Goal: Task Accomplishment & Management: Complete application form

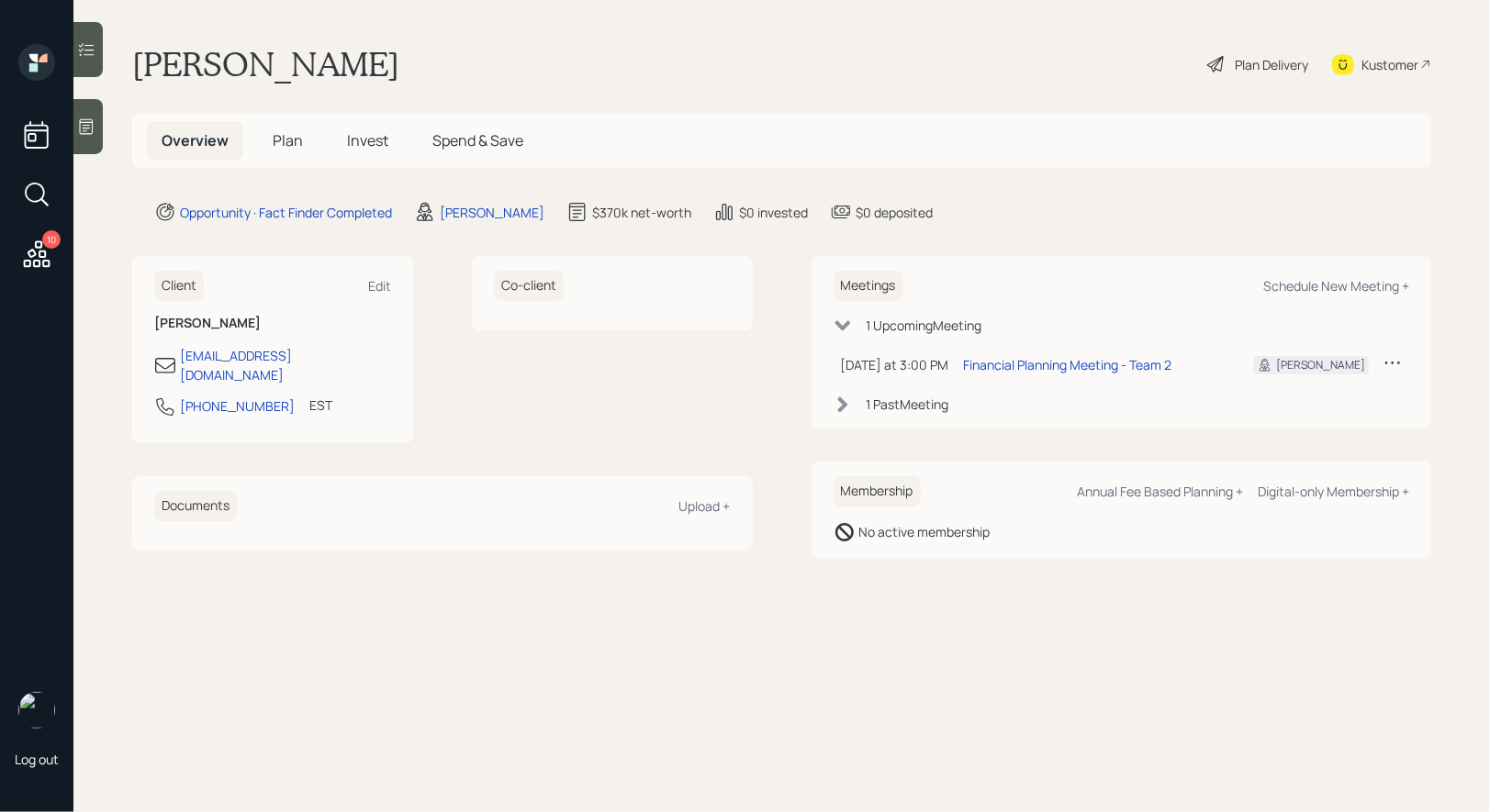
click at [1235, 62] on div "Plan Delivery" at bounding box center [1272, 65] width 74 height 19
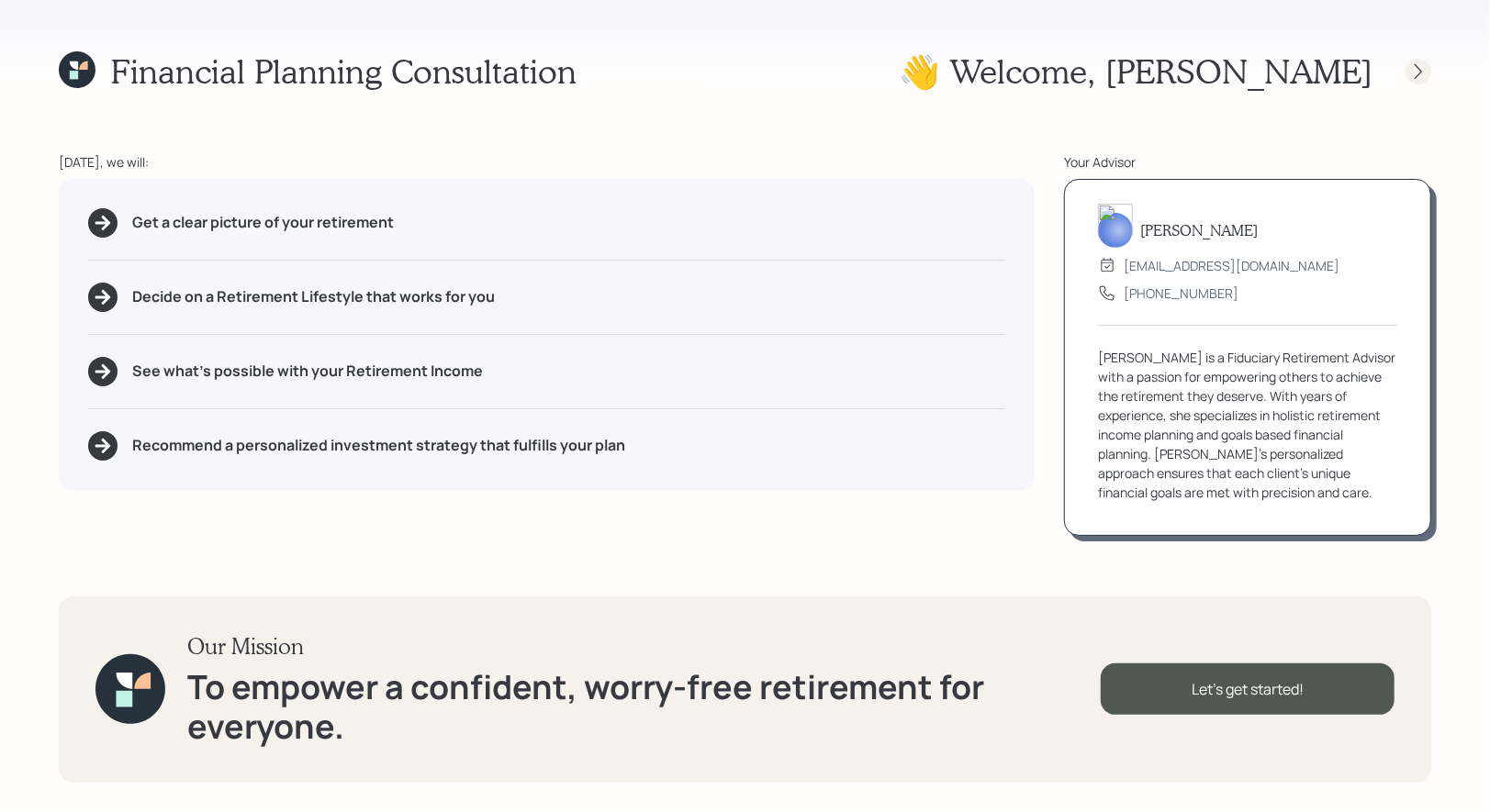
click at [1418, 70] on icon at bounding box center [1418, 72] width 18 height 18
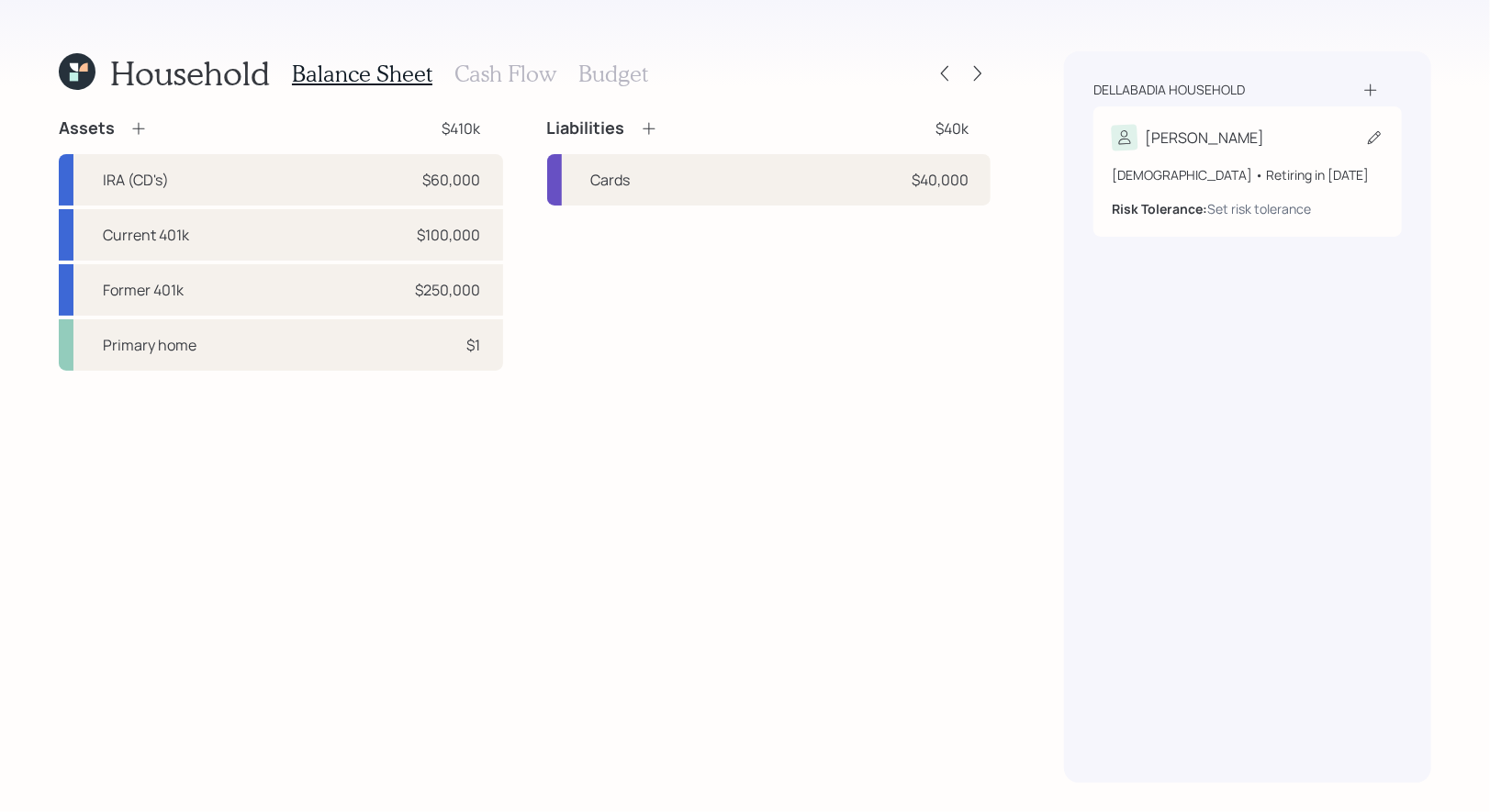
click at [1375, 141] on icon at bounding box center [1375, 138] width 18 height 18
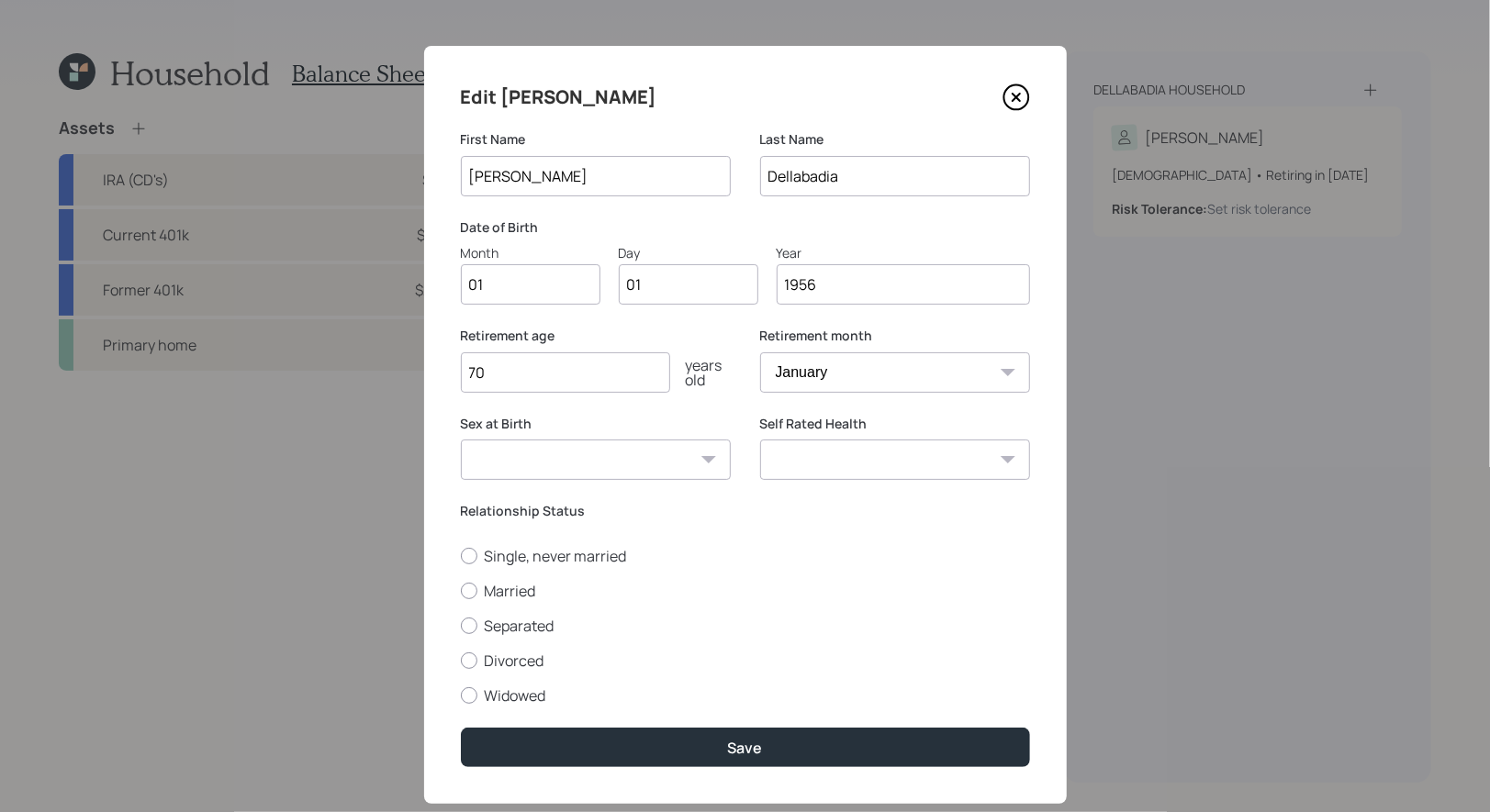
click at [545, 294] on input "01" at bounding box center [530, 285] width 139 height 41
type input "07"
type input "08"
click at [527, 368] on input "70" at bounding box center [565, 373] width 210 height 41
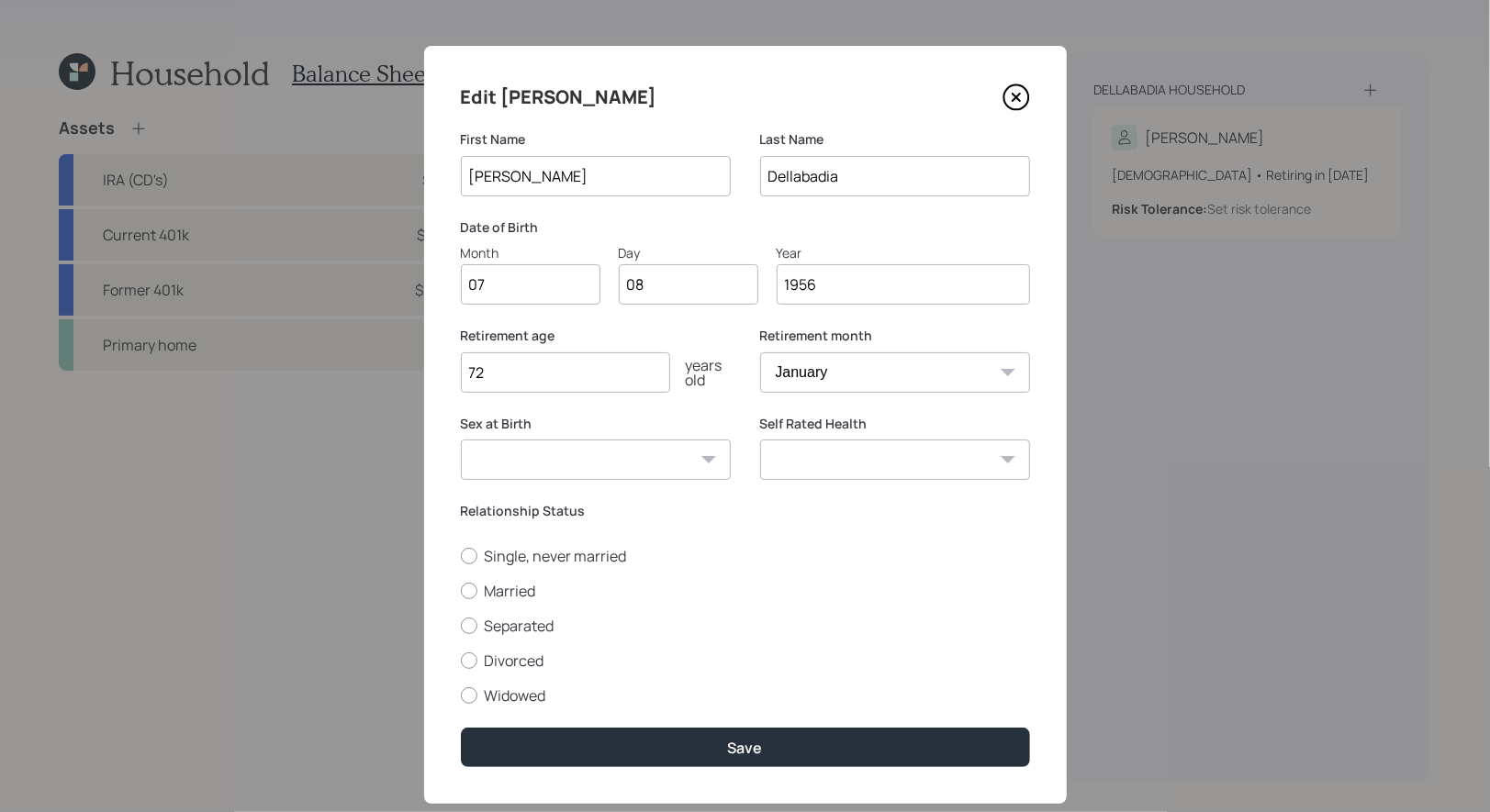
type input "72"
click at [824, 378] on select "January February March April May June July August September October November De…" at bounding box center [895, 373] width 270 height 41
select select "7"
click at [760, 353] on select "January February March April May June July August September October November De…" at bounding box center [895, 373] width 270 height 41
click at [566, 466] on select "[DEMOGRAPHIC_DATA] [DEMOGRAPHIC_DATA] Other / Prefer not to say" at bounding box center [596, 460] width 270 height 41
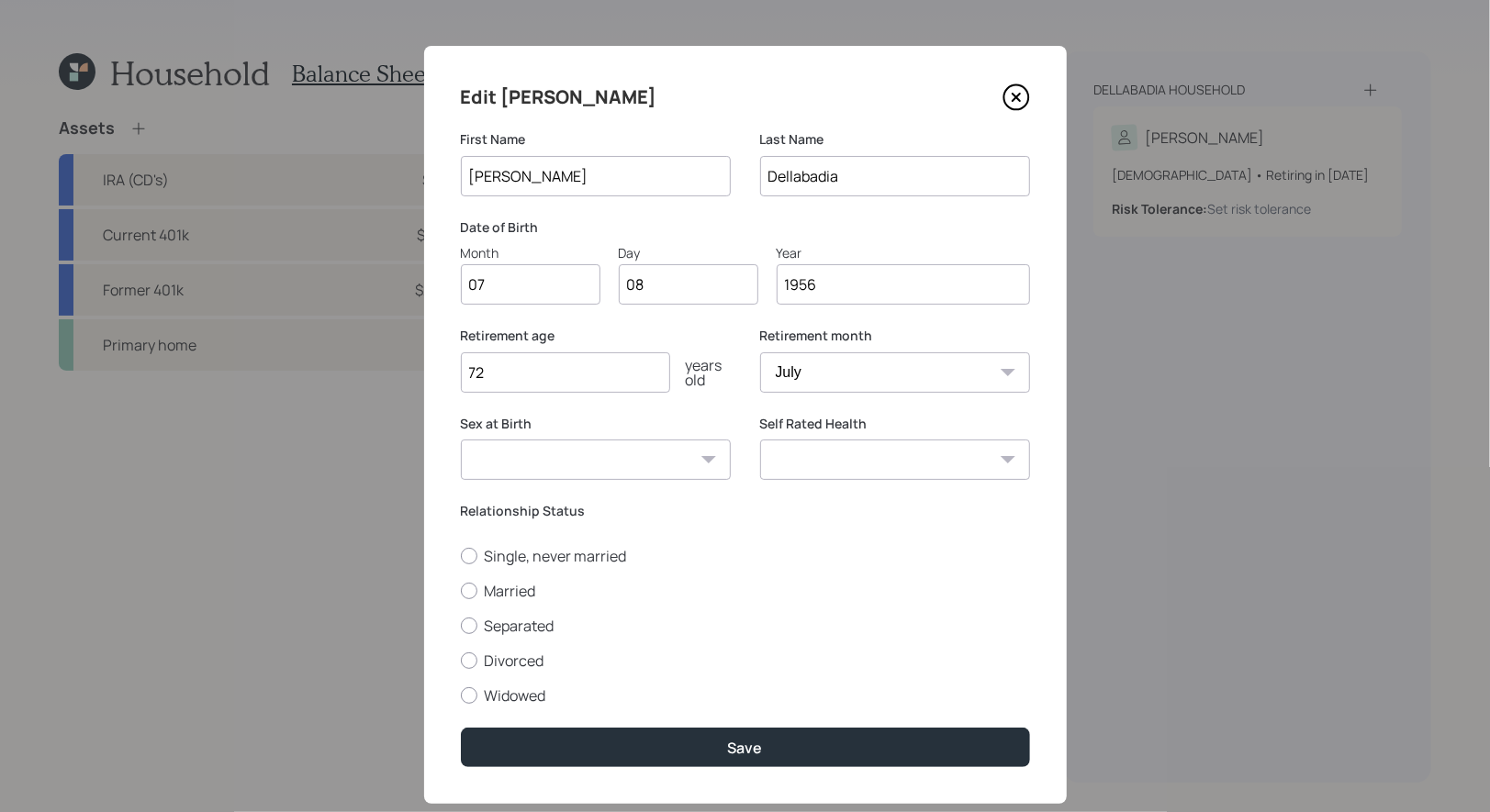
select select "[DEMOGRAPHIC_DATA]"
click at [461, 440] on select "[DEMOGRAPHIC_DATA] [DEMOGRAPHIC_DATA] Other / Prefer not to say" at bounding box center [596, 460] width 270 height 41
click at [466, 594] on div at bounding box center [469, 591] width 17 height 17
click at [461, 591] on input "Married" at bounding box center [460, 590] width 1 height 1
radio input "true"
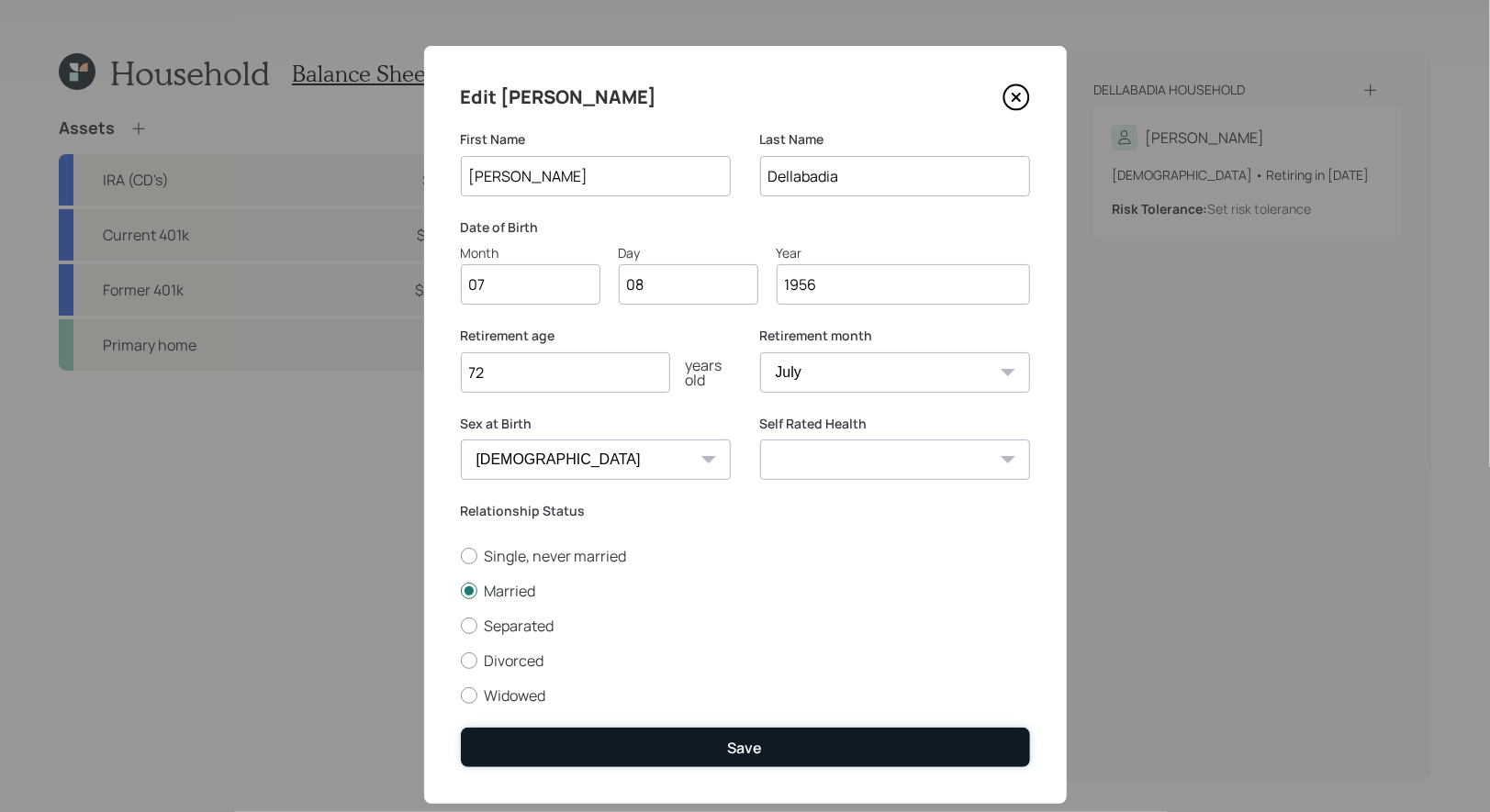
click at [566, 739] on button "Save" at bounding box center [745, 747] width 569 height 40
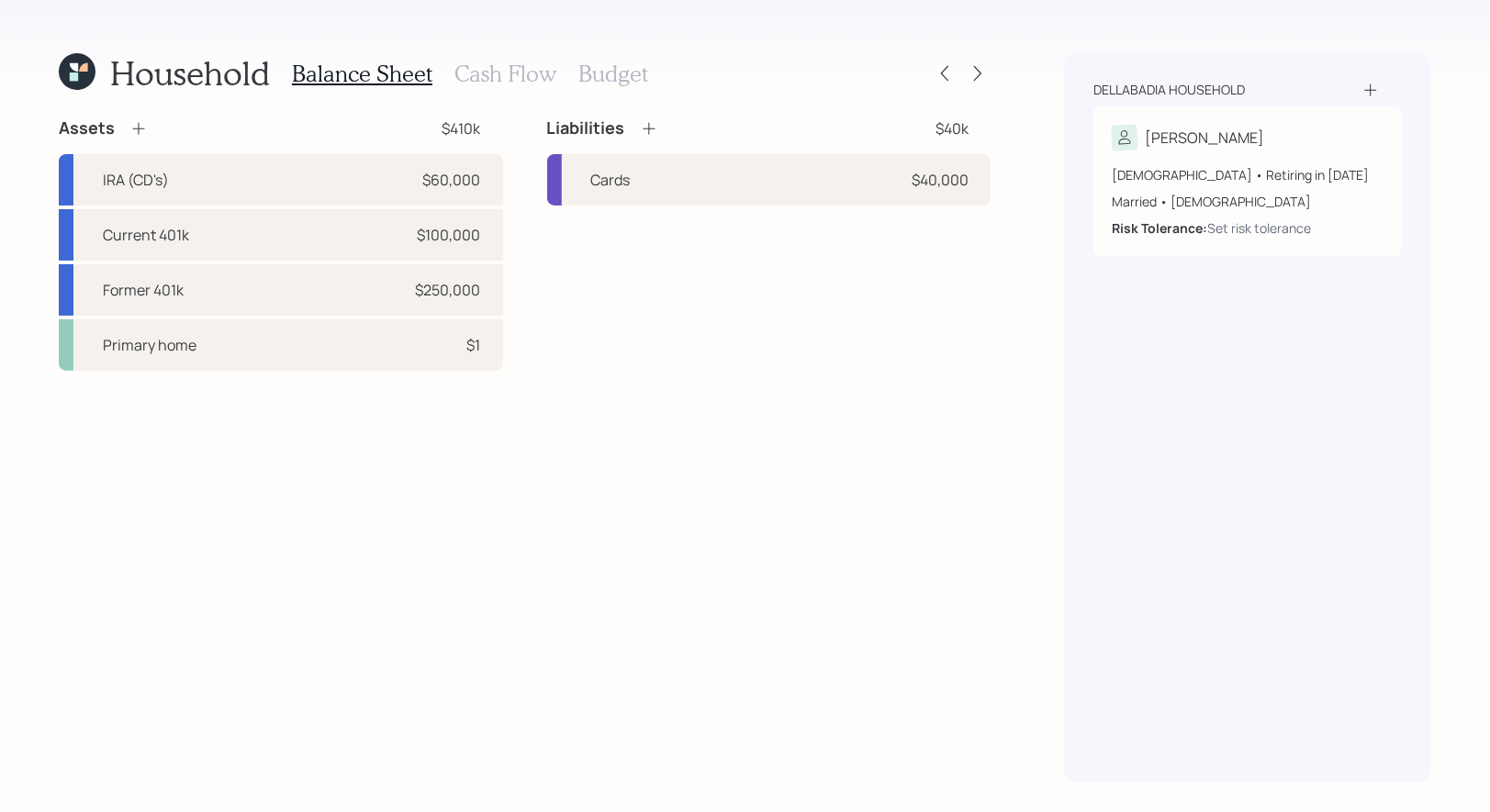
click at [1372, 87] on icon at bounding box center [1371, 90] width 18 height 18
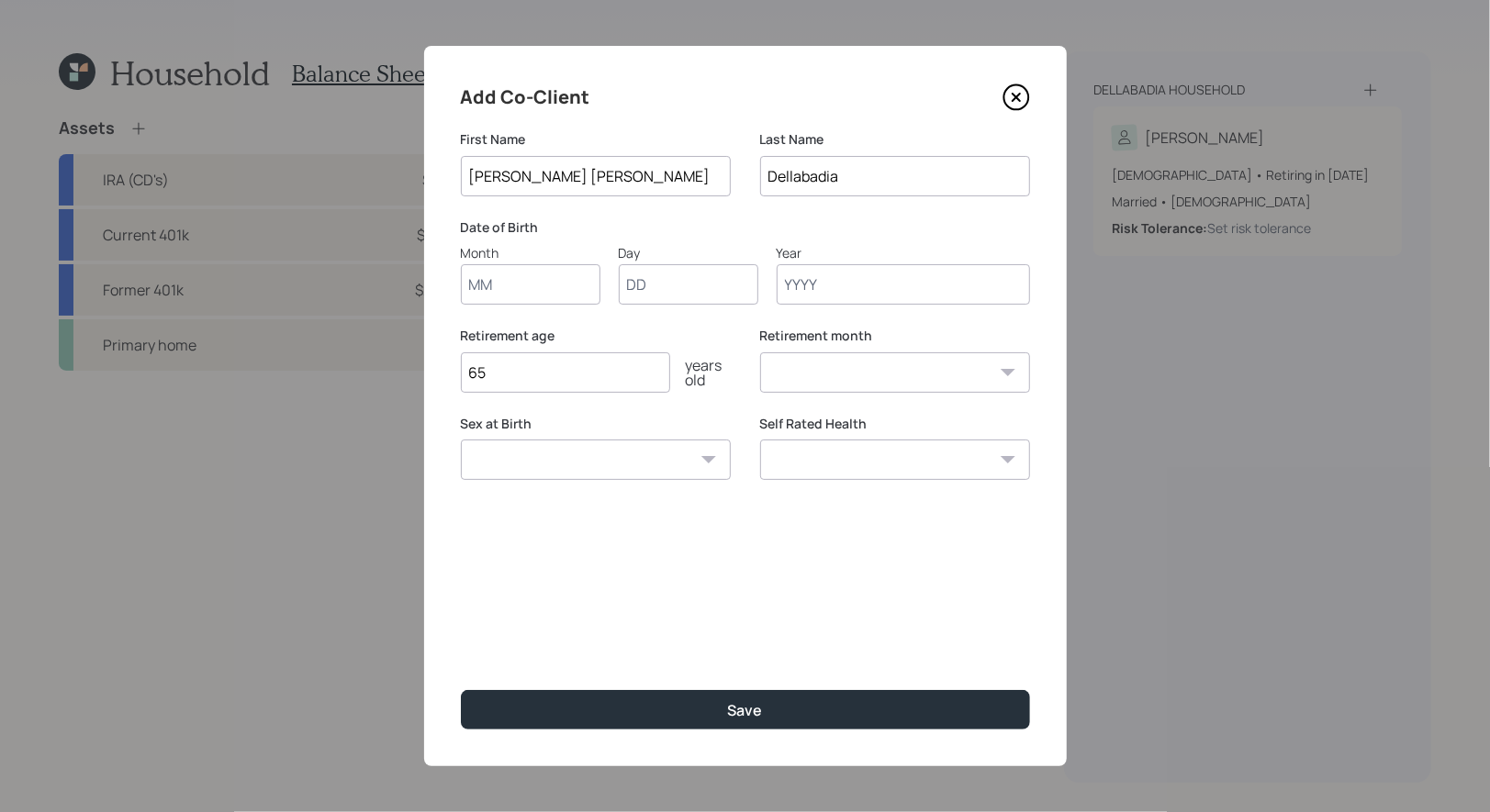
type input "[PERSON_NAME] [PERSON_NAME]"
click at [518, 293] on input "Month" at bounding box center [530, 285] width 139 height 41
type input "02"
type input "28"
type input "1959"
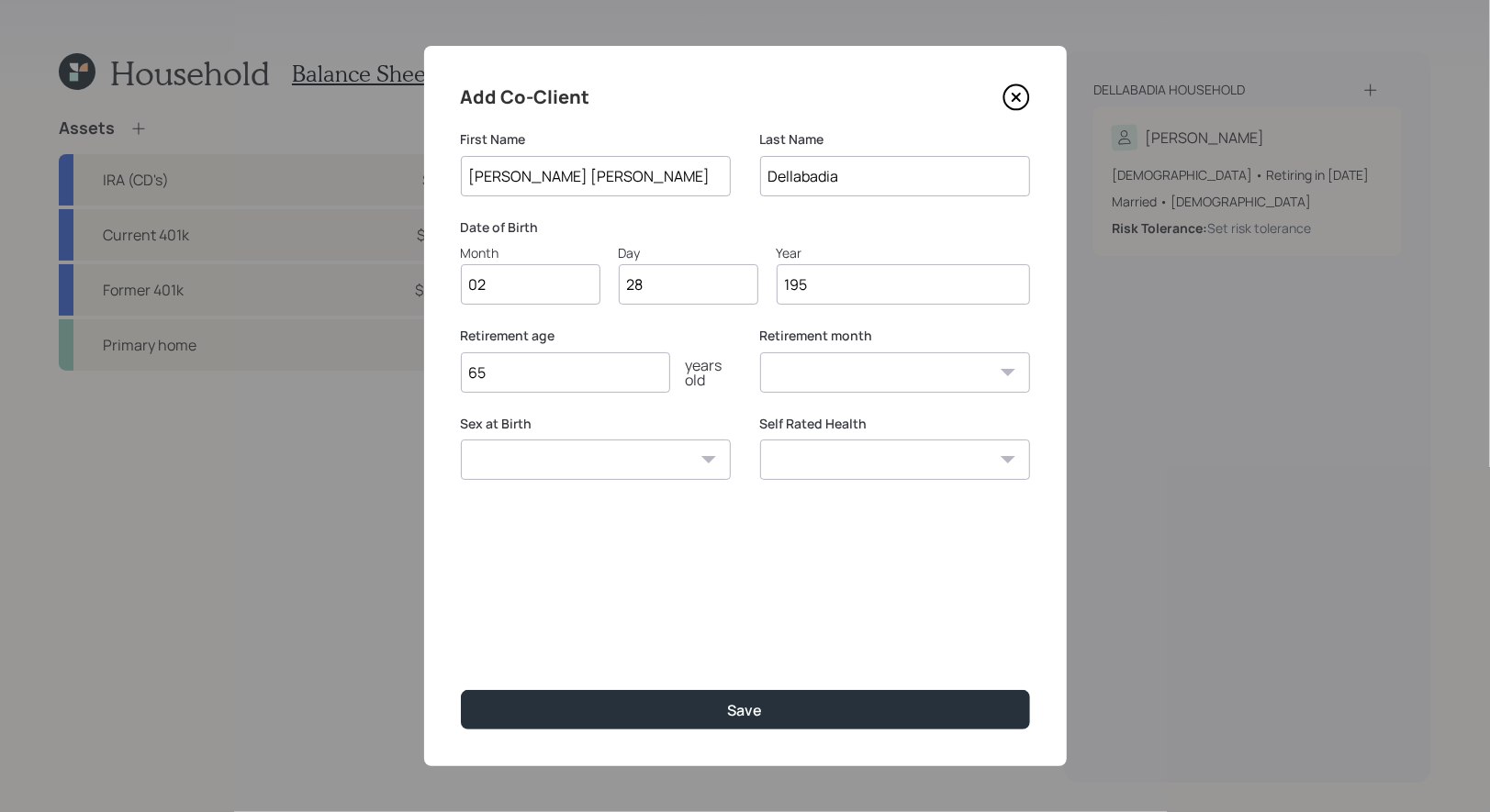
select select "2"
type input "1959"
click at [492, 371] on input "65" at bounding box center [565, 373] width 210 height 41
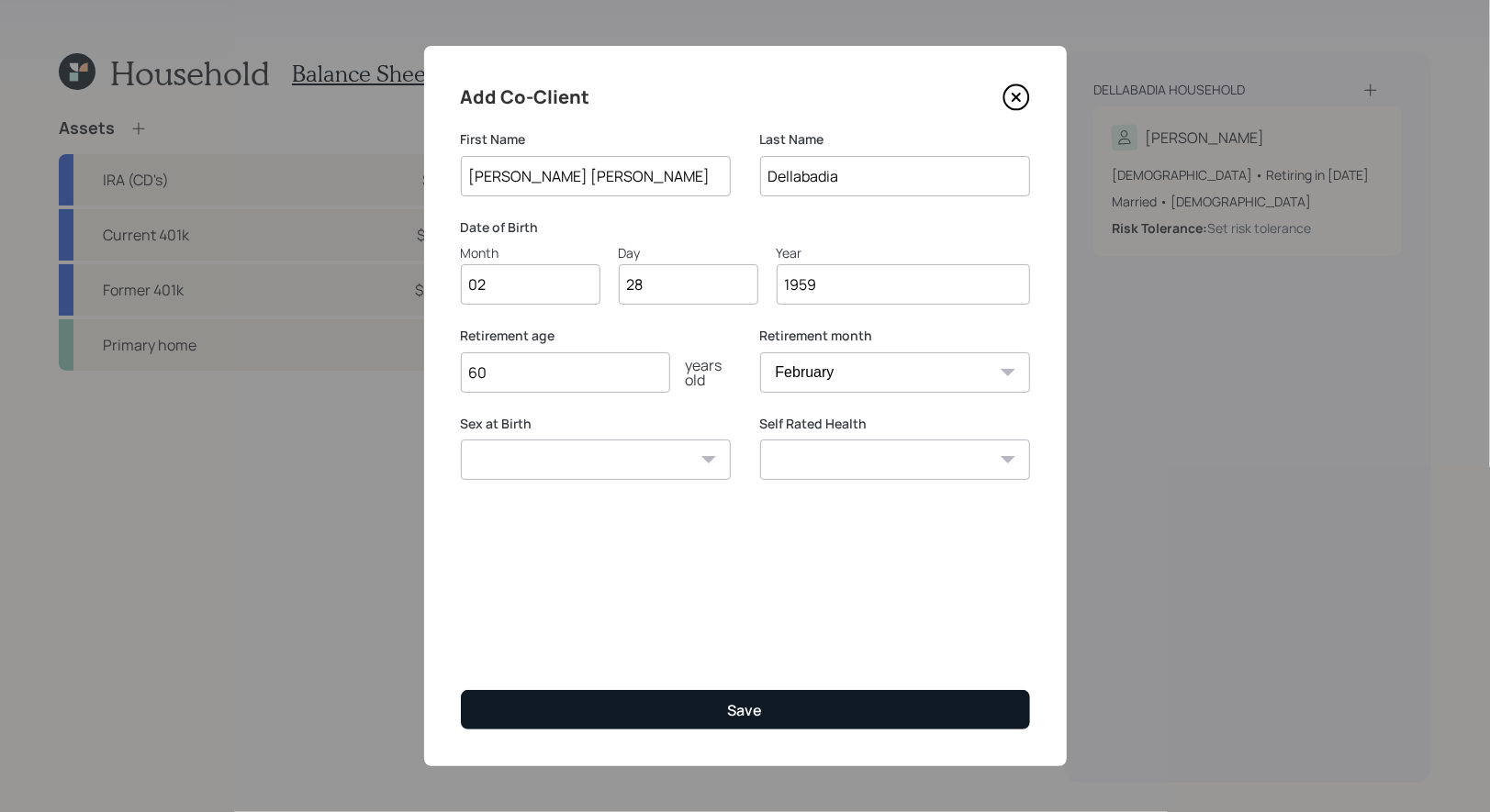
type input "60"
click at [558, 710] on button "Save" at bounding box center [745, 709] width 569 height 40
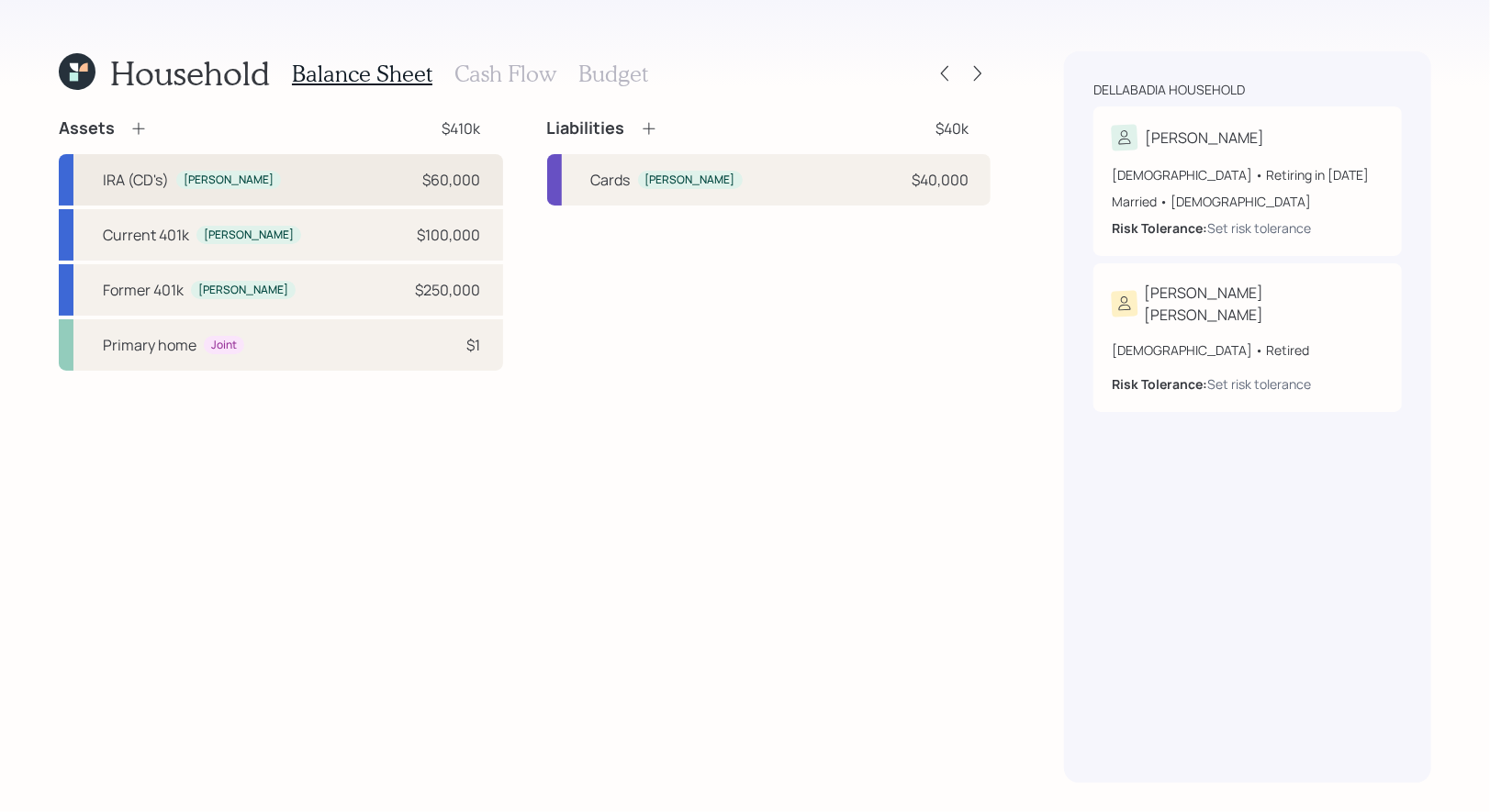
click at [339, 180] on div "IRA (CD's) [PERSON_NAME] $60,000" at bounding box center [281, 180] width 444 height 52
select select "ira"
select select "conservative"
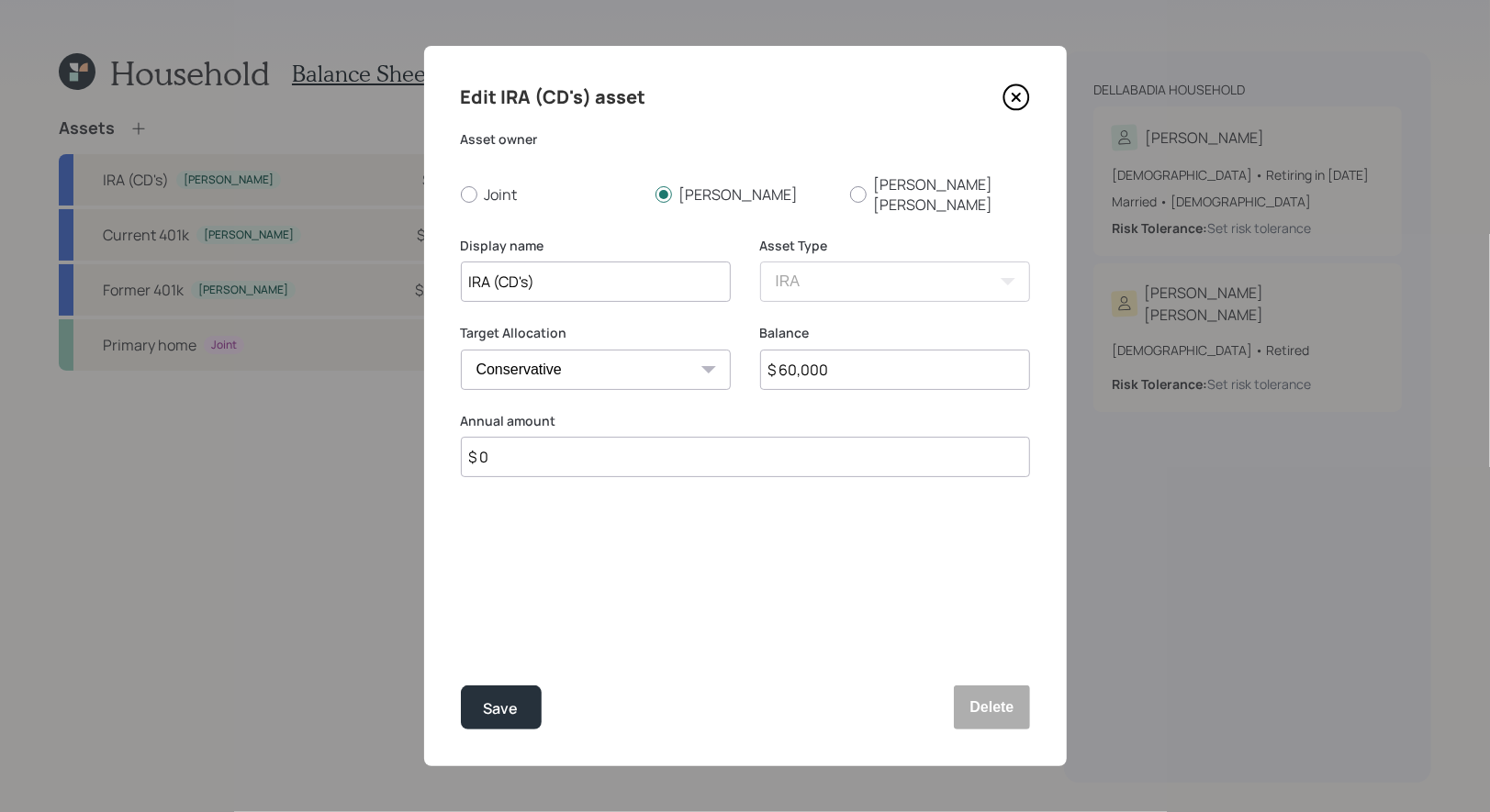
click at [839, 358] on input "$ 60,000" at bounding box center [895, 370] width 270 height 41
type input "$ 100,000"
click at [491, 717] on div "Save" at bounding box center [502, 709] width 35 height 25
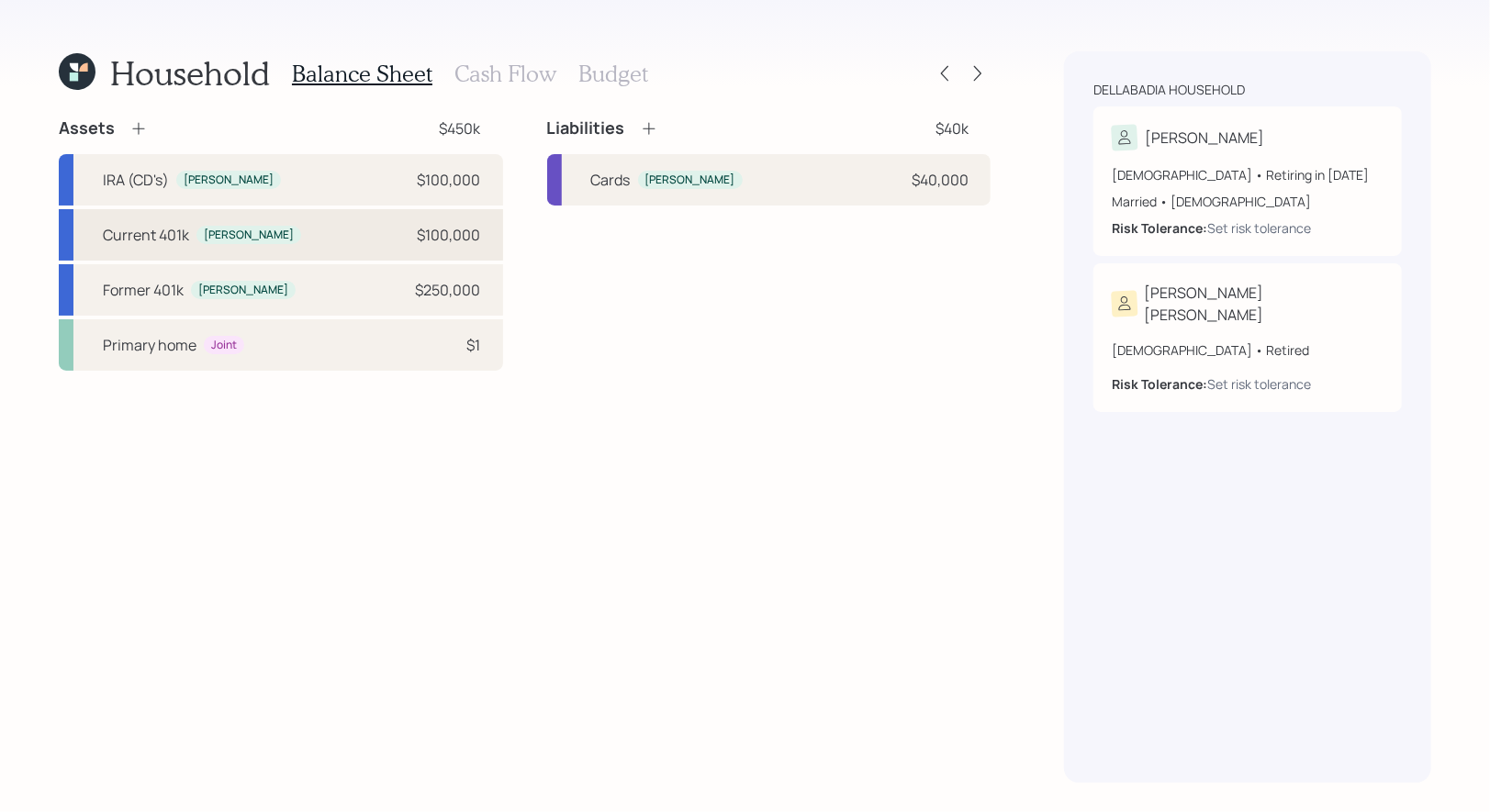
click at [289, 229] on div "Current 401k [PERSON_NAME] $100,000" at bounding box center [281, 236] width 444 height 52
select select "company_sponsored"
select select "balanced"
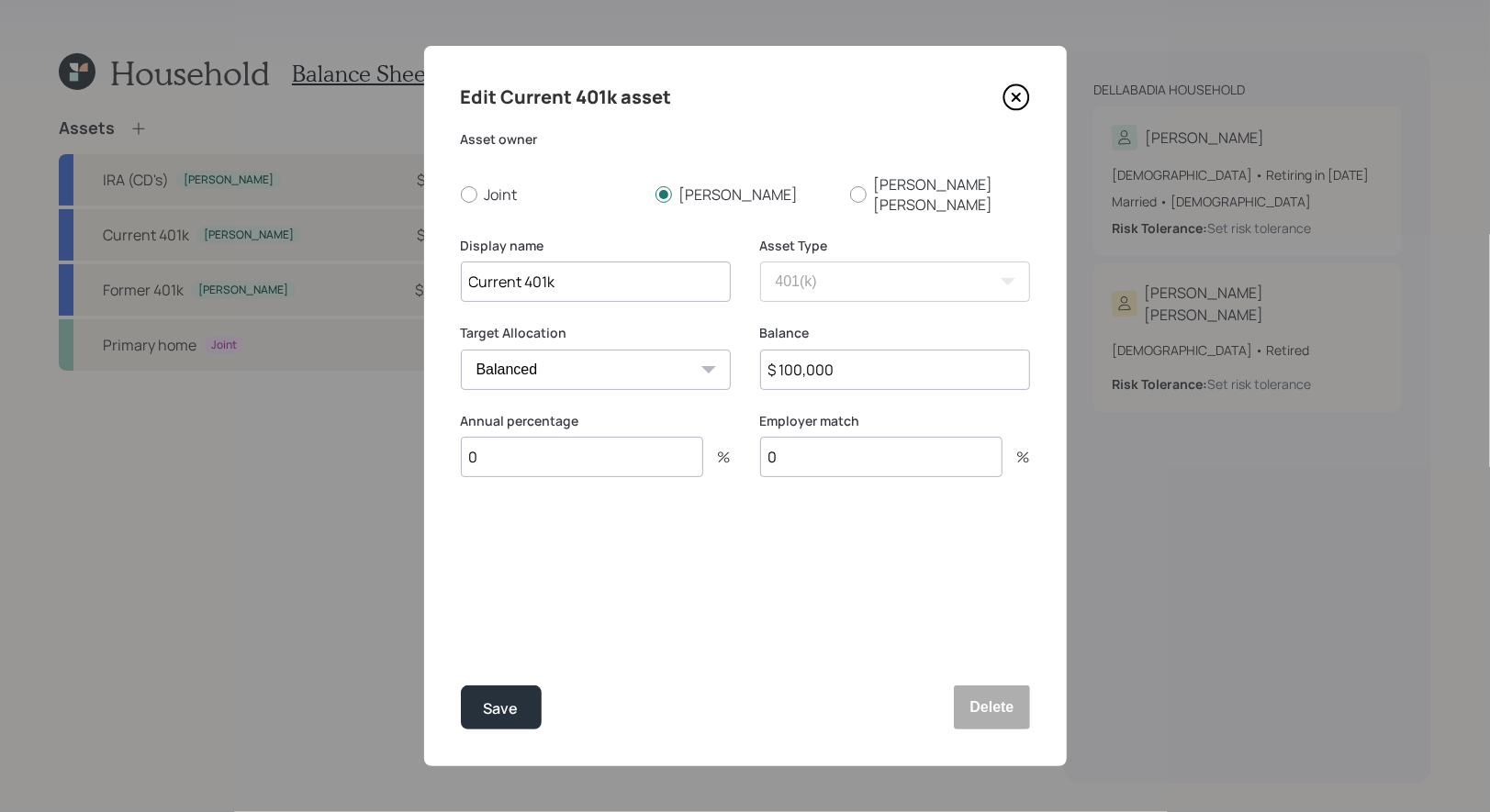
click at [880, 350] on input "$ 100,000" at bounding box center [895, 370] width 270 height 41
type input "$ 120,000"
click at [618, 437] on input "0" at bounding box center [582, 457] width 242 height 41
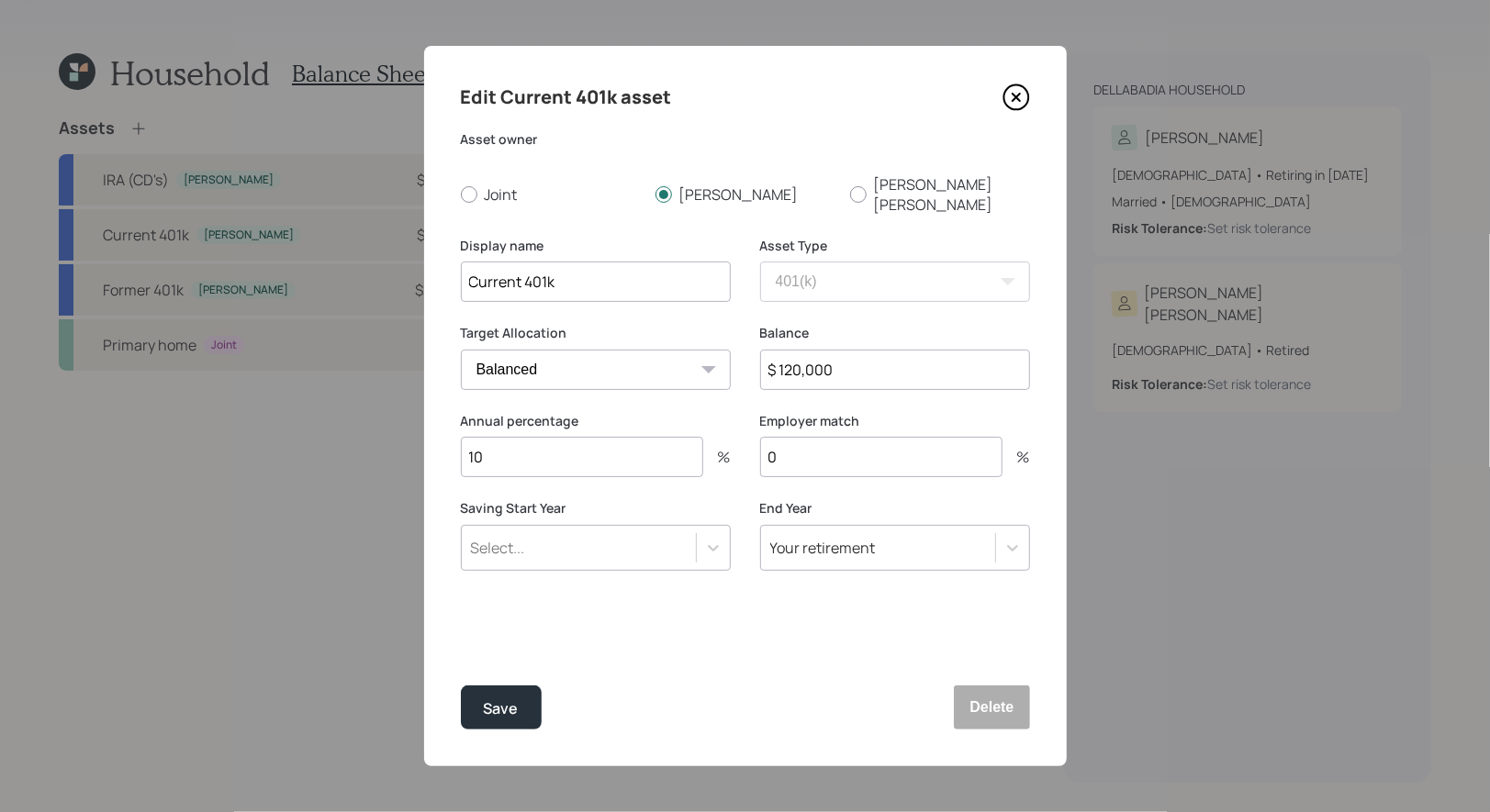
type input "1"
type input "16.5"
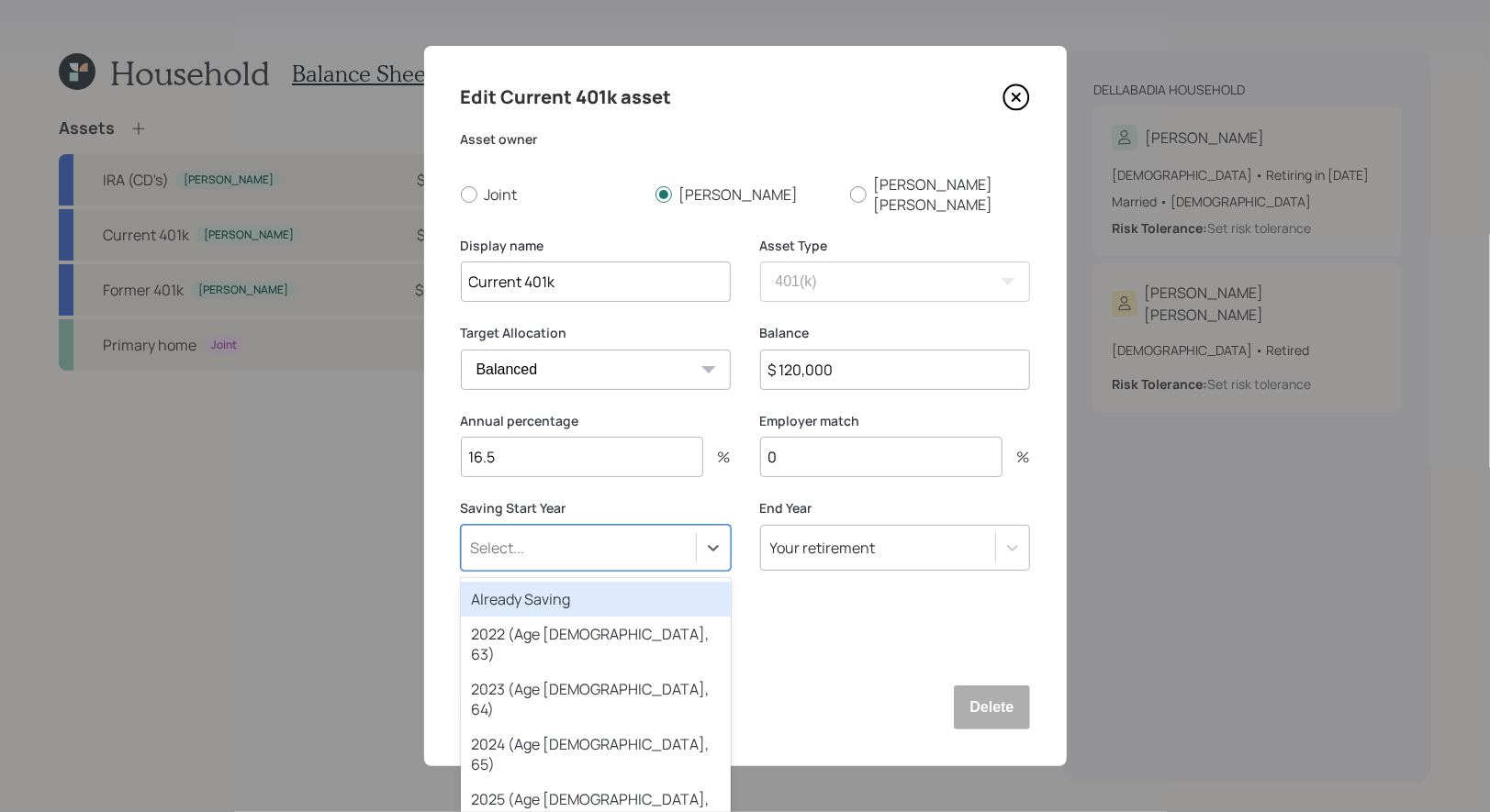
click at [540, 532] on div "Select..." at bounding box center [578, 548] width 234 height 31
click at [533, 582] on div "Already Saving" at bounding box center [596, 600] width 270 height 35
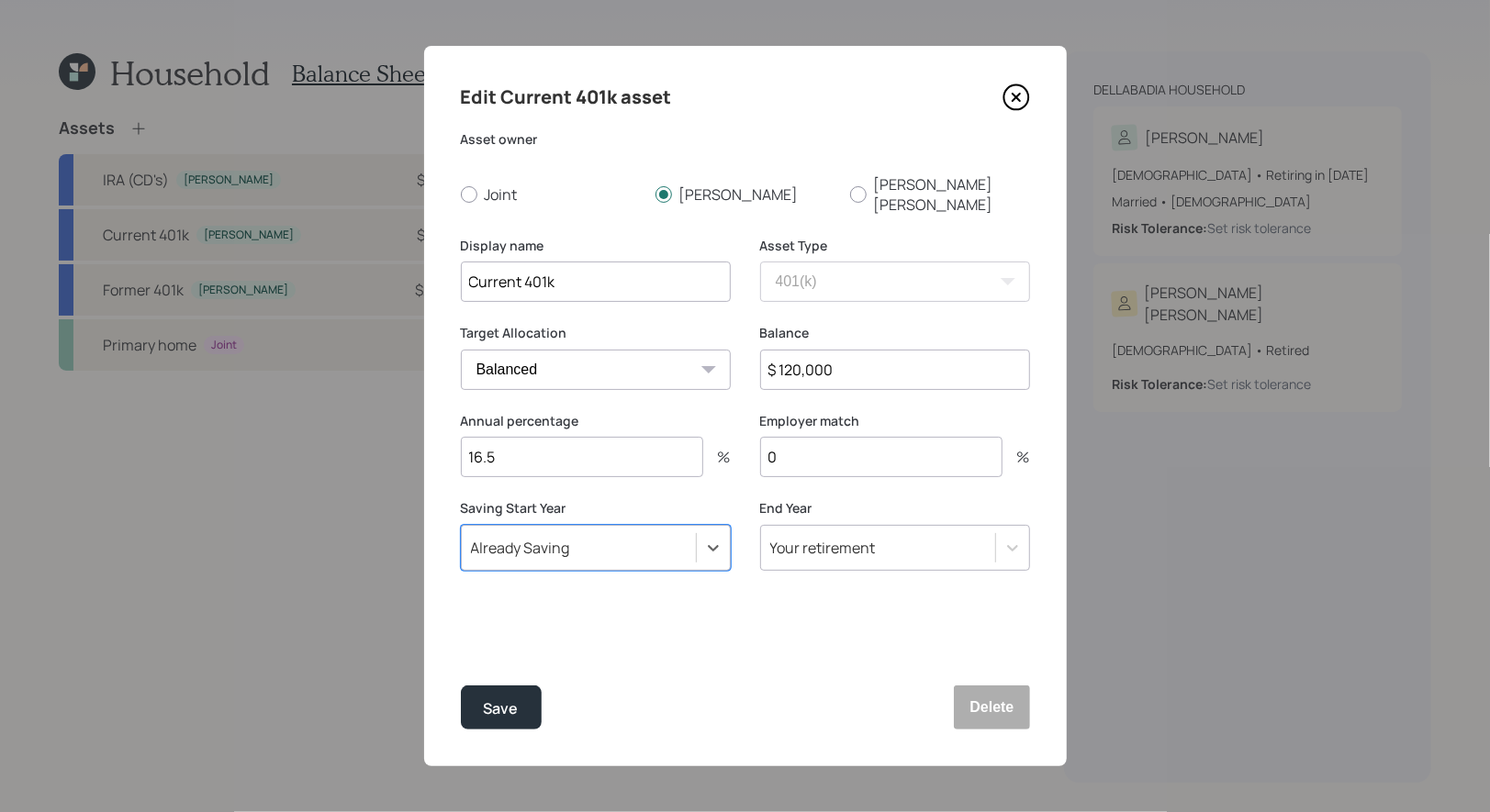
click at [847, 437] on input "0" at bounding box center [881, 457] width 242 height 41
type input "0"
click at [497, 706] on div "Save" at bounding box center [502, 709] width 35 height 25
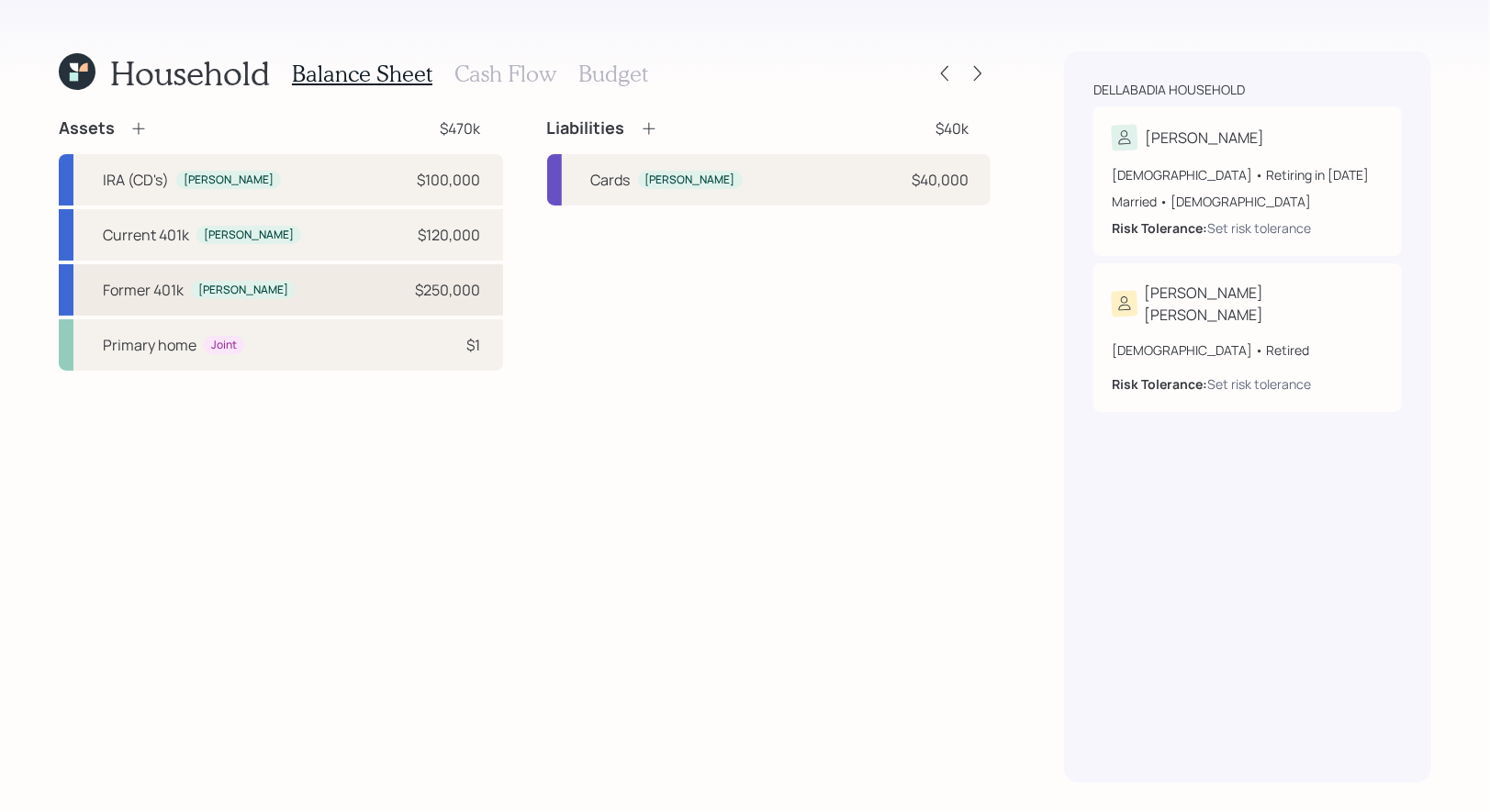
click at [317, 293] on div "Former 401k [PERSON_NAME] $250,000" at bounding box center [281, 290] width 444 height 52
select select "company_sponsored"
select select "balanced"
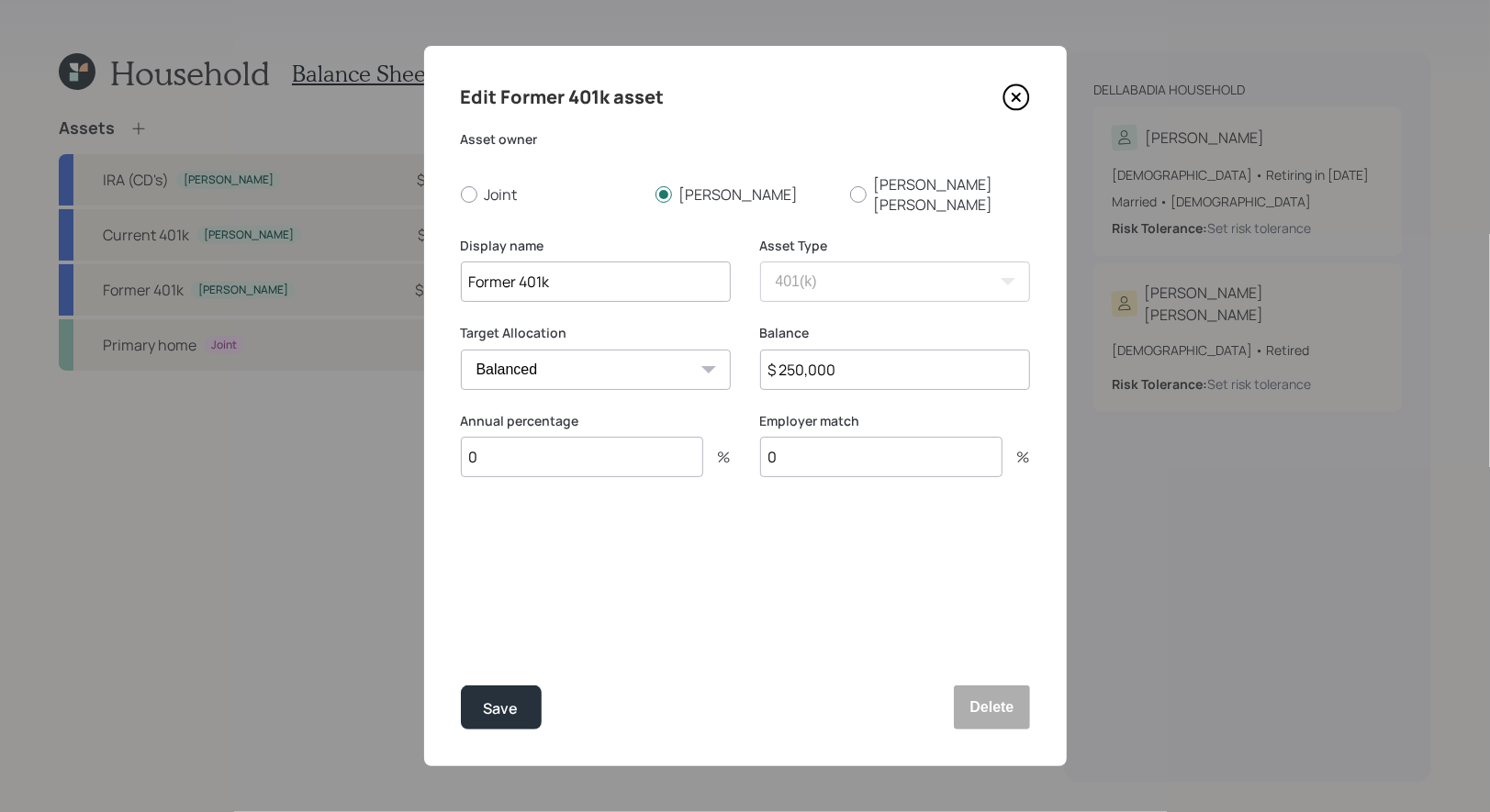
click at [870, 359] on input "$ 250,000" at bounding box center [895, 370] width 270 height 41
type input "$ 205,000"
click at [516, 705] on div "Save" at bounding box center [502, 709] width 35 height 25
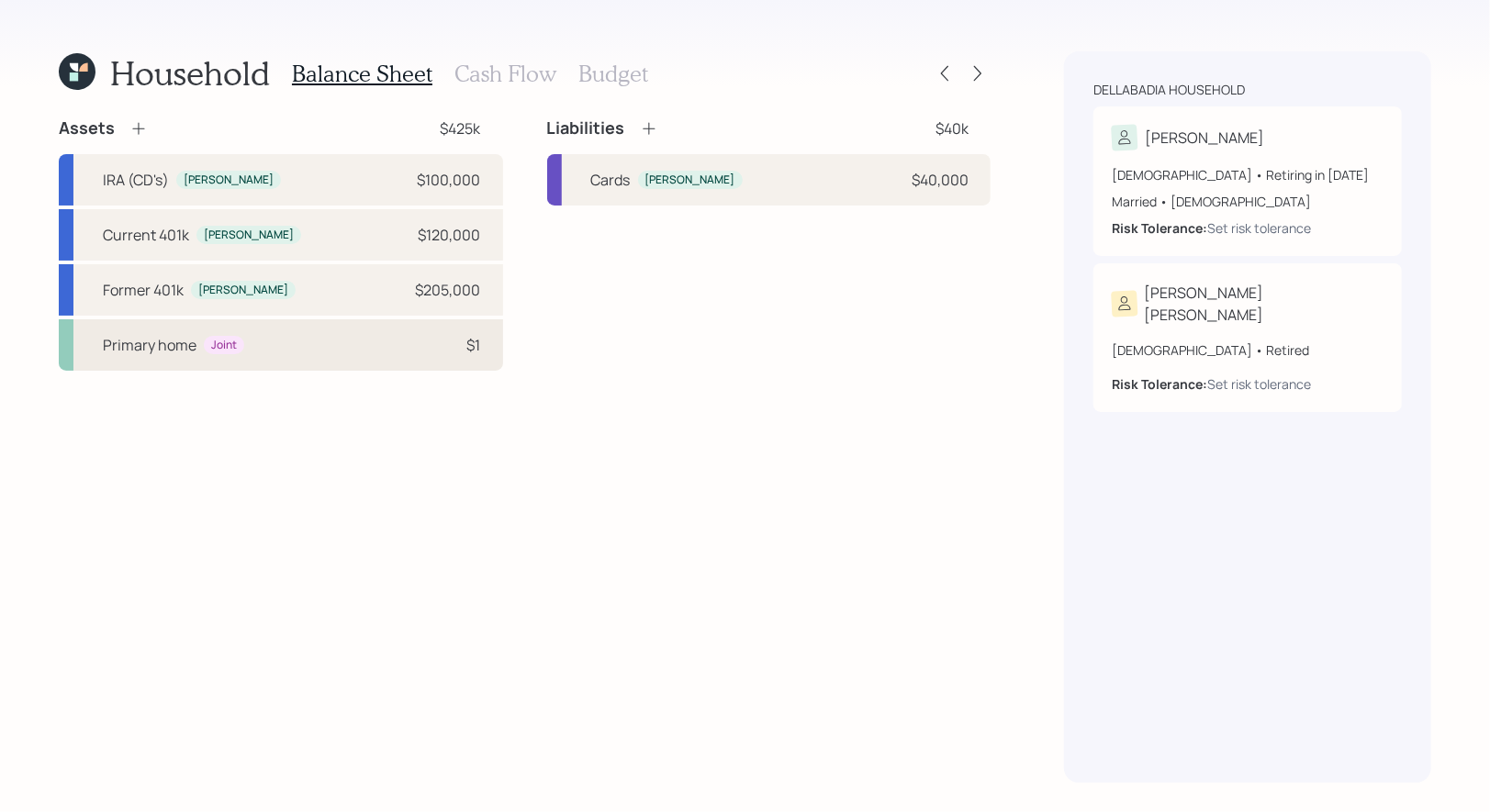
click at [297, 344] on div "Primary home Joint $1" at bounding box center [281, 345] width 444 height 52
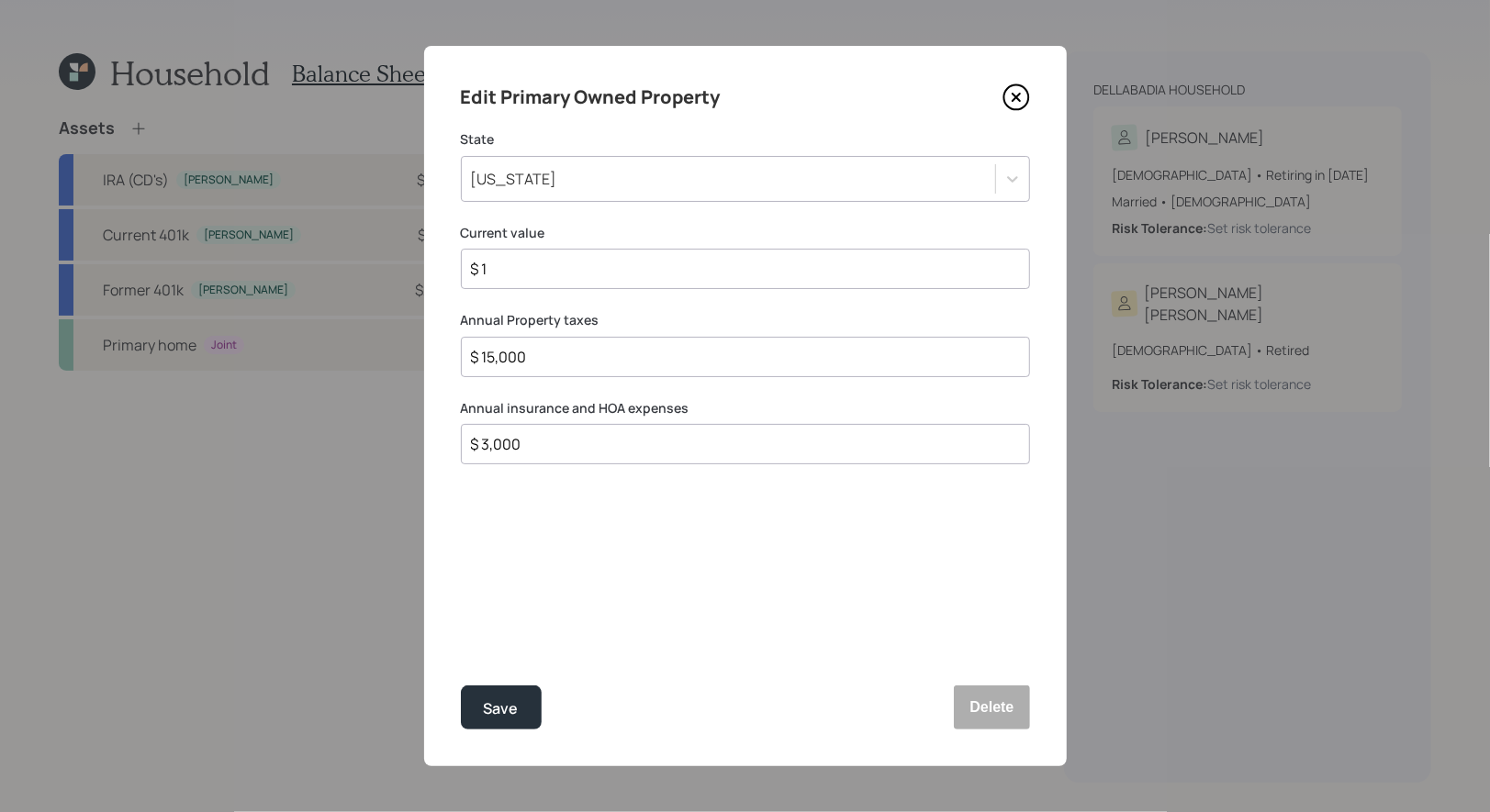
click at [523, 278] on input "$ 1" at bounding box center [738, 269] width 538 height 22
type input "$ 750,000"
click at [495, 709] on div "Save" at bounding box center [502, 709] width 35 height 25
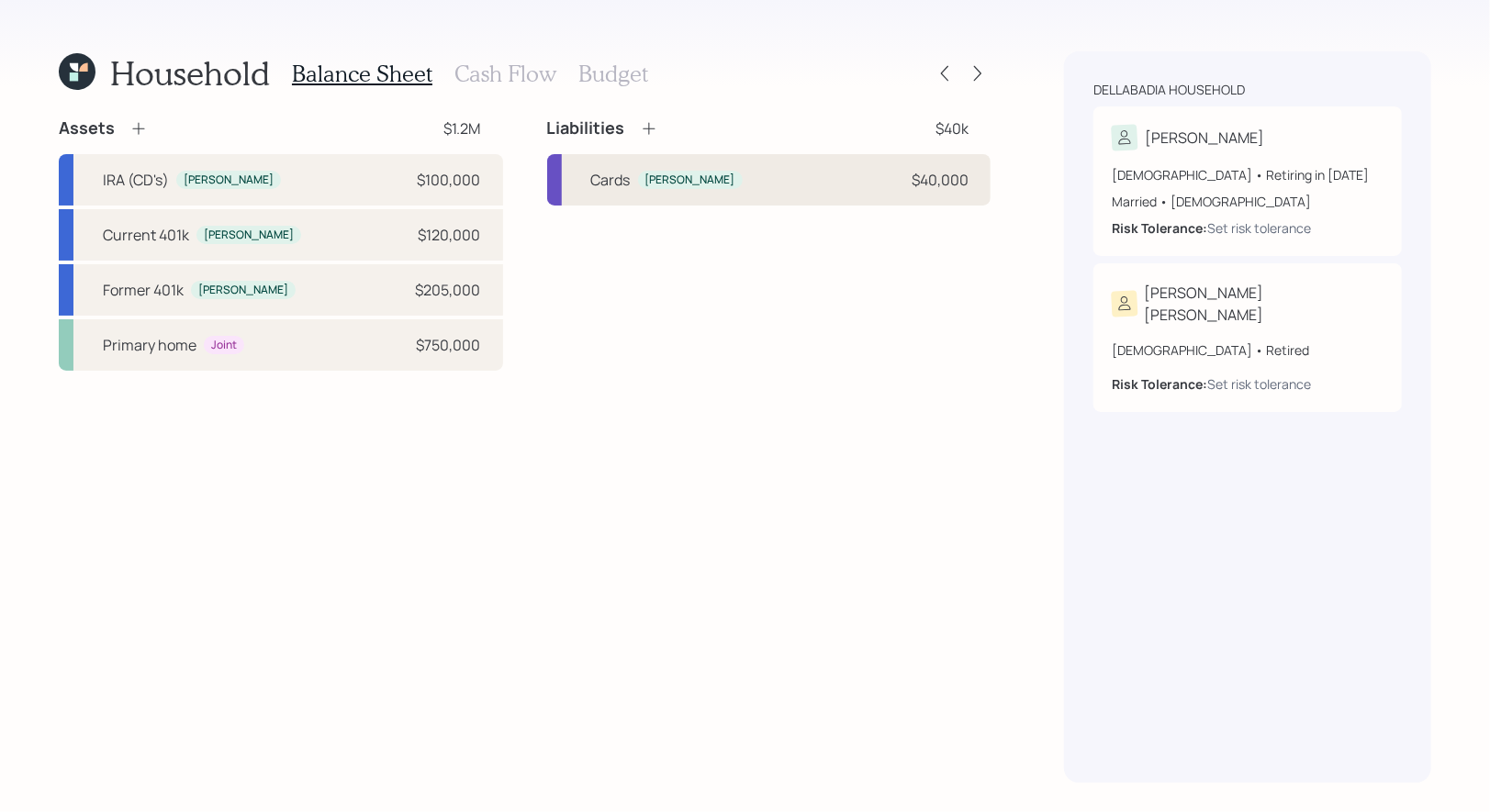
click at [847, 185] on div "Cards [PERSON_NAME] $40,000" at bounding box center [769, 180] width 444 height 52
select select "credit_card"
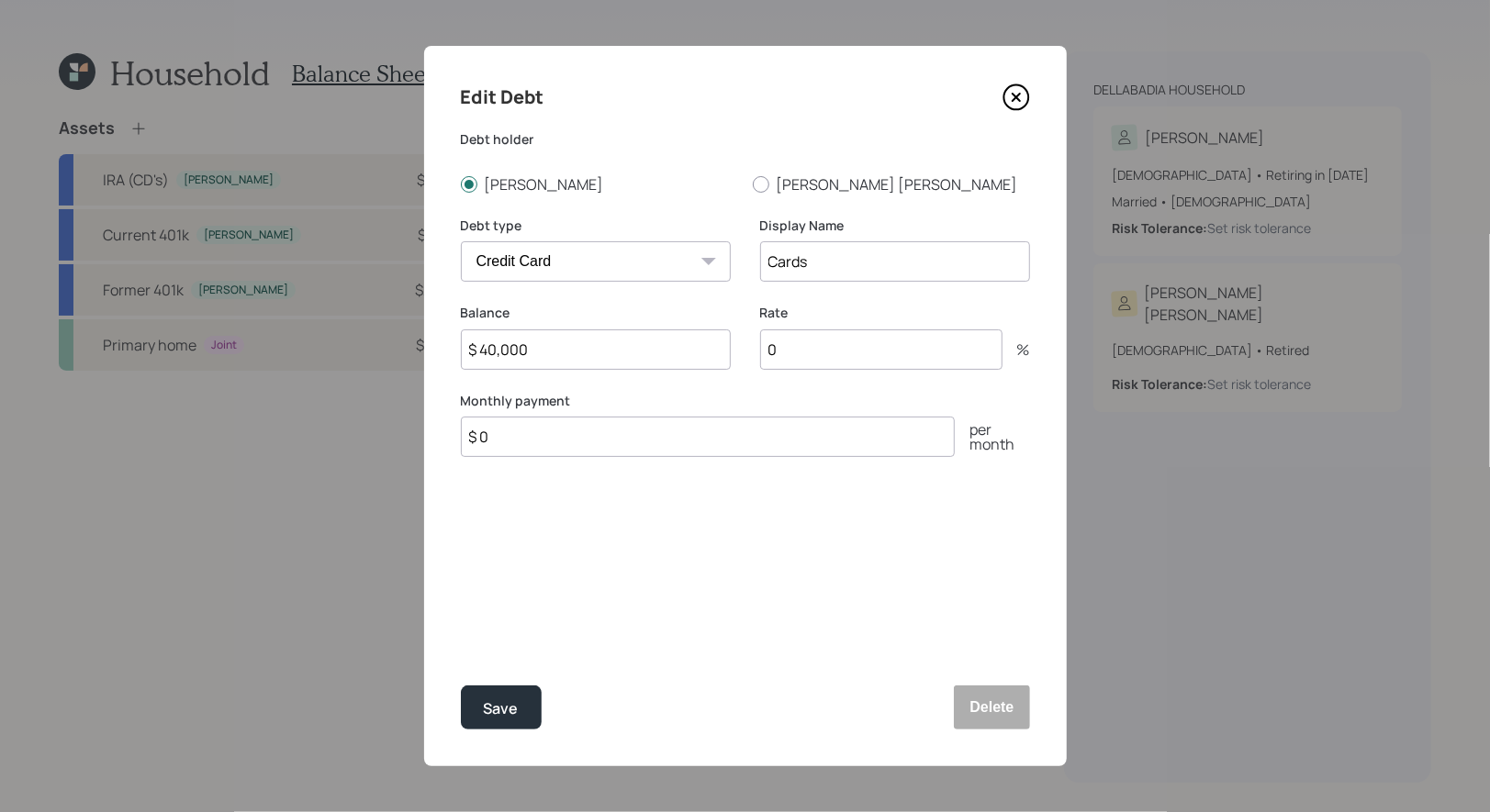
click at [787, 352] on input "0" at bounding box center [881, 350] width 242 height 41
type input "20"
click at [638, 433] on input "$ 0" at bounding box center [708, 437] width 494 height 41
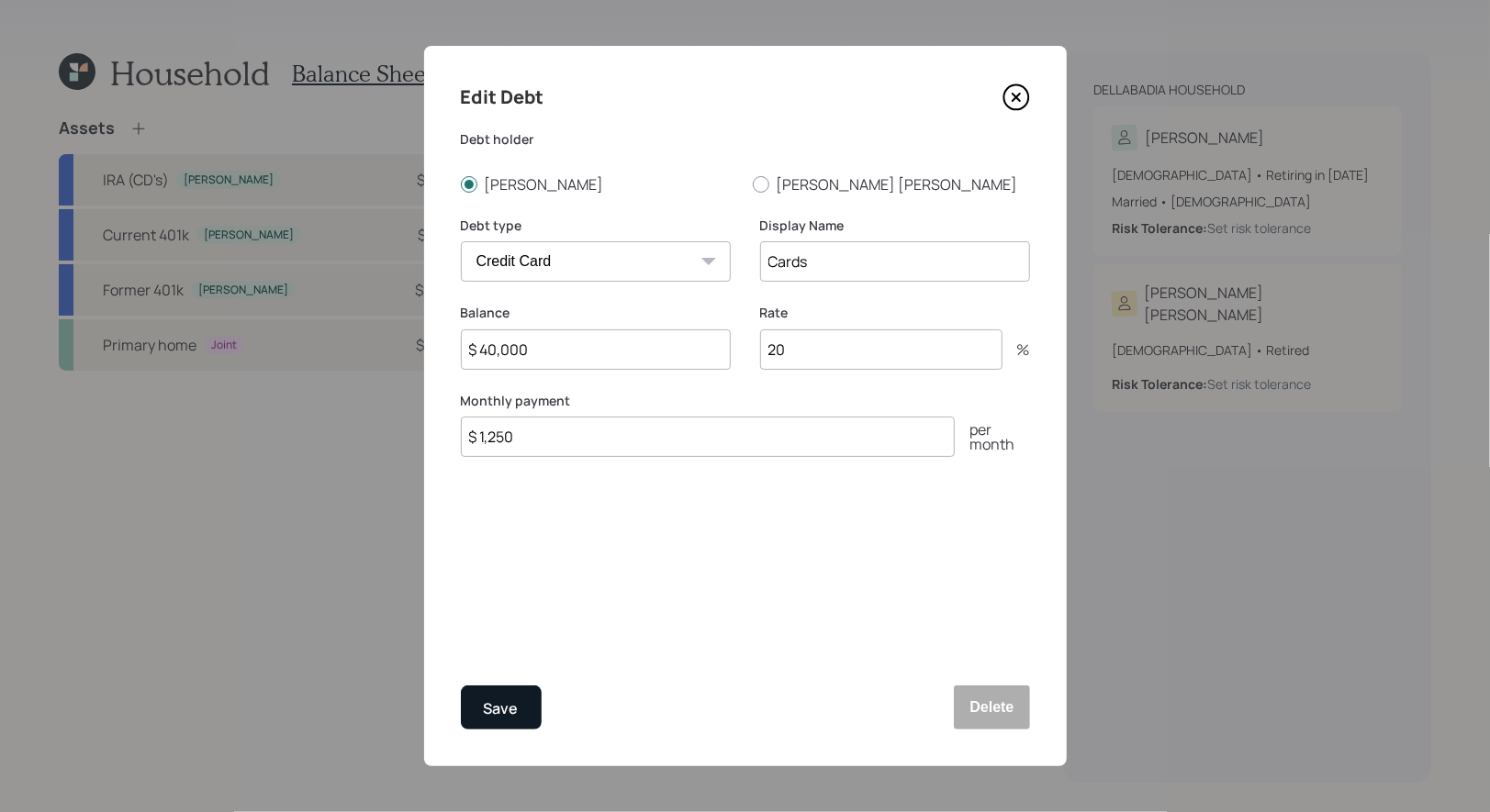
type input "$ 1,250"
click at [494, 702] on div "Save" at bounding box center [502, 709] width 35 height 25
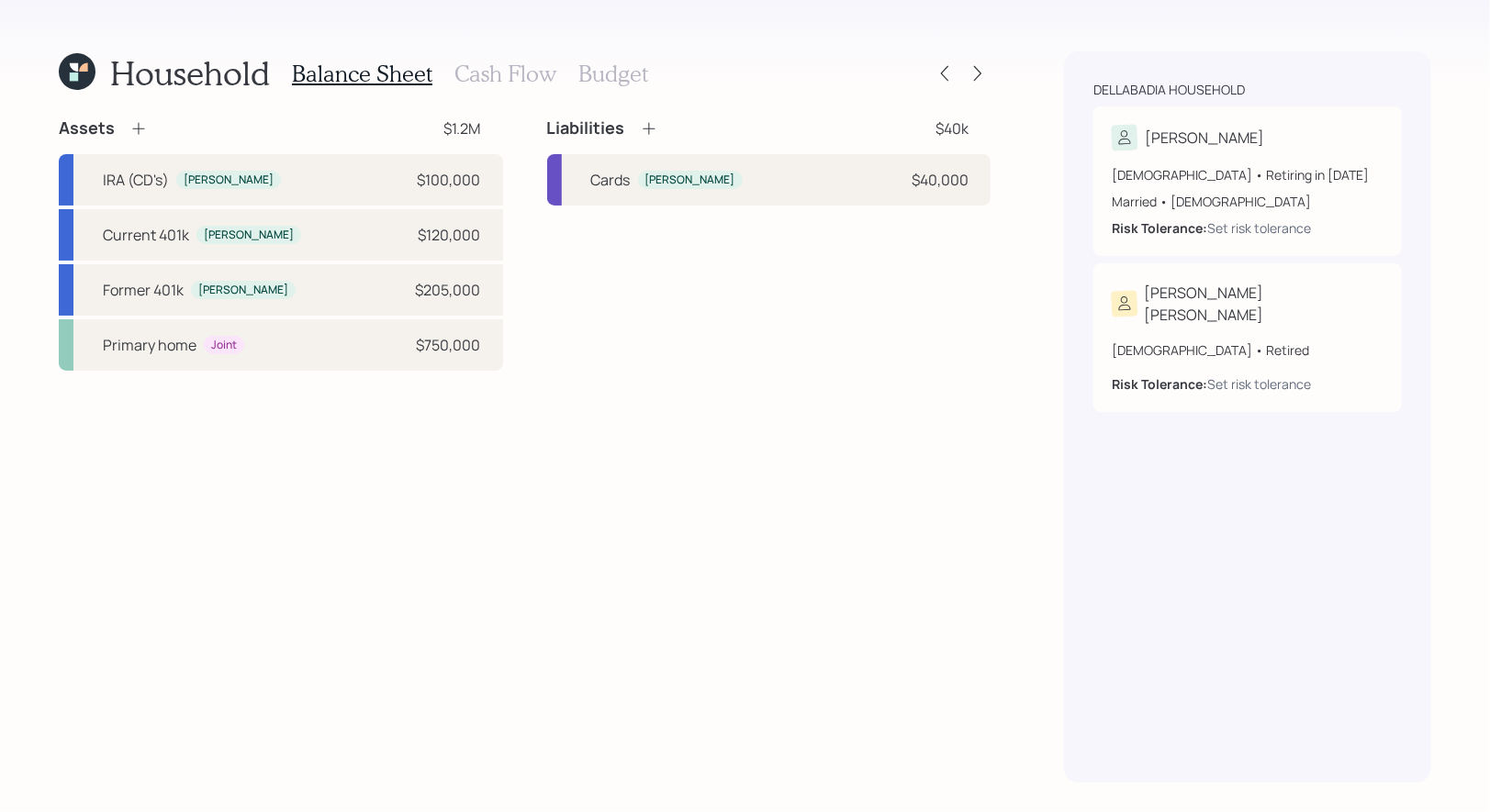
click at [462, 75] on h3 "Cash Flow" at bounding box center [505, 74] width 102 height 27
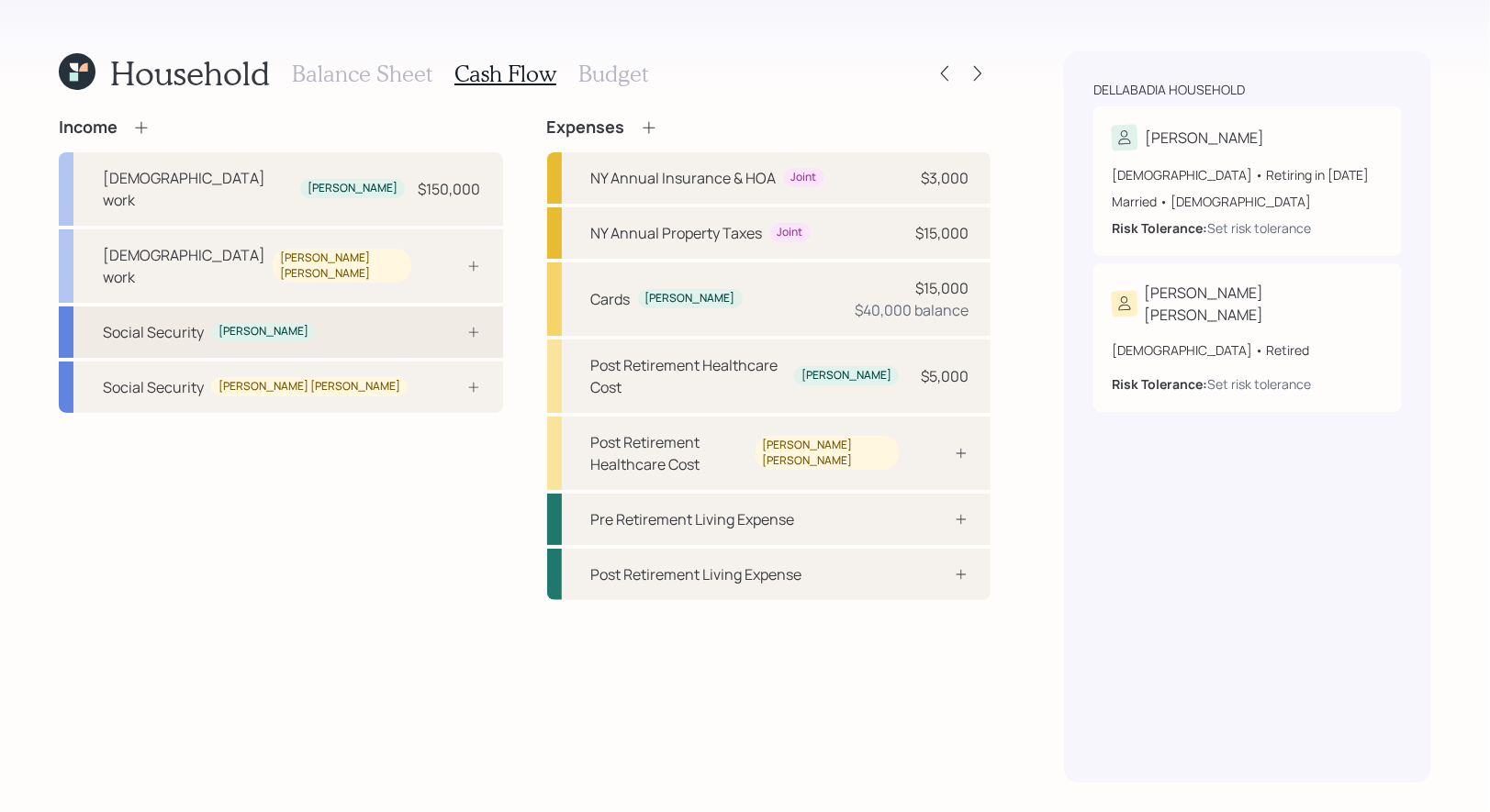
click at [299, 307] on div "Social Security [PERSON_NAME]" at bounding box center [281, 333] width 444 height 52
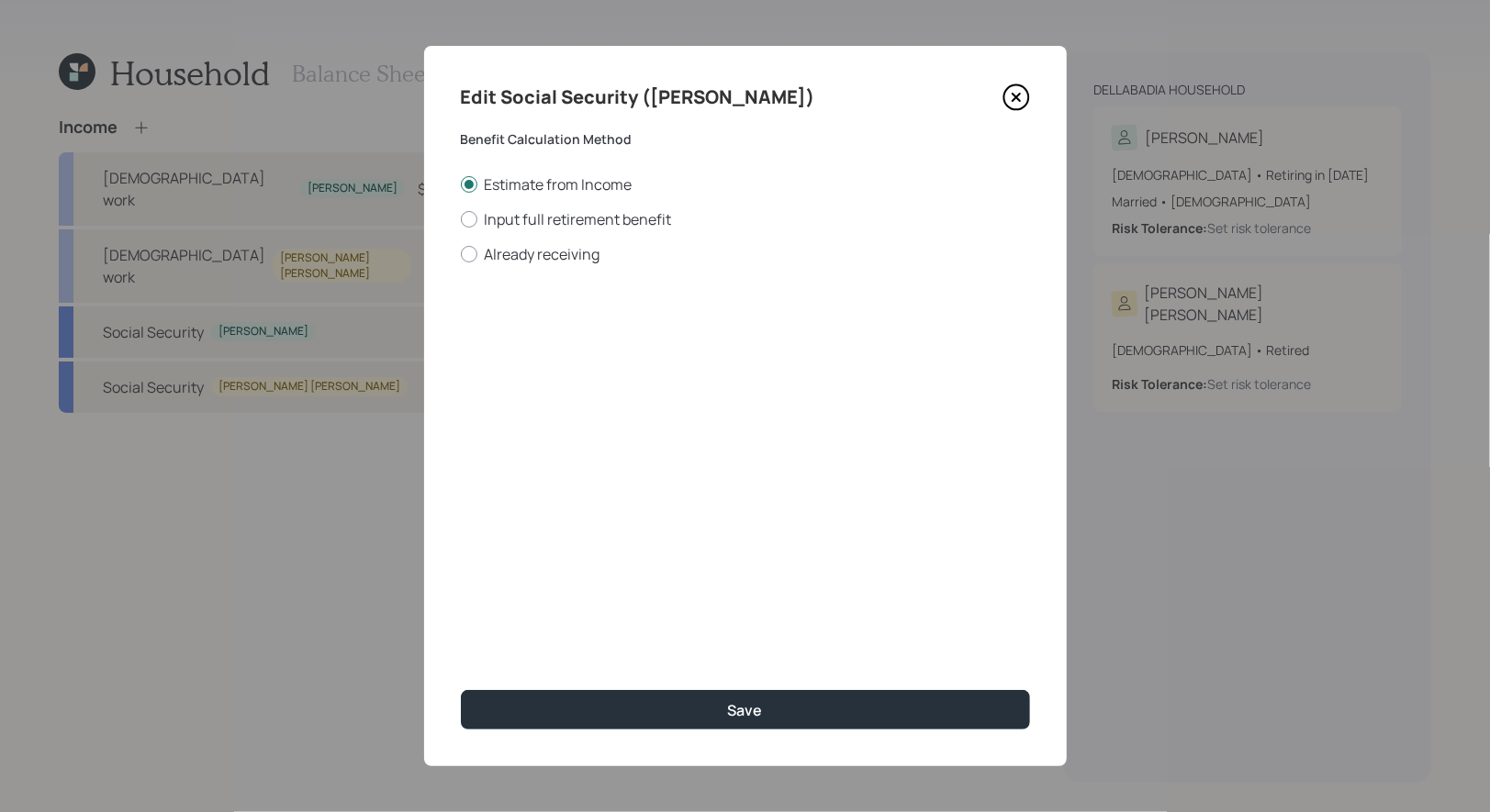
click at [468, 229] on div "Estimate from Income Input full retirement benefit Already receiving" at bounding box center [745, 219] width 569 height 90
click at [468, 219] on div at bounding box center [469, 220] width 17 height 17
click at [461, 219] on input "Input full retirement benefit" at bounding box center [460, 219] width 1 height 1
radio input "true"
click at [491, 340] on input "$" at bounding box center [745, 332] width 569 height 41
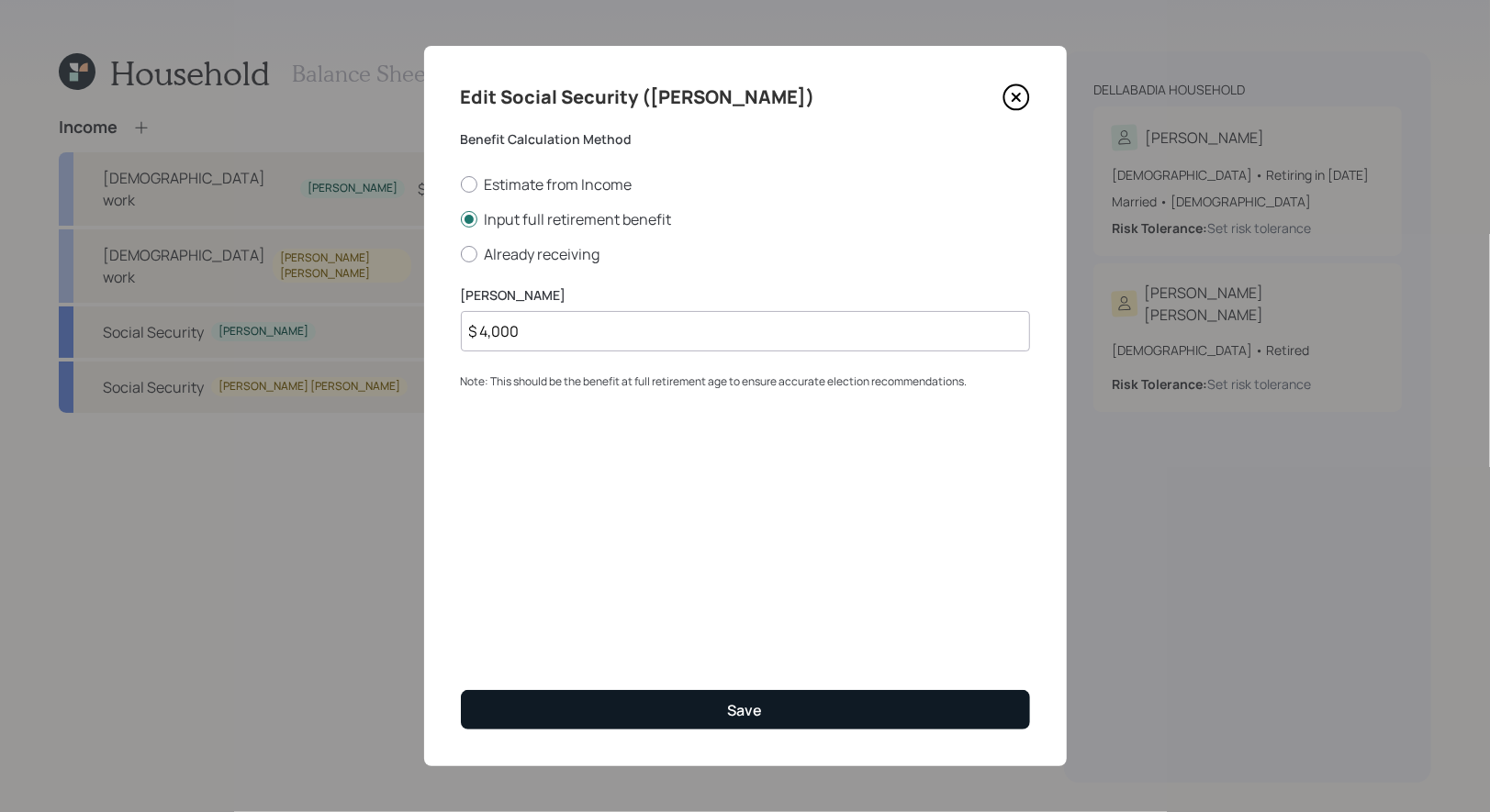
type input "$ 4,000"
click at [613, 711] on button "Save" at bounding box center [745, 709] width 569 height 40
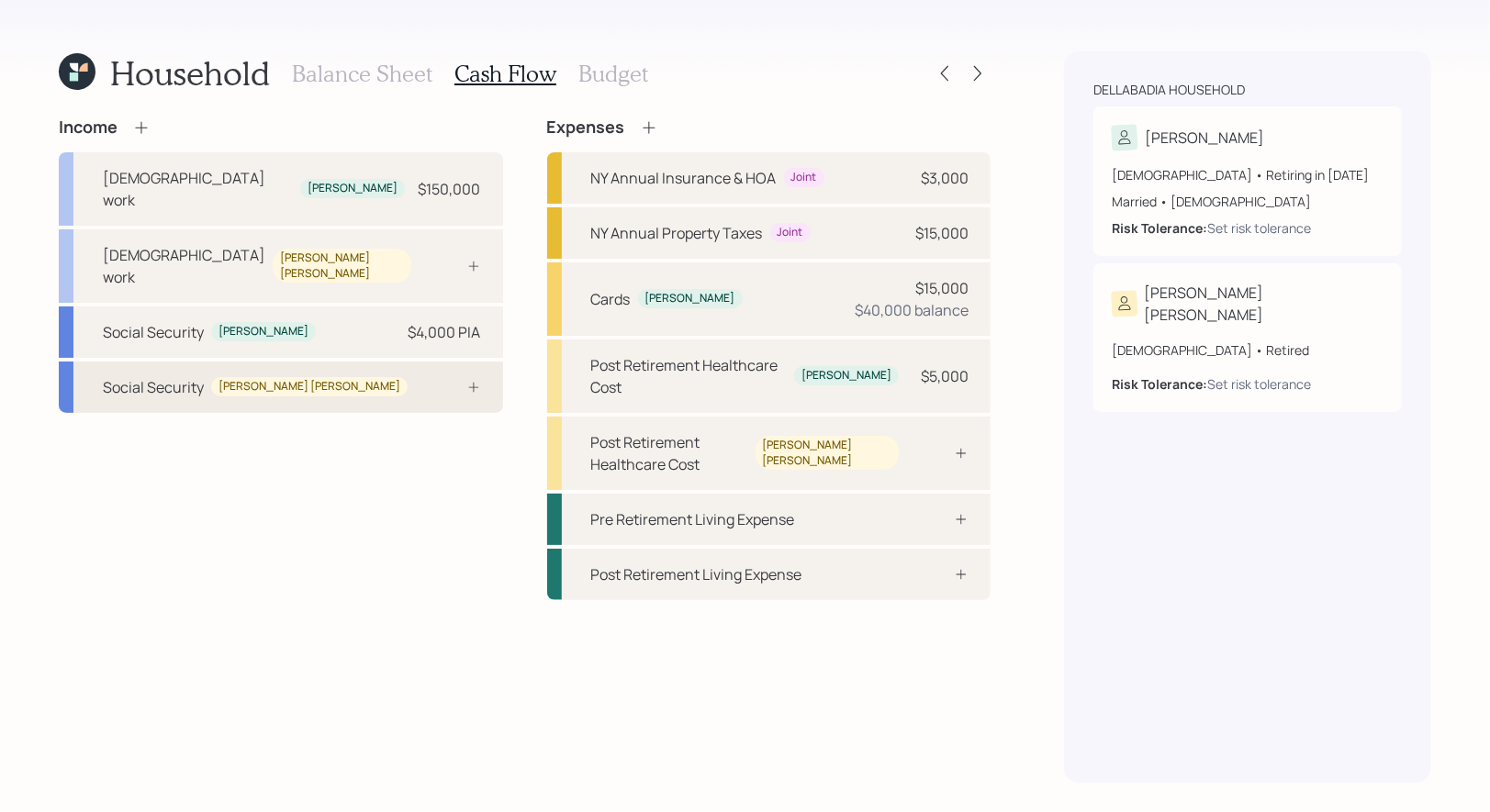
click at [348, 362] on div "Social Security [PERSON_NAME] [PERSON_NAME]" at bounding box center [281, 388] width 444 height 52
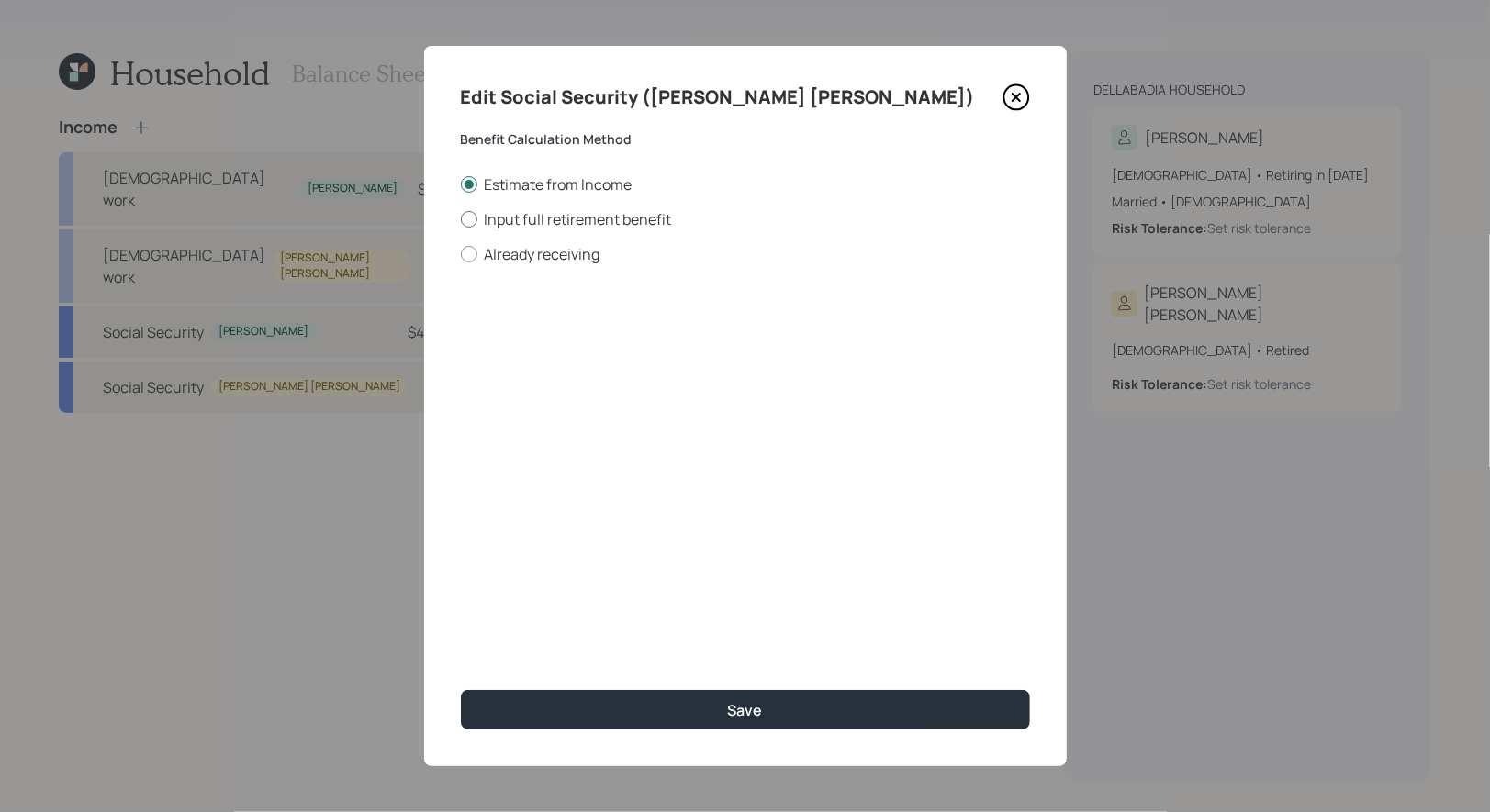
click at [470, 223] on div at bounding box center [469, 220] width 17 height 17
click at [461, 220] on input "Input full retirement benefit" at bounding box center [460, 219] width 1 height 1
radio input "true"
click at [490, 339] on input "$" at bounding box center [745, 332] width 569 height 41
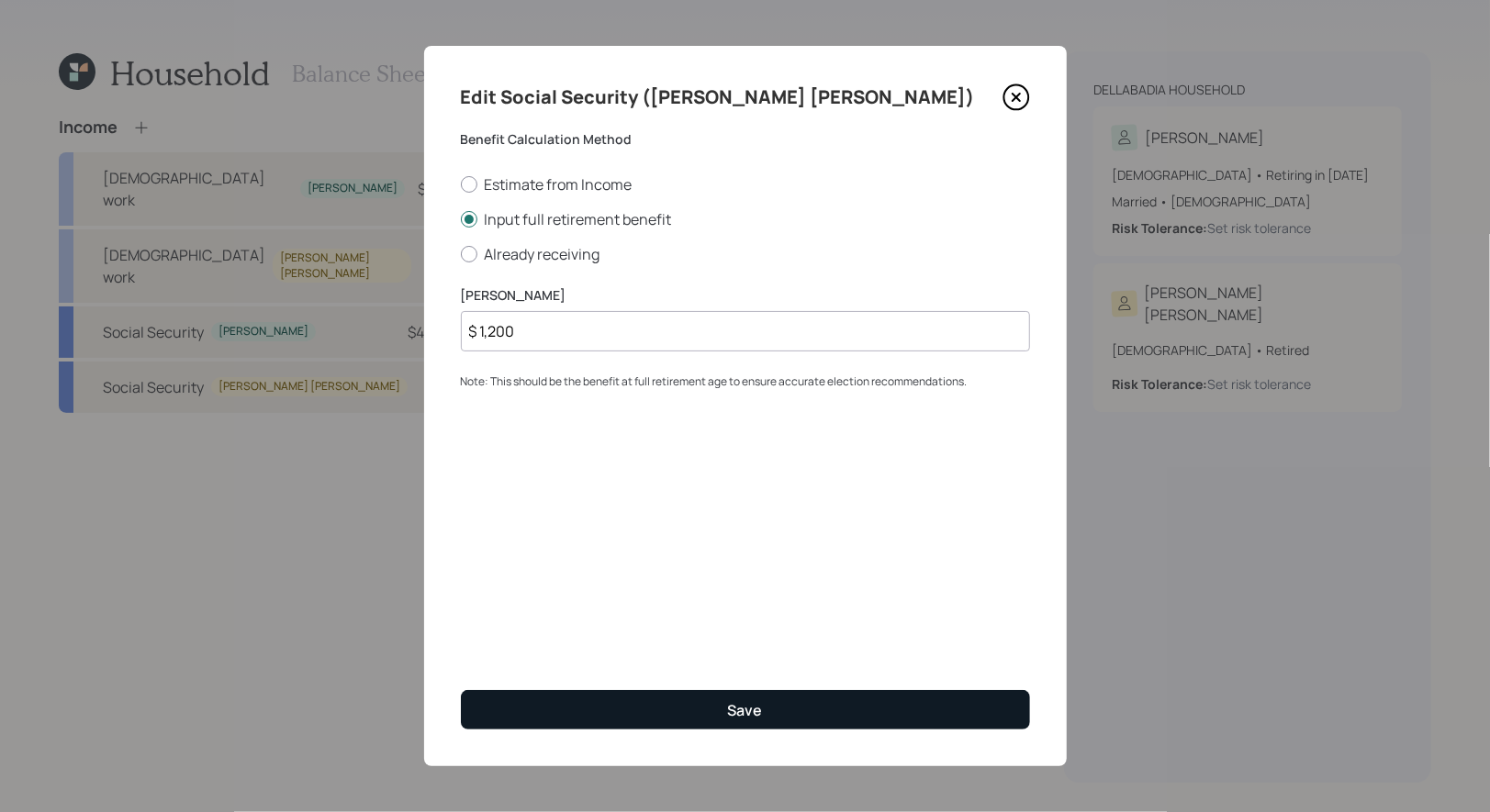
type input "$ 1,200"
click at [615, 706] on button "Save" at bounding box center [745, 709] width 569 height 40
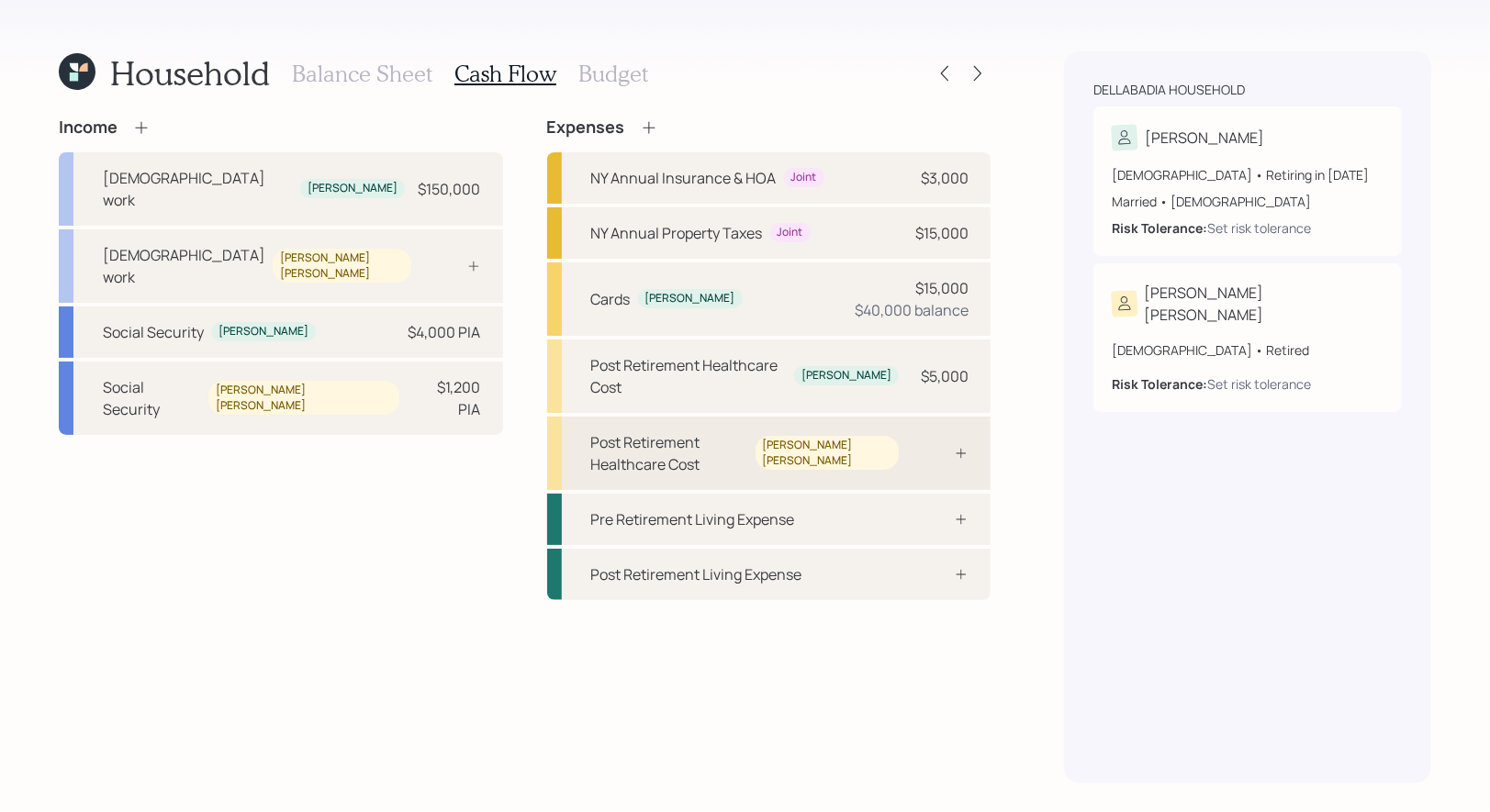
click at [944, 446] on div at bounding box center [941, 454] width 55 height 15
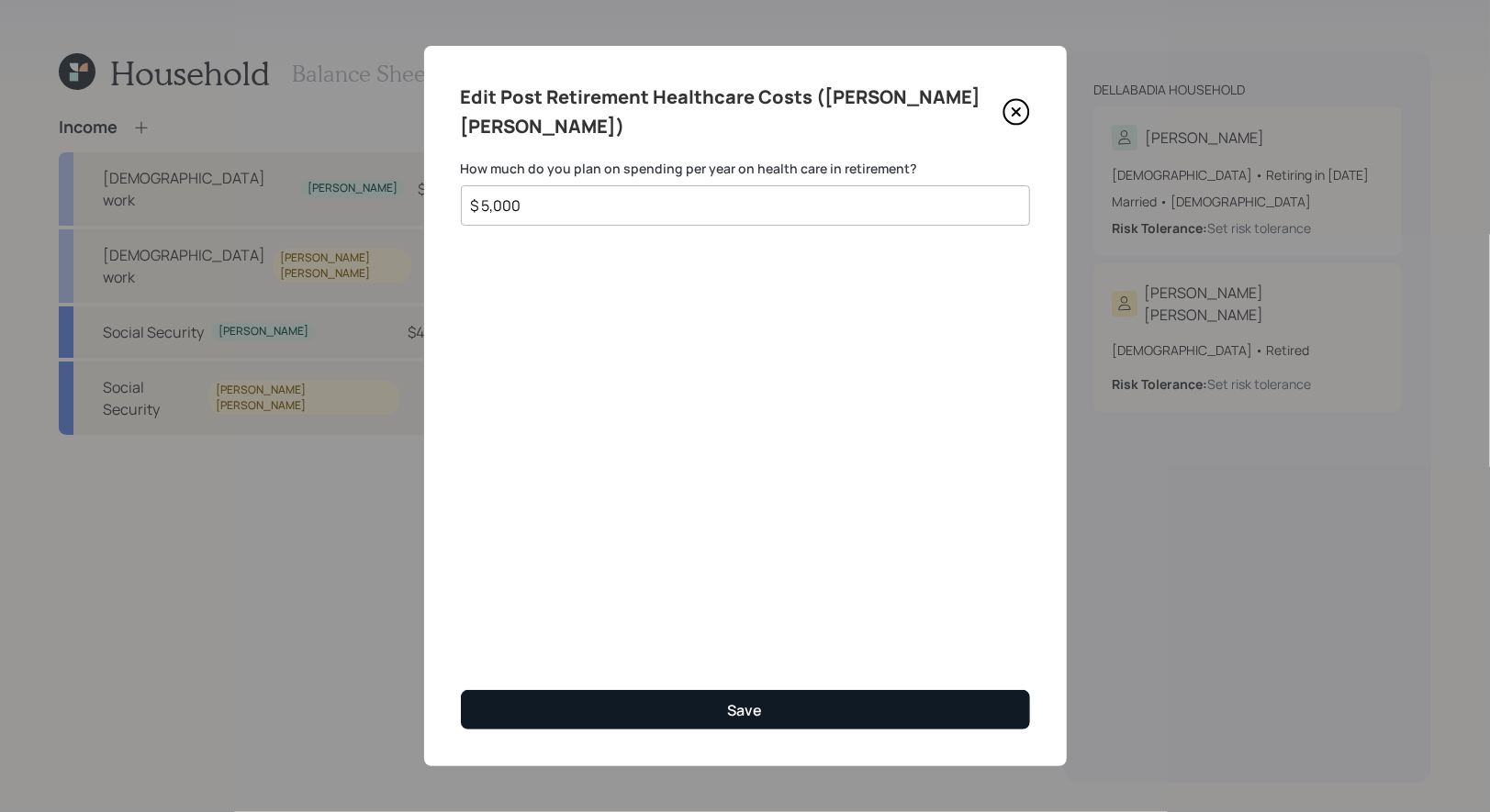
type input "$ 5,000"
click at [586, 717] on button "Save" at bounding box center [745, 709] width 569 height 40
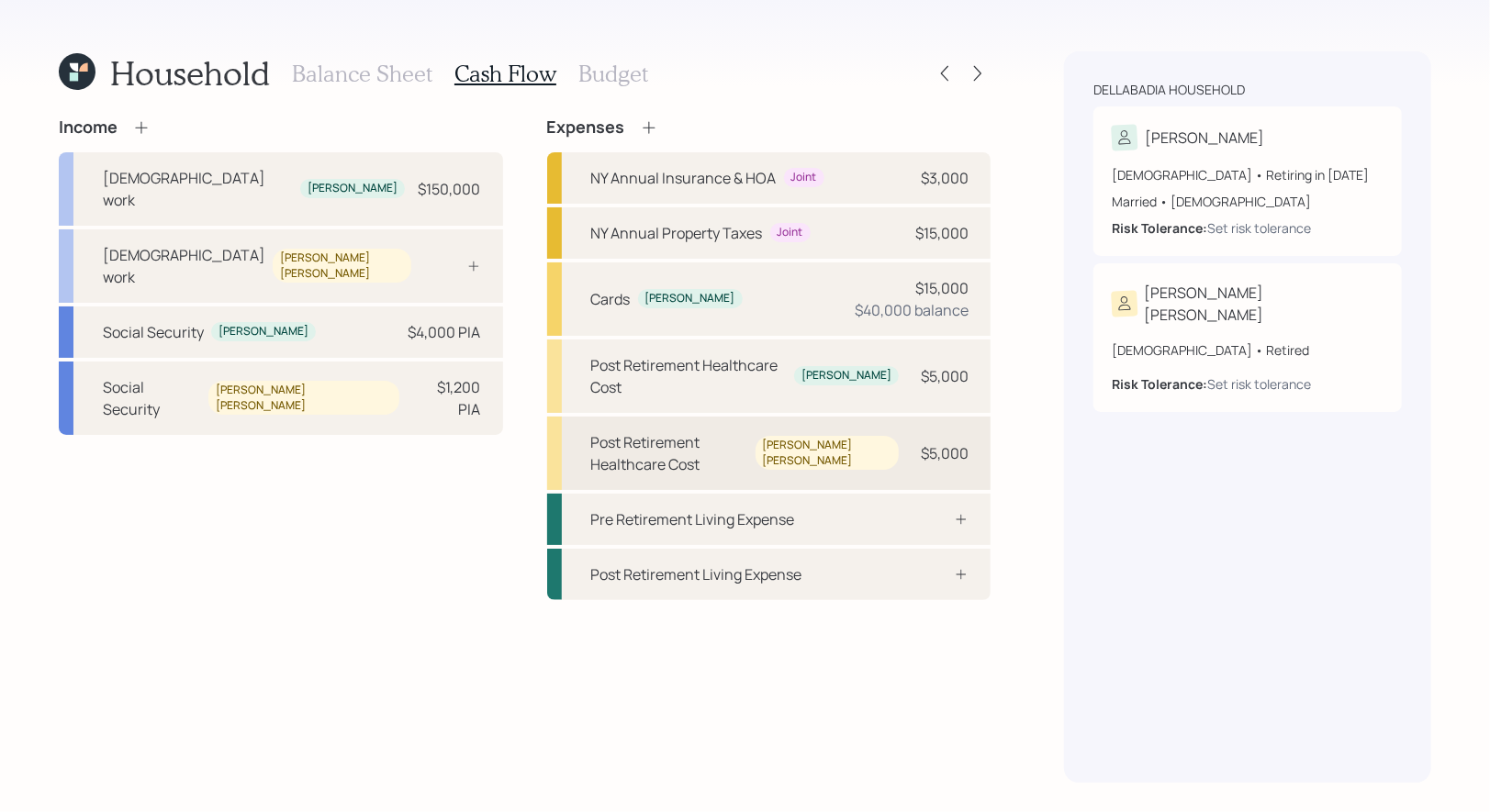
click at [891, 431] on div "Post Retirement Healthcare Cost [PERSON_NAME] [PERSON_NAME]" at bounding box center [745, 454] width 309 height 44
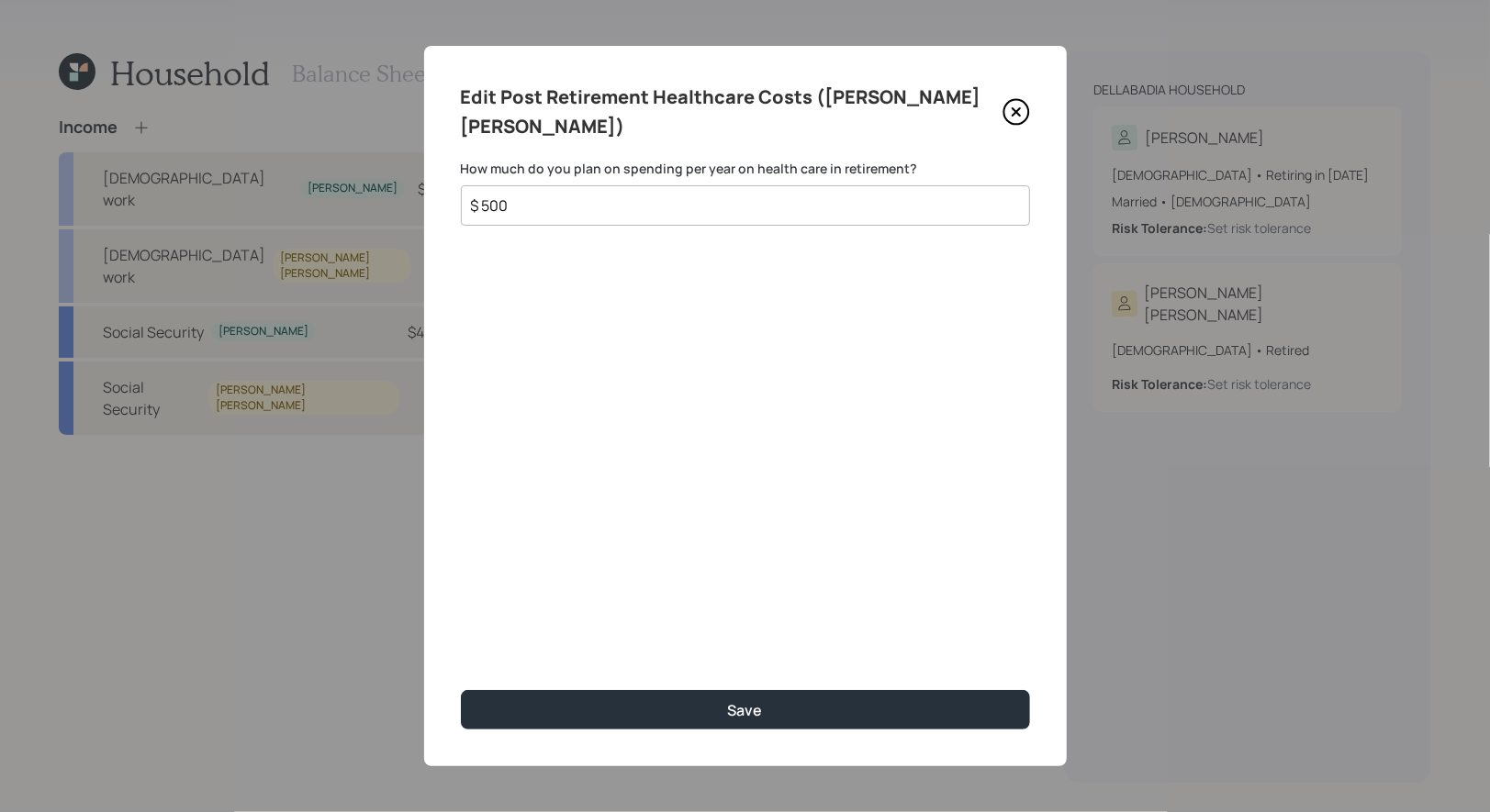
type input "$ 5,000"
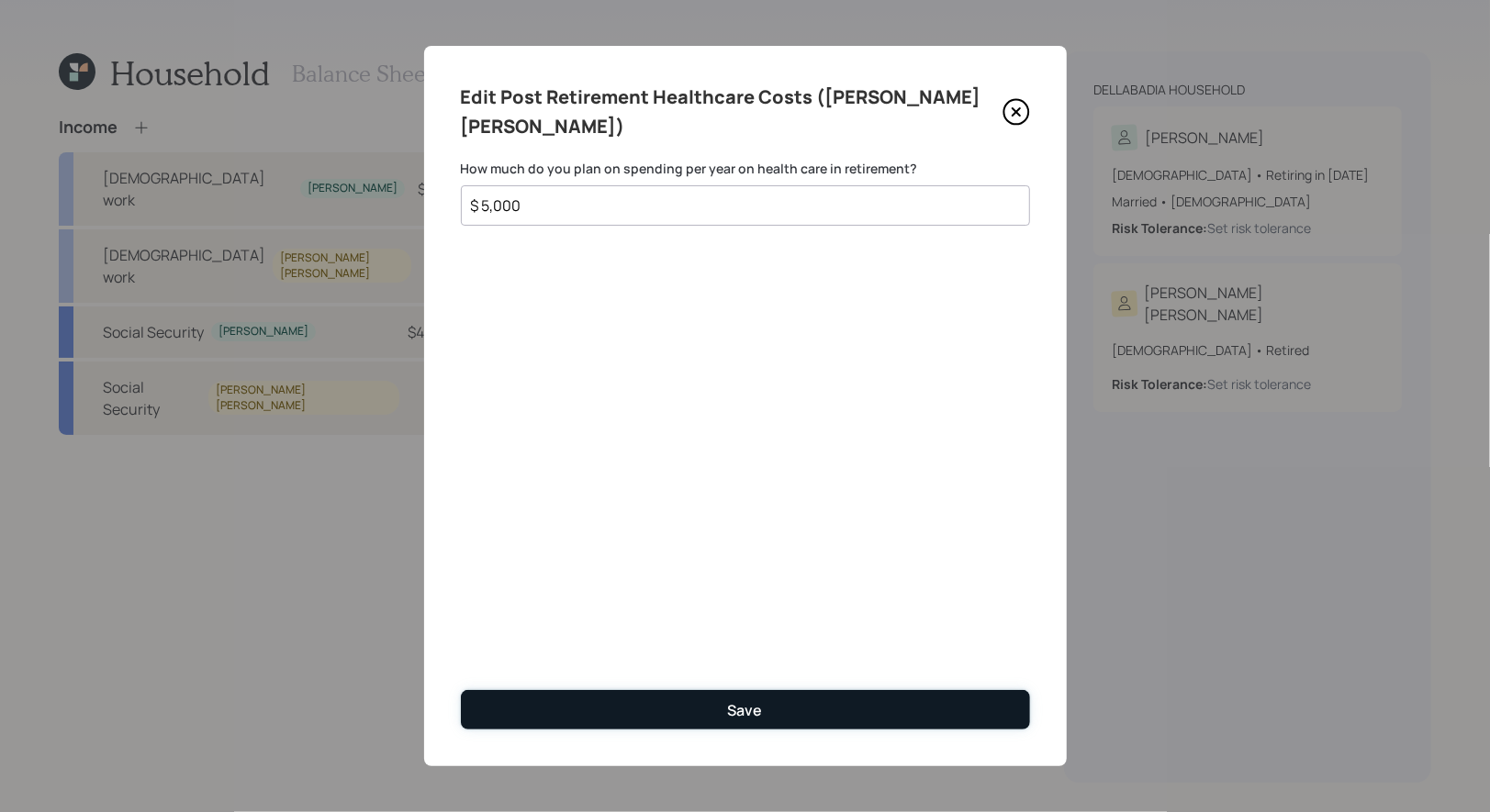
click at [611, 705] on button "Save" at bounding box center [745, 709] width 569 height 40
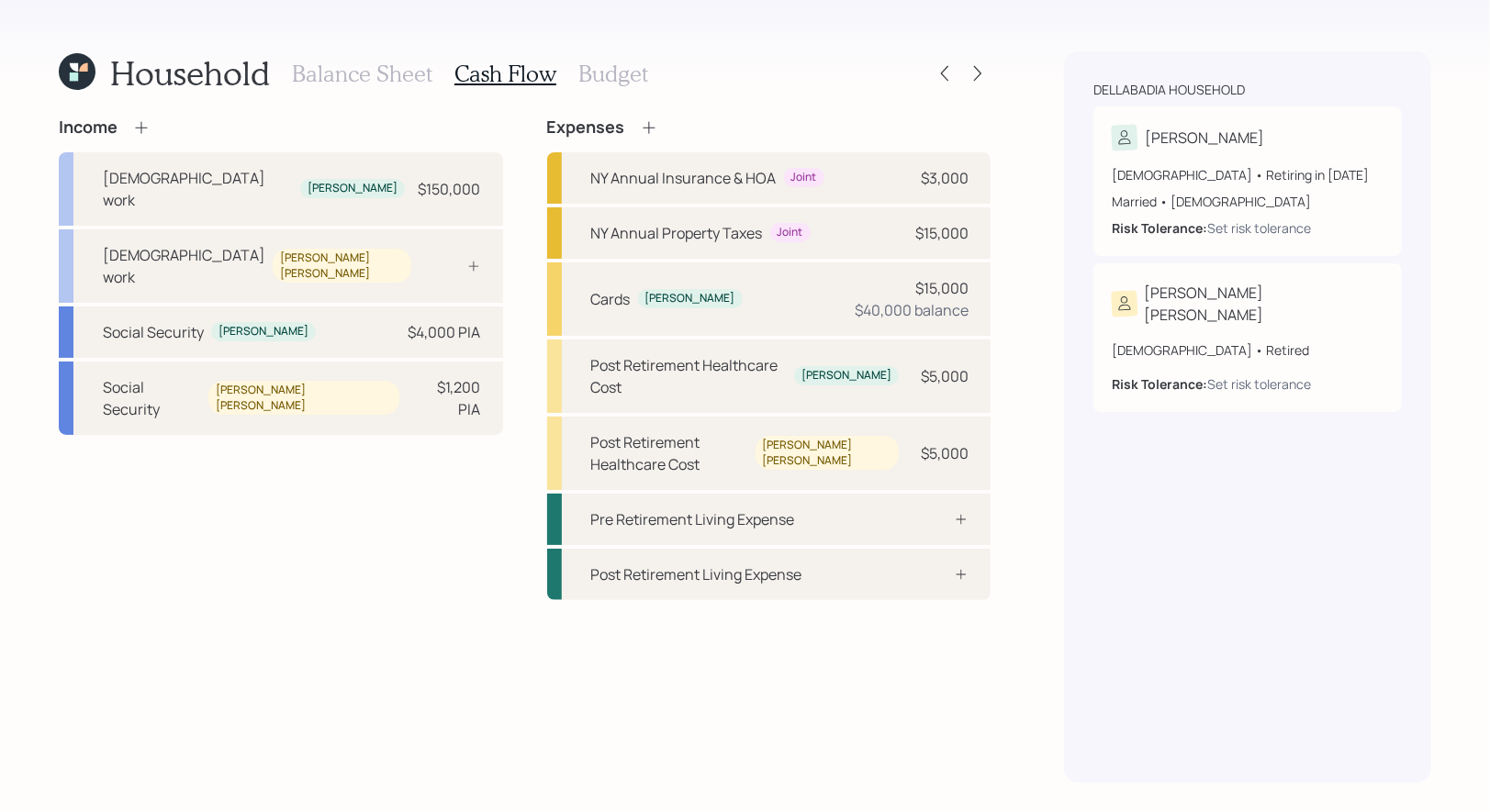
click at [608, 75] on h3 "Budget" at bounding box center [613, 74] width 70 height 27
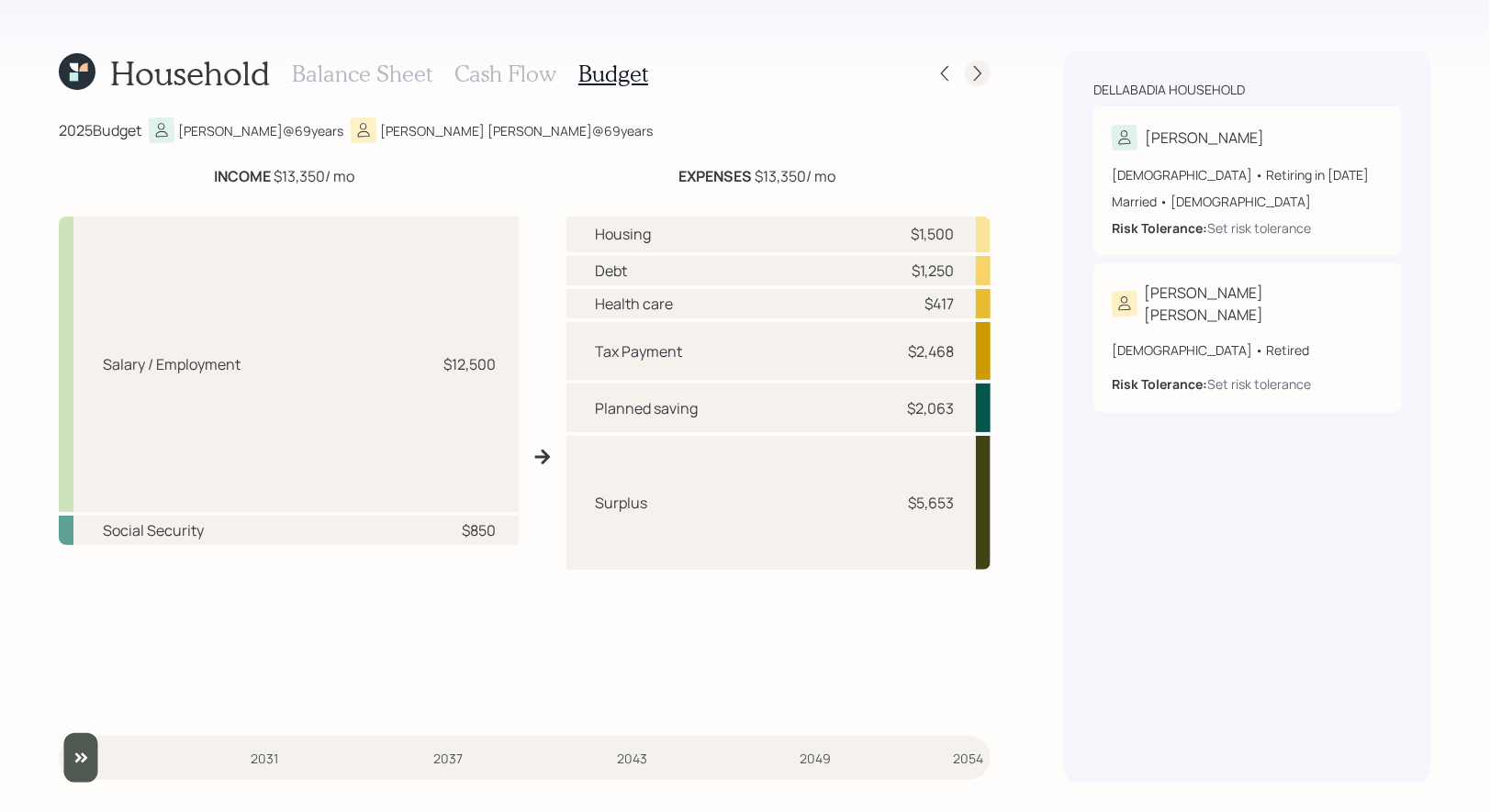
click at [984, 72] on icon at bounding box center [977, 74] width 18 height 18
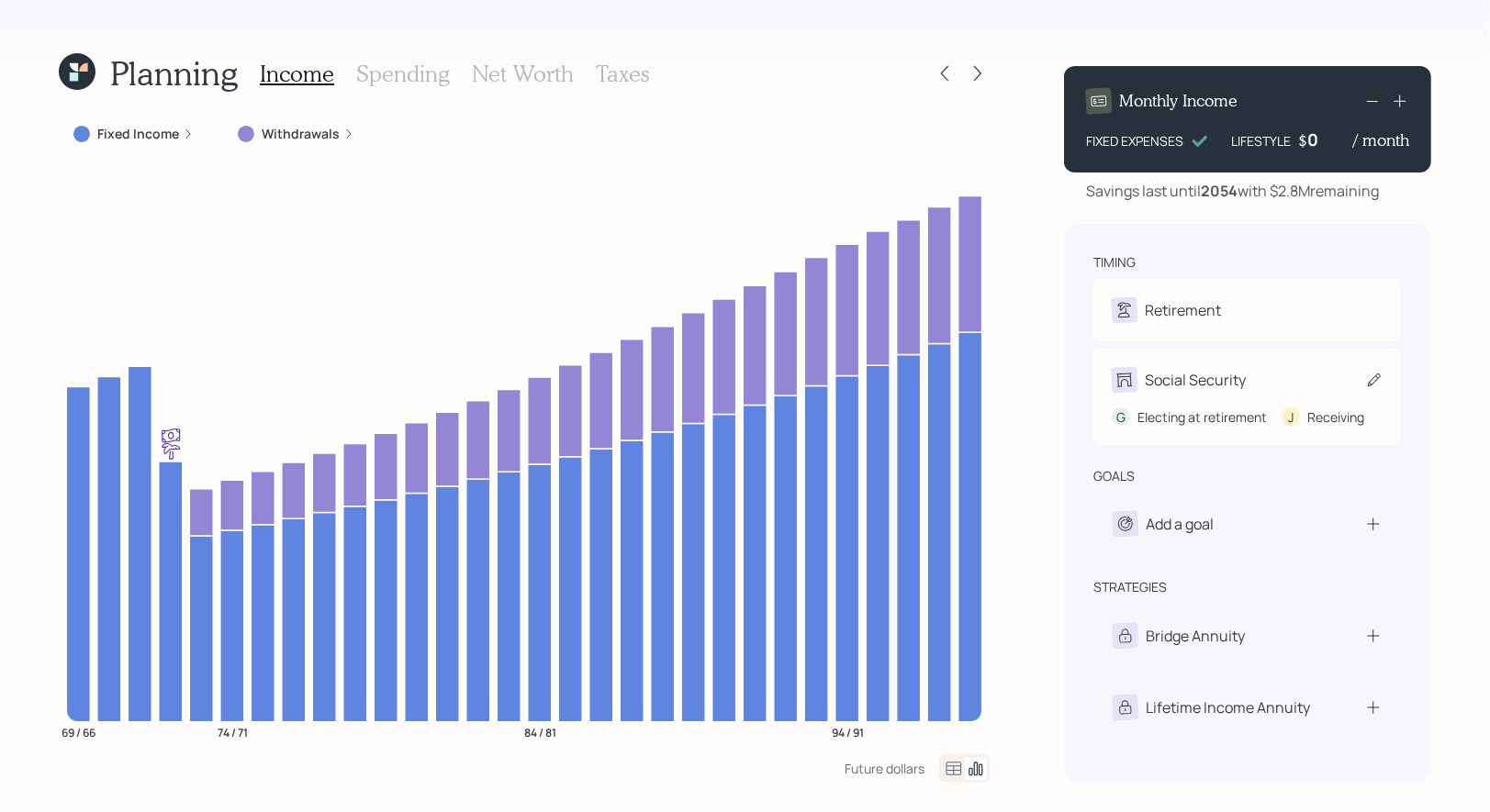
click at [1376, 376] on icon at bounding box center [1375, 380] width 13 height 13
select select "7"
select select "2"
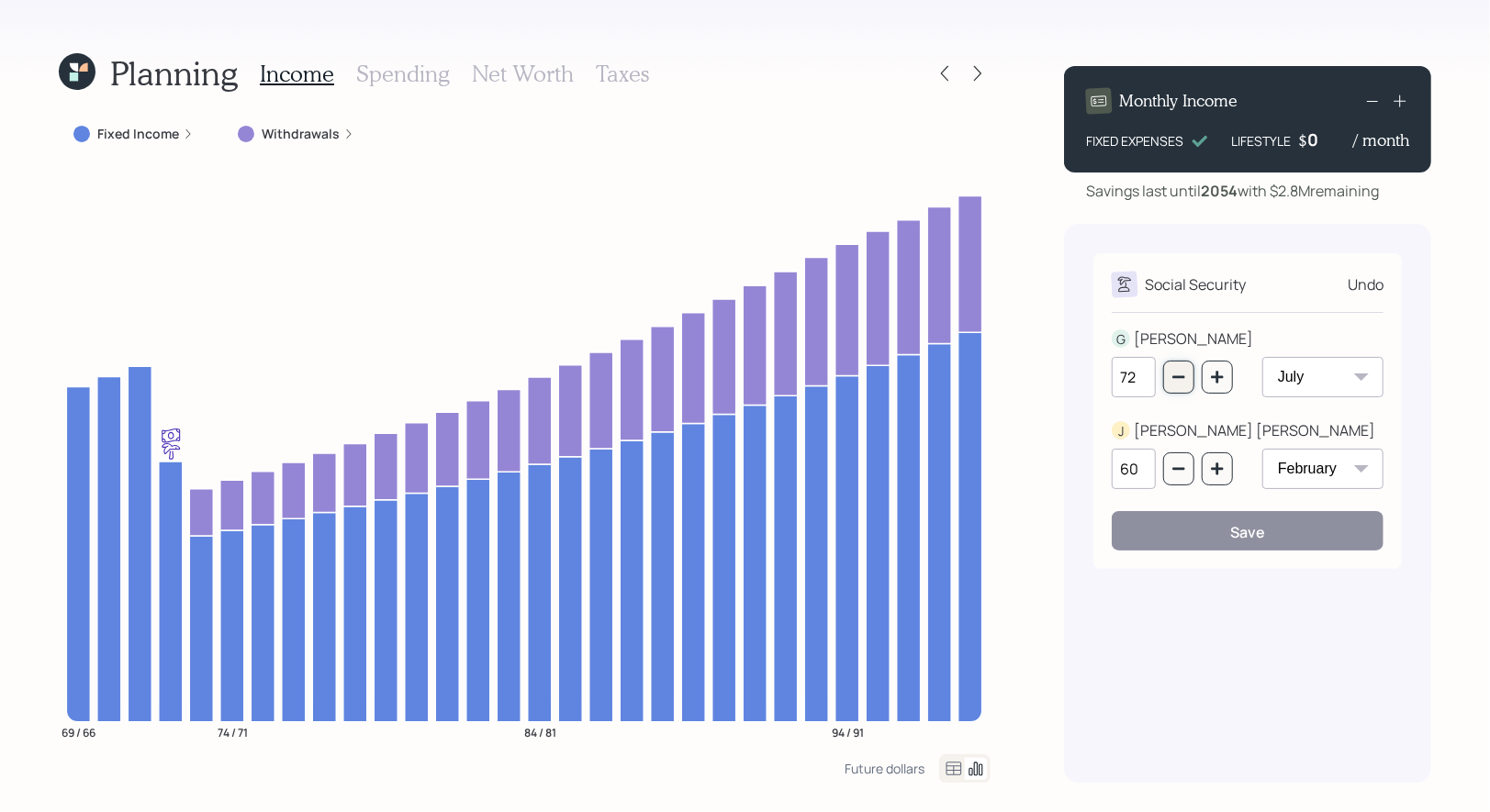
click at [1183, 380] on icon "button" at bounding box center [1179, 377] width 15 height 15
type input "70"
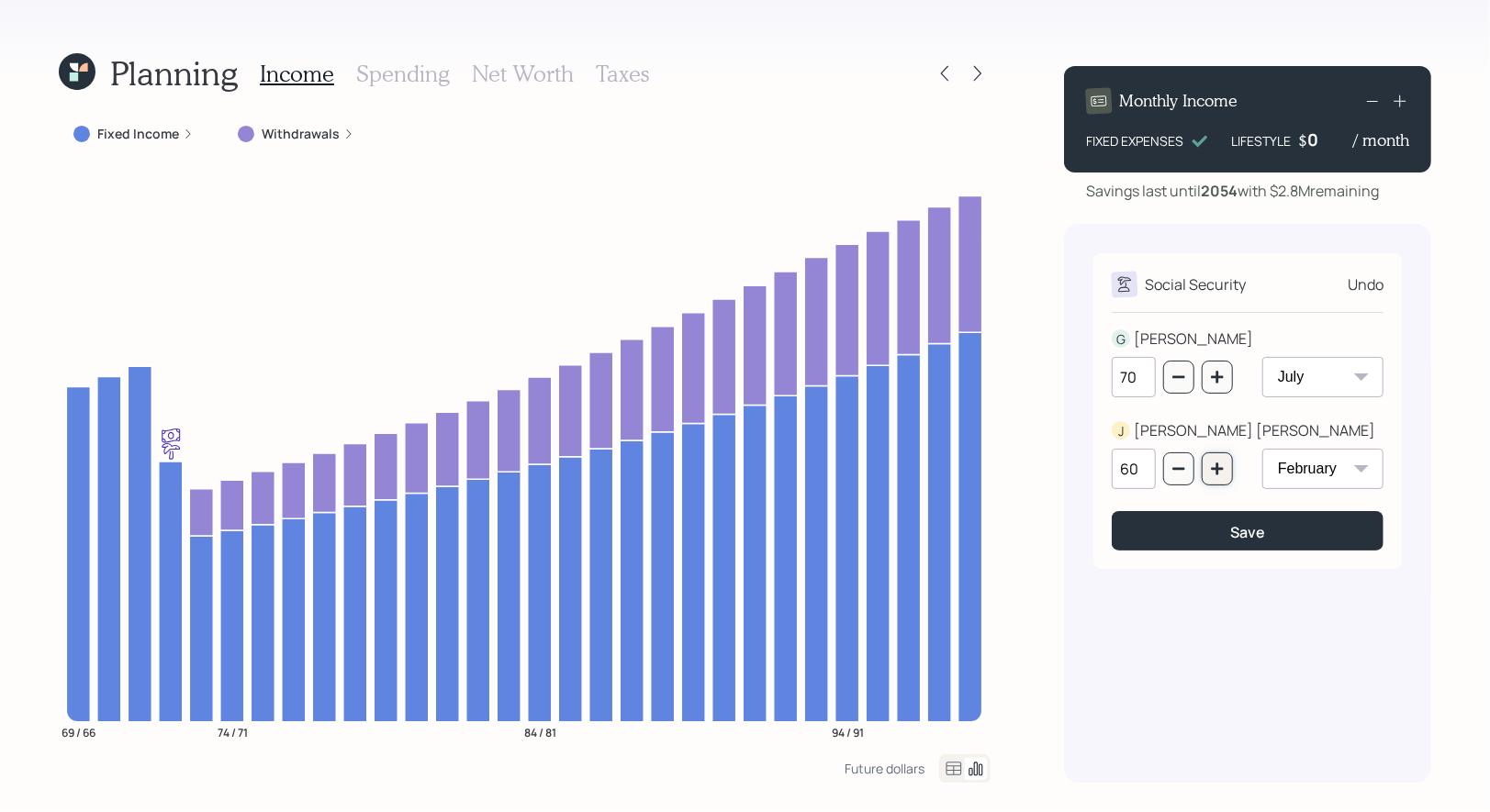
click at [1215, 479] on button "button" at bounding box center [1217, 469] width 31 height 33
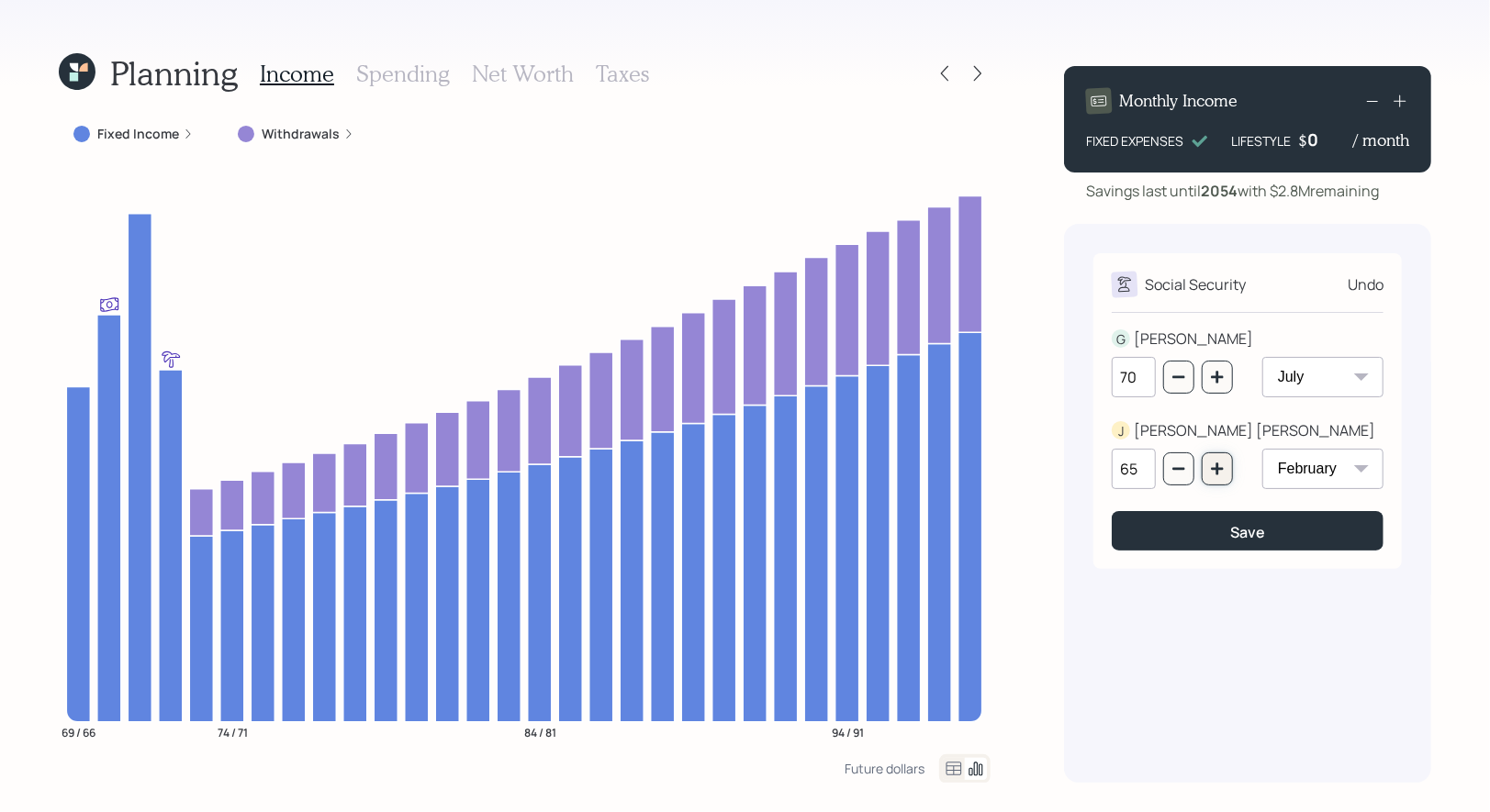
click at [1215, 479] on button "button" at bounding box center [1217, 469] width 31 height 33
type input "67"
click at [1212, 533] on button "Save" at bounding box center [1247, 531] width 272 height 40
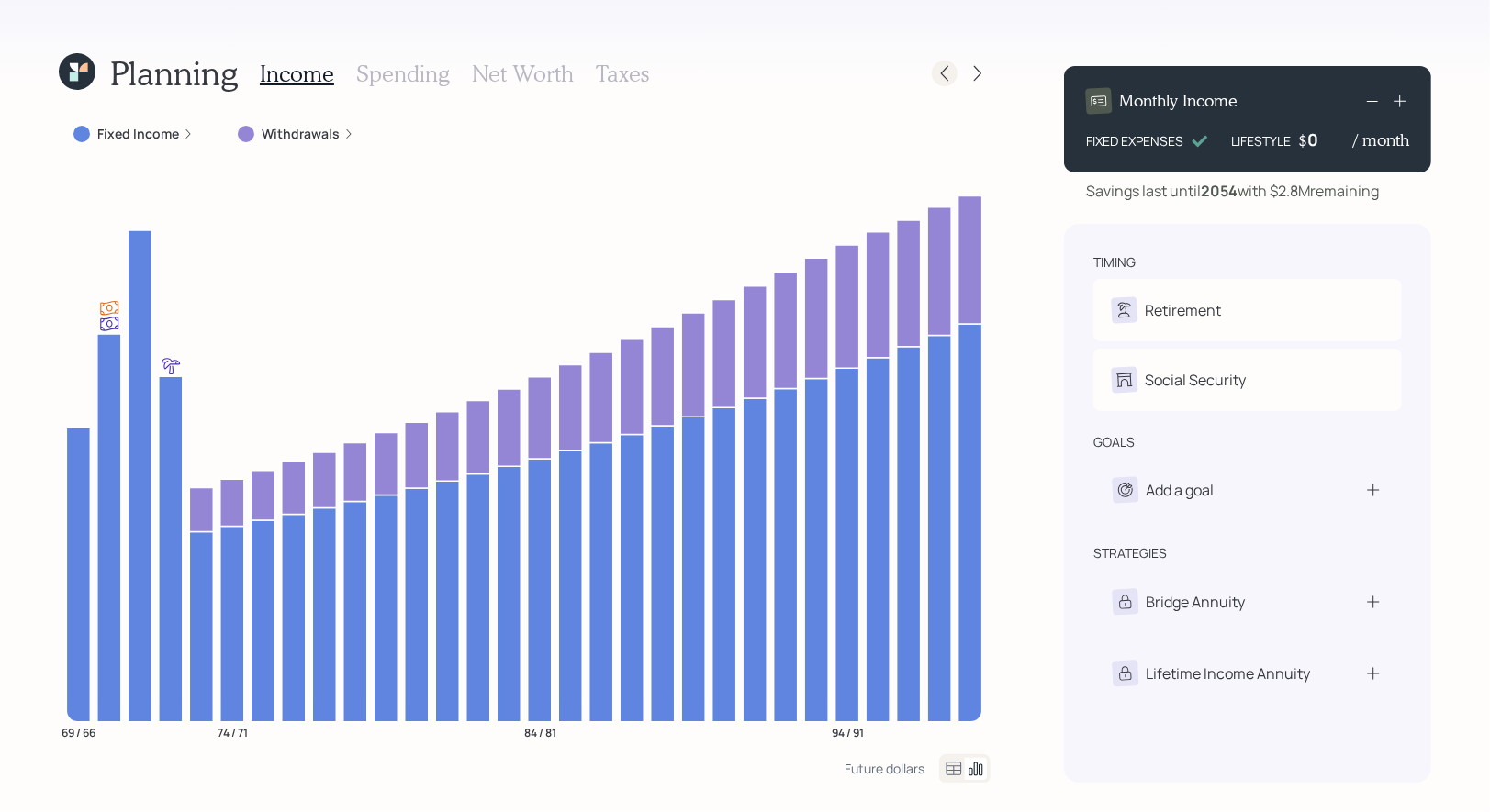
click at [950, 74] on icon at bounding box center [945, 74] width 18 height 18
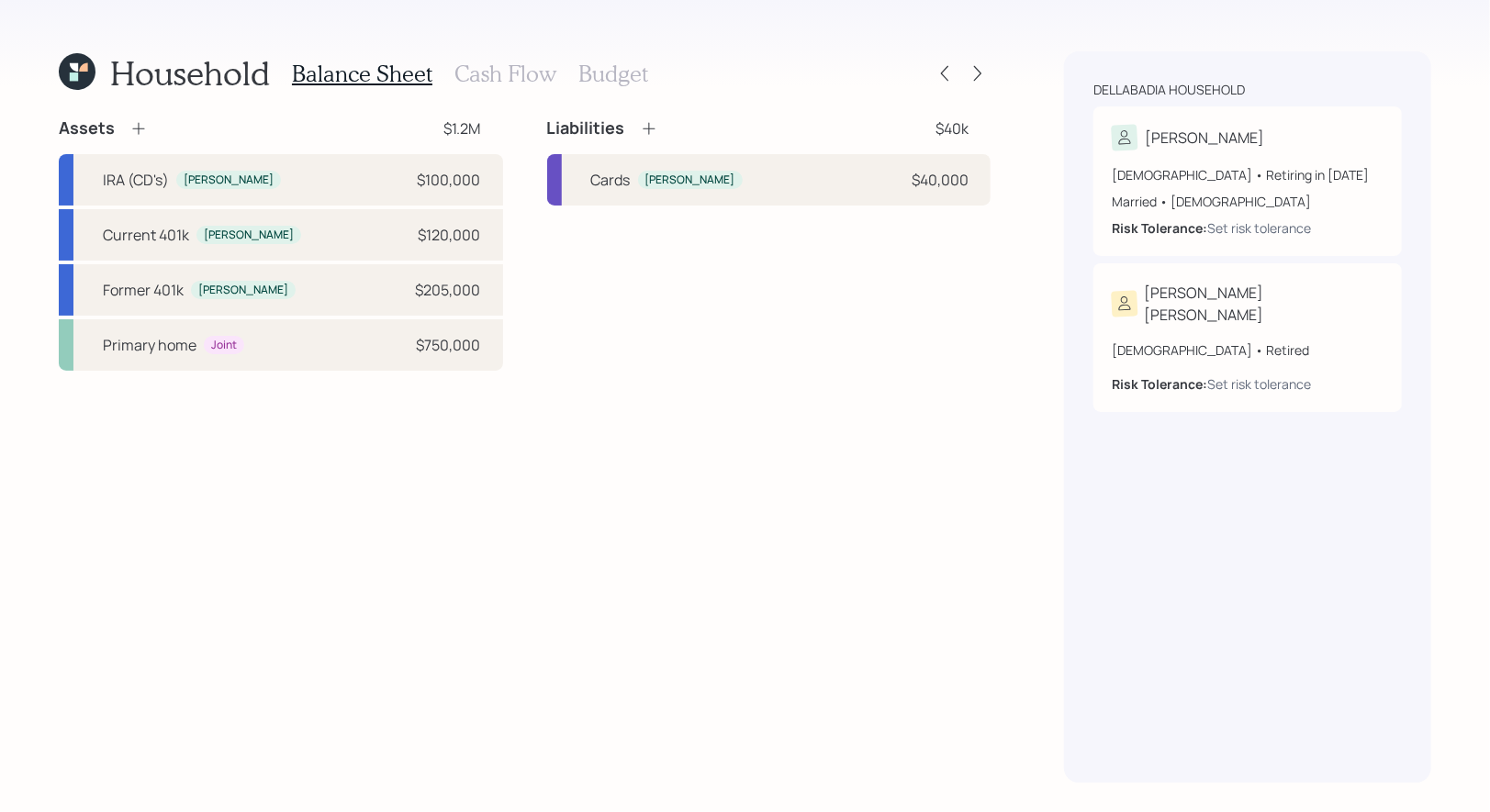
click at [602, 74] on h3 "Budget" at bounding box center [613, 74] width 70 height 27
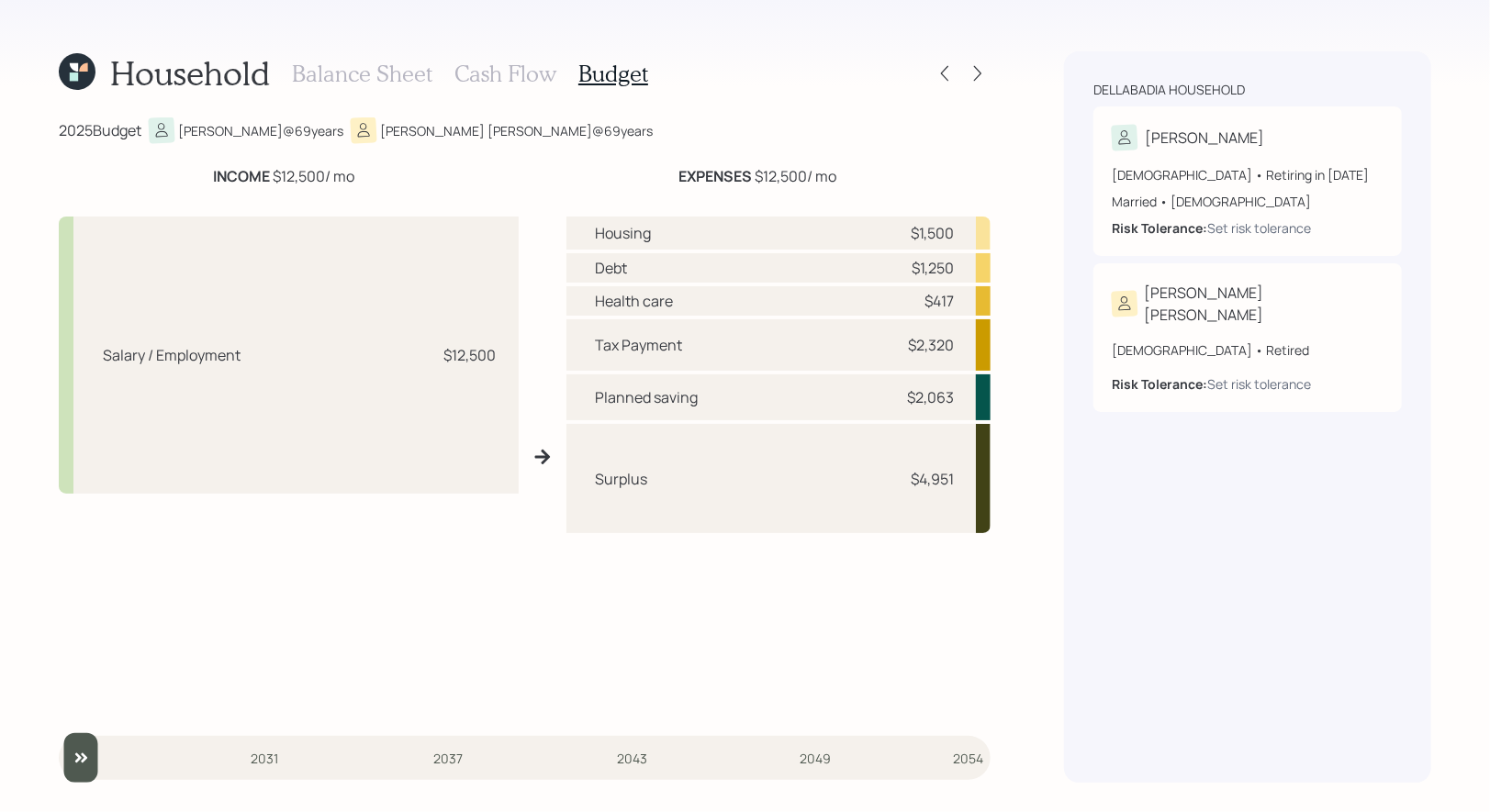
click at [486, 78] on h3 "Cash Flow" at bounding box center [505, 74] width 102 height 27
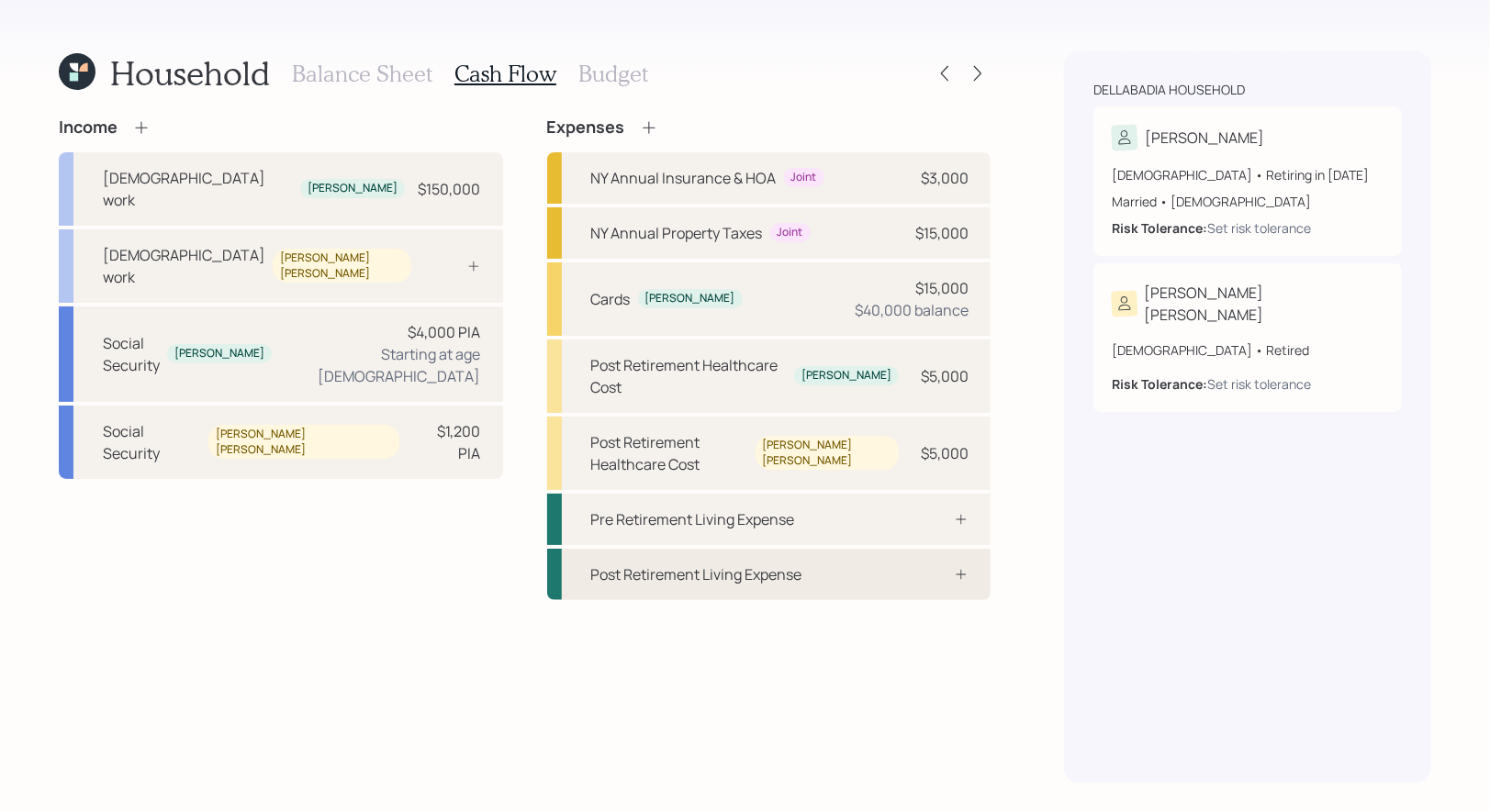
click at [678, 564] on div "Post Retirement Living Expense" at bounding box center [697, 575] width 212 height 22
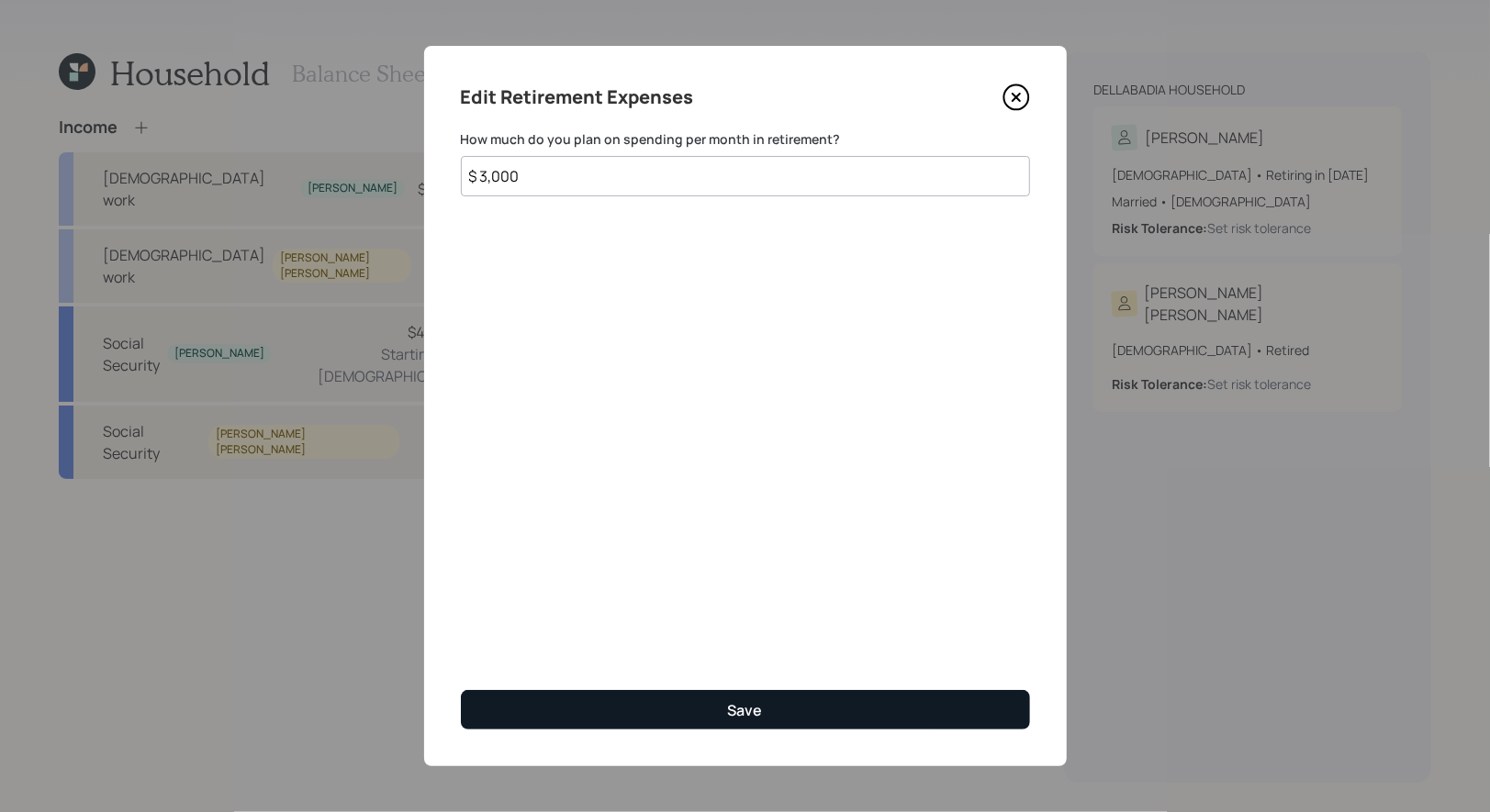
type input "$ 3,000"
click at [633, 709] on button "Save" at bounding box center [745, 709] width 569 height 40
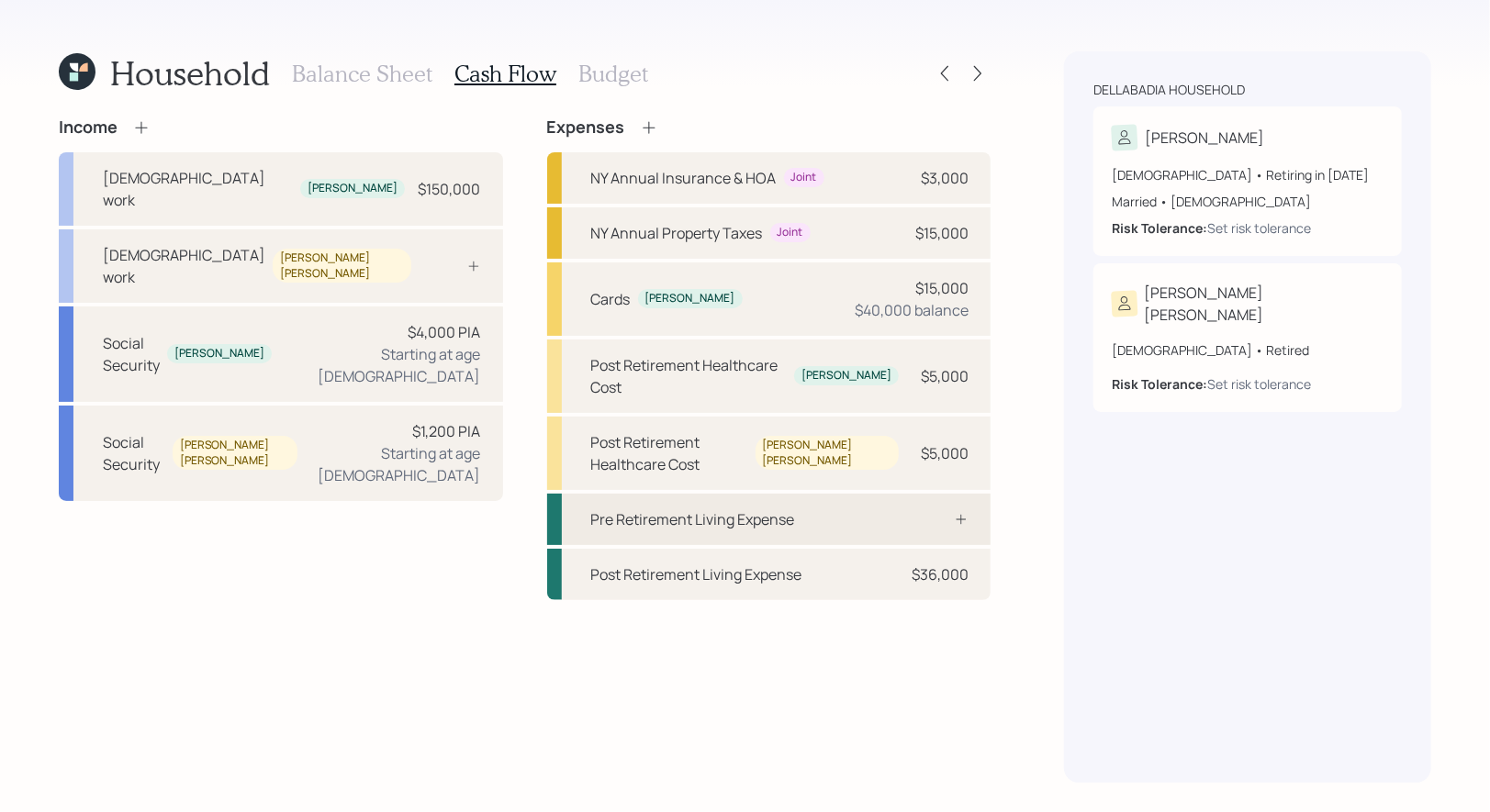
click at [633, 509] on div "Pre Retirement Living Expense" at bounding box center [693, 520] width 204 height 22
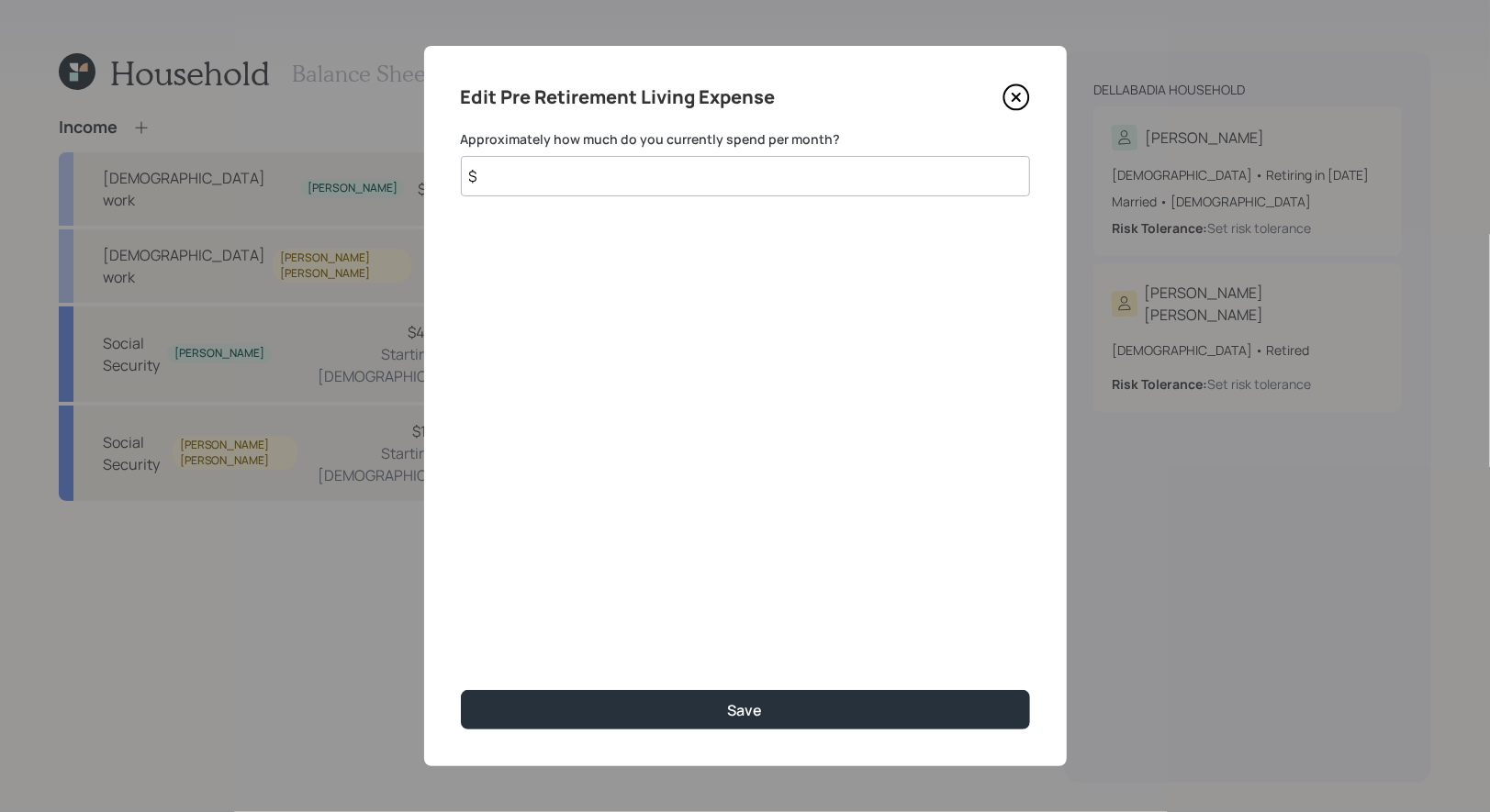
click at [570, 185] on input "$" at bounding box center [745, 176] width 569 height 41
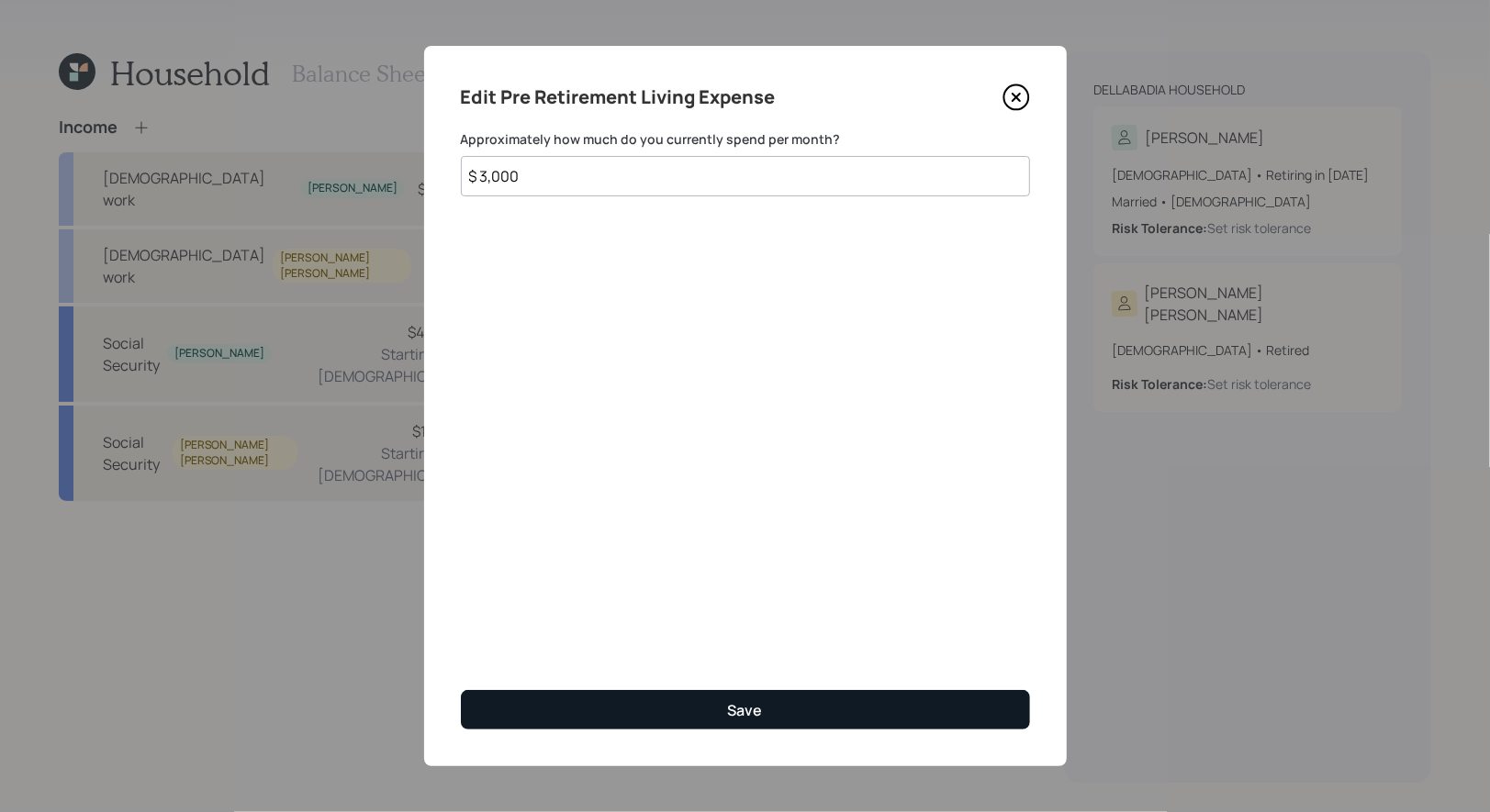
type input "$ 3,000"
click at [704, 723] on button "Save" at bounding box center [745, 709] width 569 height 40
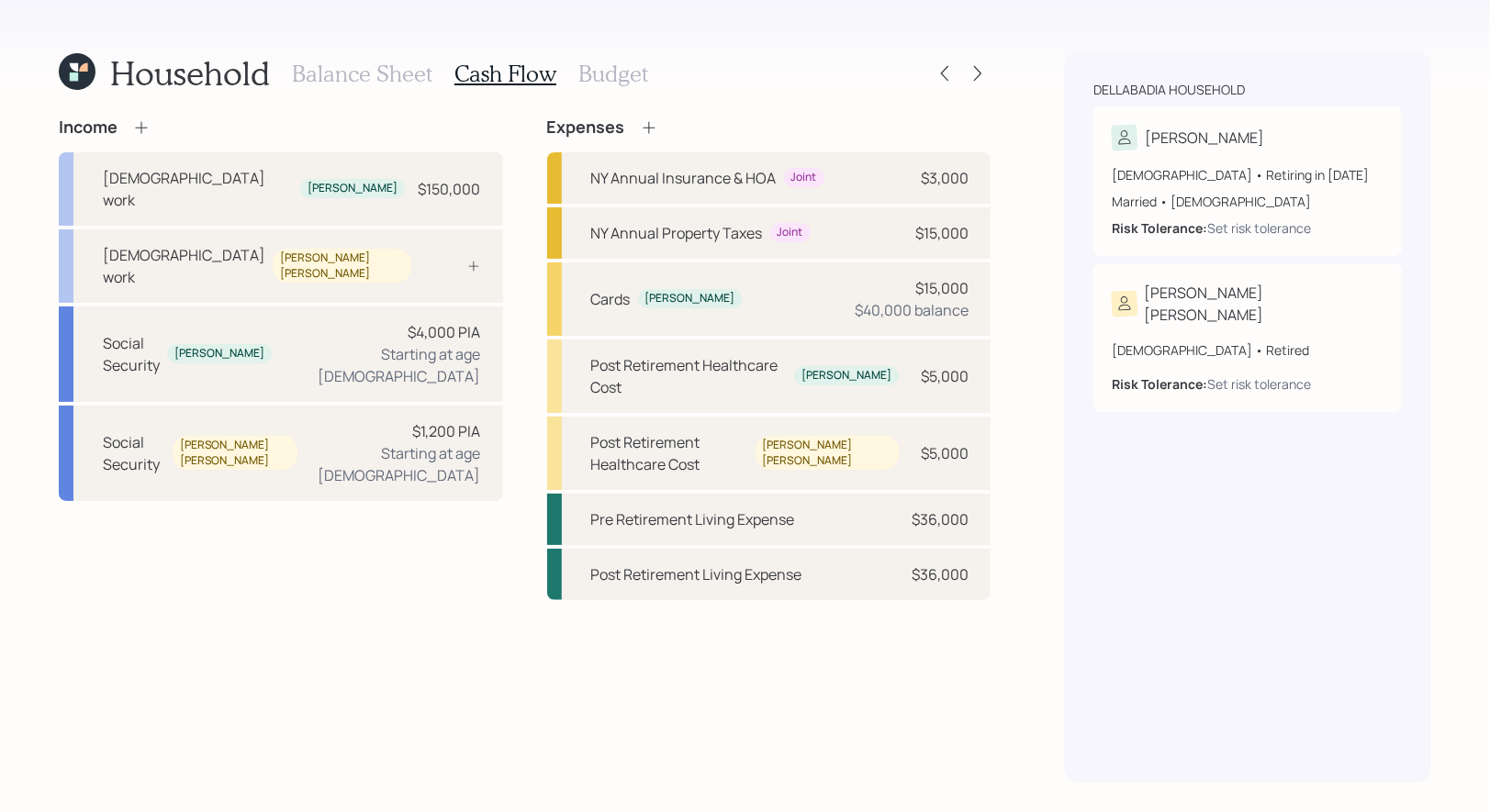
click at [358, 65] on h3 "Balance Sheet" at bounding box center [362, 74] width 140 height 27
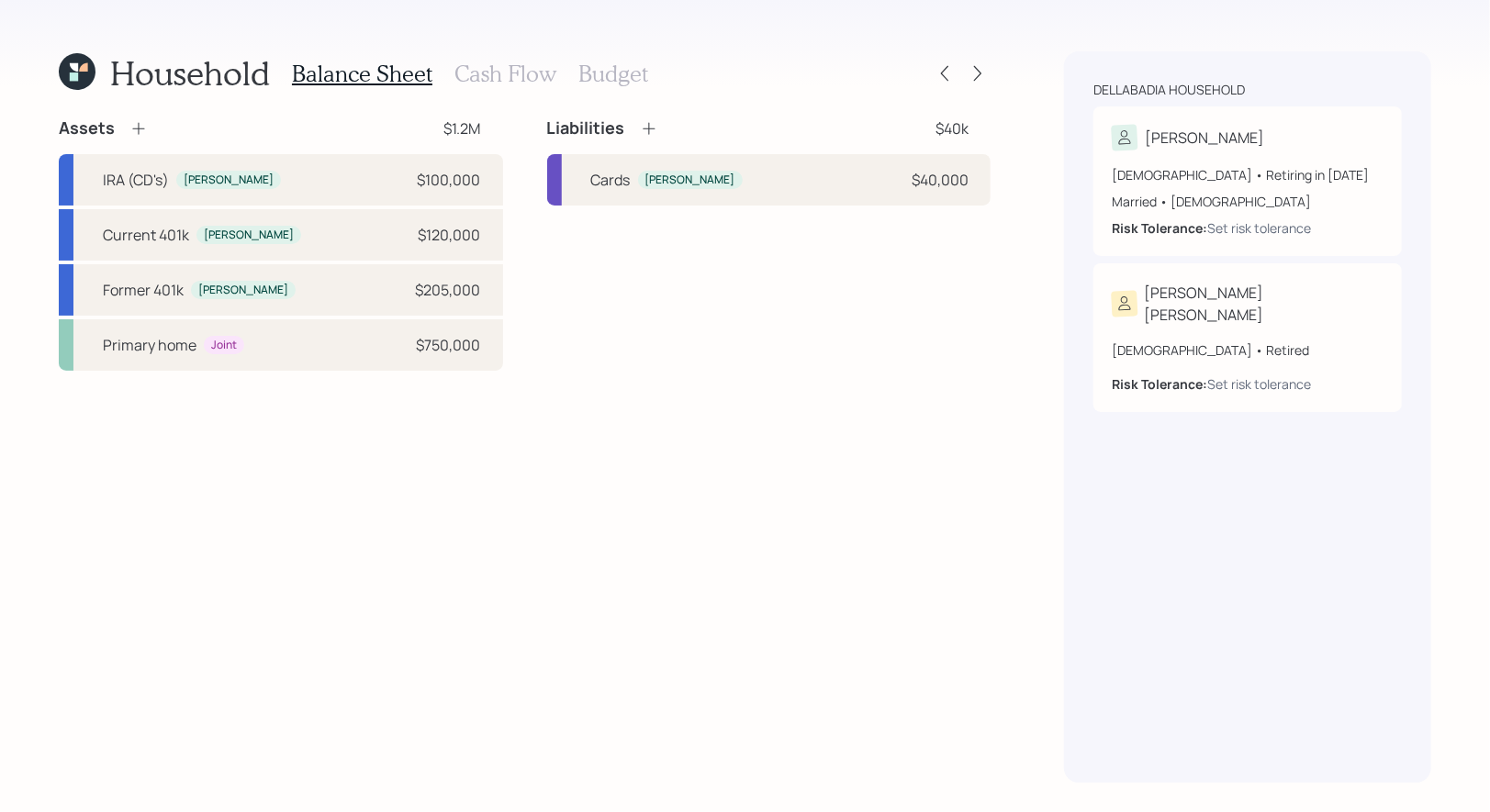
click at [139, 125] on icon at bounding box center [139, 128] width 18 height 18
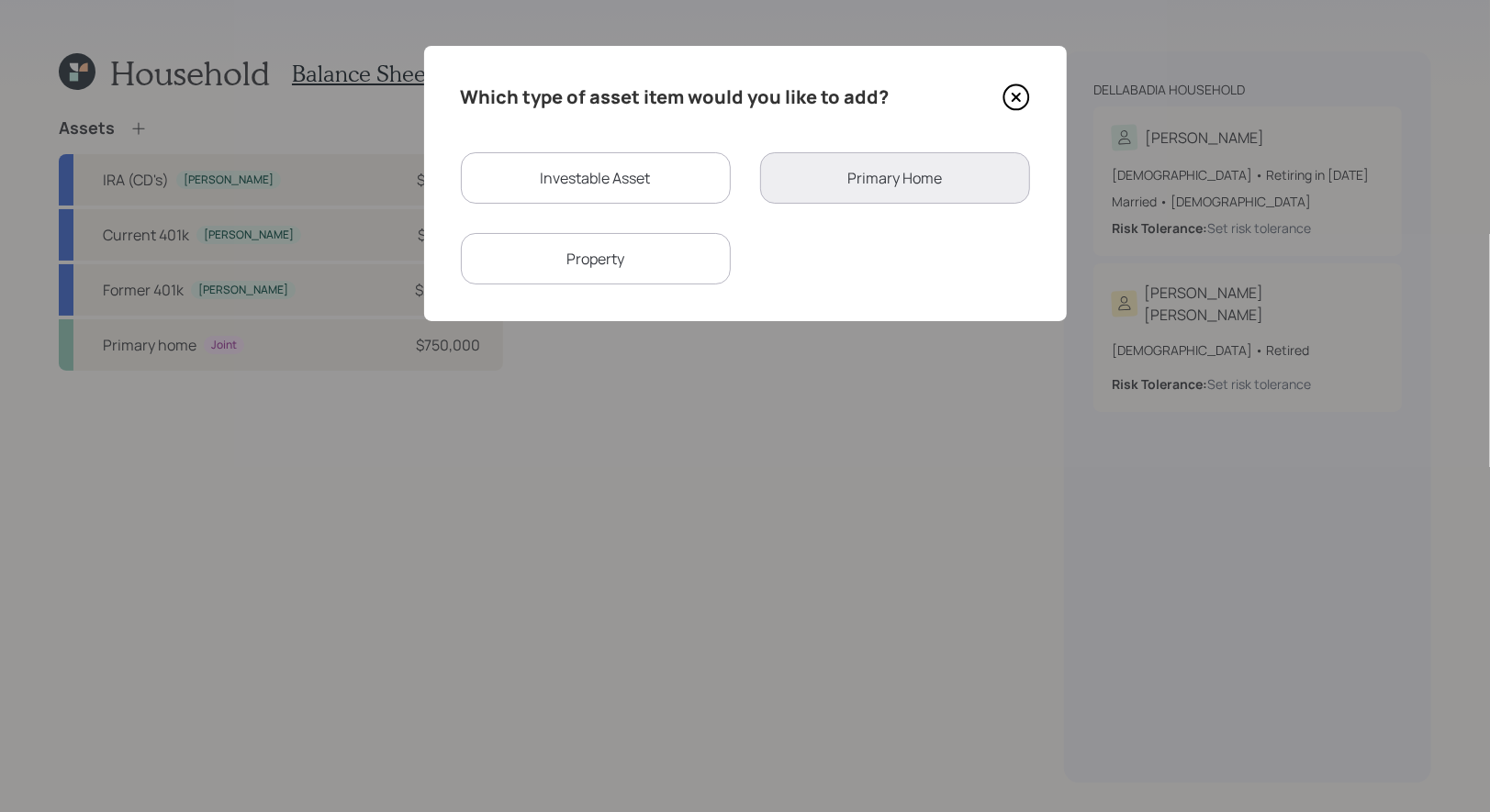
click at [577, 176] on div "Investable Asset" at bounding box center [596, 178] width 270 height 52
select select "taxable"
select select "balanced"
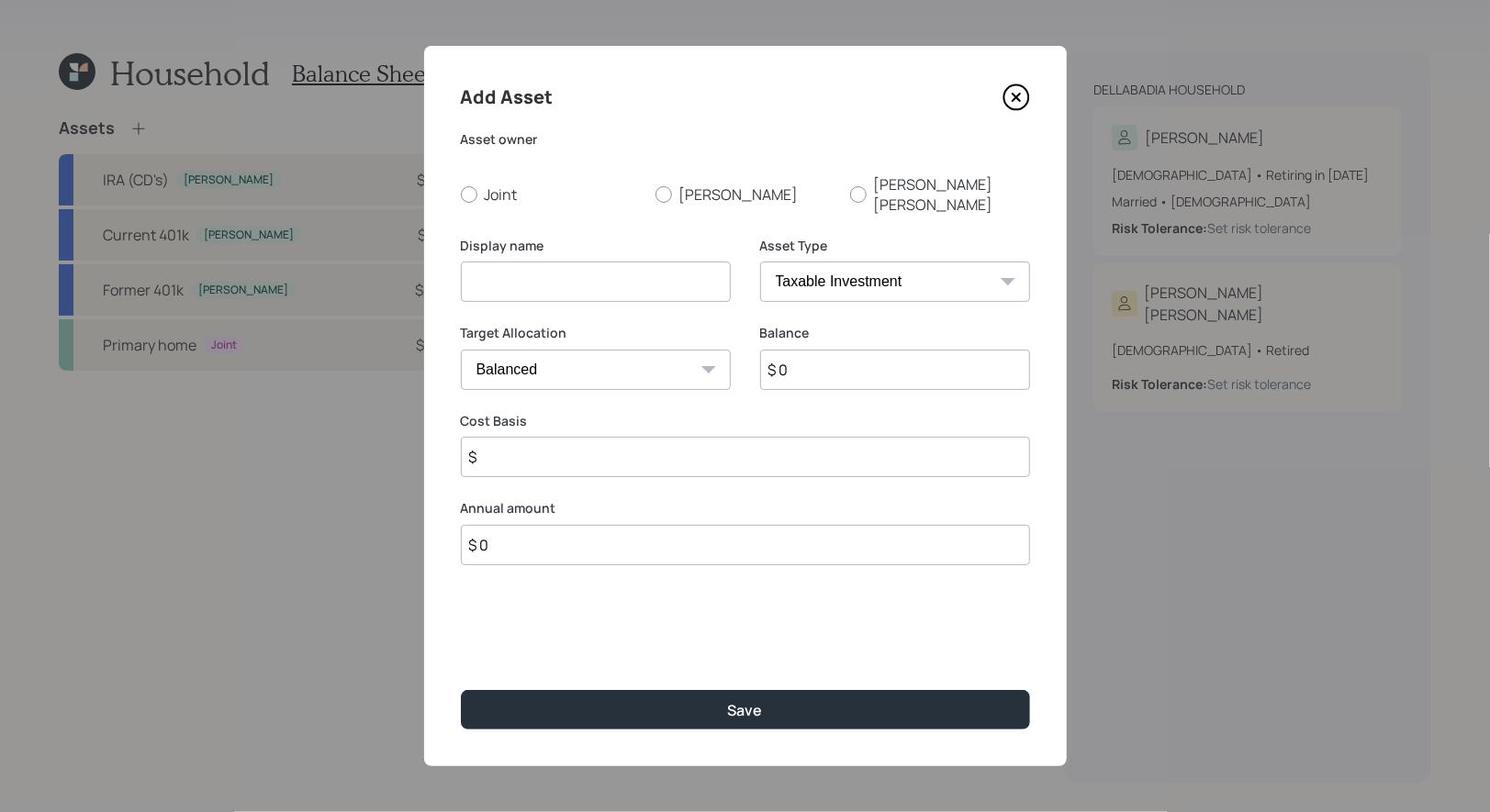
click at [559, 270] on input at bounding box center [596, 282] width 270 height 41
type input "Savings"
click at [464, 187] on div at bounding box center [469, 195] width 17 height 17
click at [461, 194] on input "Joint" at bounding box center [460, 194] width 1 height 1
radio input "true"
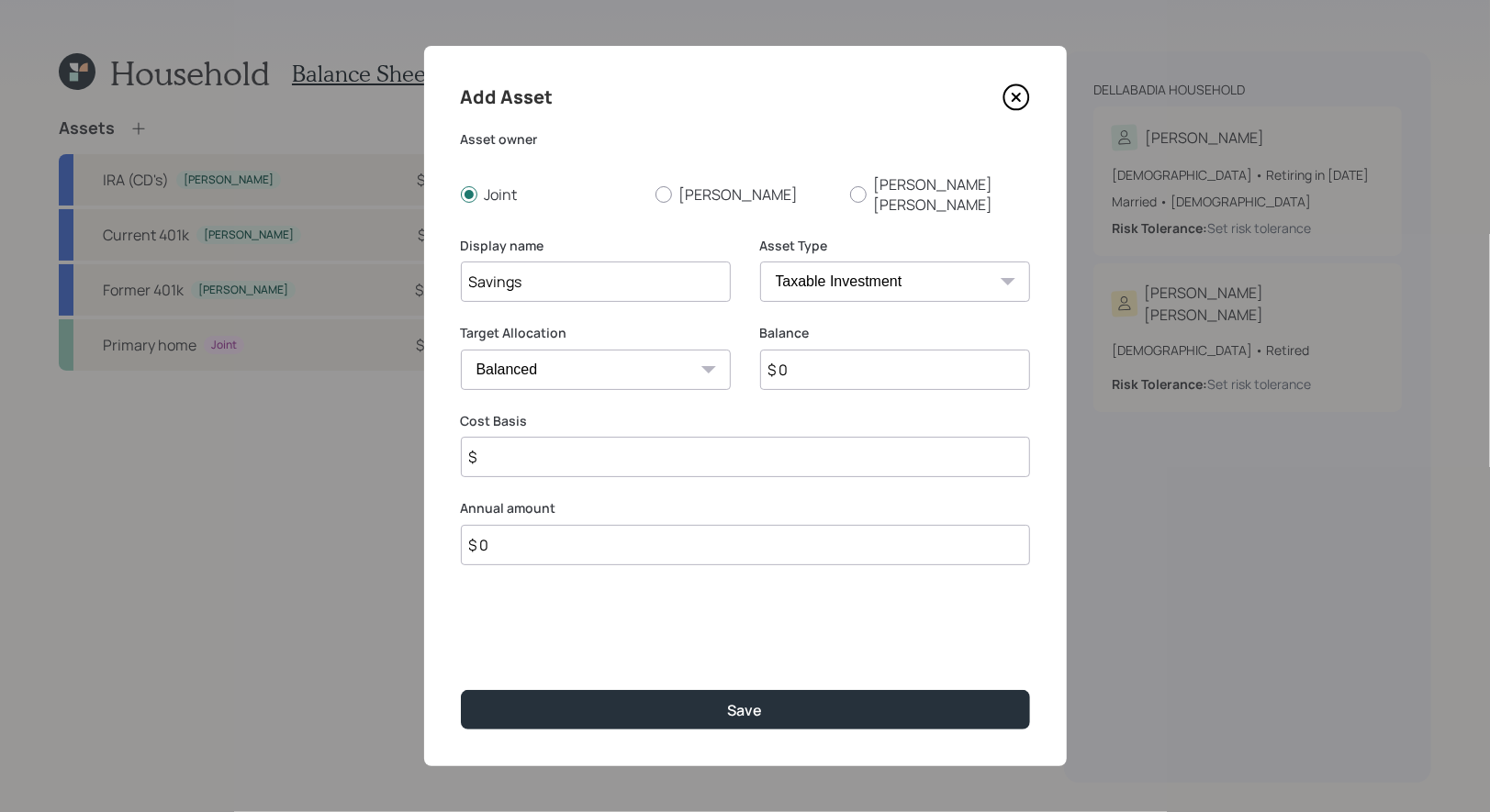
click at [877, 350] on input "$ 0" at bounding box center [895, 370] width 270 height 41
type input "$ 1"
click at [634, 437] on input "$" at bounding box center [745, 457] width 569 height 41
type input "$ 1"
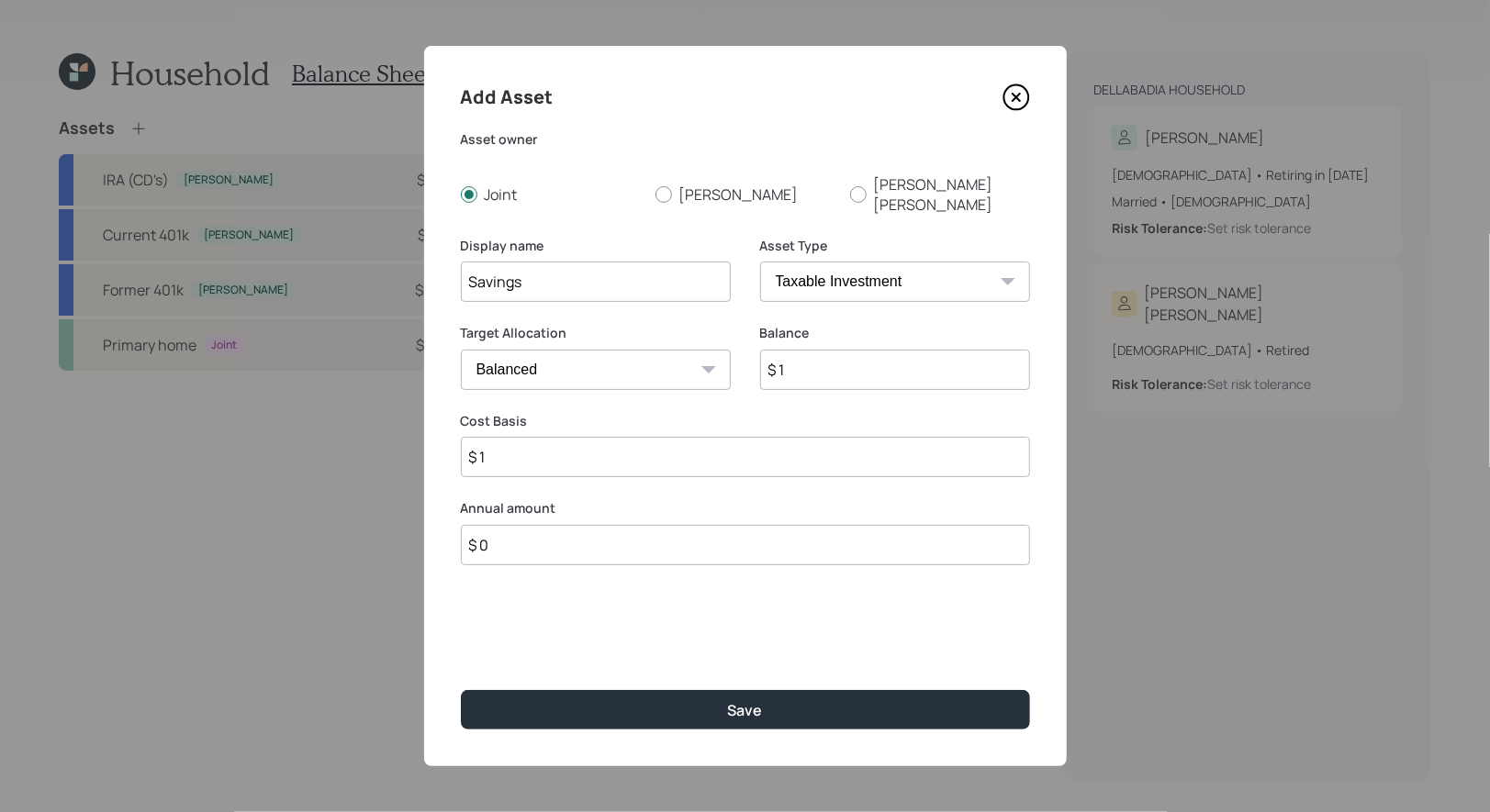
click at [497, 527] on input "$ 0" at bounding box center [745, 545] width 569 height 41
type input "$ 24,000"
click at [494, 626] on div "Select..." at bounding box center [498, 636] width 55 height 20
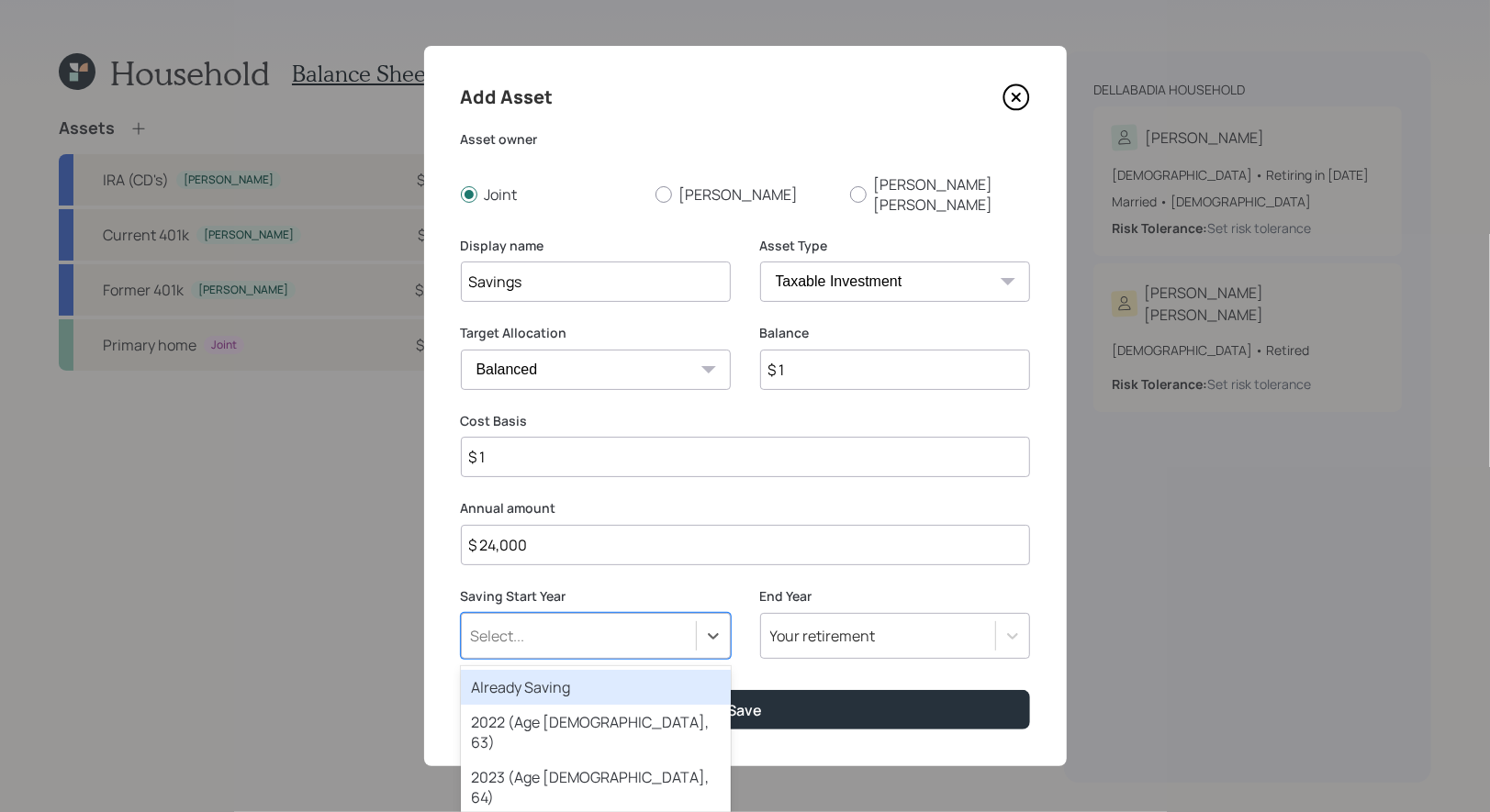
click at [500, 670] on div "Already Saving" at bounding box center [596, 687] width 270 height 35
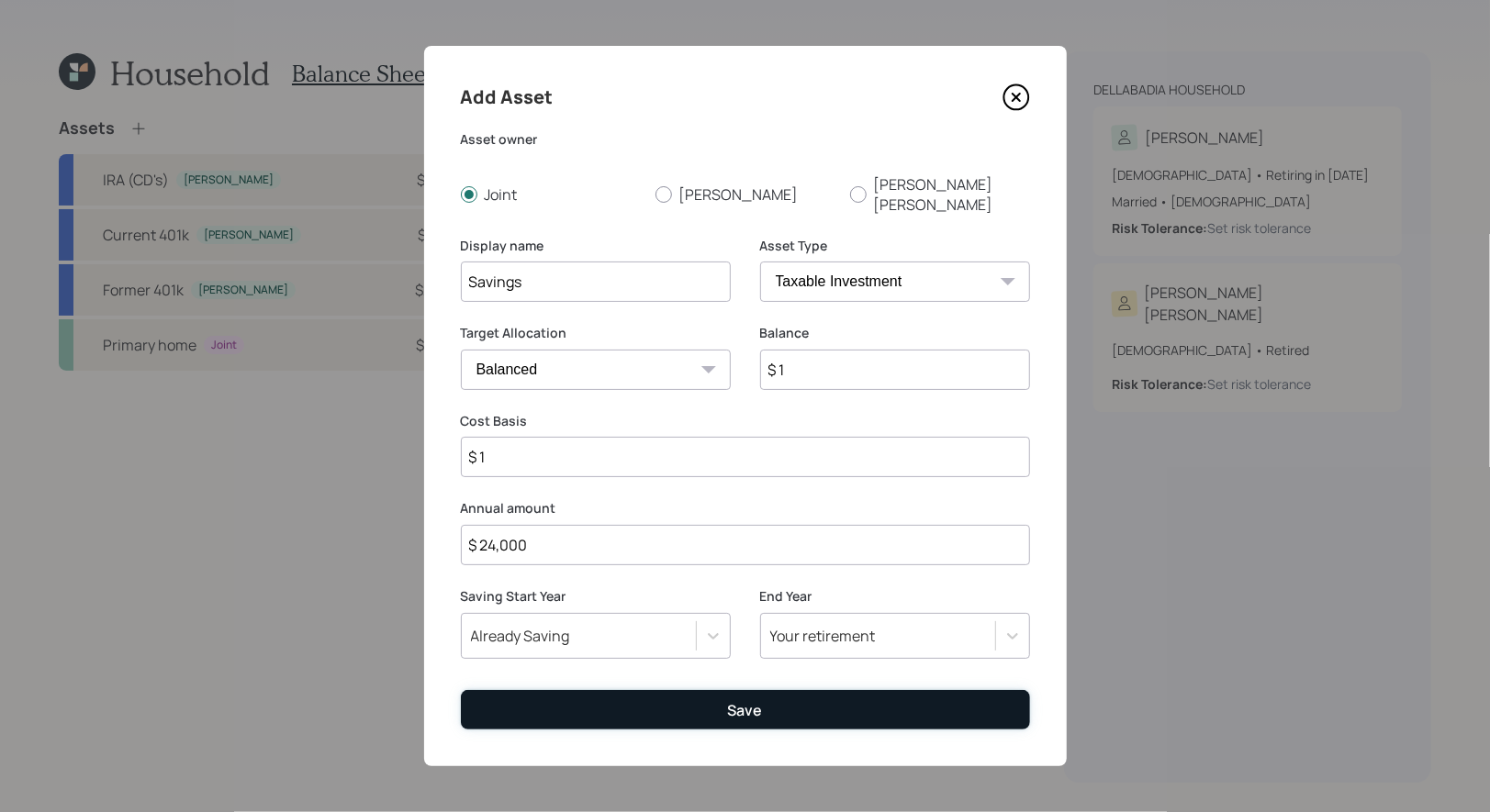
click at [777, 706] on button "Save" at bounding box center [745, 709] width 569 height 40
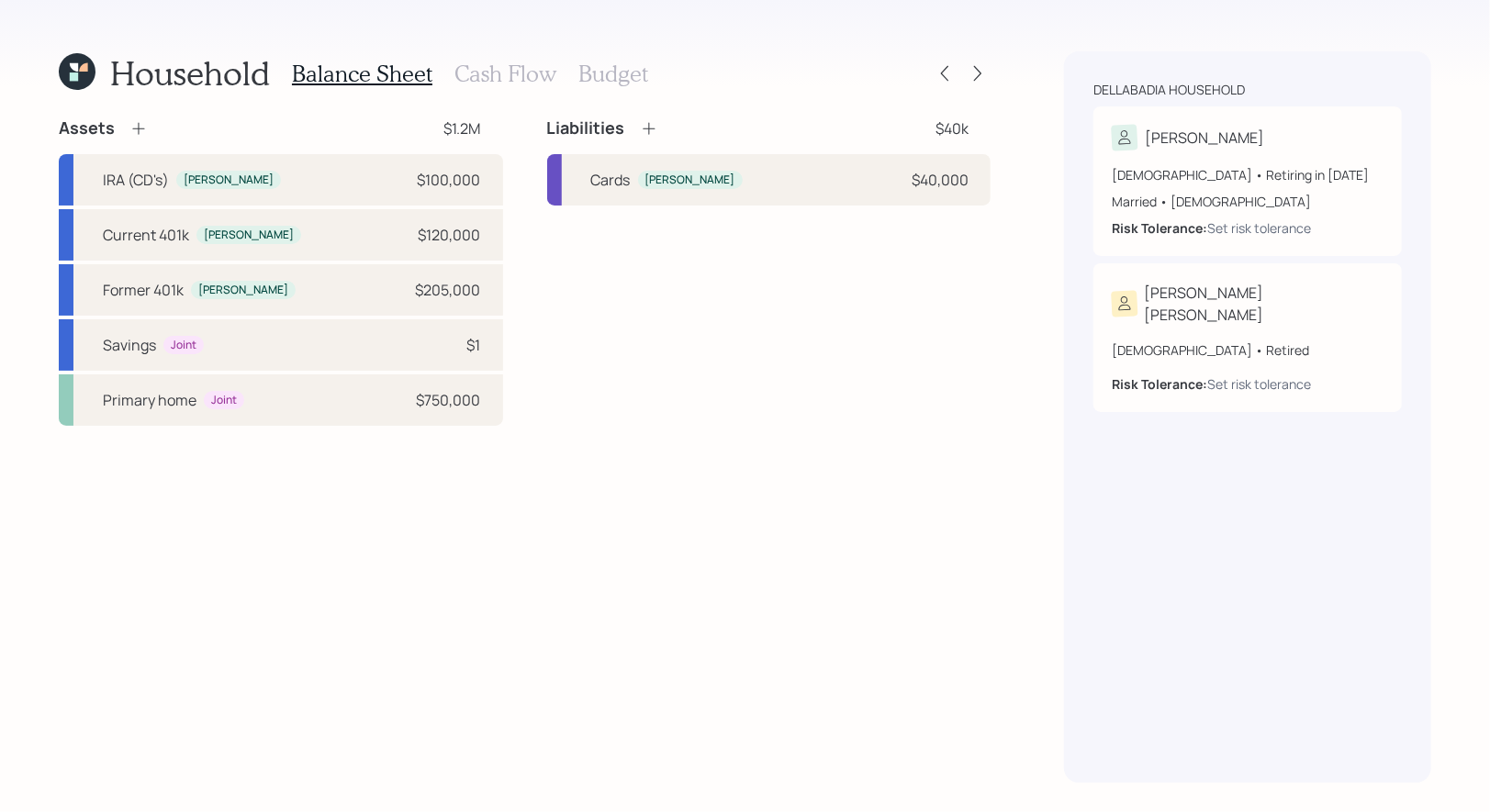
click at [617, 69] on h3 "Budget" at bounding box center [613, 74] width 70 height 27
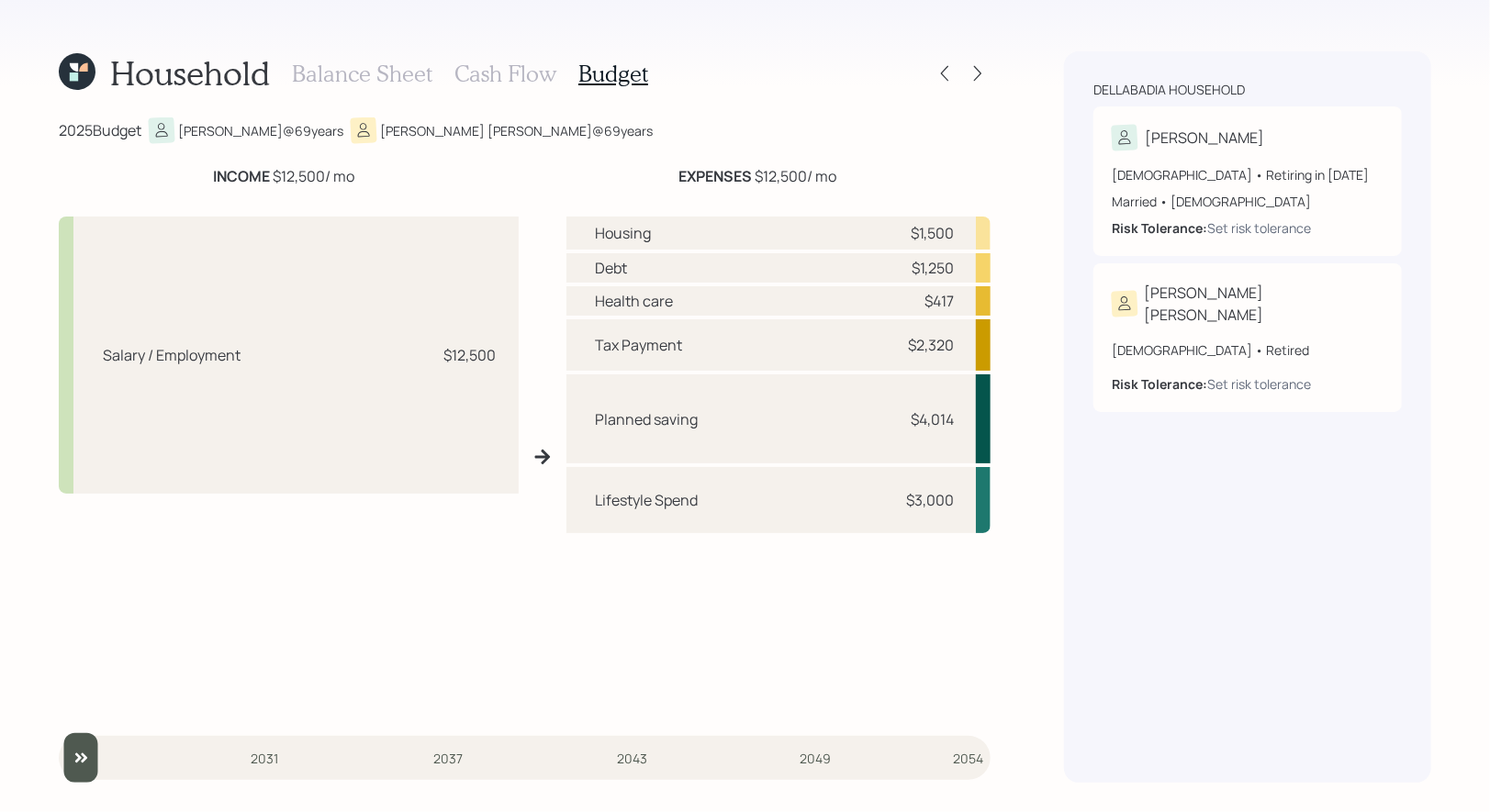
click at [525, 74] on h3 "Cash Flow" at bounding box center [505, 74] width 102 height 27
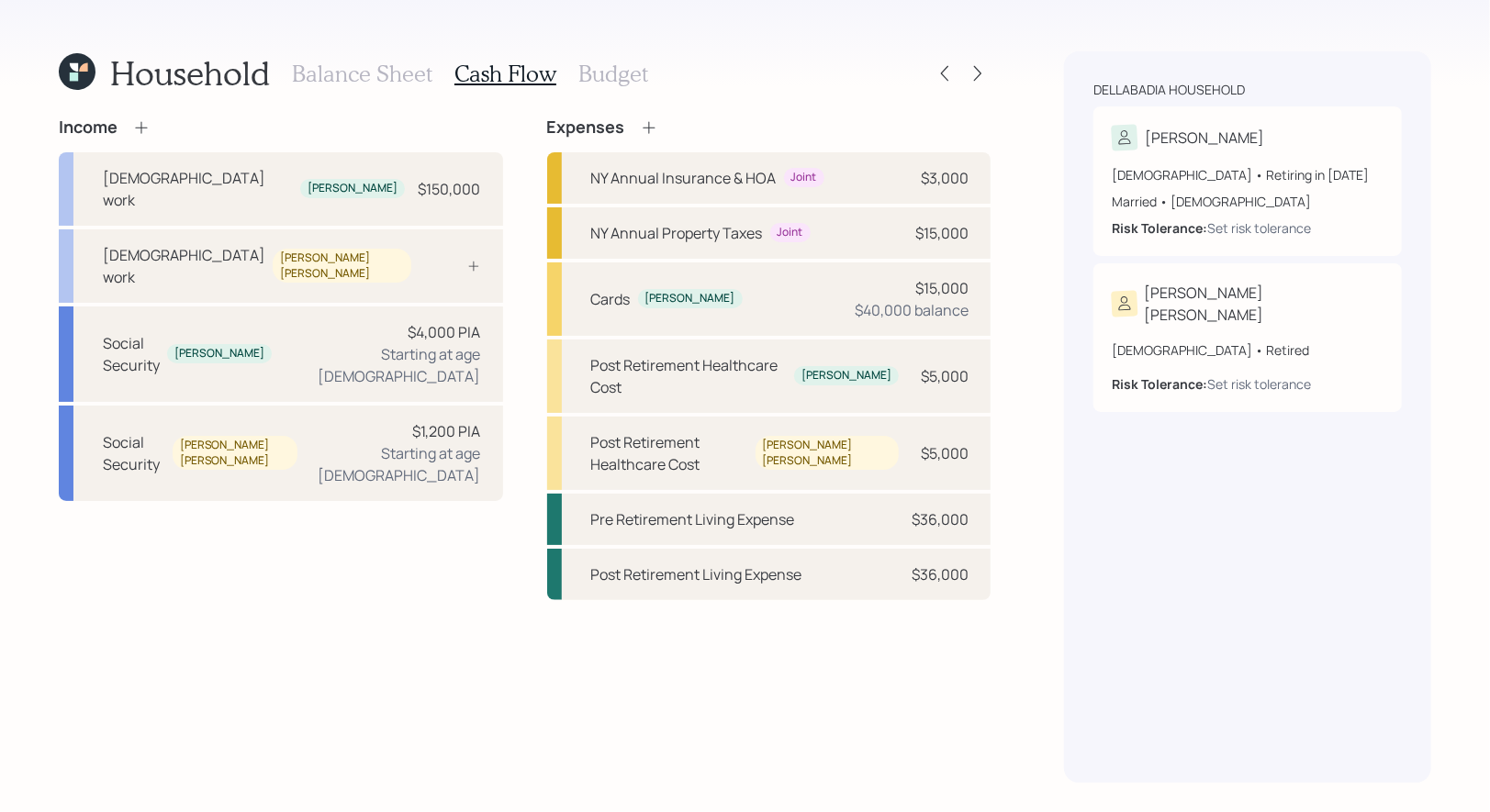
click at [644, 127] on icon at bounding box center [649, 127] width 18 height 18
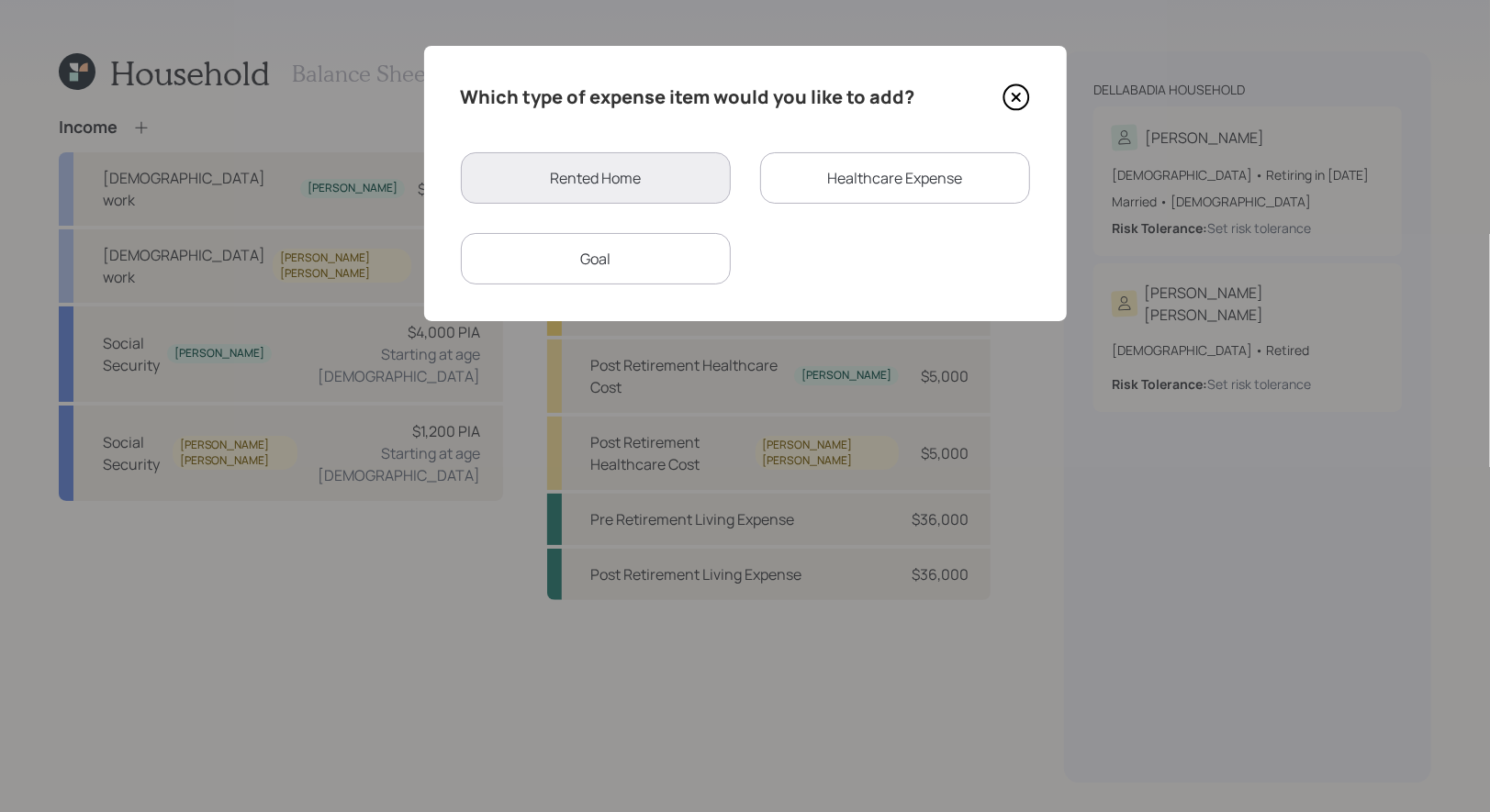
click at [620, 242] on div "Goal" at bounding box center [596, 259] width 270 height 52
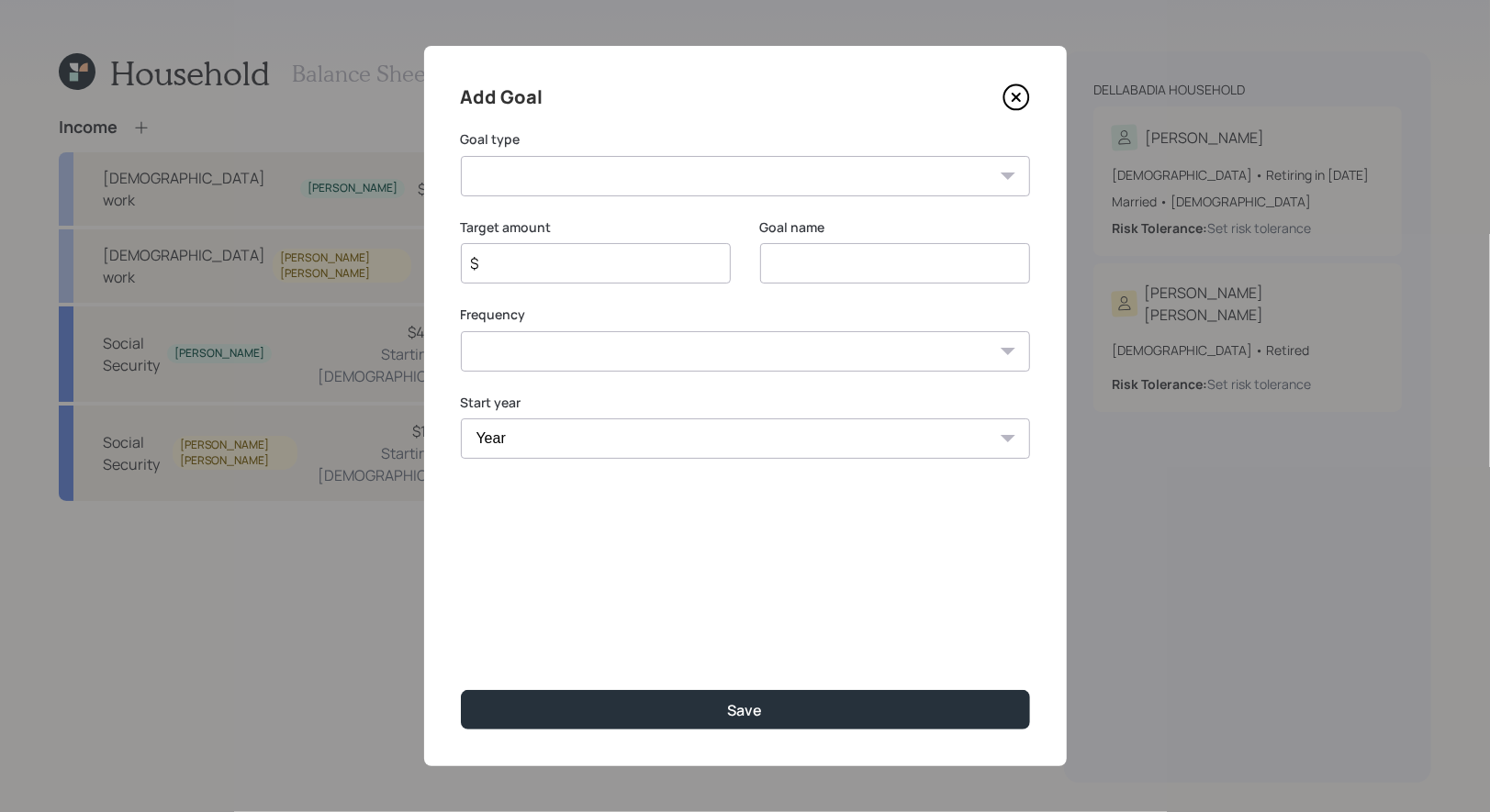
click at [863, 267] on input at bounding box center [895, 263] width 270 height 41
type input "Disney"
click at [627, 262] on input "$" at bounding box center [588, 263] width 238 height 22
type input "$ 9,000"
click at [594, 351] on select "One time Every 1 year Every 2 years Every 3 years Every 4 years Every 5 years E…" at bounding box center [745, 352] width 569 height 41
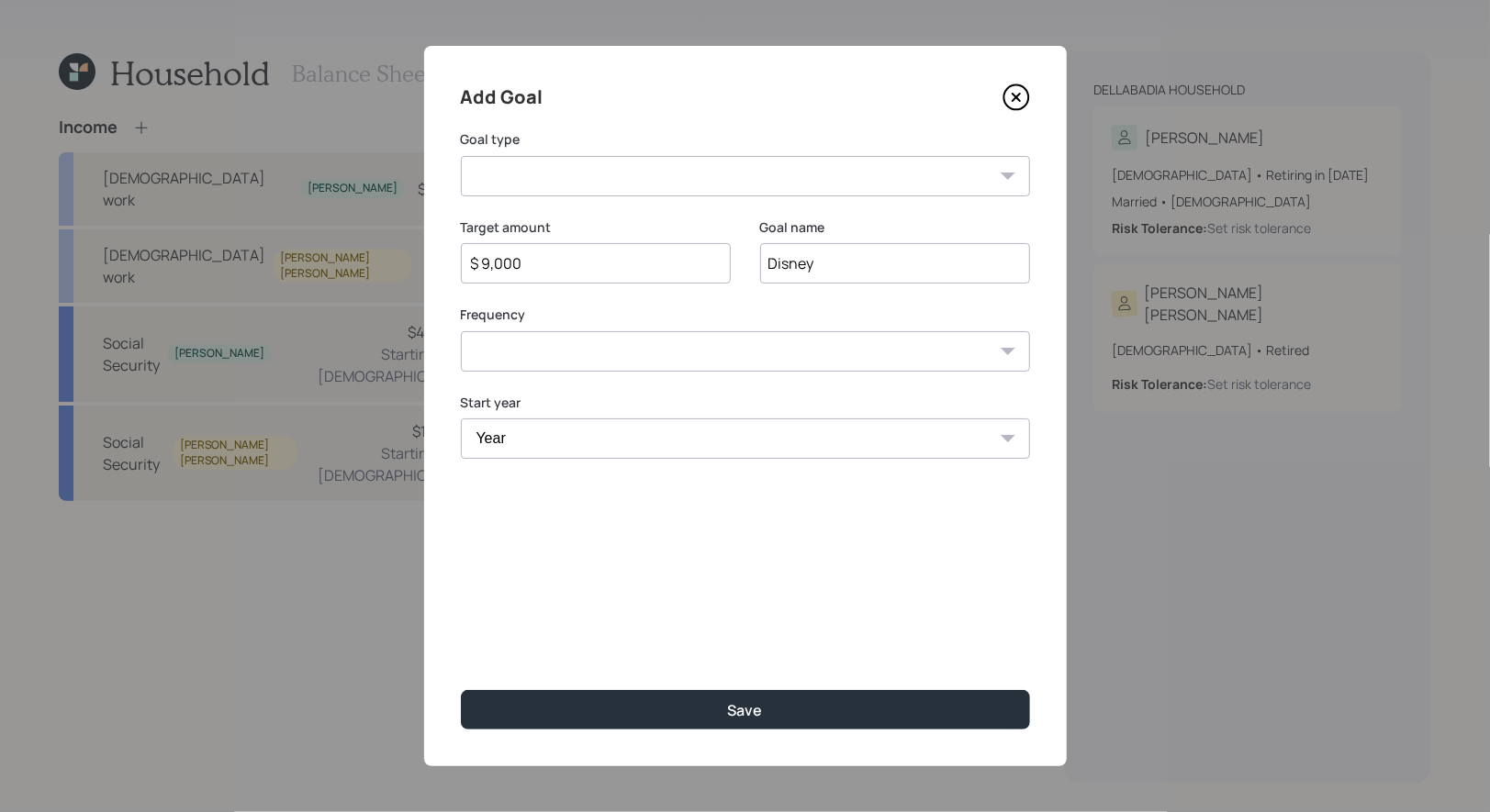
select select "0"
click at [461, 332] on select "One time Every 1 year Every 2 years Every 3 years Every 4 years Every 5 years E…" at bounding box center [745, 352] width 569 height 41
click at [565, 445] on select "Year [DATE] 2026 2027 2028 2029 2030 2031 2032 2033 2034 2035 2036 2037 2038 20…" at bounding box center [745, 439] width 569 height 41
select select "2025"
click at [461, 418] on select "Year [DATE] 2026 2027 2028 2029 2030 2031 2032 2033 2034 2035 2036 2037 2038 20…" at bounding box center [745, 439] width 569 height 41
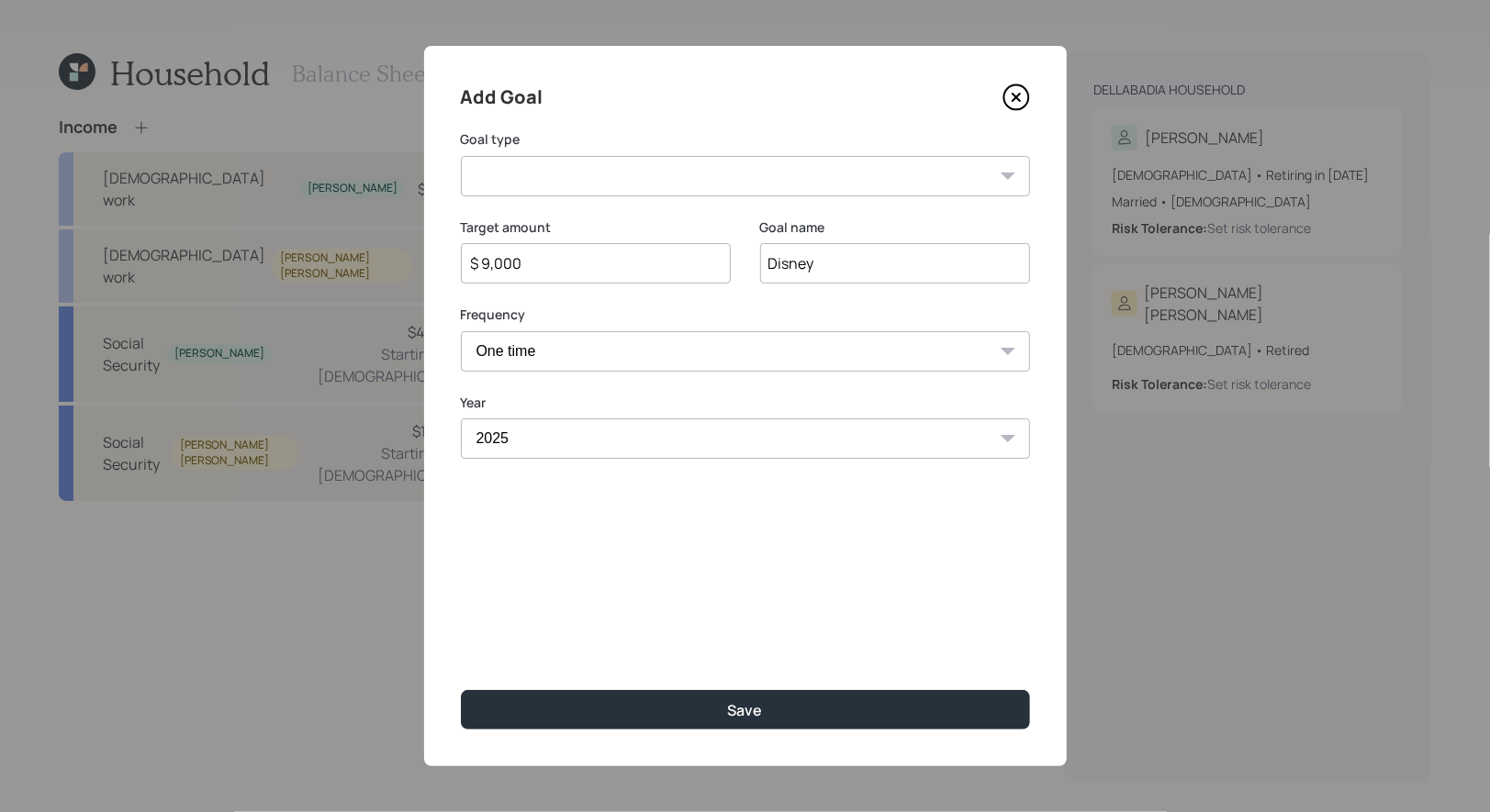
click at [591, 167] on select "Create an emergency fund Donate to charity Purchase a home Make a purchase Supp…" at bounding box center [745, 176] width 569 height 41
select select "other"
click at [461, 156] on select "Create an emergency fund Donate to charity Purchase a home Make a purchase Supp…" at bounding box center [745, 176] width 569 height 41
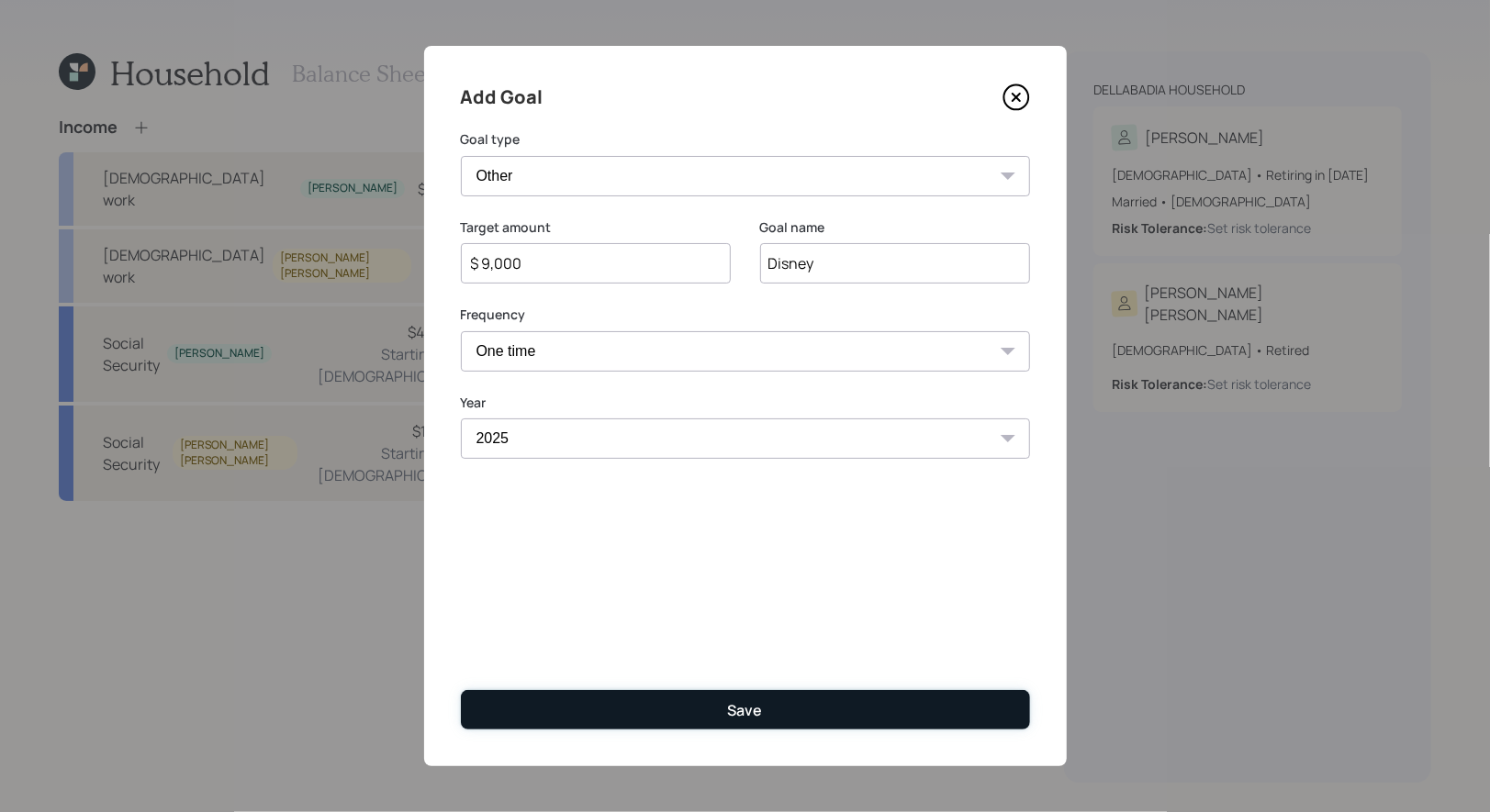
click at [647, 709] on button "Save" at bounding box center [745, 709] width 569 height 40
type input "$"
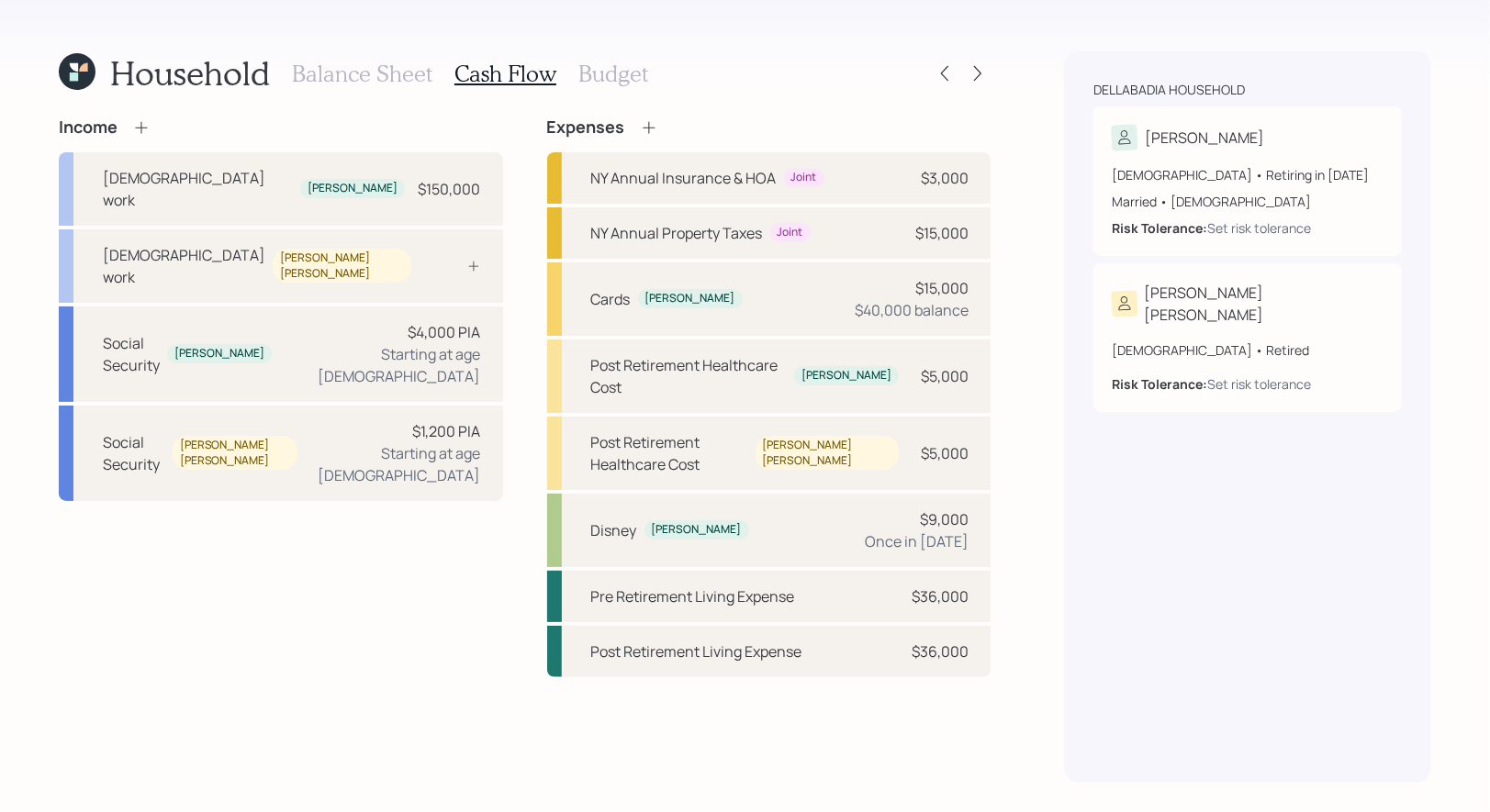
click at [647, 122] on icon at bounding box center [649, 127] width 18 height 18
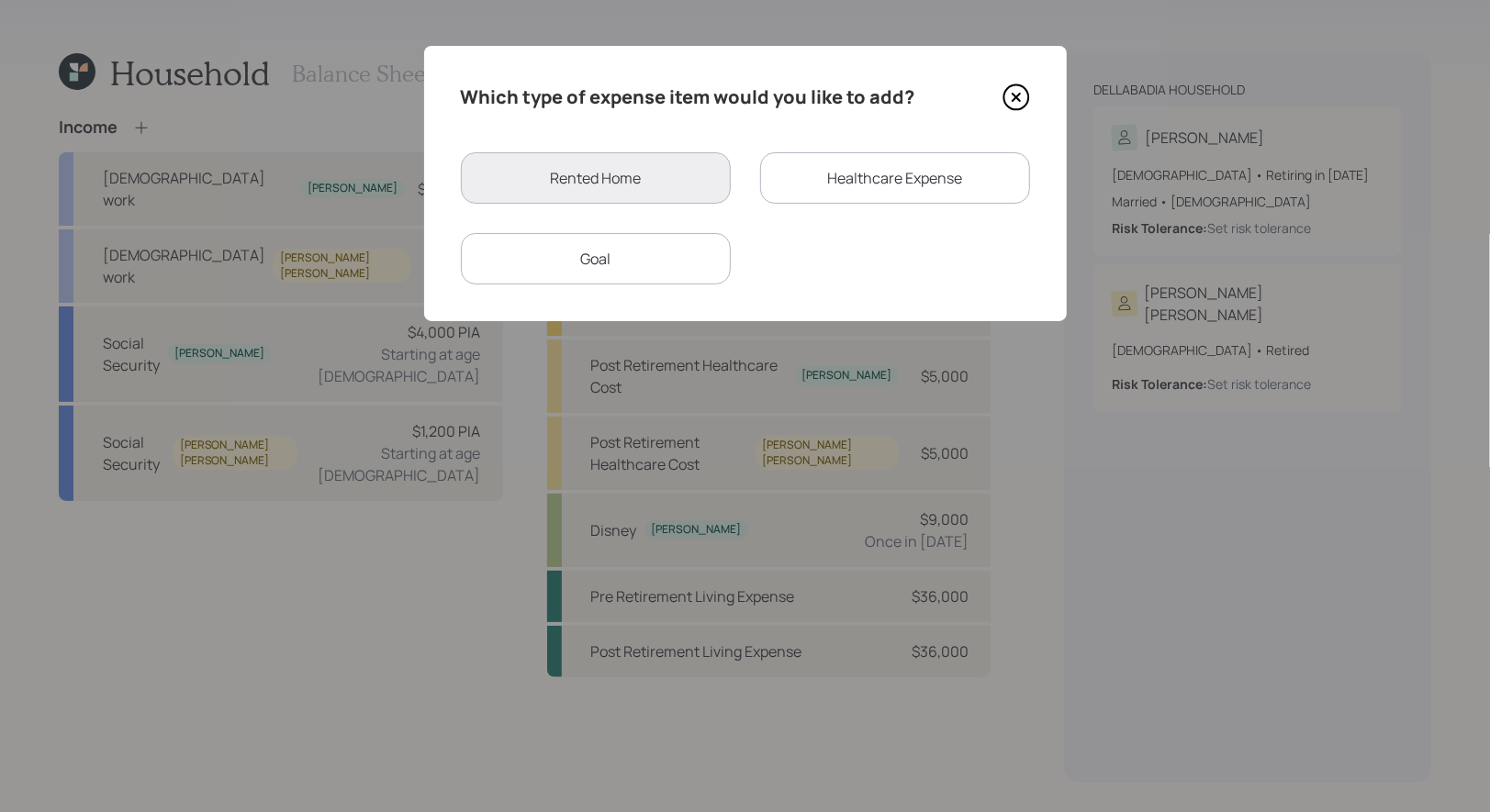
click at [650, 270] on div "Goal" at bounding box center [596, 259] width 270 height 52
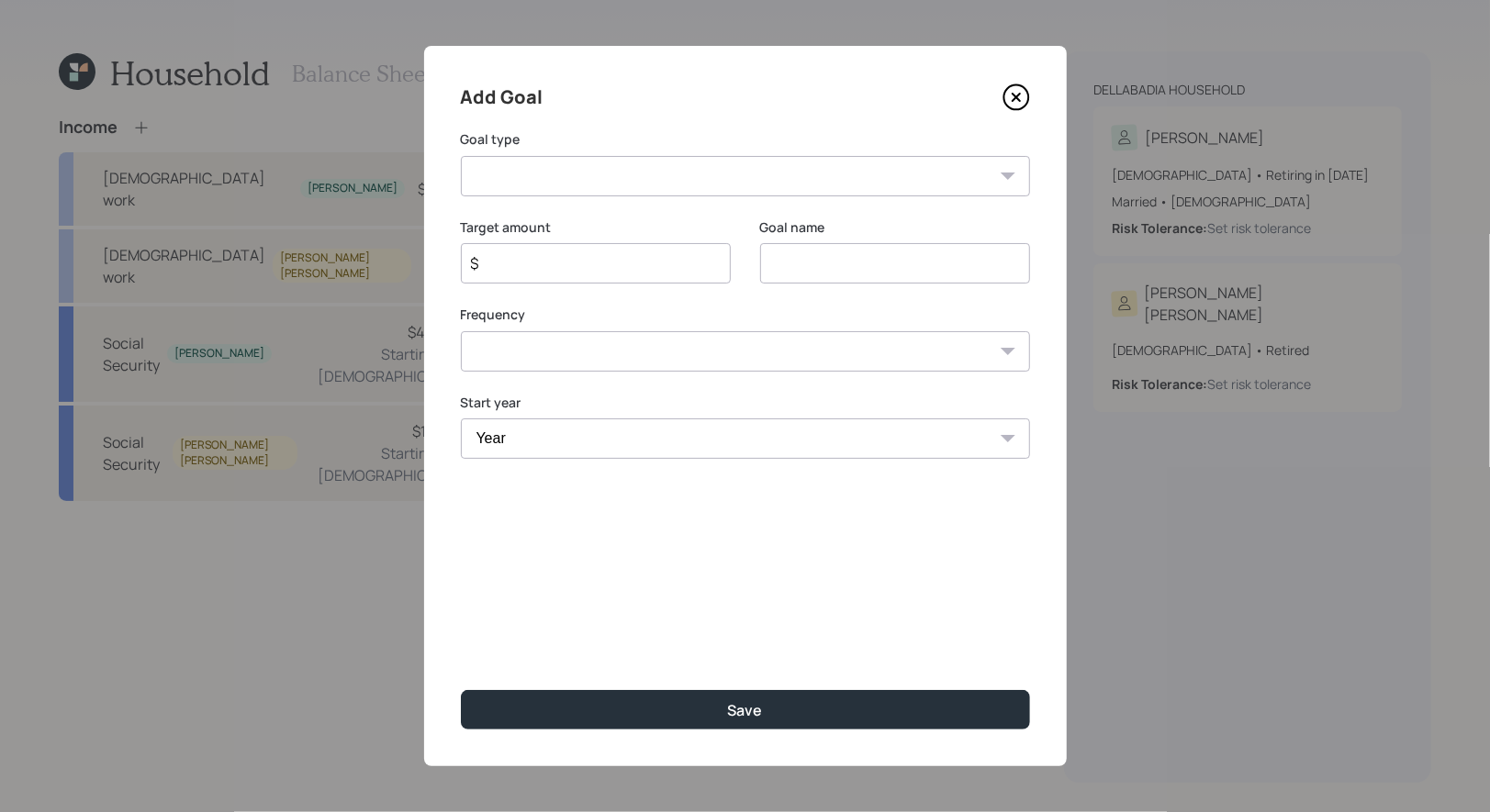
click at [828, 268] on input at bounding box center [895, 263] width 270 height 41
type input "Car Purchase"
click at [648, 173] on select "Create an emergency fund Donate to charity Purchase a home Make a purchase Supp…" at bounding box center [745, 176] width 569 height 41
click at [1015, 94] on icon at bounding box center [1016, 97] width 28 height 28
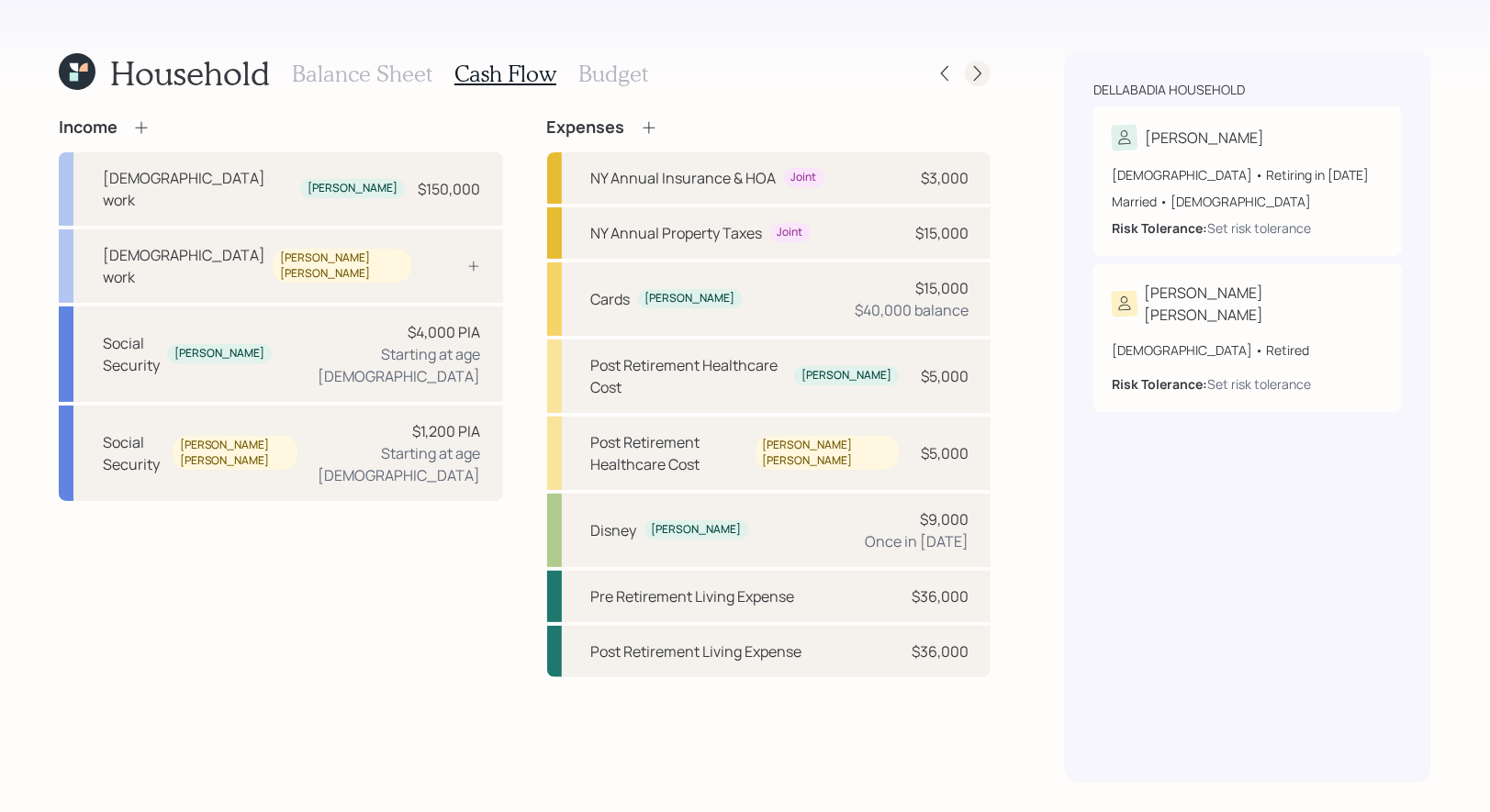
click at [976, 78] on icon at bounding box center [977, 74] width 7 height 16
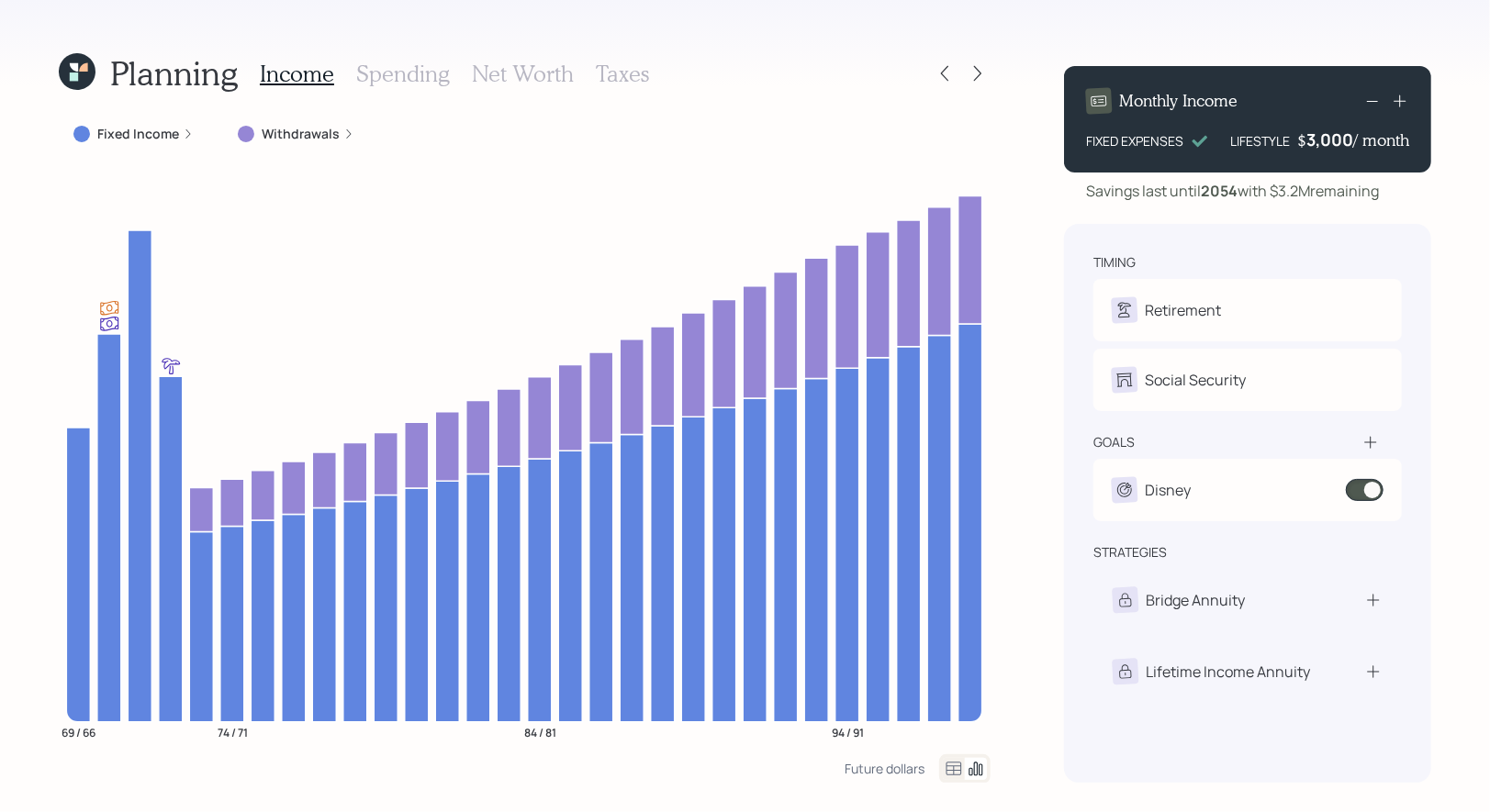
click at [284, 131] on label "Withdrawals" at bounding box center [300, 134] width 78 height 18
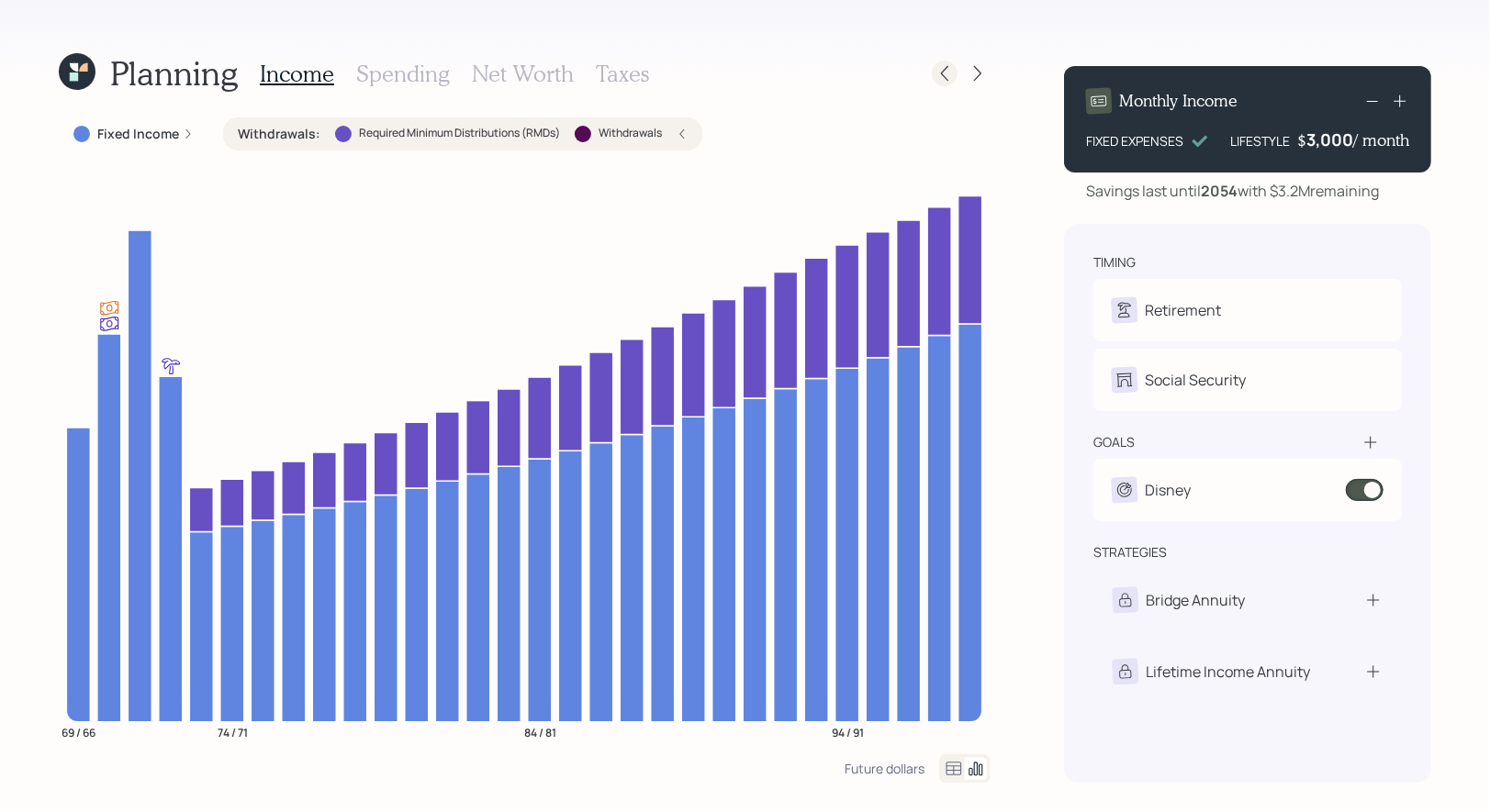
click at [950, 80] on icon at bounding box center [945, 74] width 18 height 18
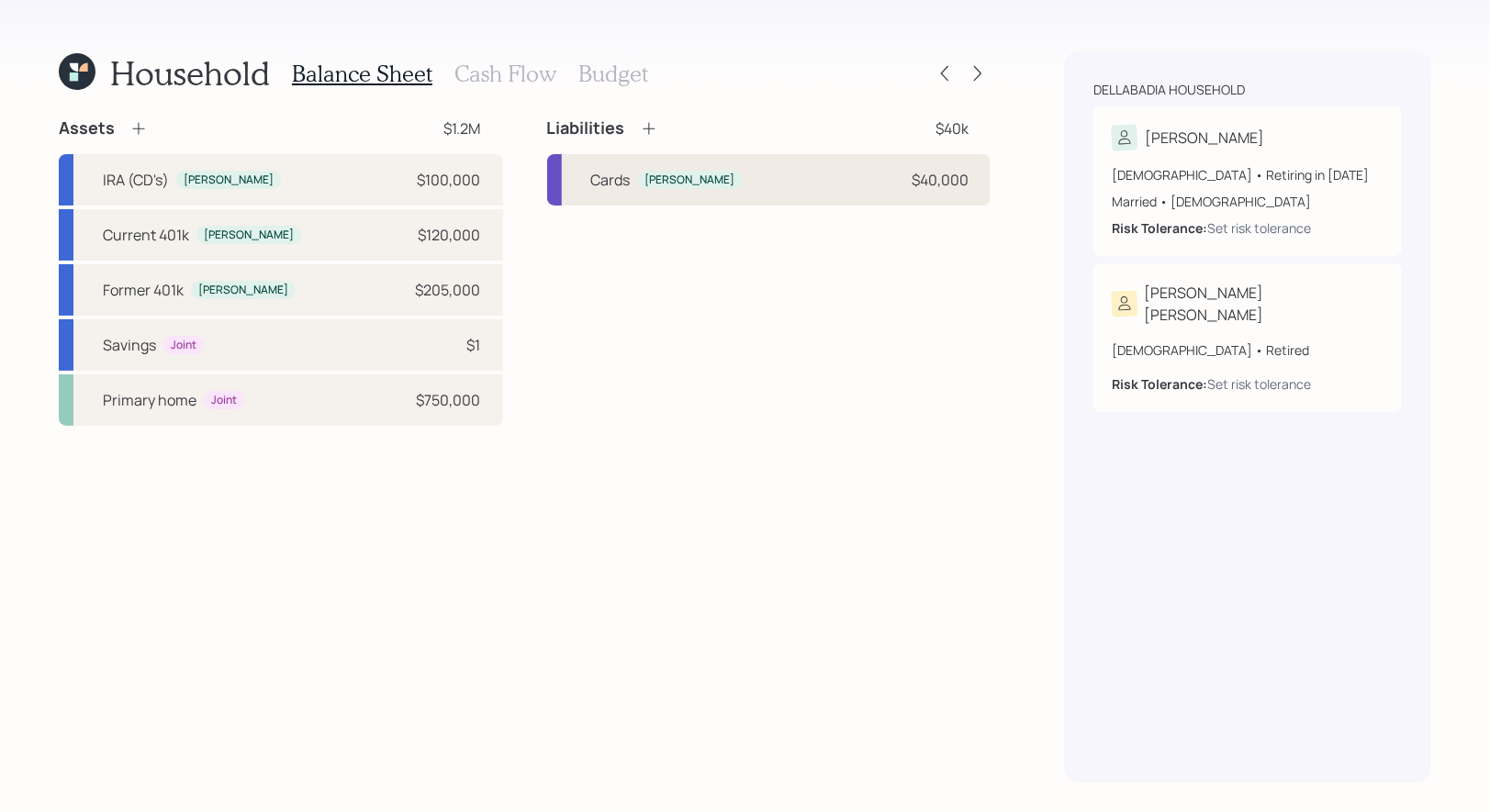
click at [750, 183] on div "Cards [PERSON_NAME] $40,000" at bounding box center [769, 180] width 444 height 52
select select "credit_card"
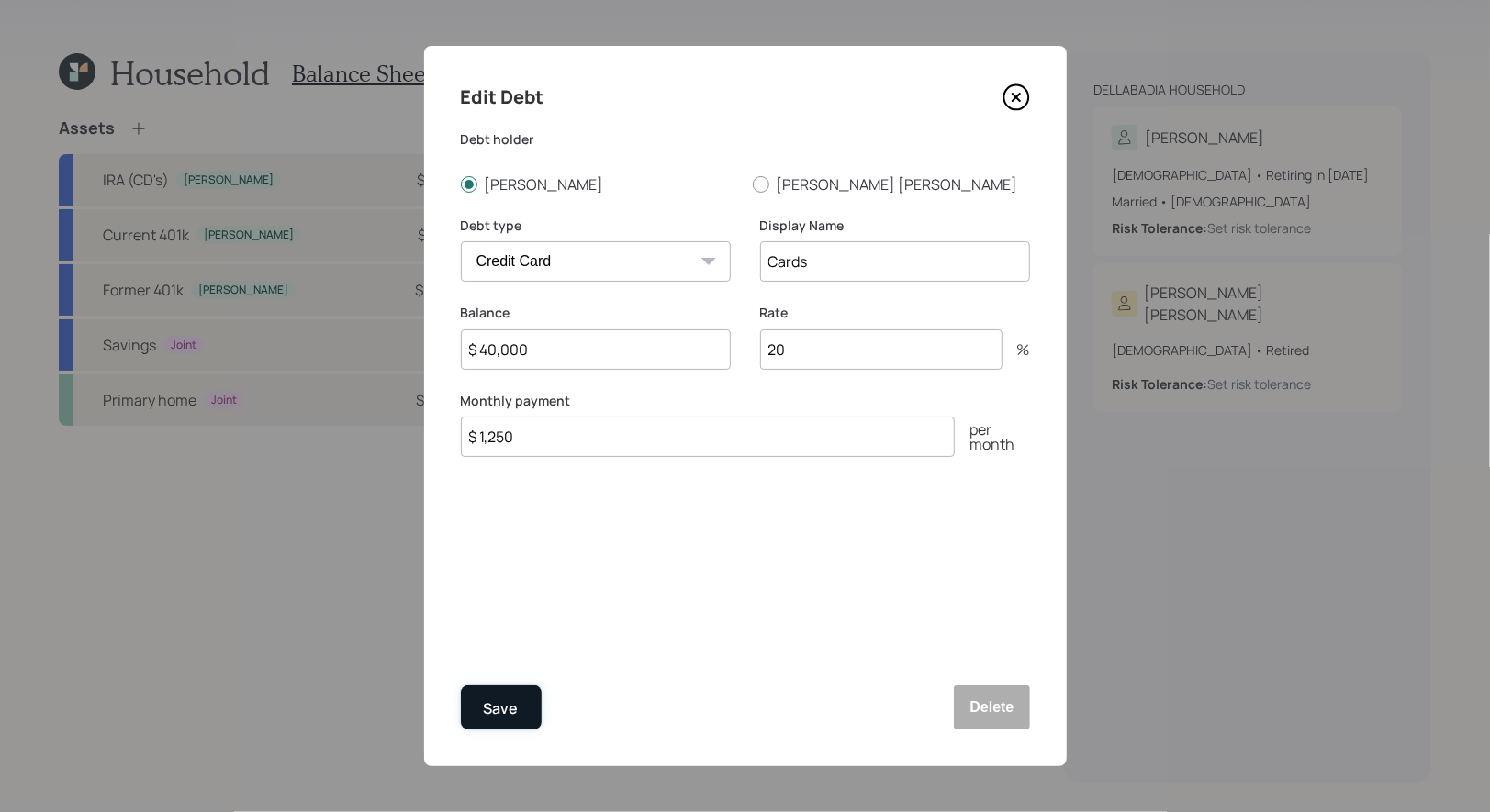
click at [498, 708] on div "Save" at bounding box center [502, 709] width 35 height 25
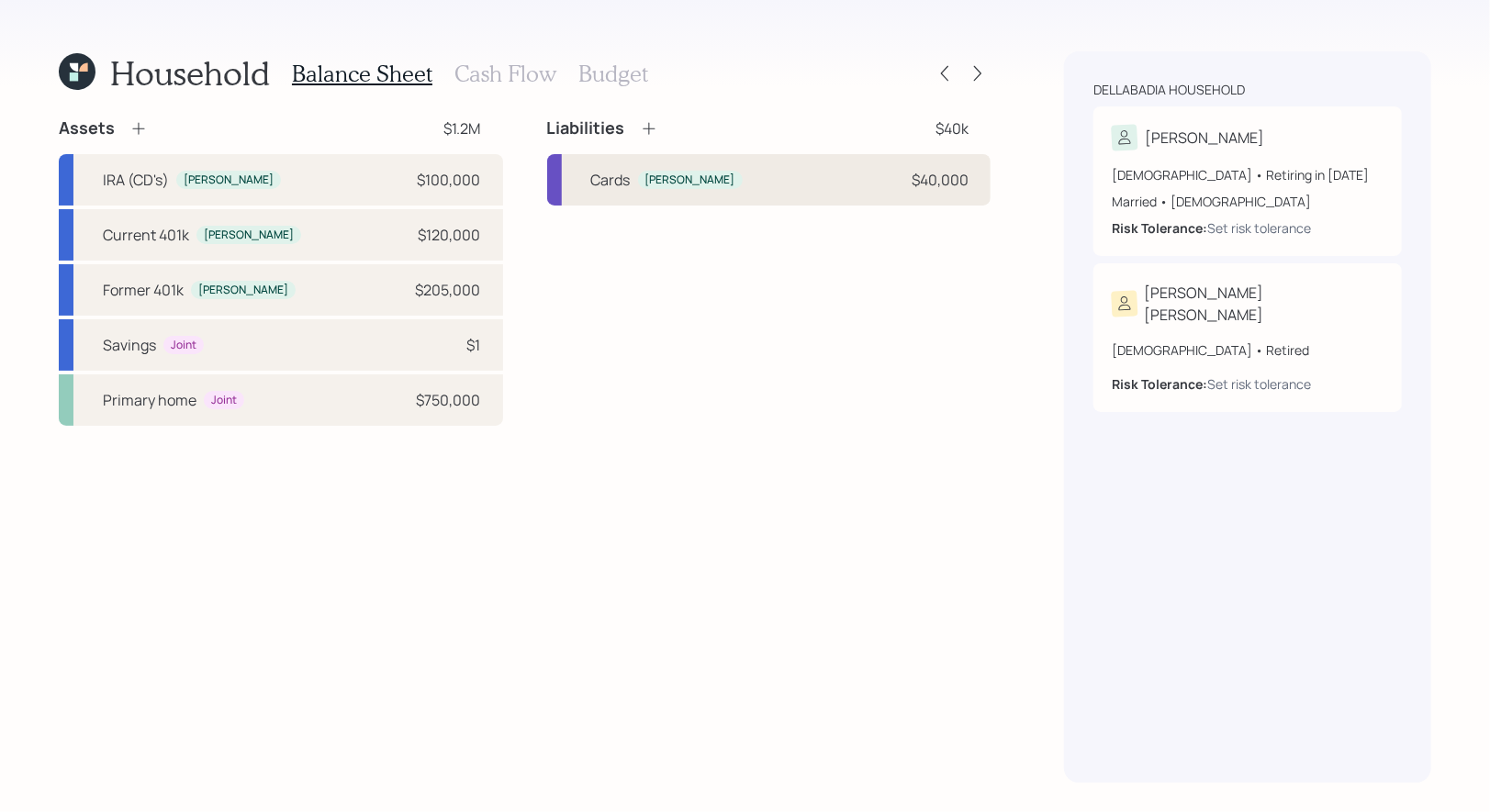
click at [754, 181] on div "Cards [PERSON_NAME] $40,000" at bounding box center [769, 180] width 444 height 52
select select "credit_card"
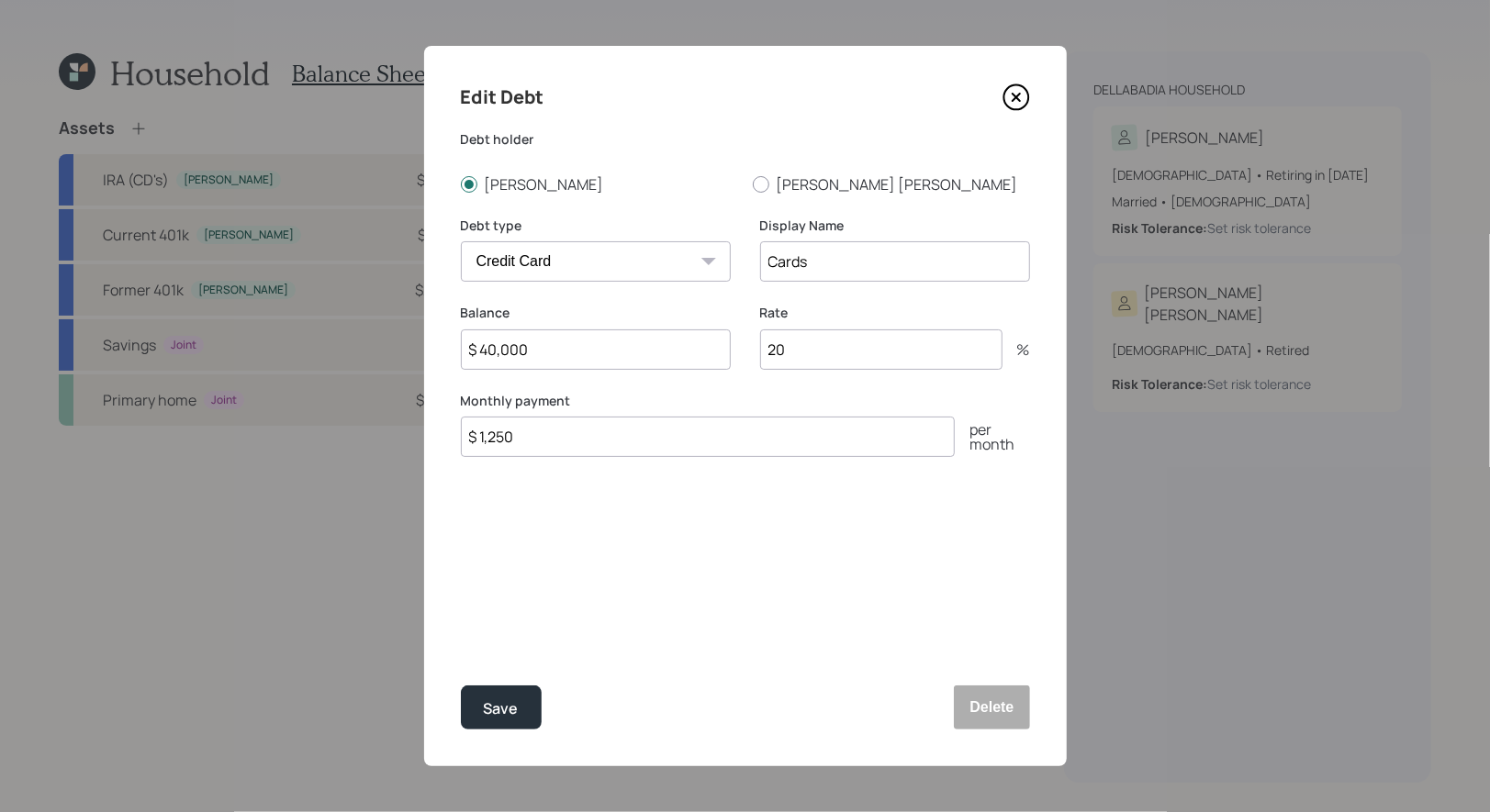
drag, startPoint x: 795, startPoint y: 350, endPoint x: 765, endPoint y: 350, distance: 30.0
click at [765, 350] on input "20" at bounding box center [881, 350] width 242 height 41
click at [501, 711] on div "Save" at bounding box center [502, 709] width 35 height 25
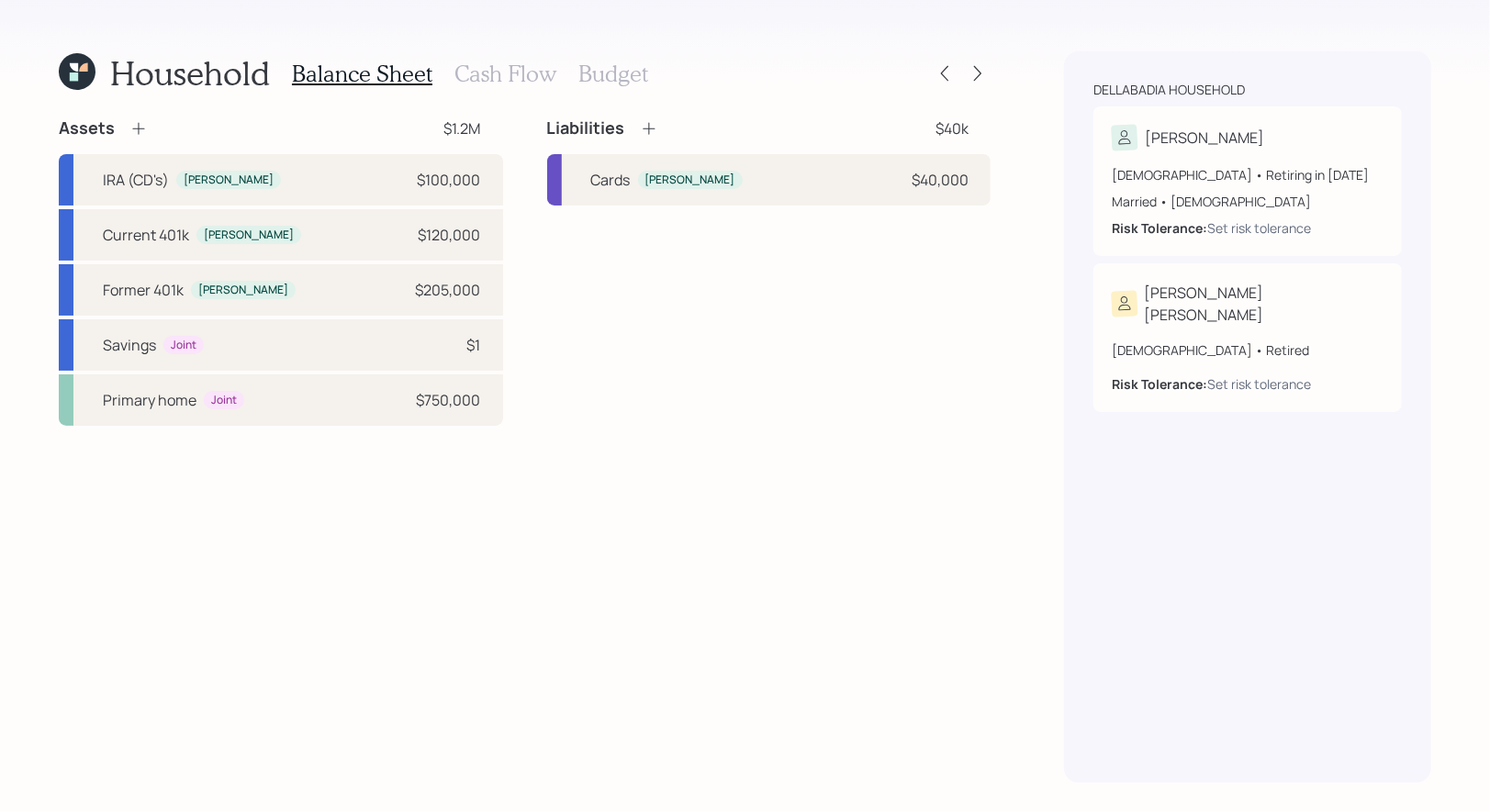
click at [528, 76] on h3 "Cash Flow" at bounding box center [505, 74] width 102 height 27
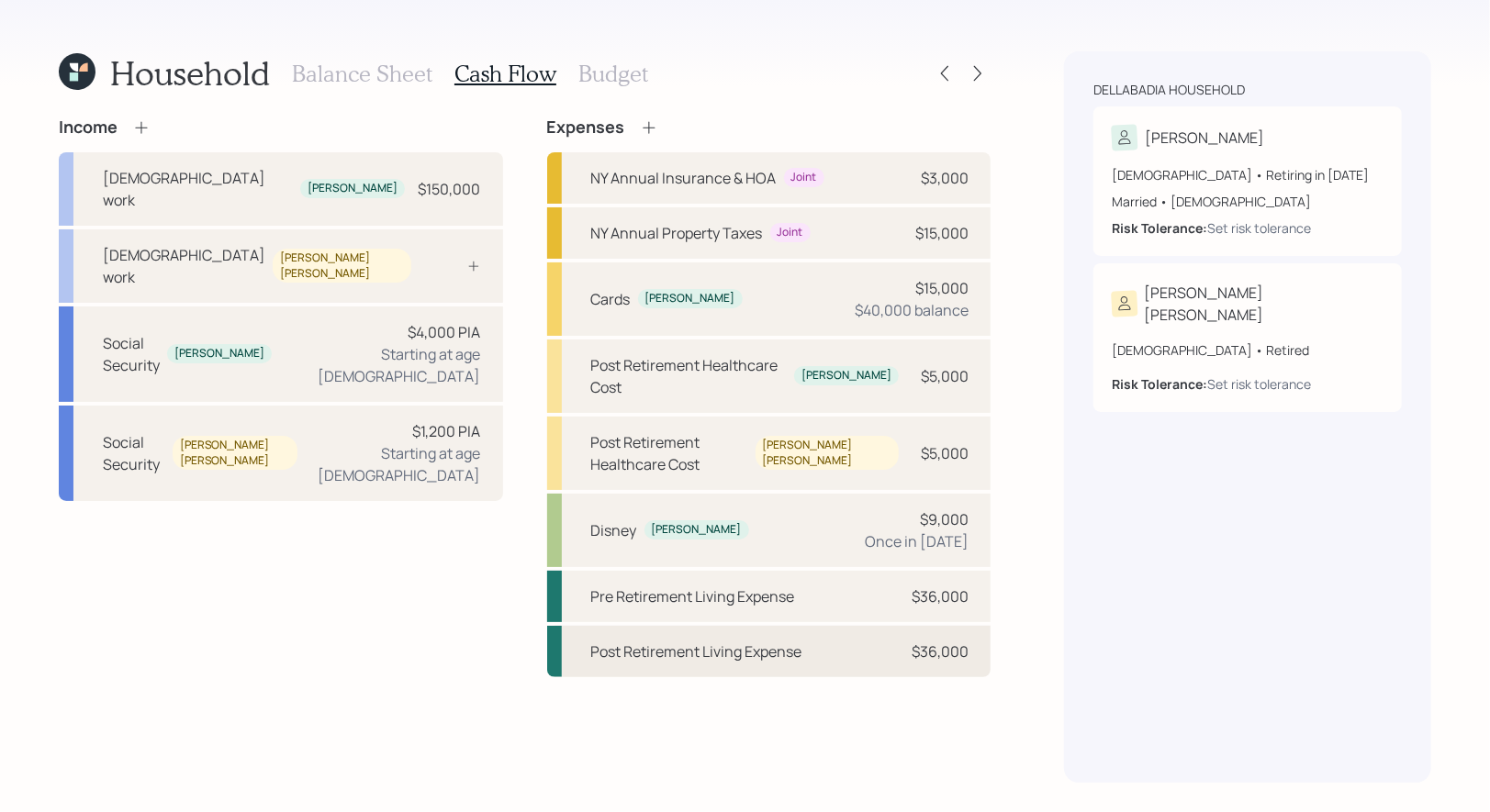
click at [615, 641] on div "Post Retirement Living Expense" at bounding box center [697, 652] width 212 height 22
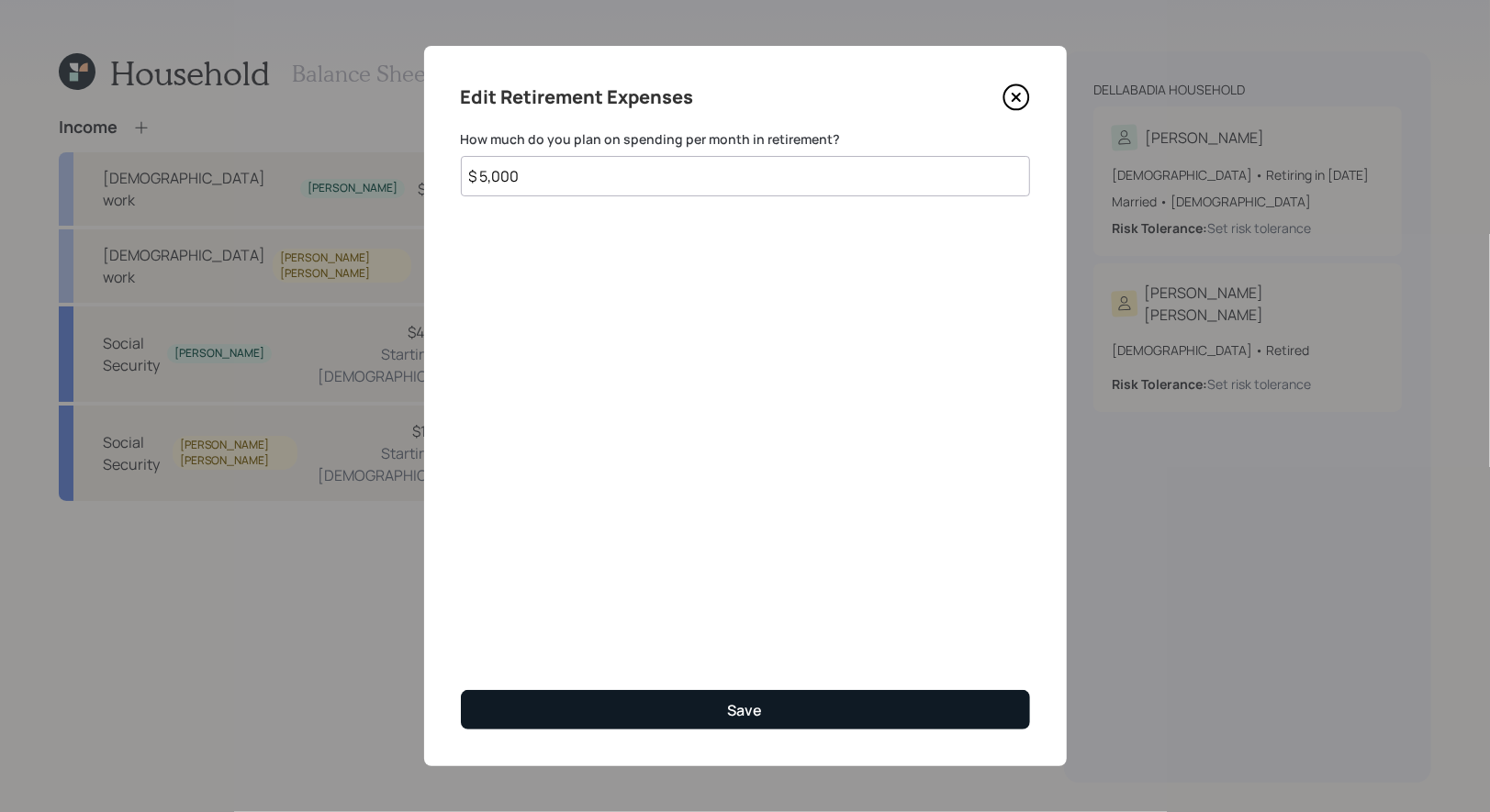
type input "$ 5,000"
click at [578, 706] on button "Save" at bounding box center [745, 709] width 569 height 40
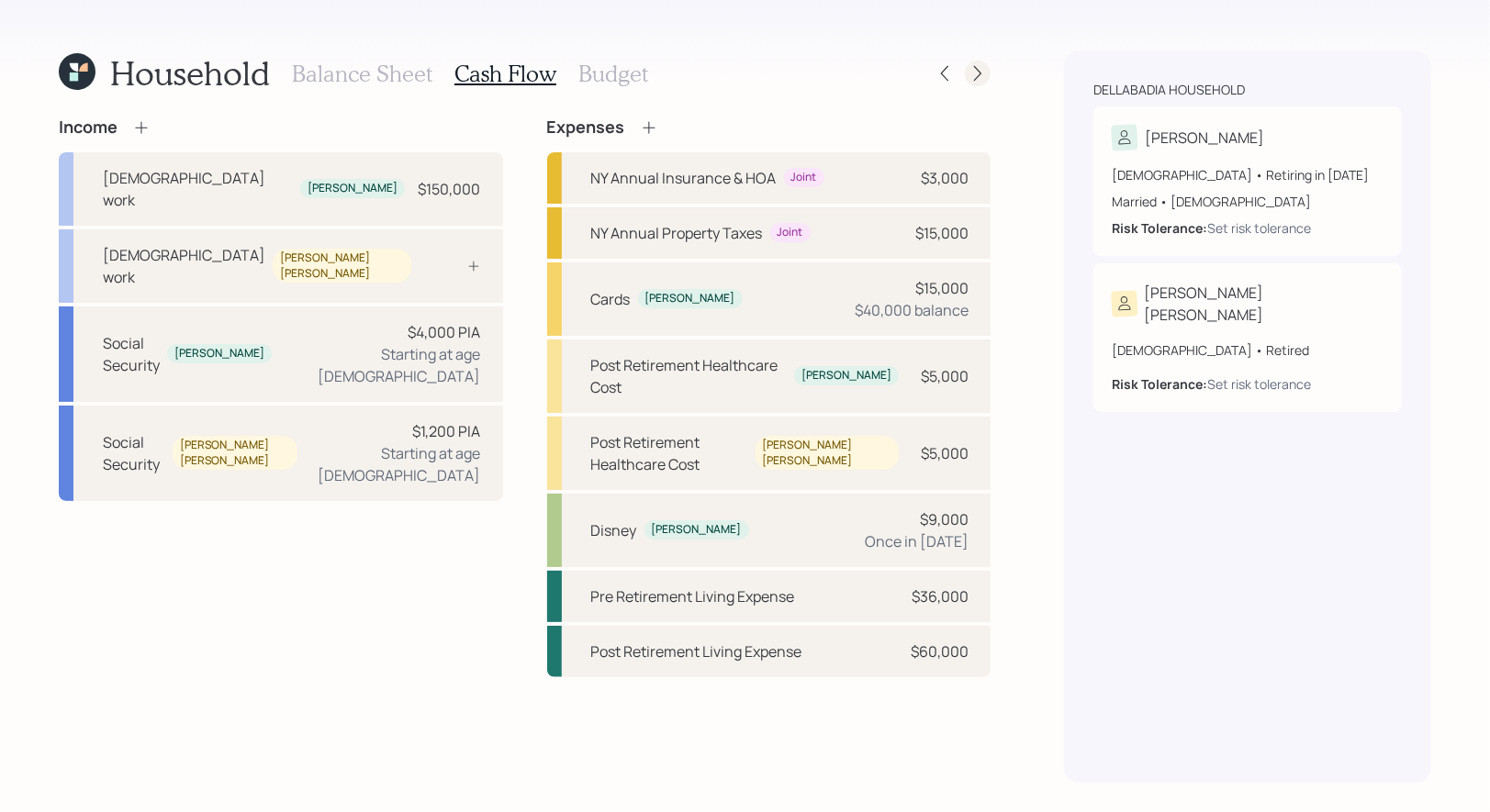
click at [983, 75] on icon at bounding box center [977, 74] width 18 height 18
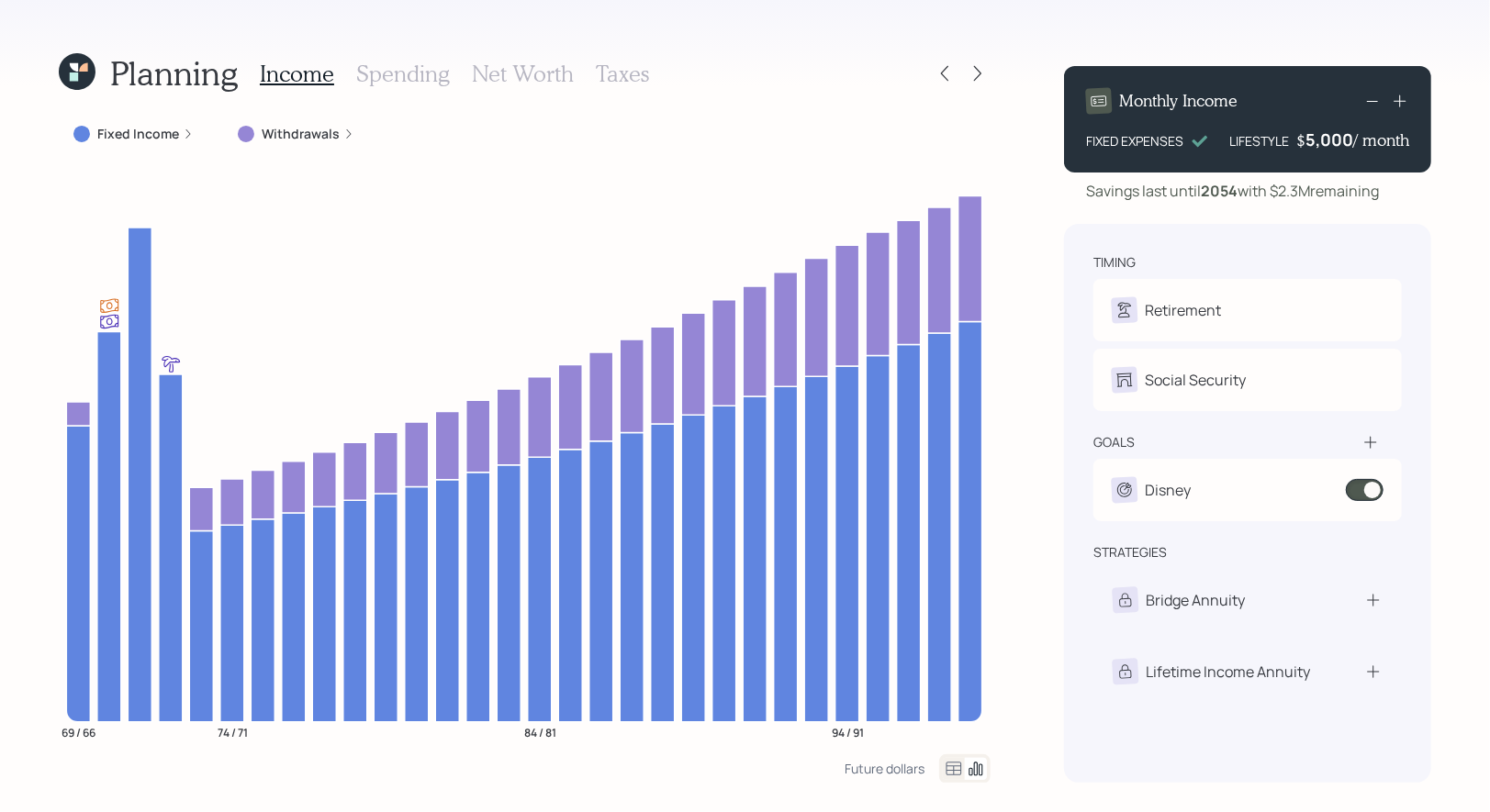
click at [523, 79] on h3 "Net Worth" at bounding box center [523, 74] width 102 height 27
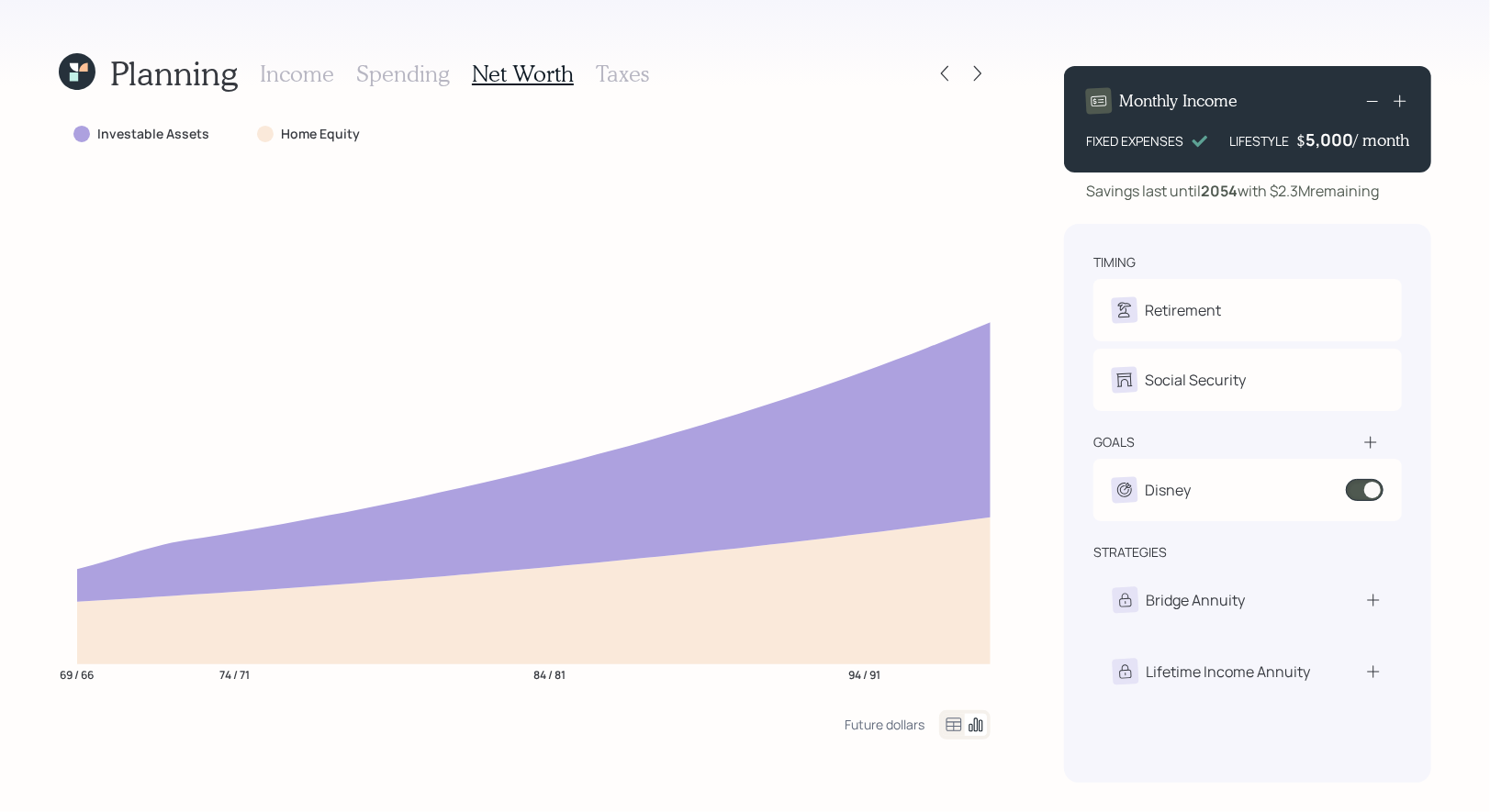
click at [624, 71] on h3 "Taxes" at bounding box center [623, 74] width 54 height 27
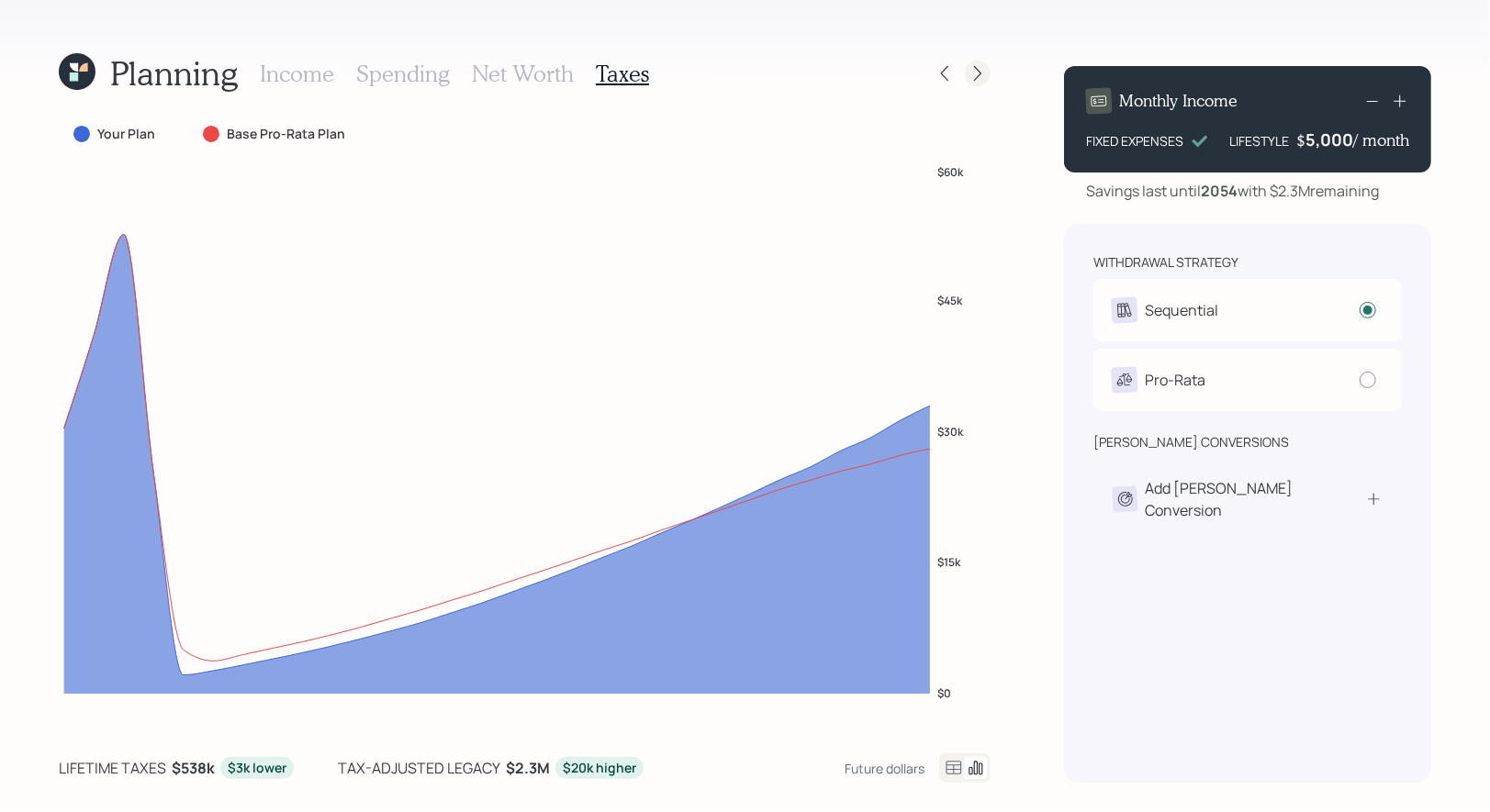
click at [972, 63] on div at bounding box center [977, 74] width 26 height 26
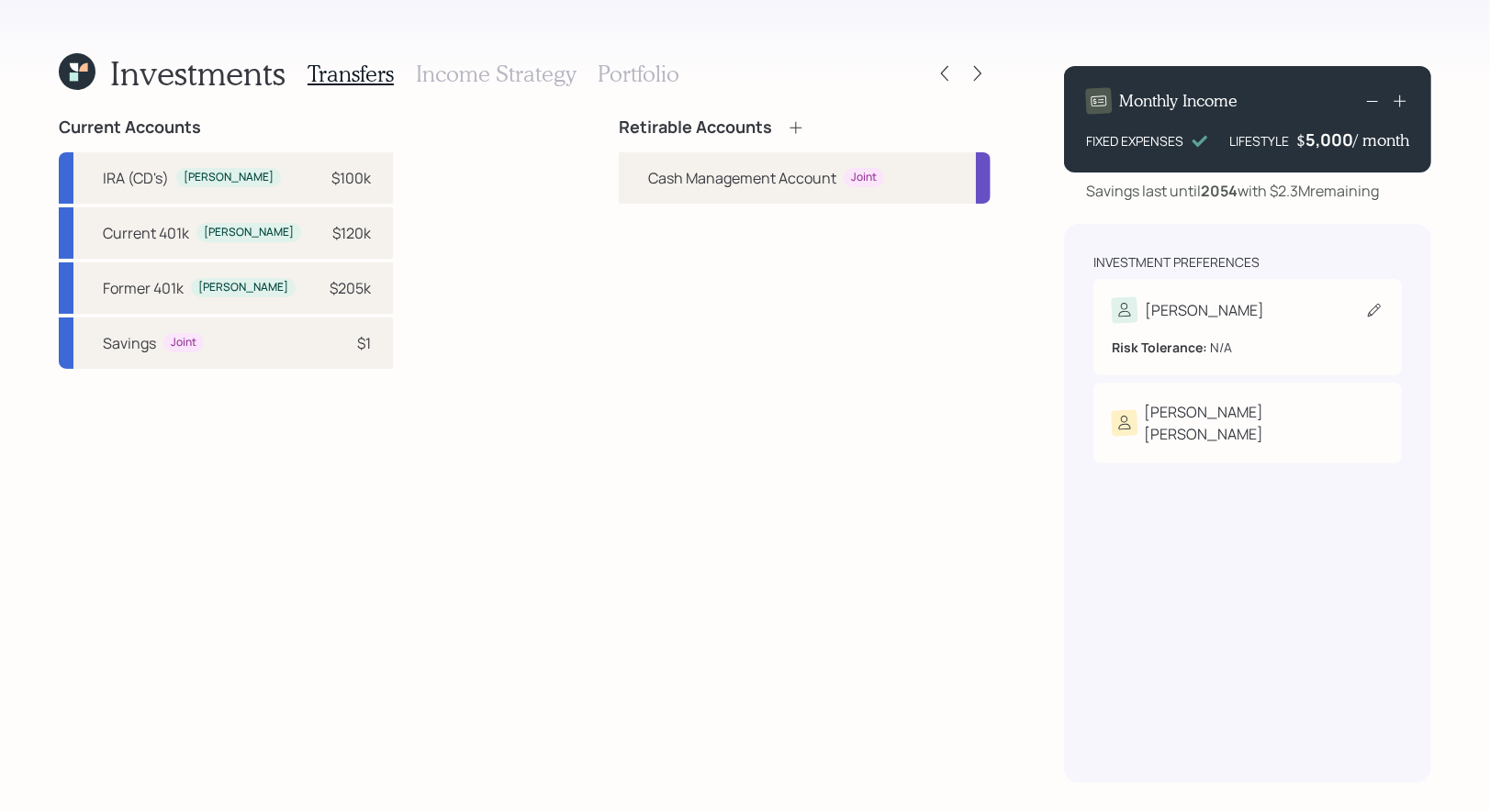
click at [1372, 312] on icon at bounding box center [1375, 310] width 18 height 18
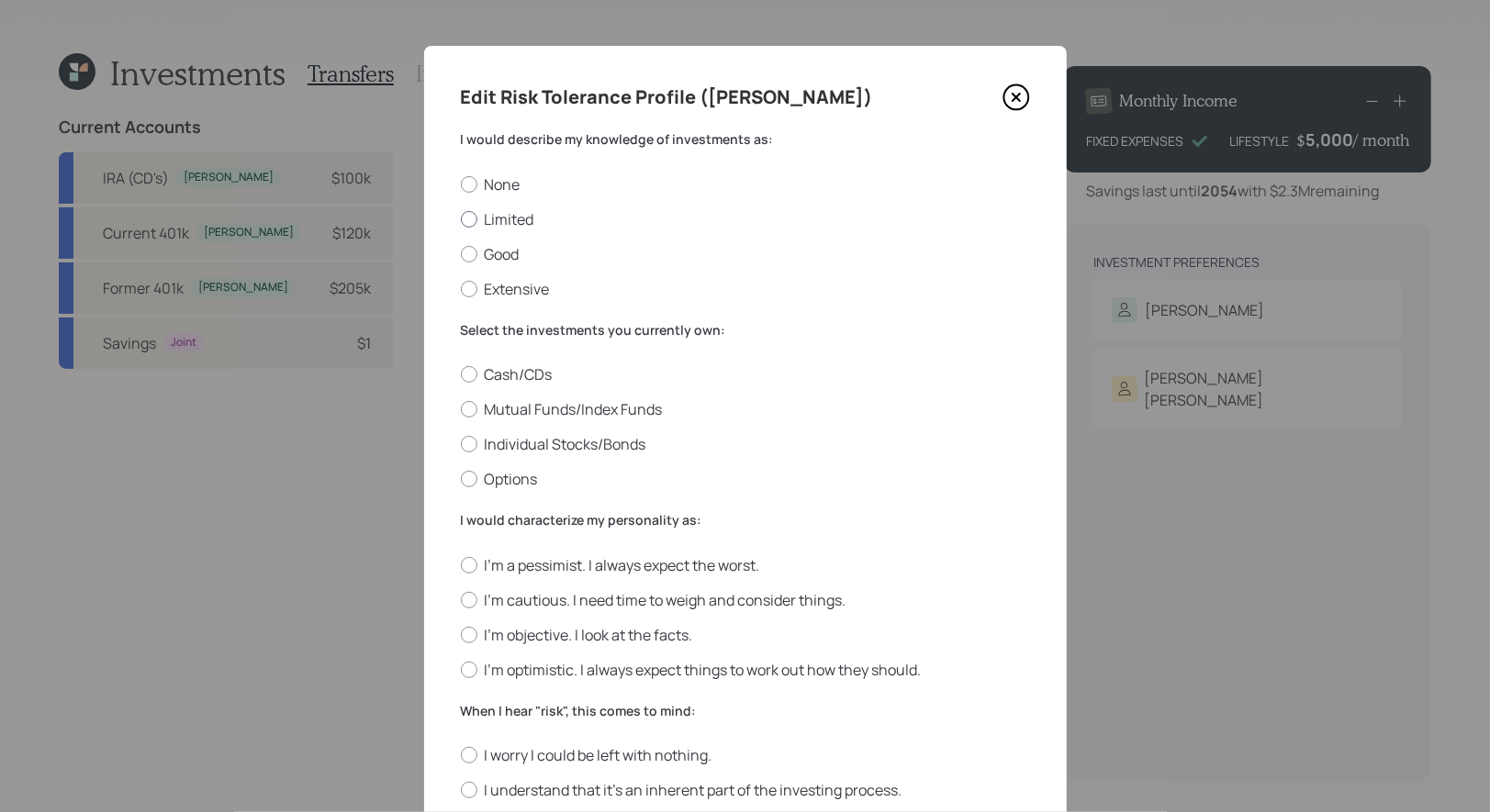
click at [521, 218] on label "Limited" at bounding box center [745, 220] width 569 height 20
click at [461, 219] on input "Limited" at bounding box center [460, 219] width 1 height 1
radio input "true"
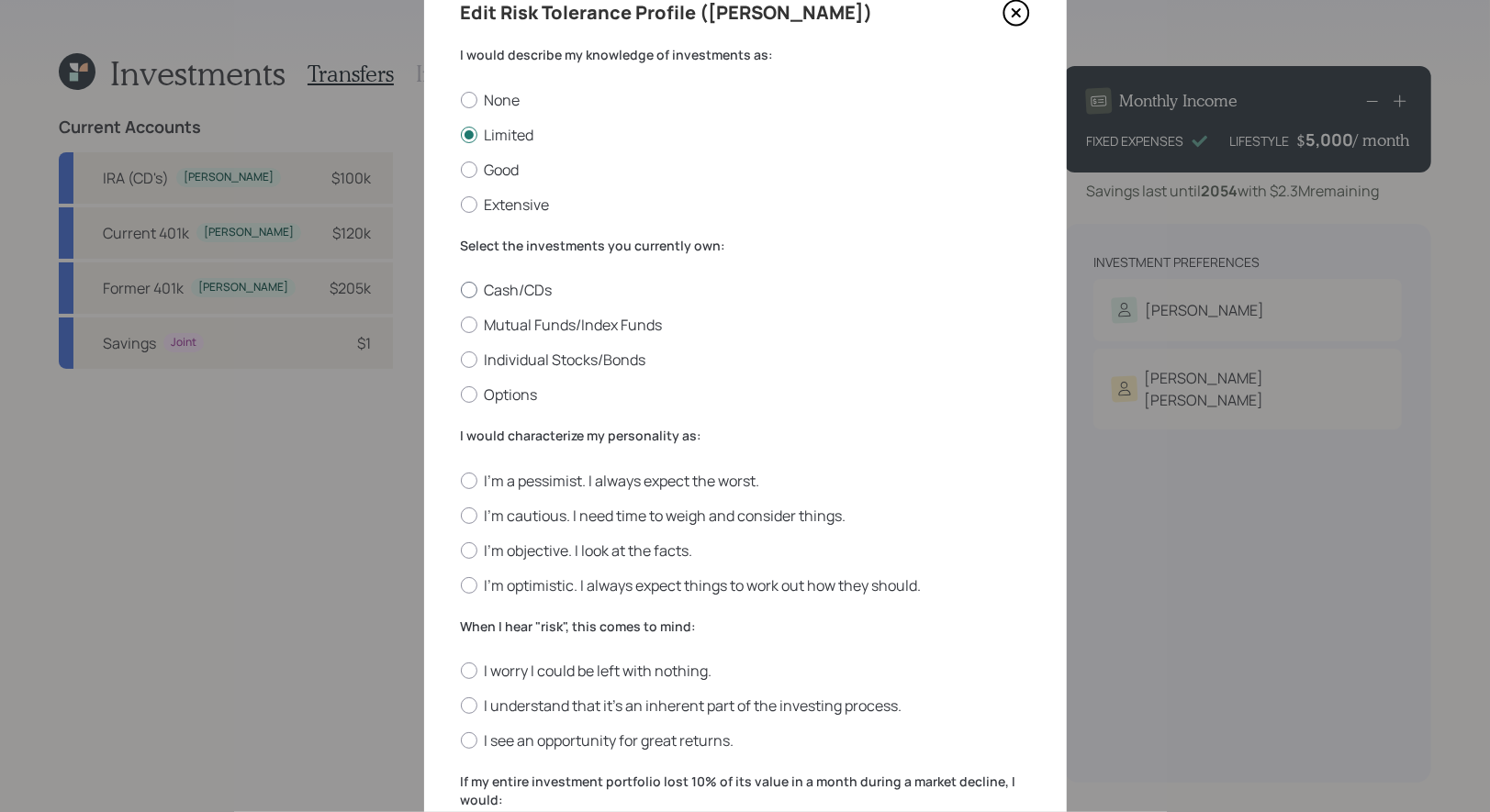
scroll to position [89, 0]
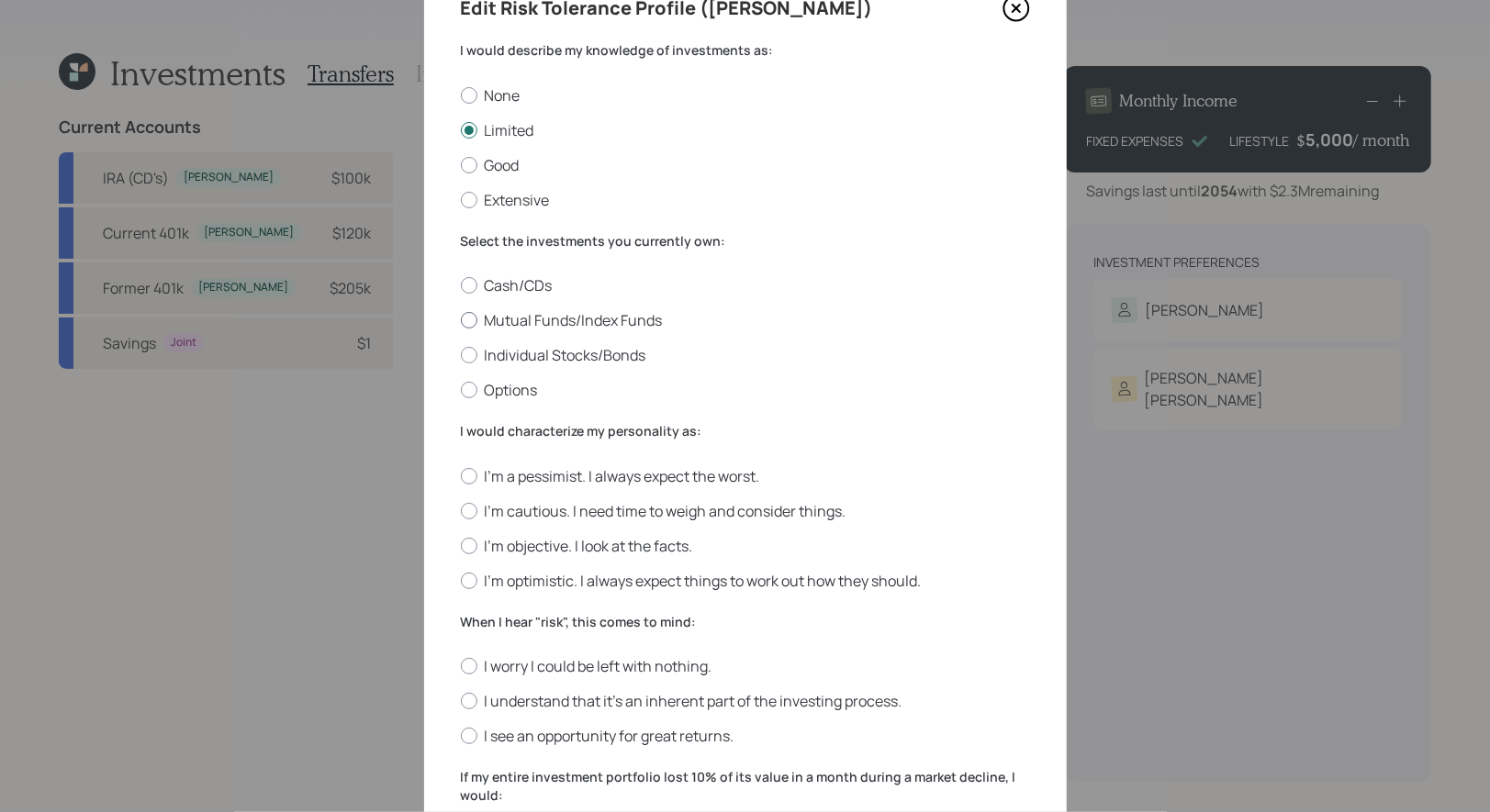
click at [624, 317] on label "Mutual Funds/Index Funds" at bounding box center [745, 321] width 569 height 20
click at [461, 321] on input "Mutual Funds/Index Funds" at bounding box center [460, 321] width 1 height 1
radio input "true"
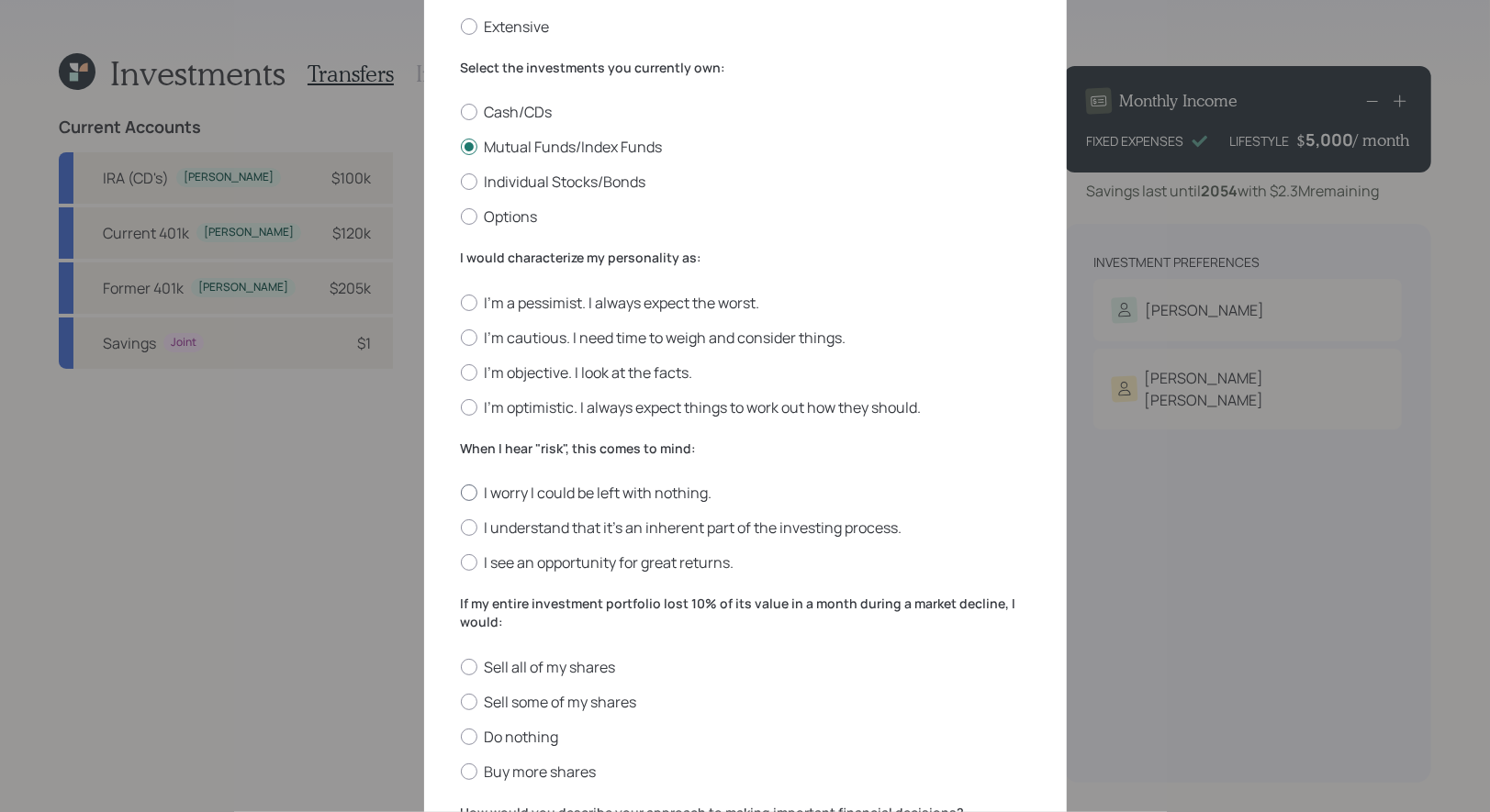
scroll to position [276, 0]
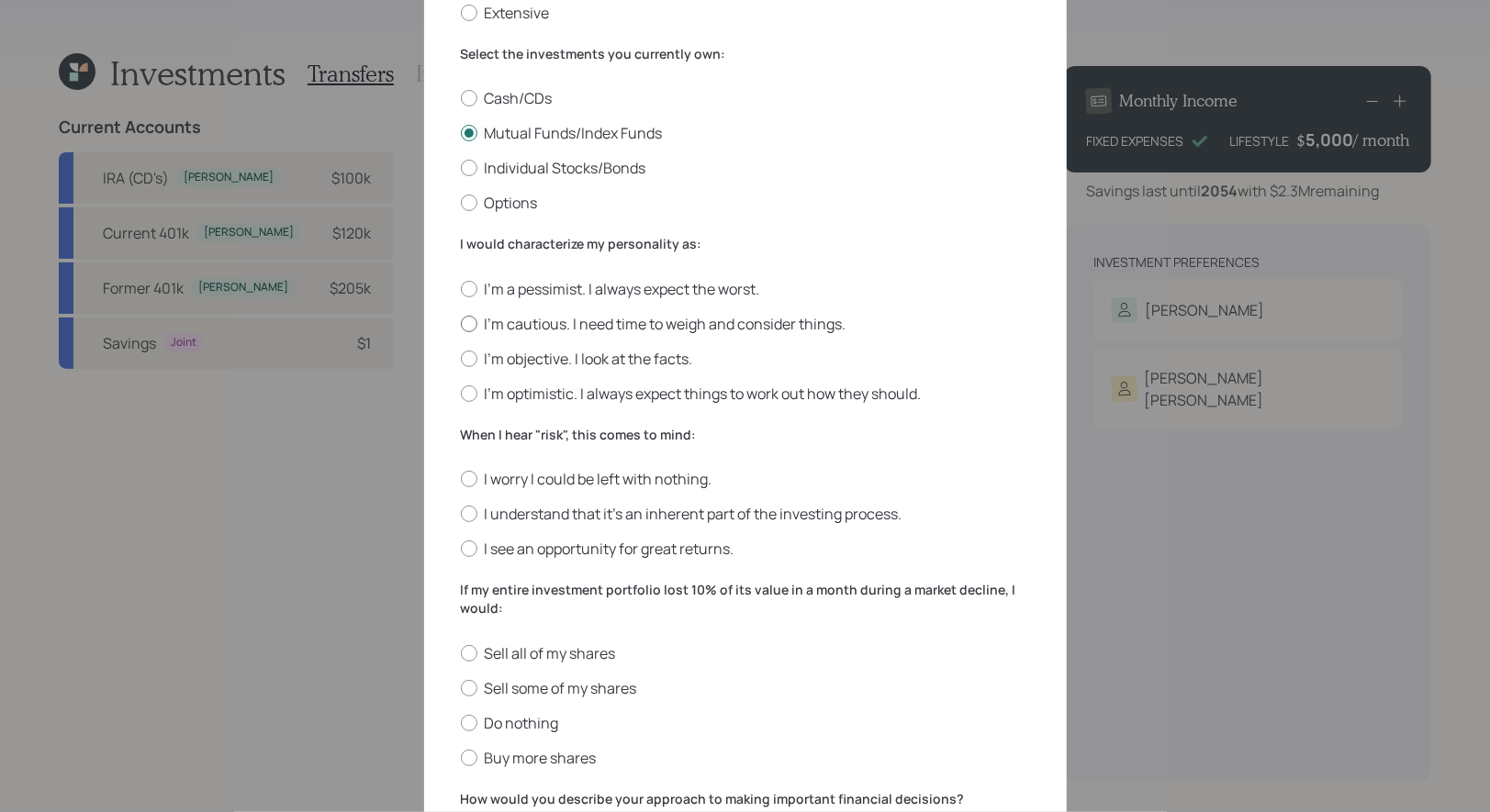
click at [645, 323] on label "I'm cautious. I need time to weigh and consider things." at bounding box center [745, 324] width 569 height 20
click at [461, 323] on input "I'm cautious. I need time to weigh and consider things." at bounding box center [460, 323] width 1 height 1
radio input "true"
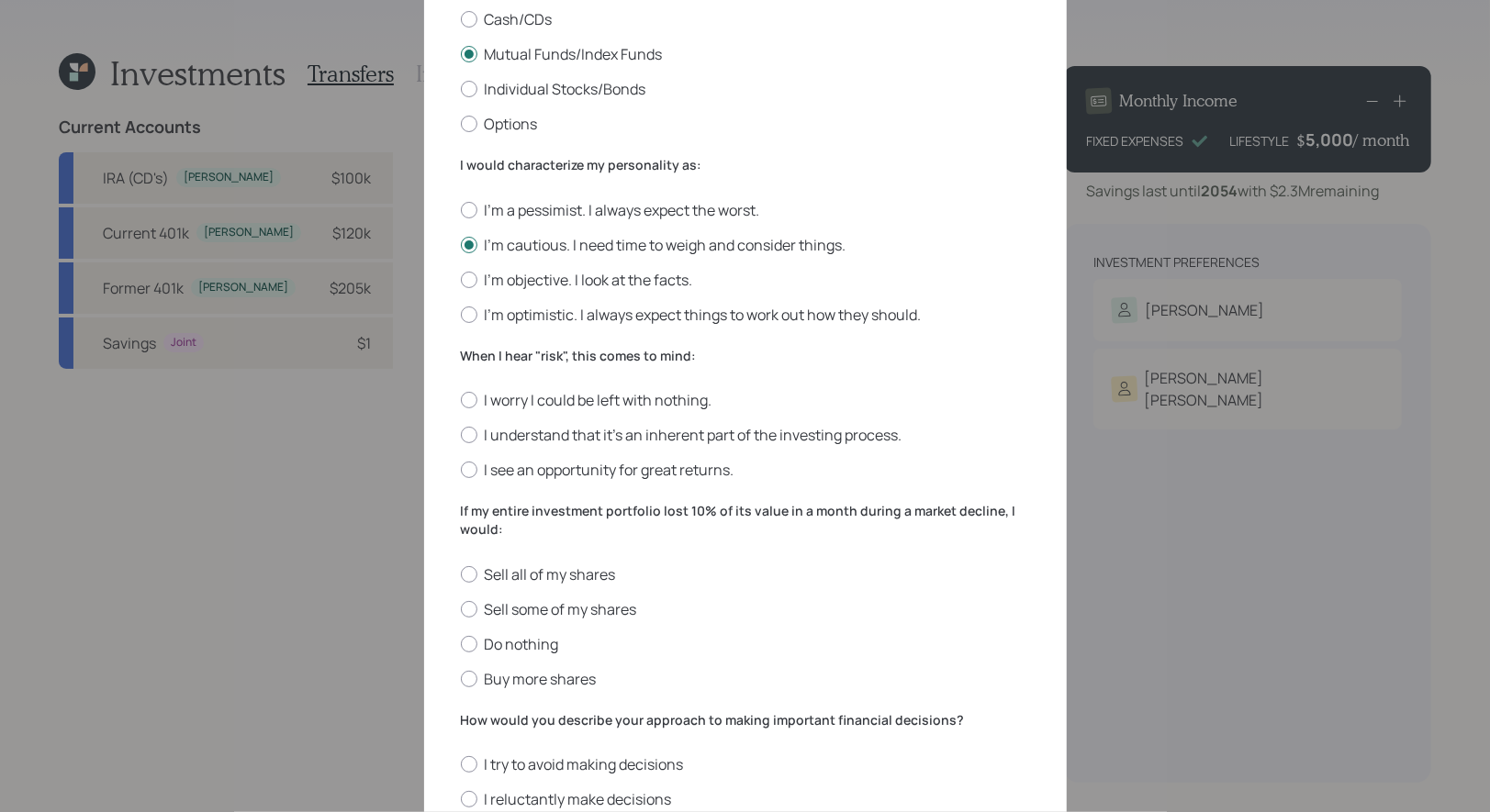
scroll to position [359, 0]
click at [737, 432] on label "I understand that it’s an inherent part of the investing process." at bounding box center [745, 431] width 569 height 20
click at [461, 432] on input "I understand that it’s an inherent part of the investing process." at bounding box center [460, 431] width 1 height 1
radio input "true"
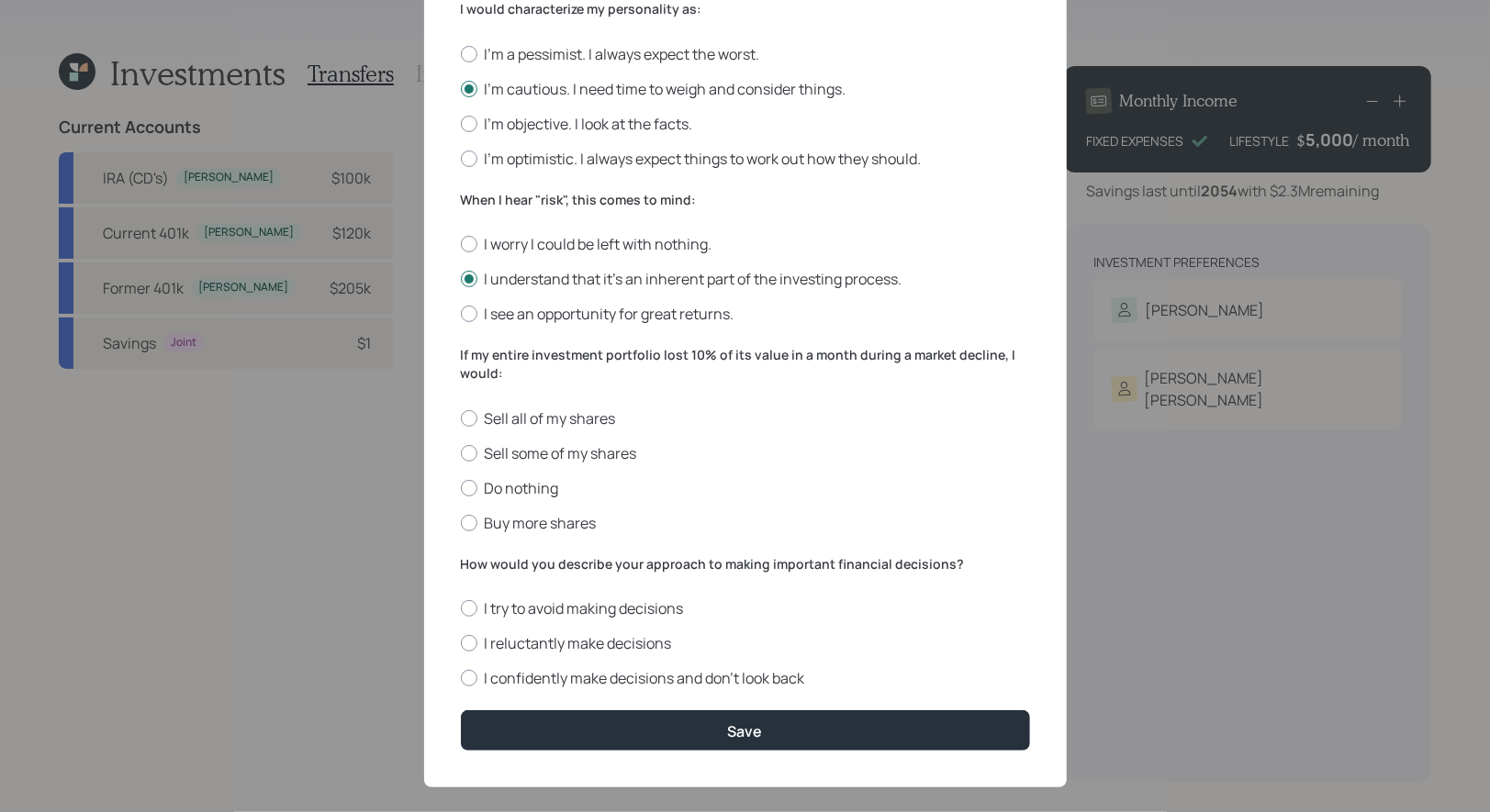
scroll to position [532, 0]
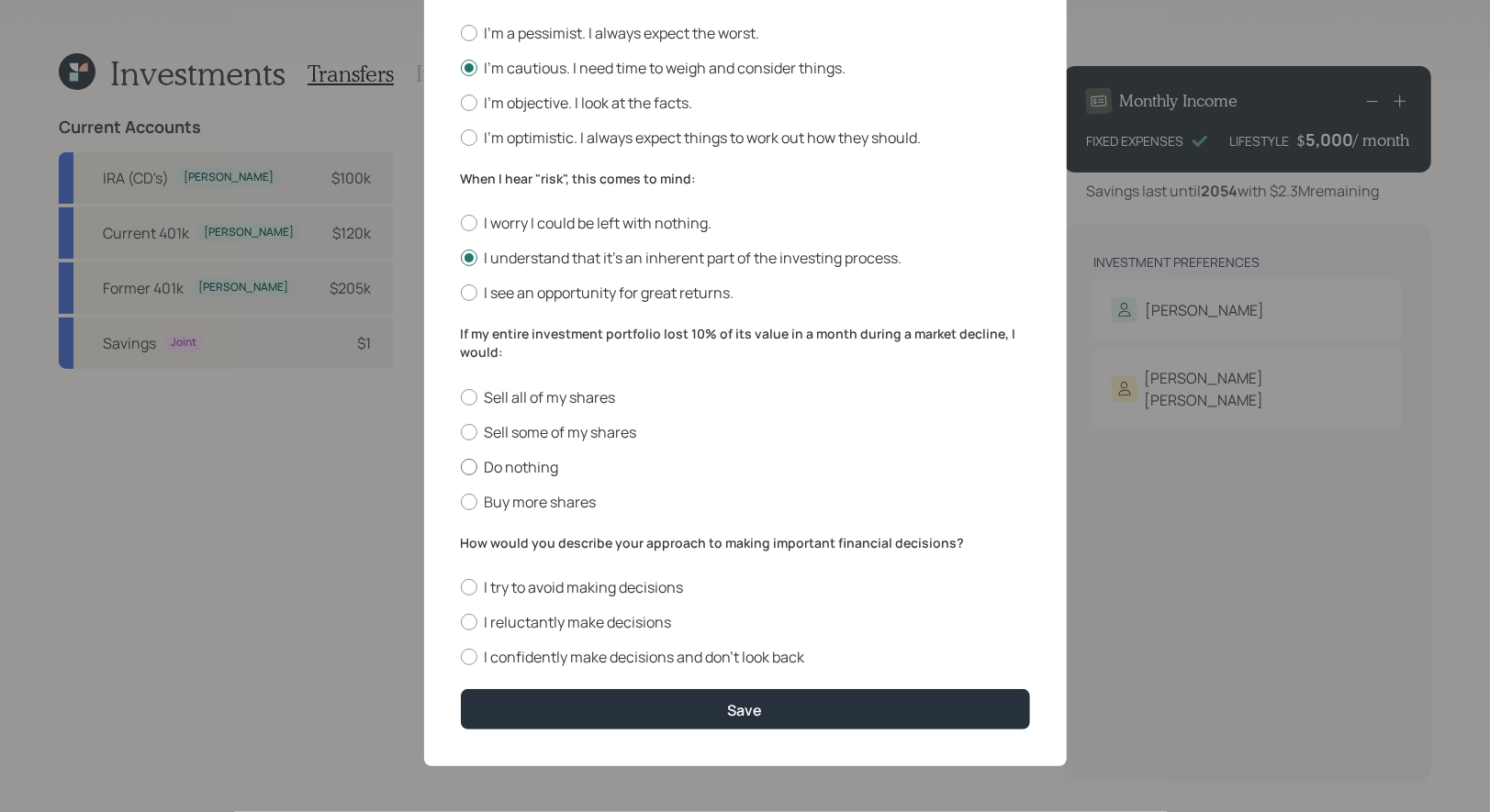
click at [519, 469] on label "Do nothing" at bounding box center [745, 467] width 569 height 20
click at [461, 467] on input "Do nothing" at bounding box center [460, 467] width 1 height 1
radio input "true"
click at [570, 626] on label "I reluctantly make decisions" at bounding box center [745, 623] width 569 height 20
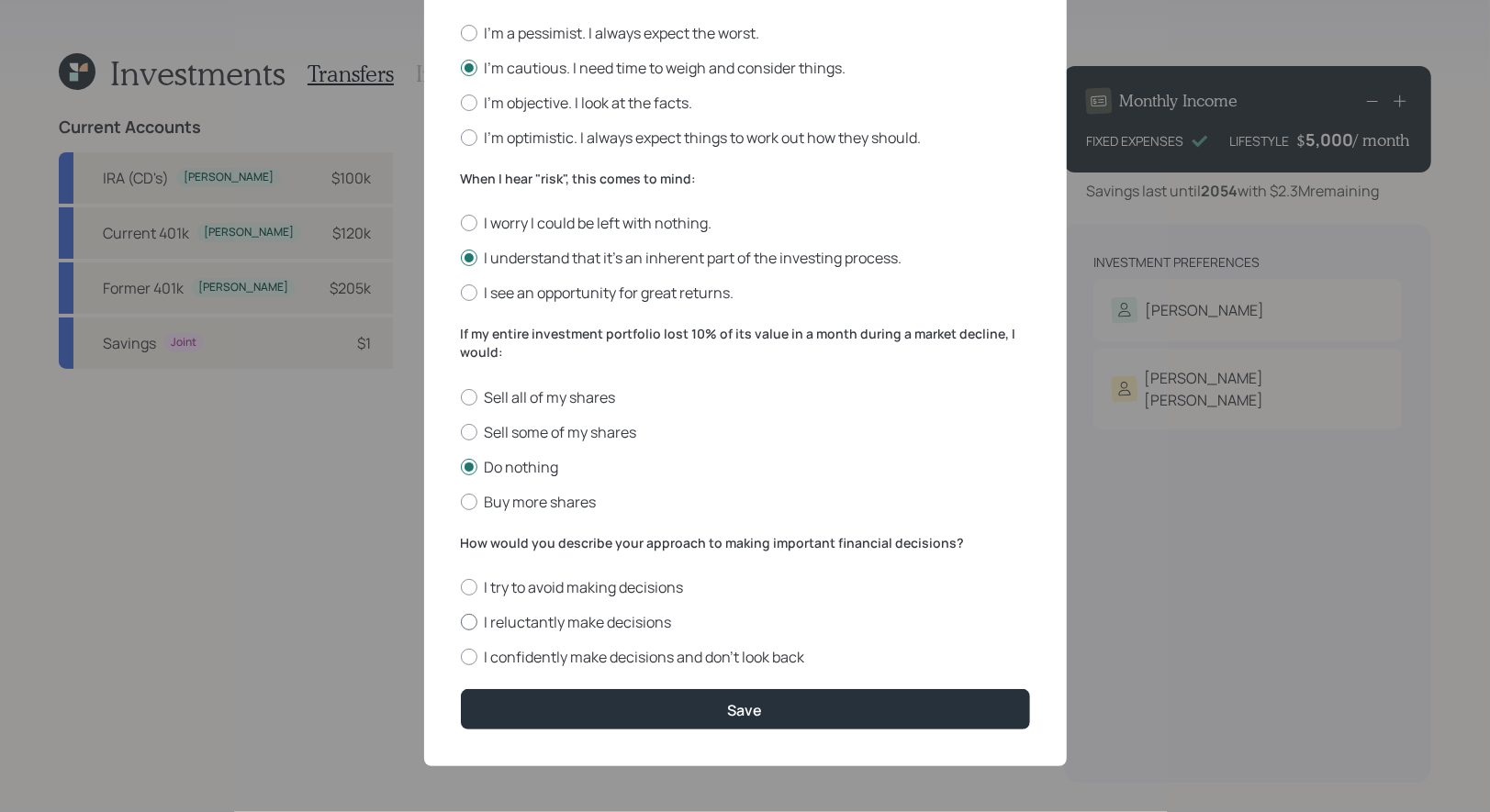
click at [461, 624] on input "I reluctantly make decisions" at bounding box center [460, 623] width 1 height 1
radio input "true"
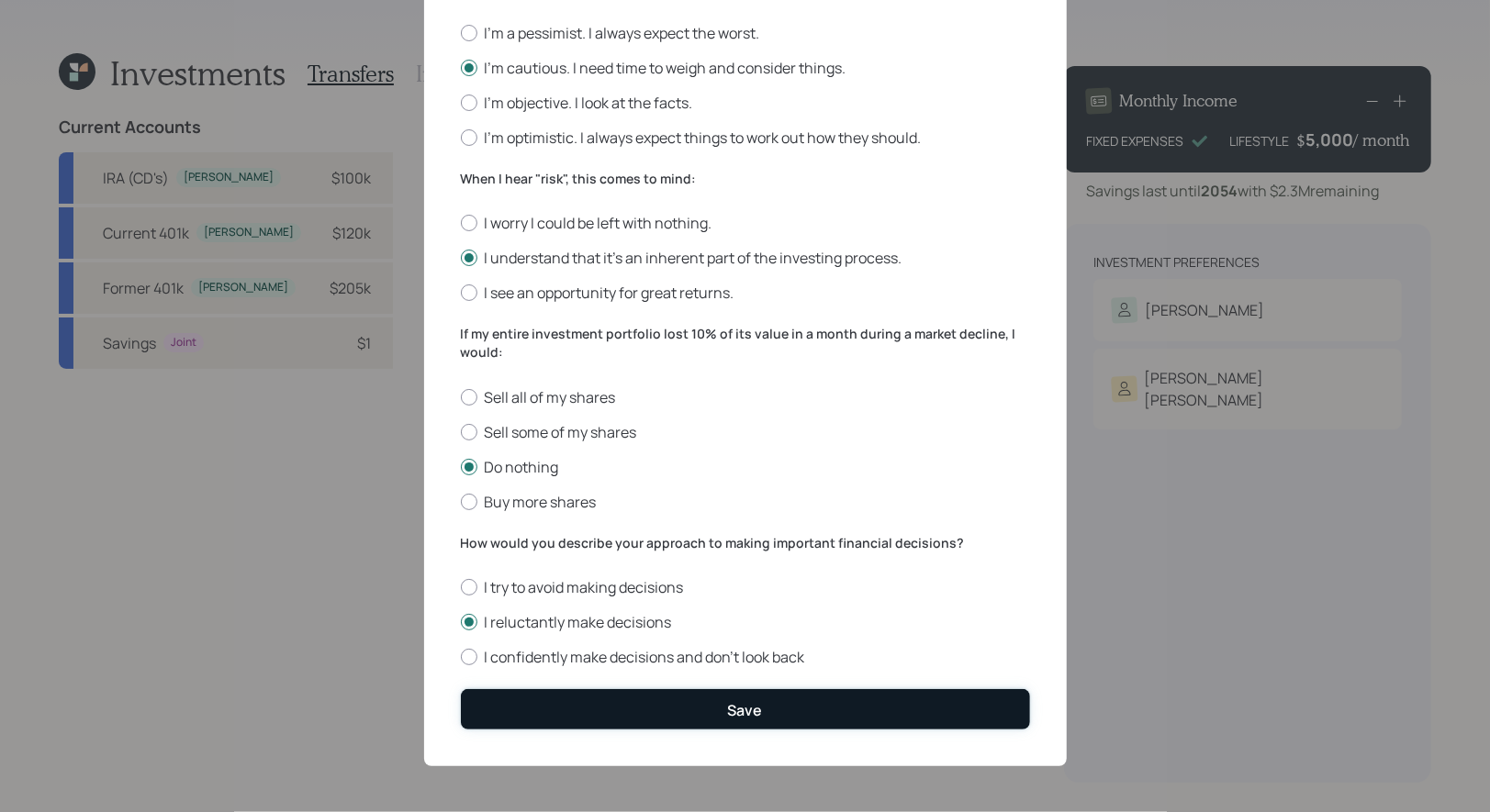
click at [701, 712] on button "Save" at bounding box center [745, 709] width 569 height 40
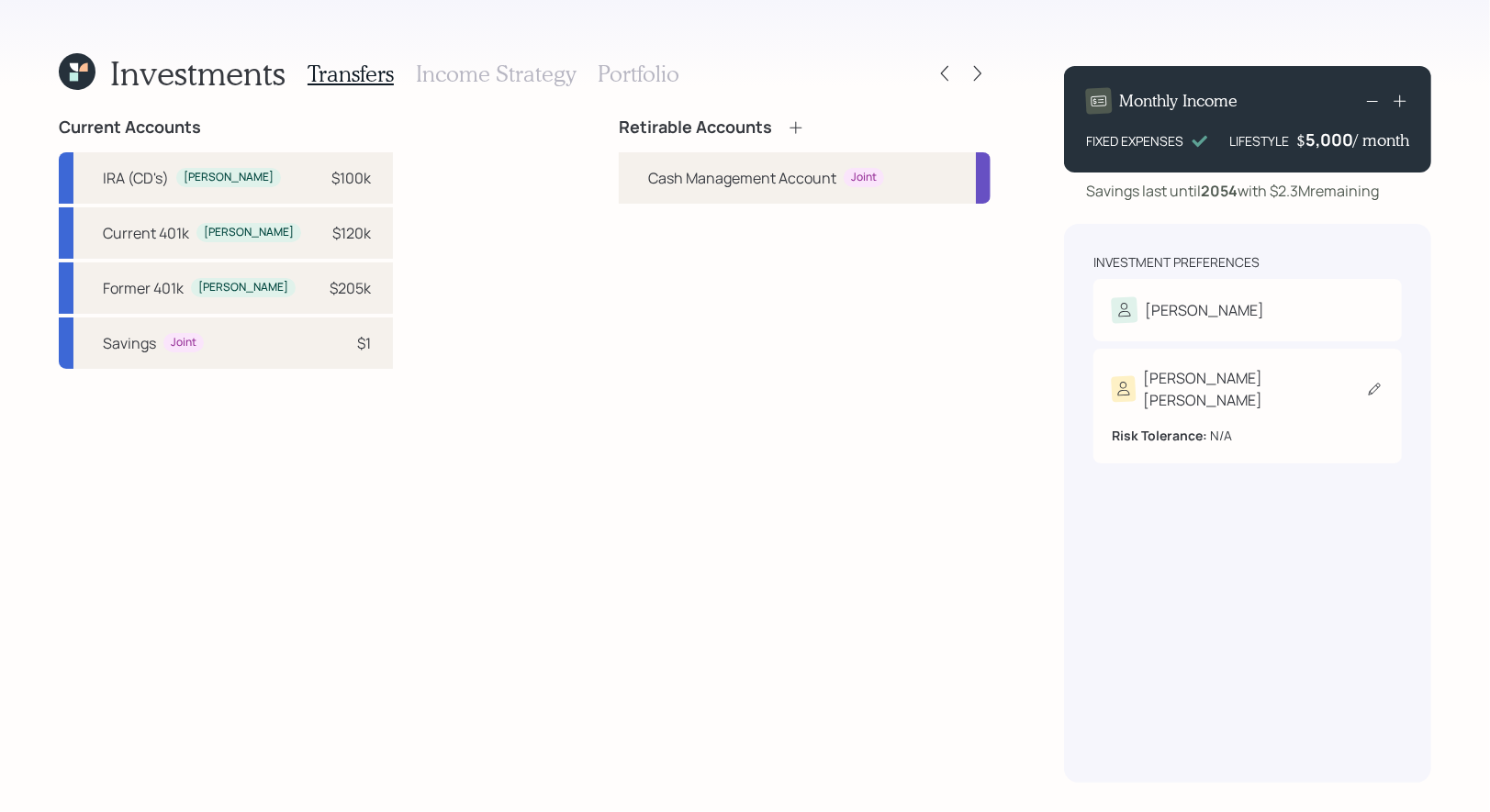
click at [1372, 380] on icon at bounding box center [1375, 389] width 18 height 18
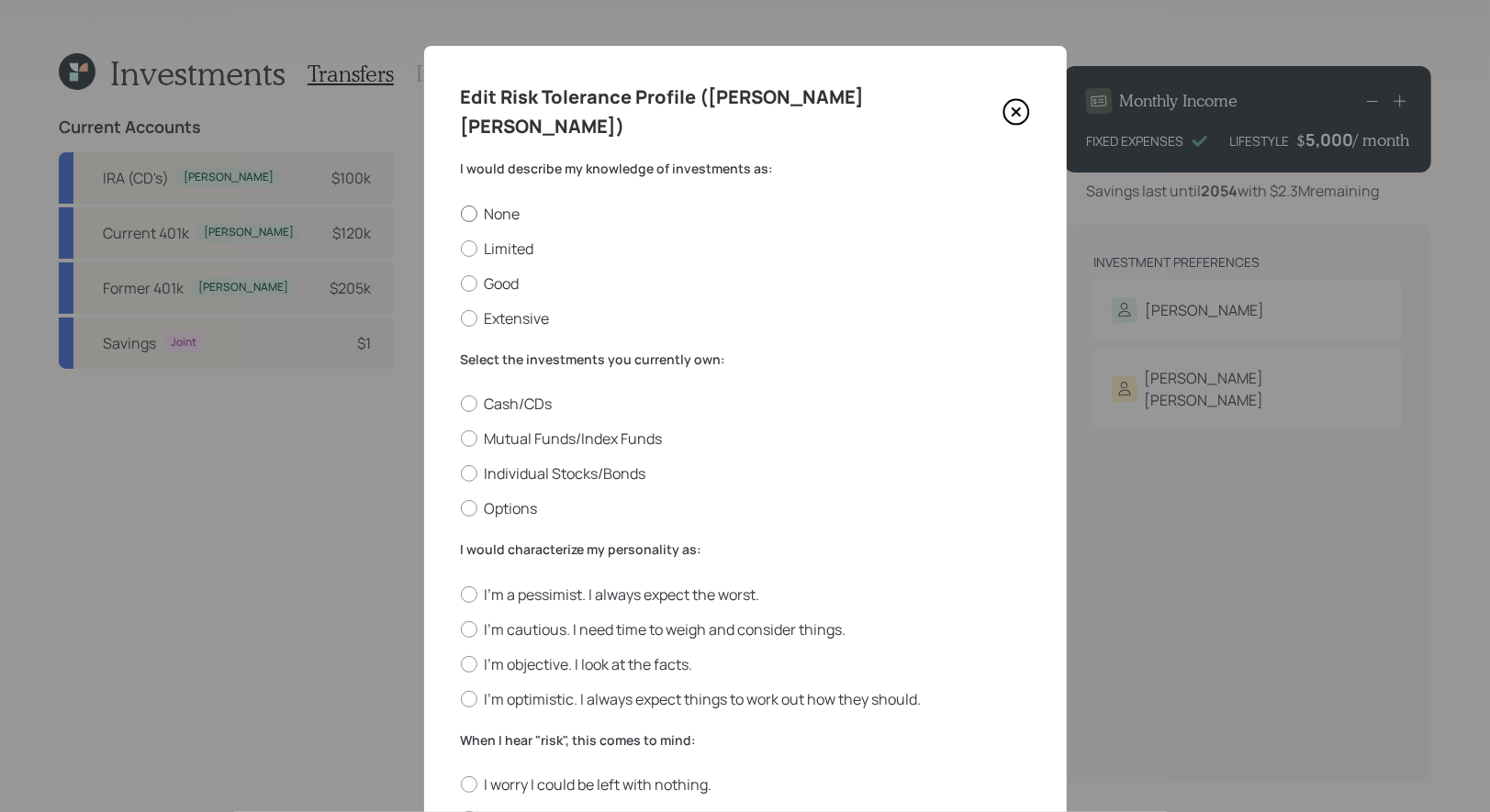
click at [512, 204] on label "None" at bounding box center [745, 214] width 569 height 20
click at [461, 213] on input "None" at bounding box center [460, 213] width 1 height 1
radio input "true"
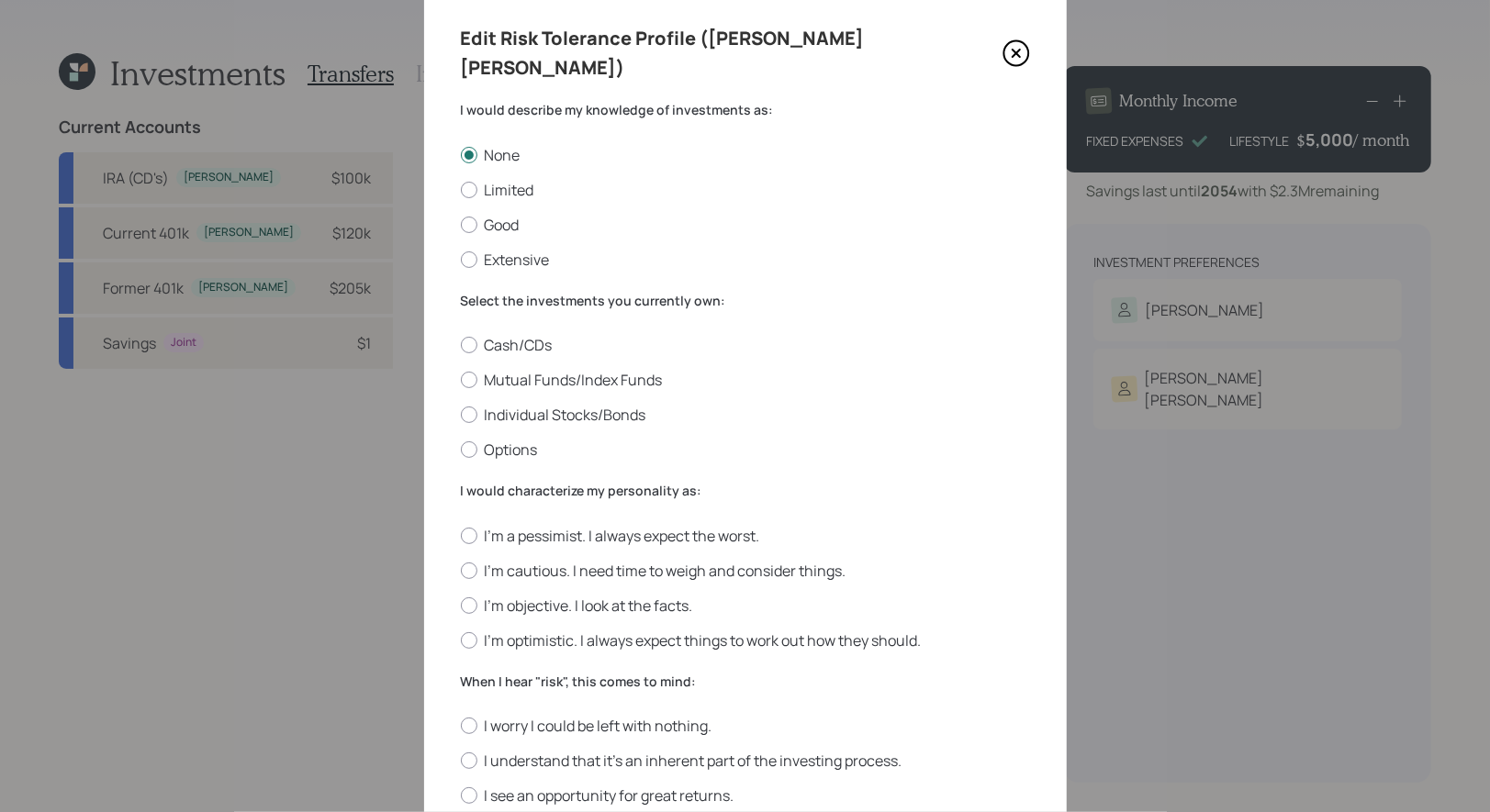
scroll to position [80, 0]
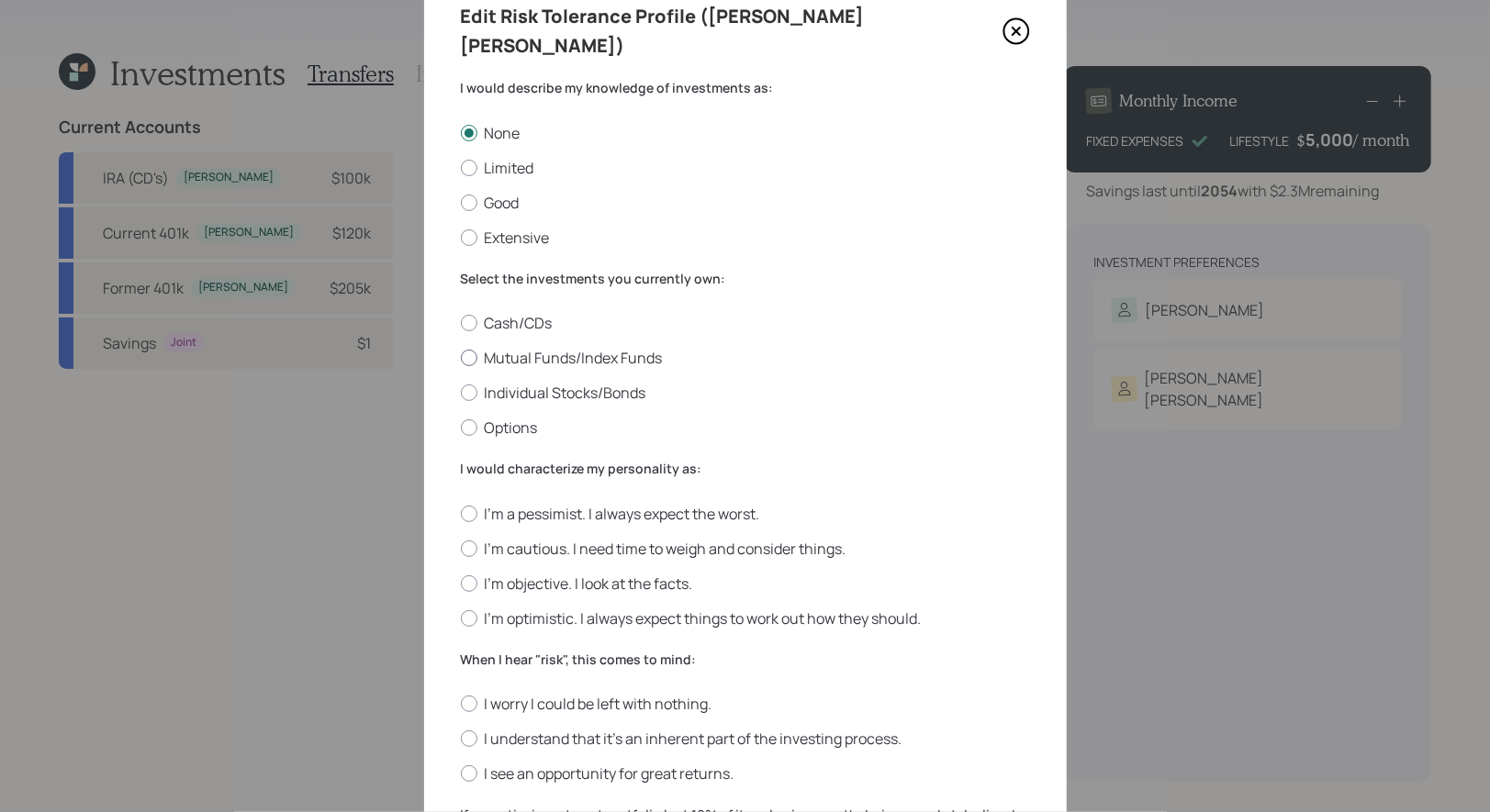
click at [653, 348] on label "Mutual Funds/Index Funds" at bounding box center [745, 358] width 569 height 20
click at [461, 358] on input "Mutual Funds/Index Funds" at bounding box center [460, 358] width 1 height 1
radio input "true"
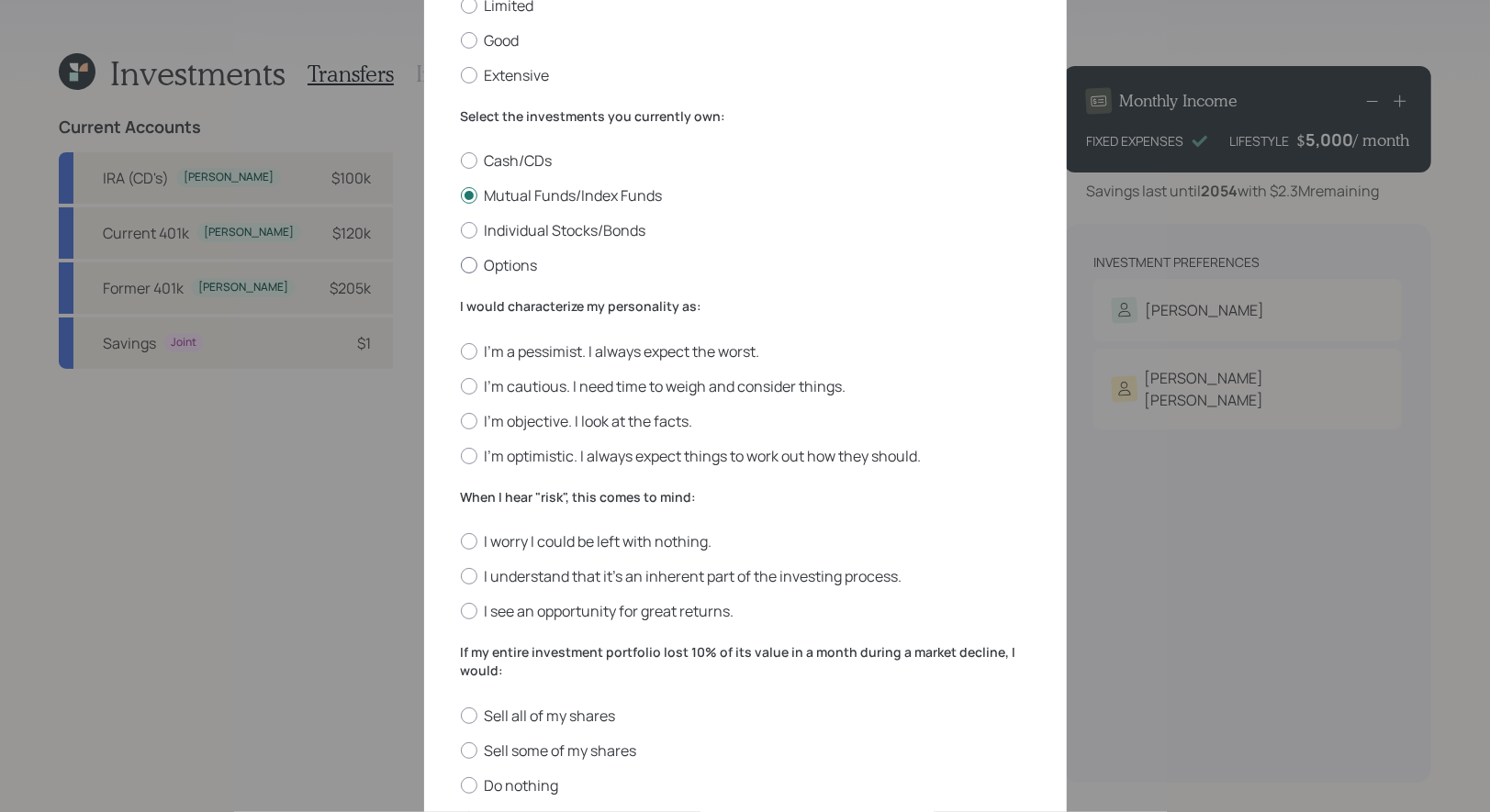
scroll to position [245, 0]
click at [788, 374] on label "I'm cautious. I need time to weigh and consider things." at bounding box center [745, 384] width 569 height 20
click at [461, 383] on input "I'm cautious. I need time to weigh and consider things." at bounding box center [460, 383] width 1 height 1
radio input "true"
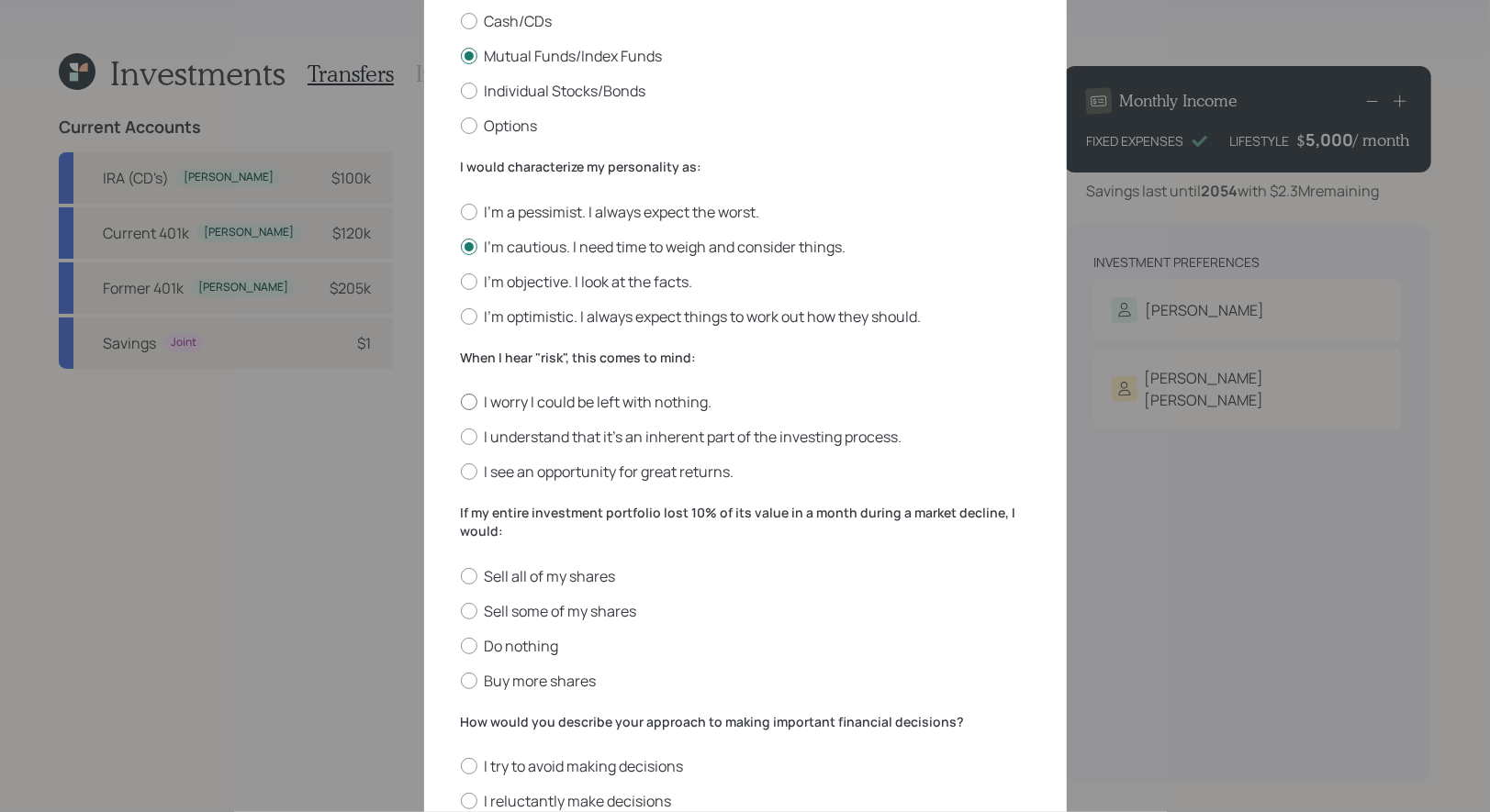
scroll to position [382, 0]
click at [643, 393] on label "I worry I could be left with nothing." at bounding box center [745, 403] width 569 height 20
click at [461, 403] on input "I worry I could be left with nothing." at bounding box center [460, 403] width 1 height 1
radio input "true"
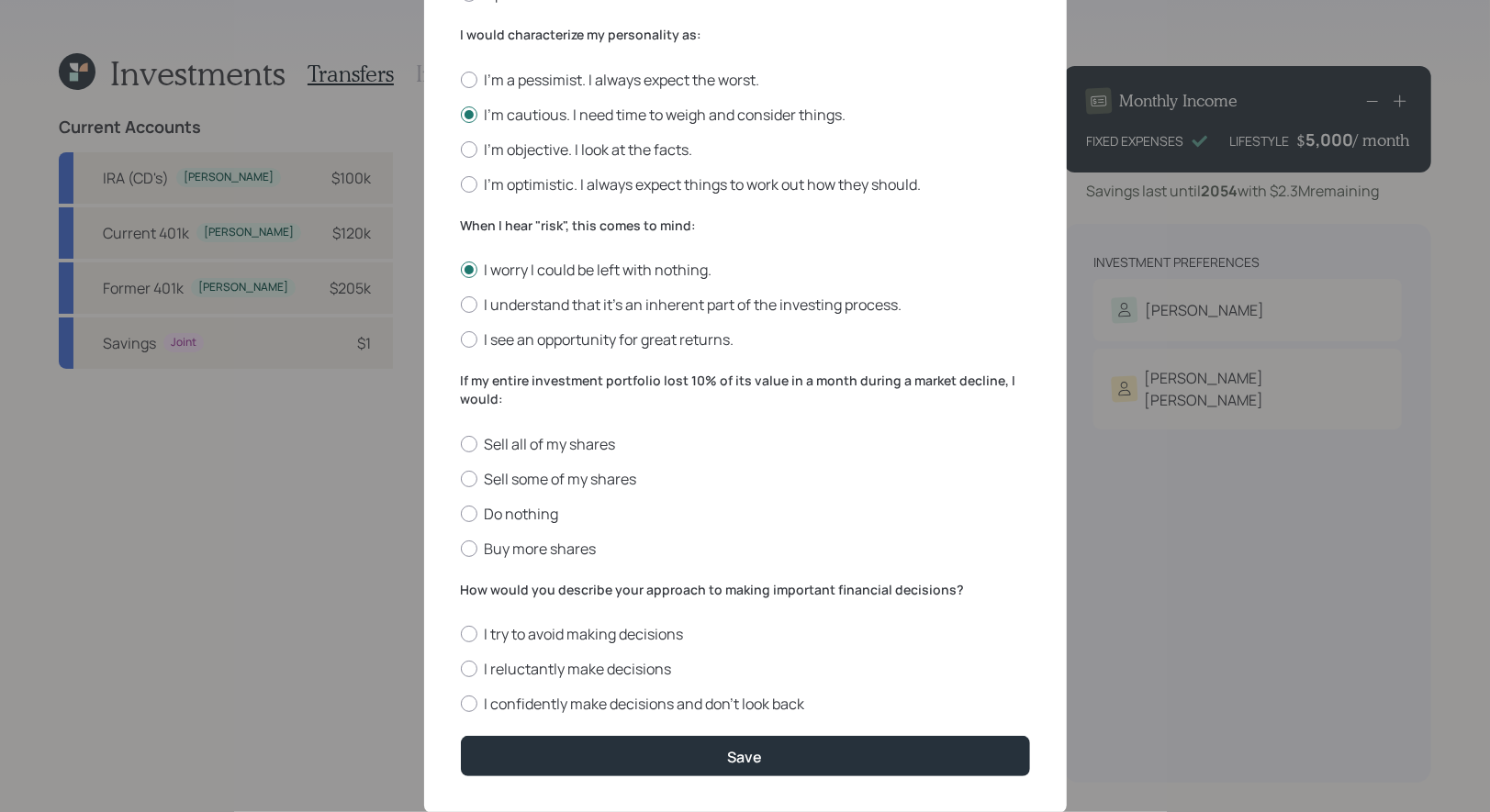
scroll to position [535, 0]
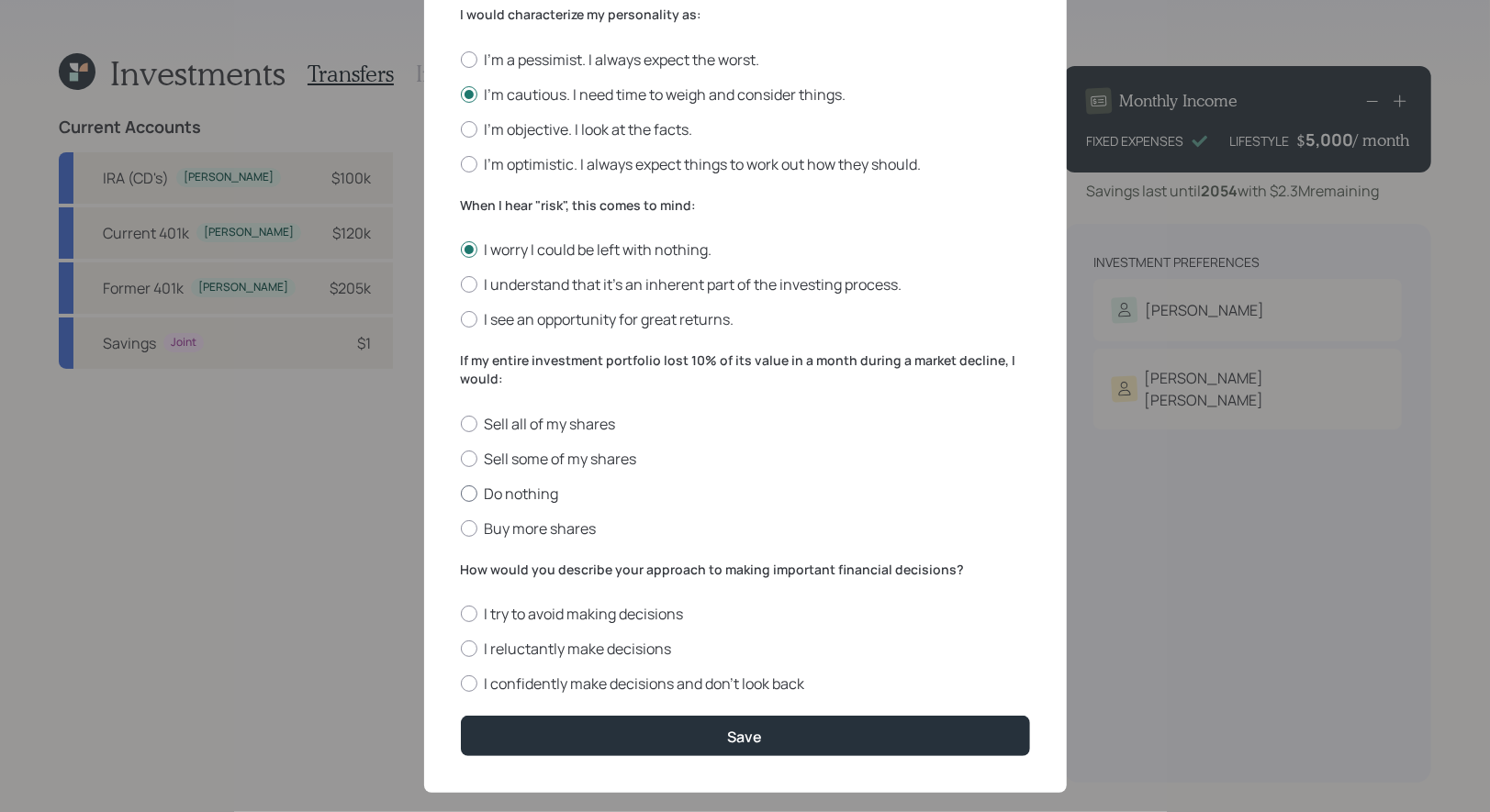
click at [527, 484] on label "Do nothing" at bounding box center [745, 494] width 569 height 20
click at [461, 493] on input "Do nothing" at bounding box center [460, 493] width 1 height 1
radio input "true"
click at [607, 639] on label "I reluctantly make decisions" at bounding box center [745, 649] width 569 height 20
click at [461, 649] on input "I reluctantly make decisions" at bounding box center [460, 649] width 1 height 1
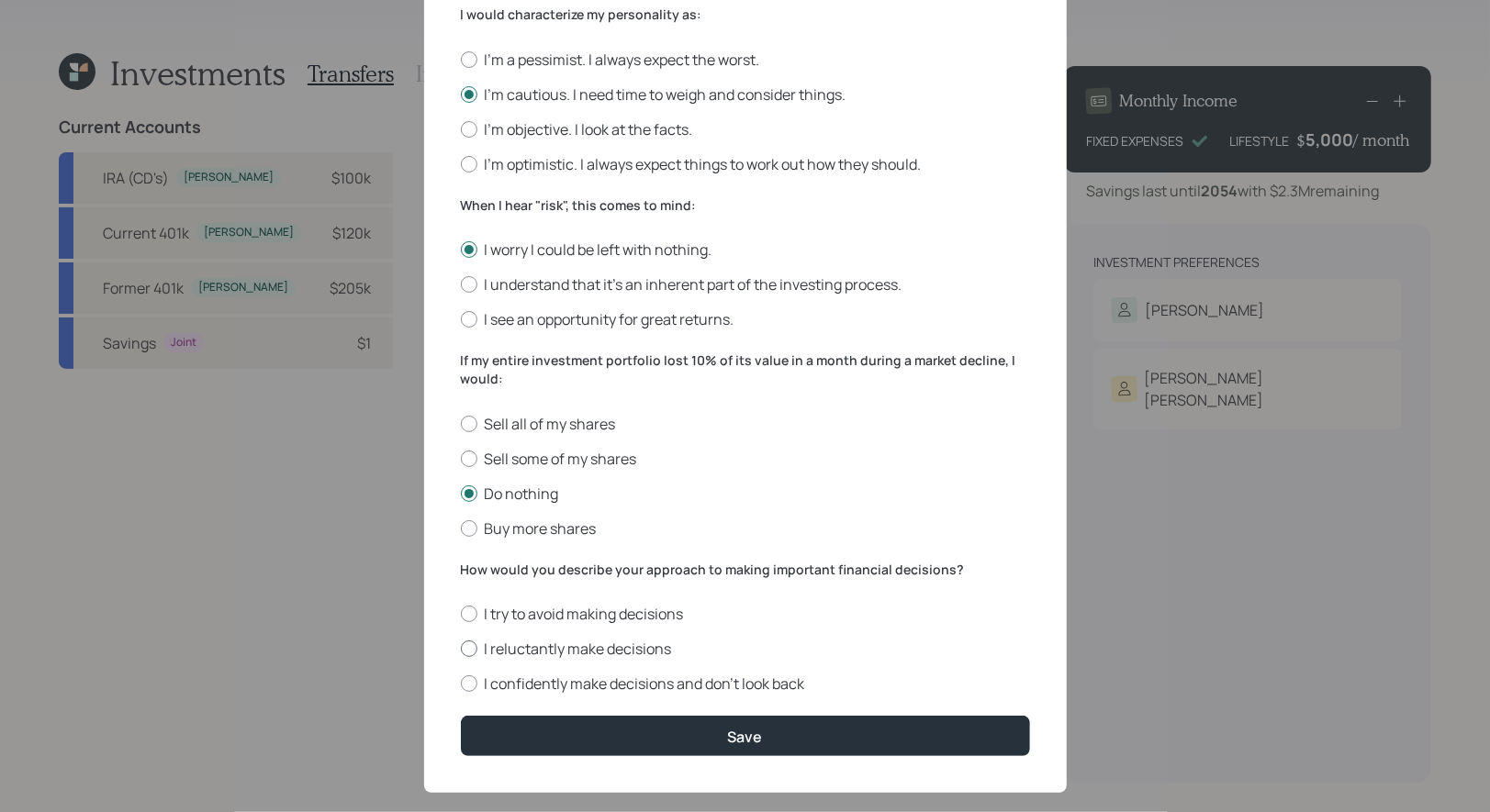
radio input "true"
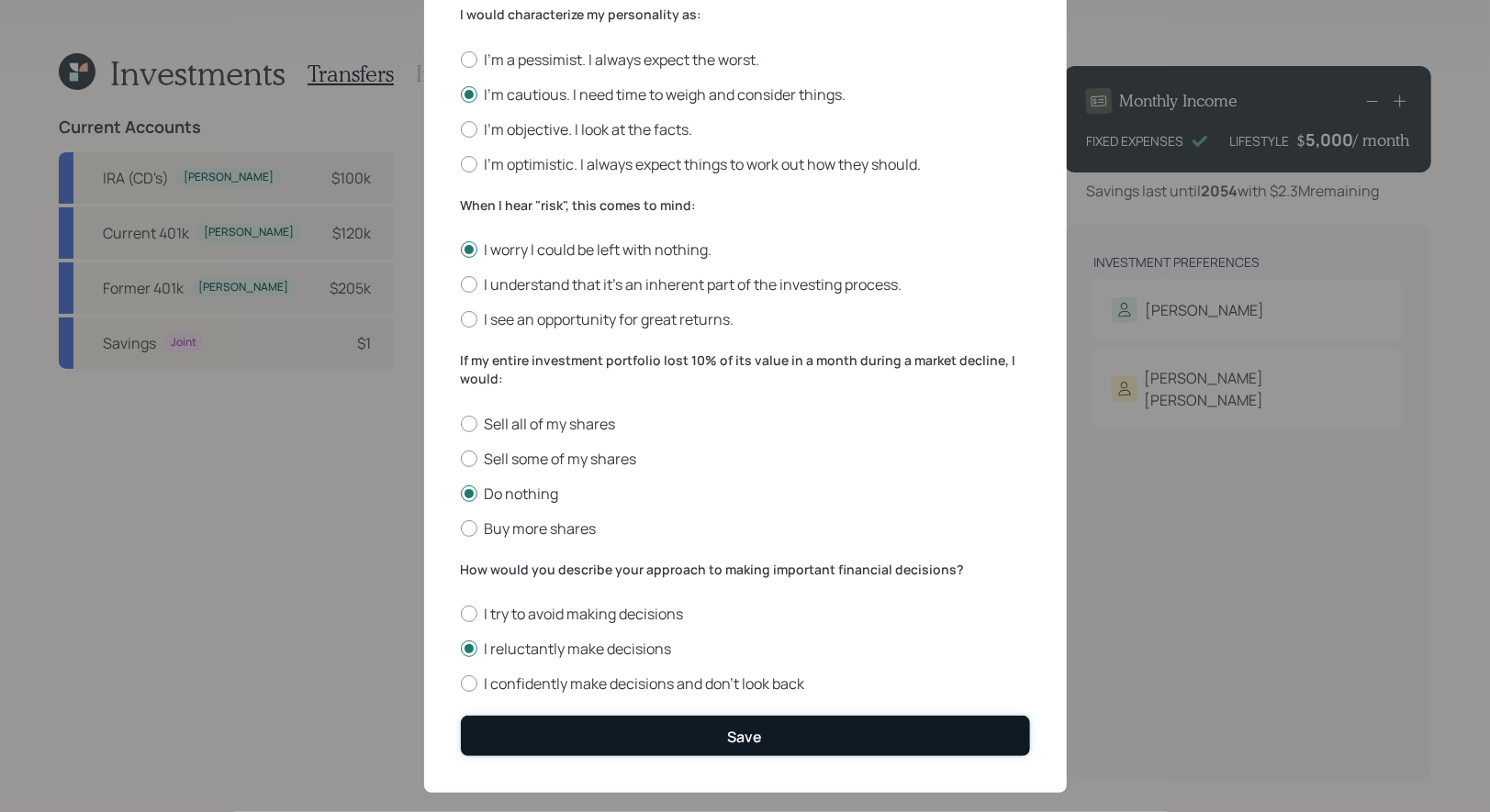
click at [610, 716] on button "Save" at bounding box center [745, 735] width 569 height 40
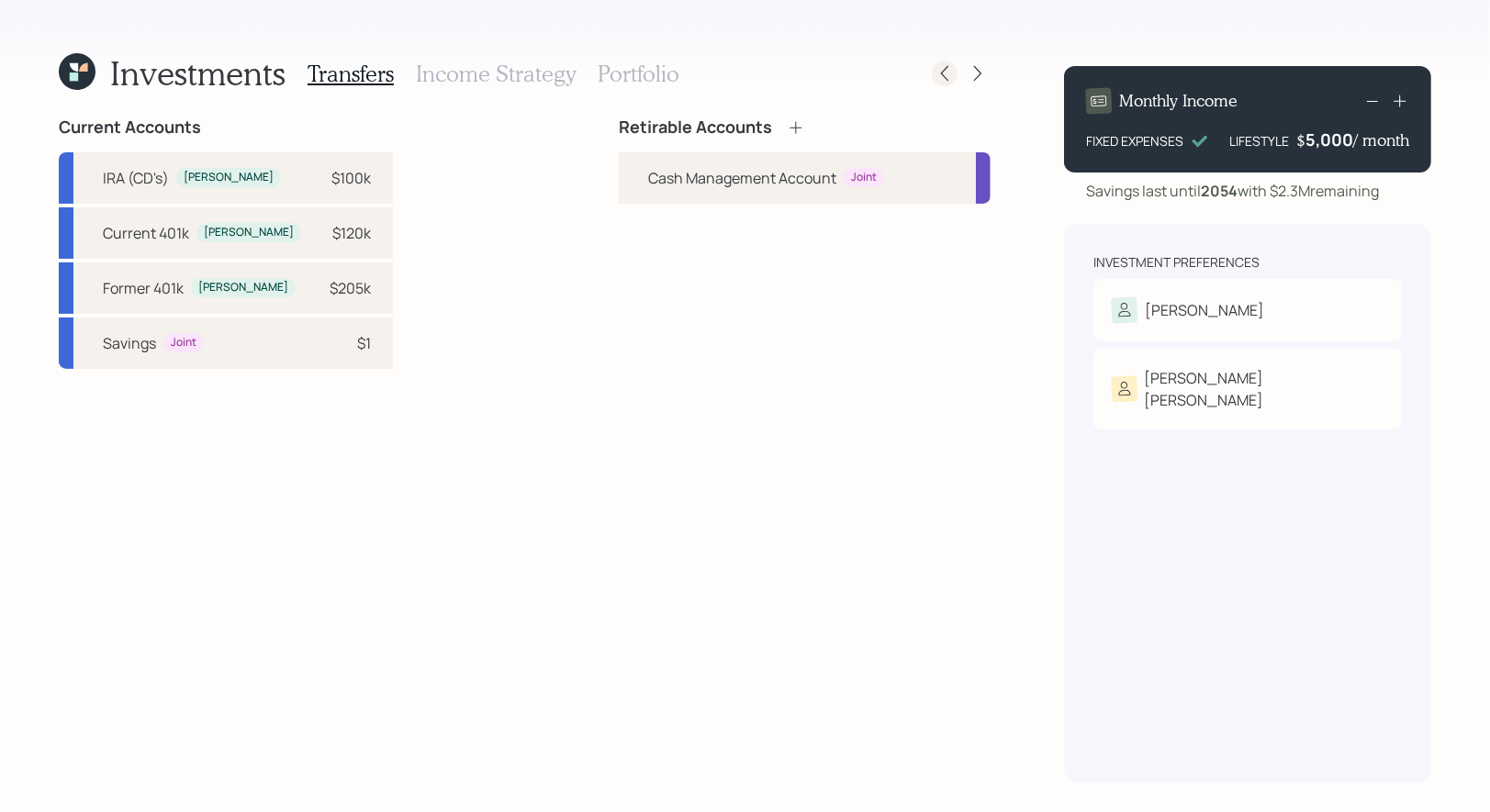
click at [952, 70] on icon at bounding box center [945, 74] width 18 height 18
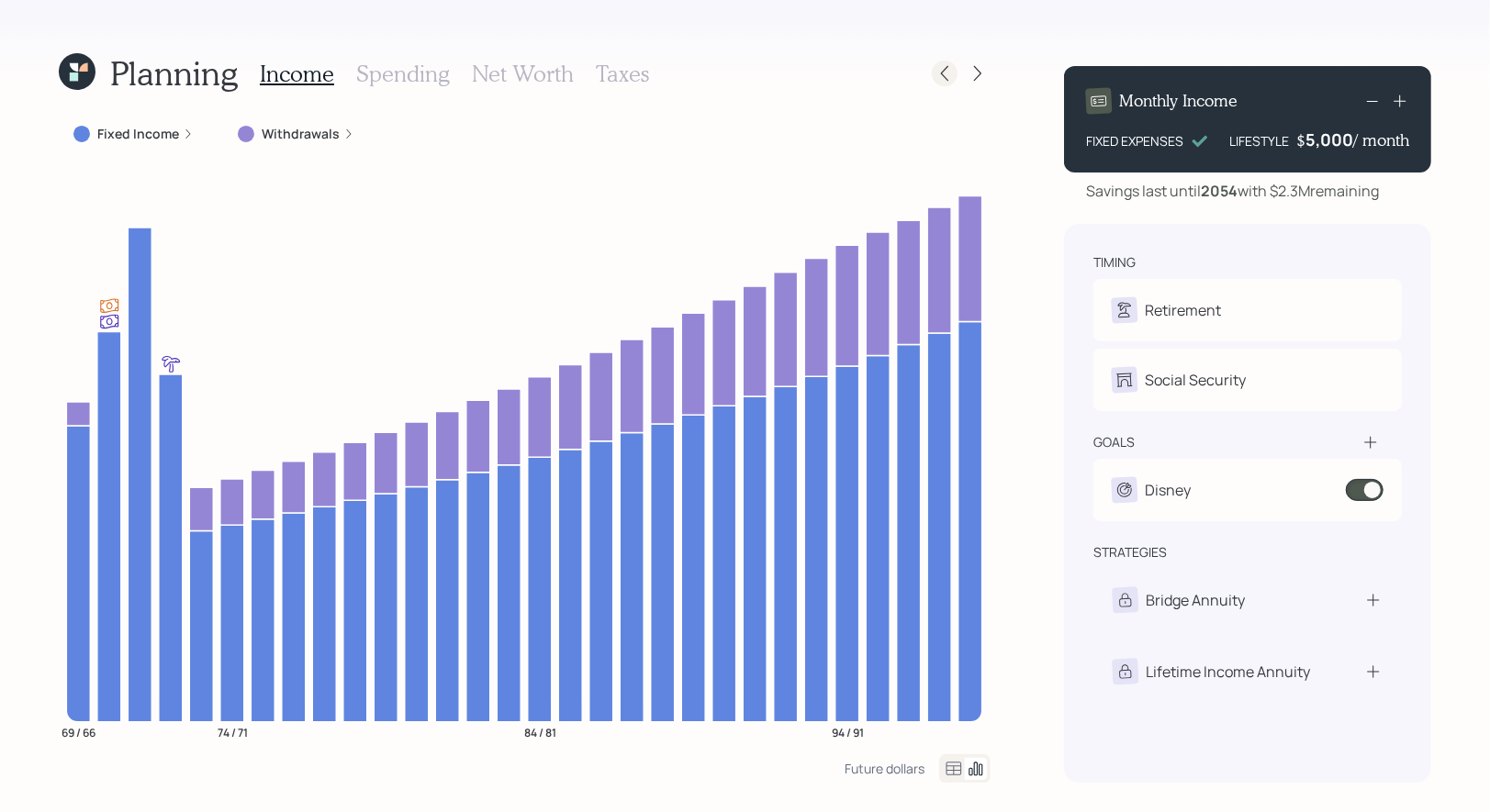
click at [942, 68] on icon at bounding box center [945, 74] width 18 height 18
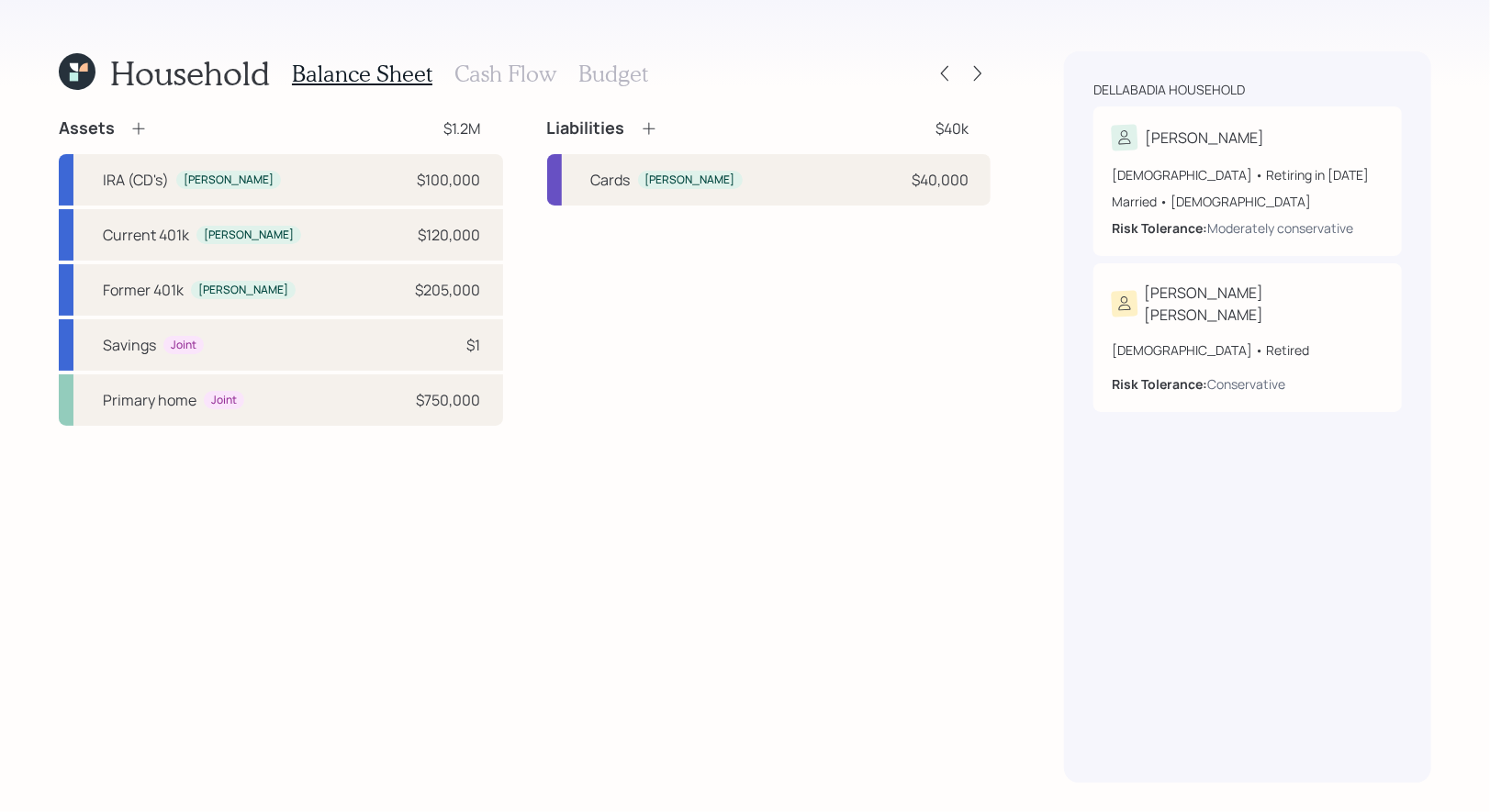
click at [503, 76] on h3 "Cash Flow" at bounding box center [505, 74] width 102 height 27
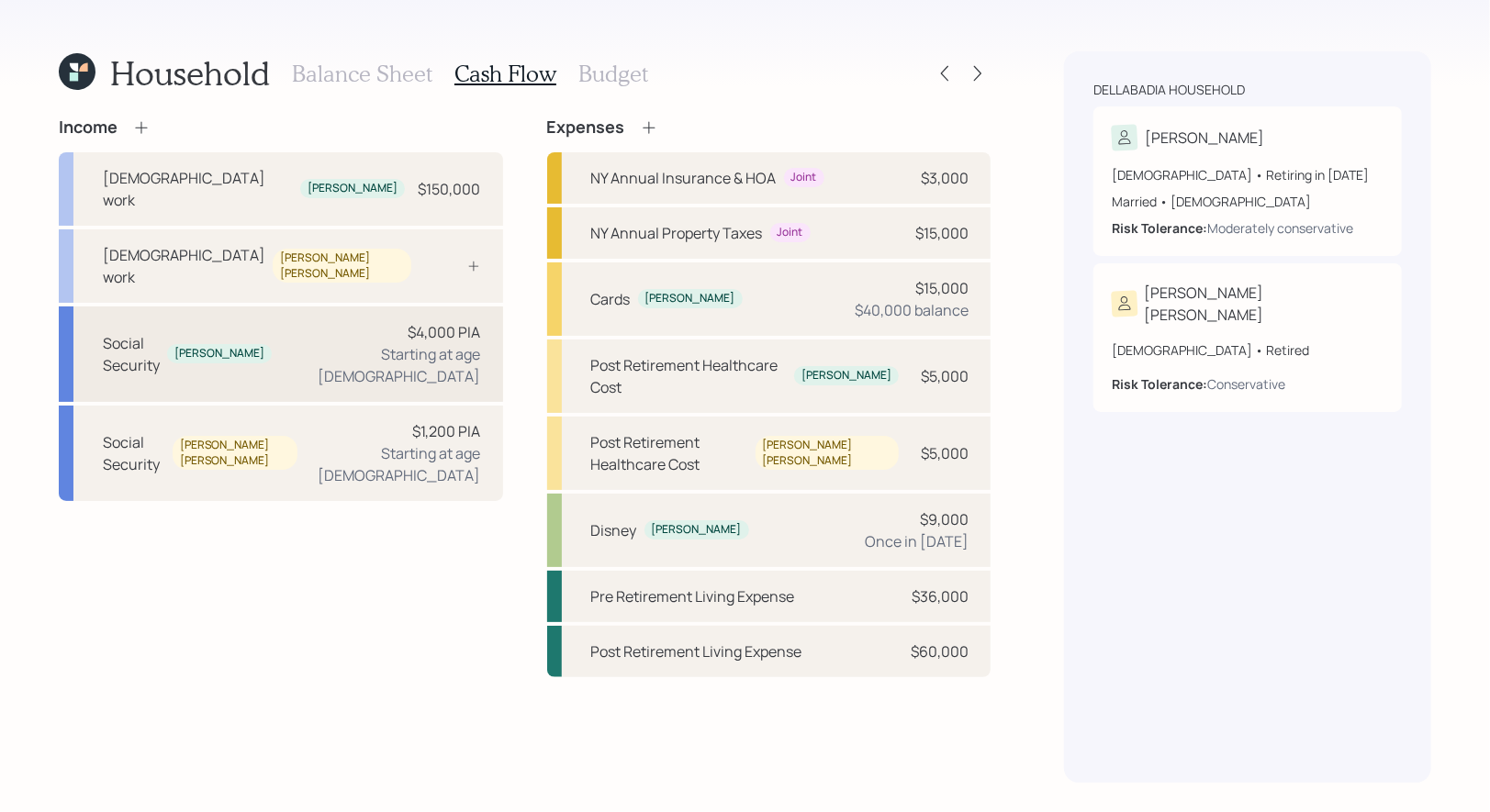
click at [305, 307] on div "Social Security Gerard $4,000 PIA Starting at age 70" at bounding box center [281, 354] width 444 height 95
click at [413, 321] on div "$4,000 PIA" at bounding box center [444, 333] width 73 height 22
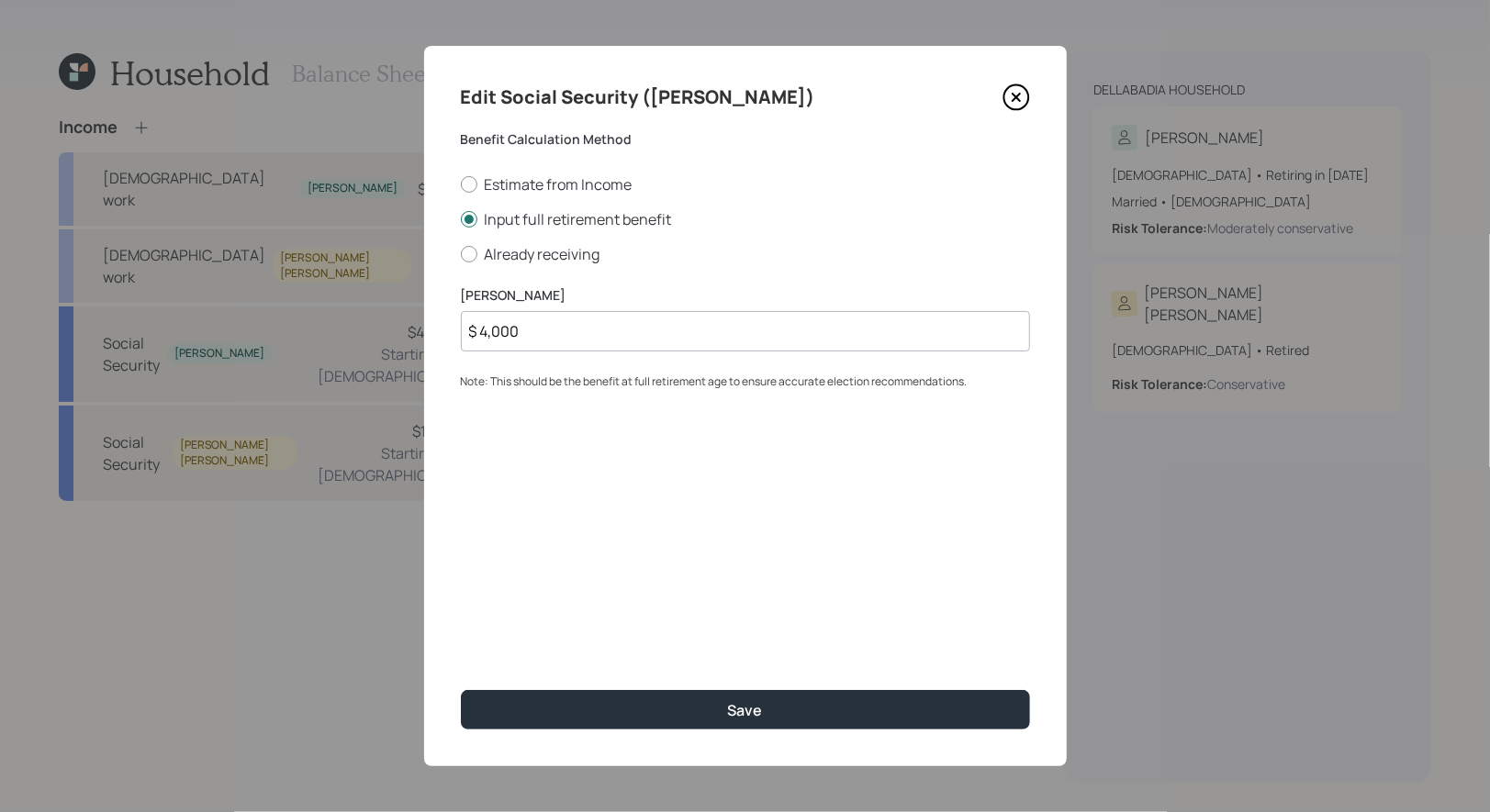
click at [534, 333] on input "$ 4,000" at bounding box center [745, 332] width 569 height 41
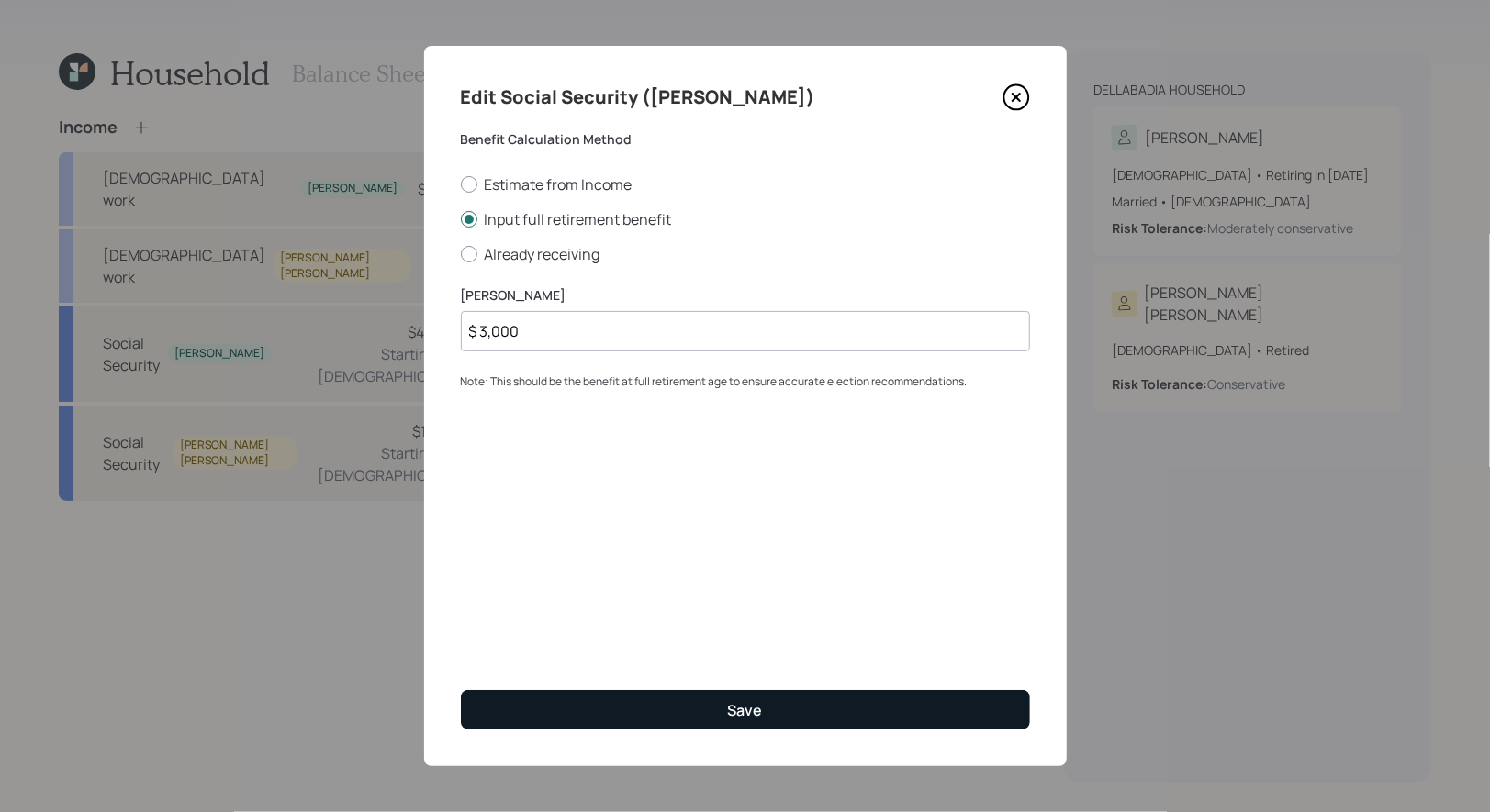
type input "$ 3,000"
click at [643, 708] on button "Save" at bounding box center [745, 709] width 569 height 40
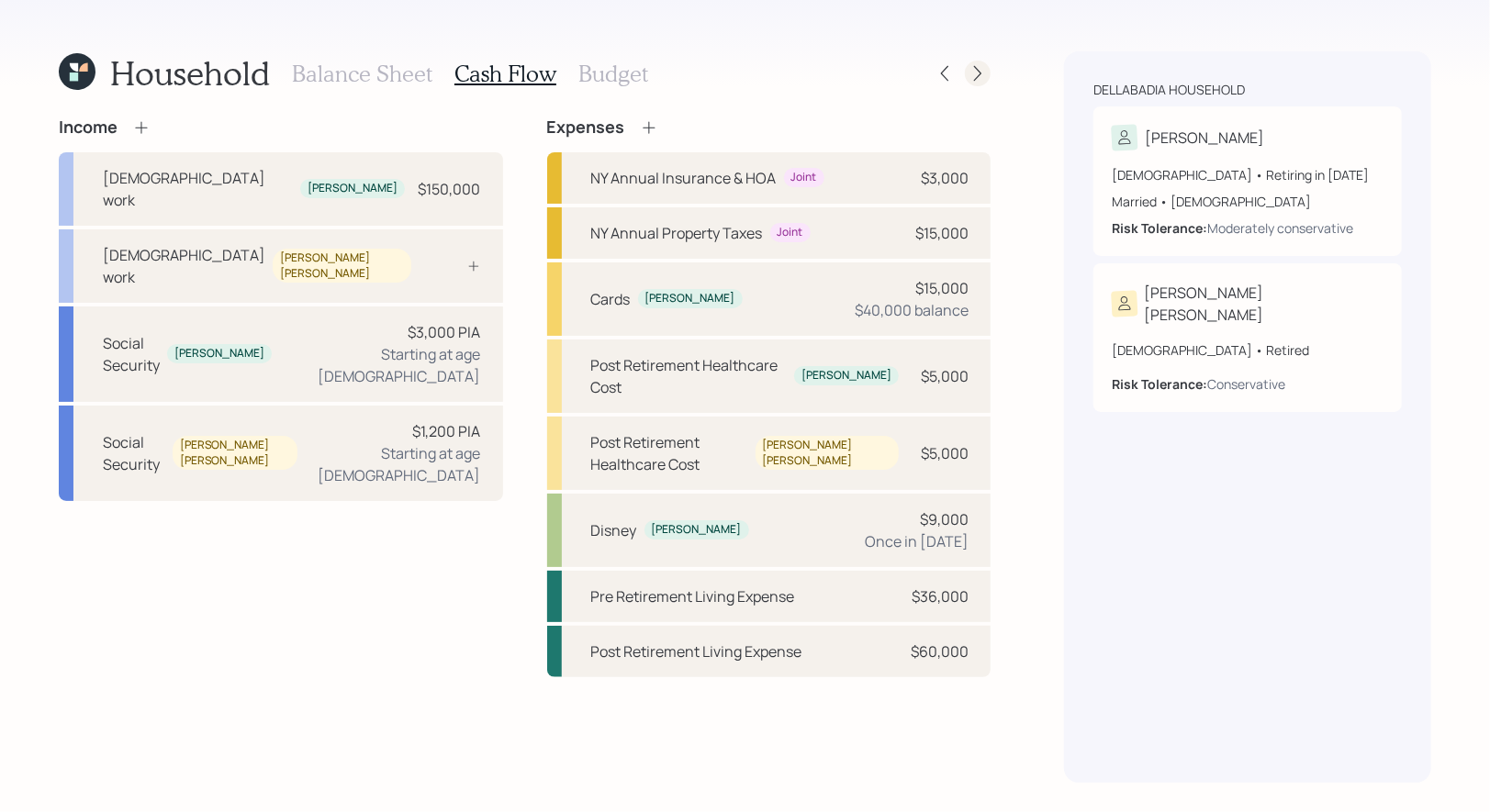
click at [977, 72] on icon at bounding box center [977, 74] width 18 height 18
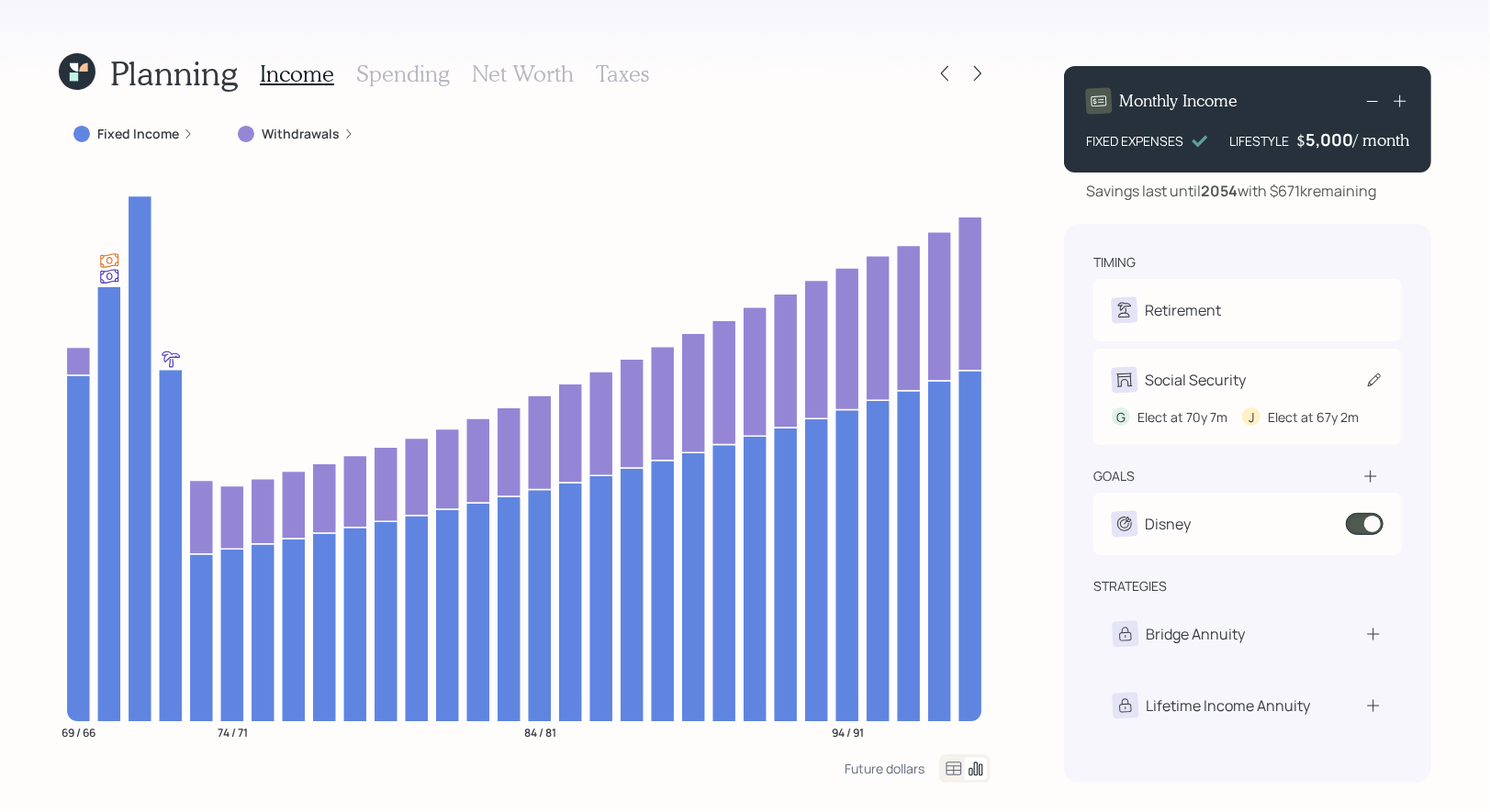
click at [1360, 377] on div "Social Security" at bounding box center [1247, 381] width 272 height 26
select select "7"
select select "2"
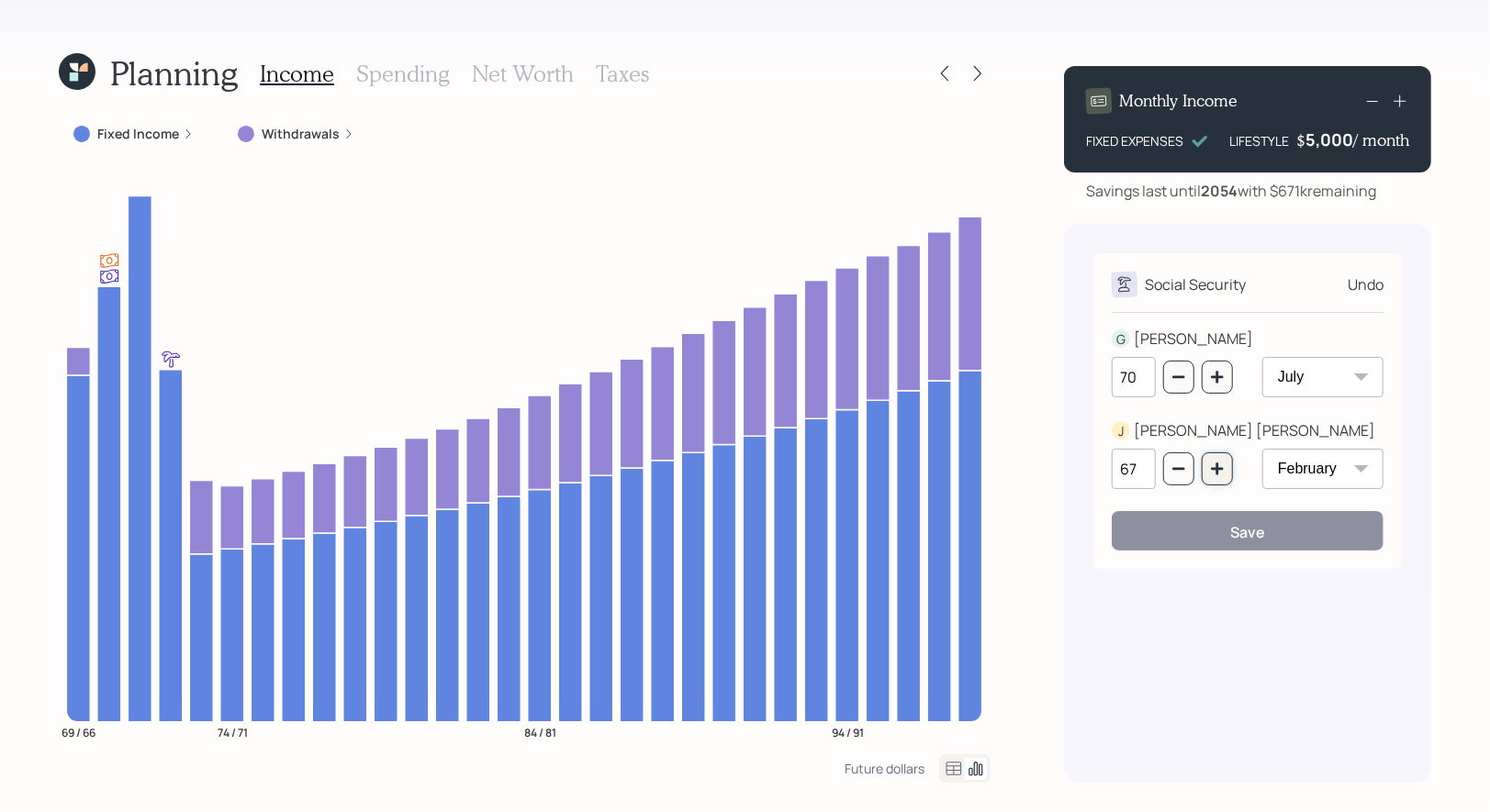
click at [1217, 471] on icon "button" at bounding box center [1217, 468] width 12 height 12
type input "70"
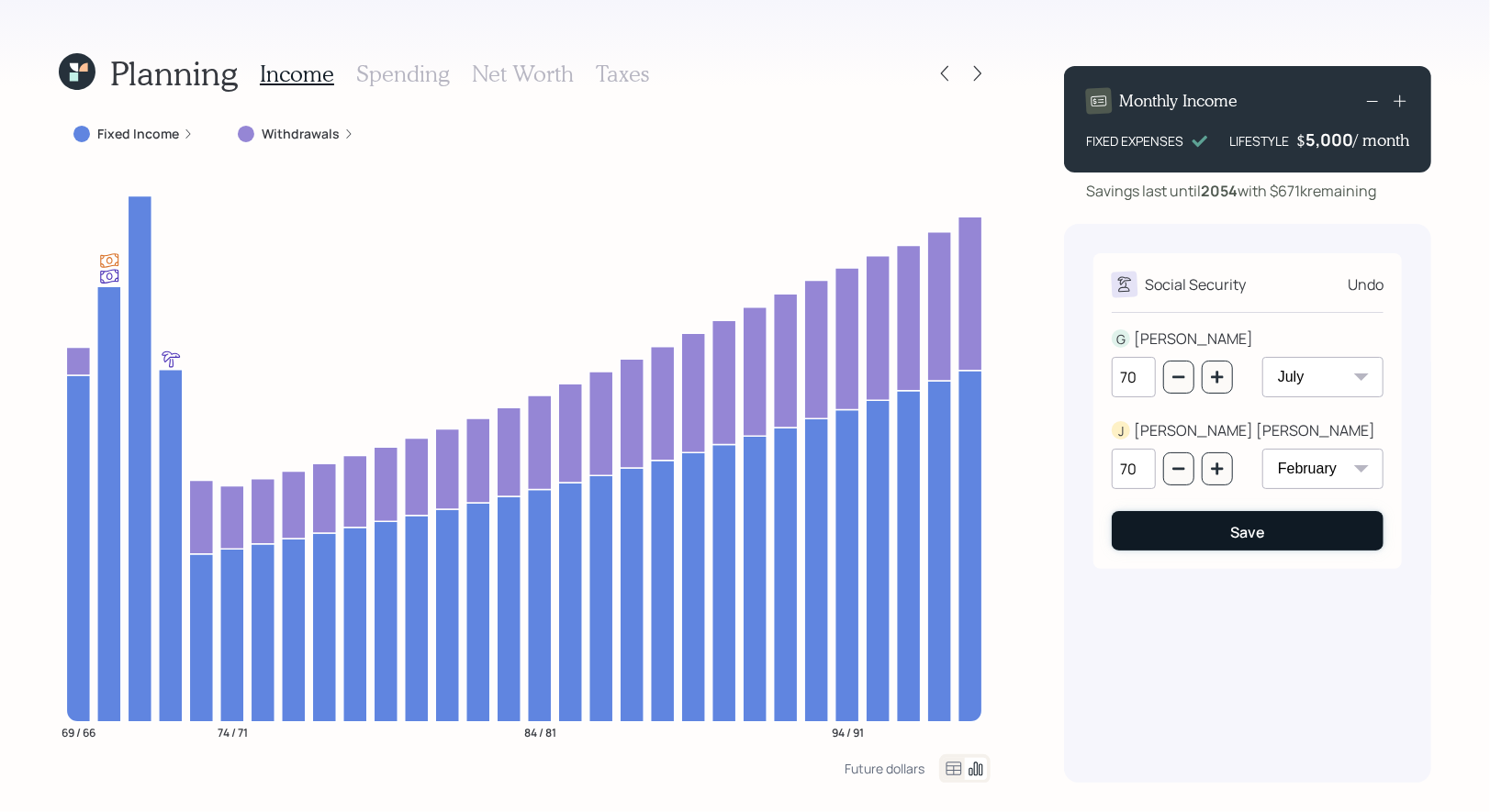
click at [1199, 538] on button "Save" at bounding box center [1247, 531] width 272 height 40
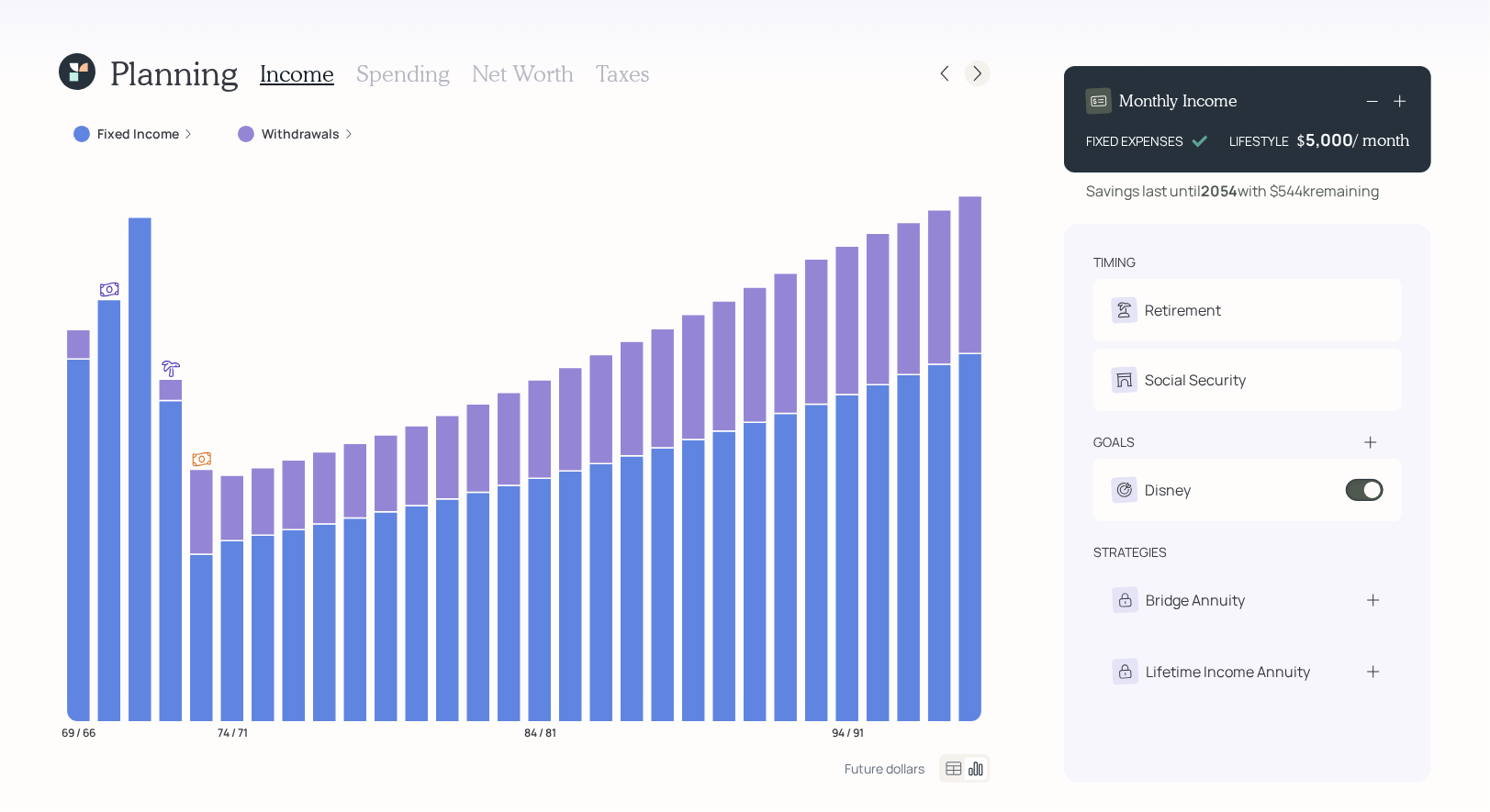
click at [981, 72] on icon at bounding box center [977, 74] width 18 height 18
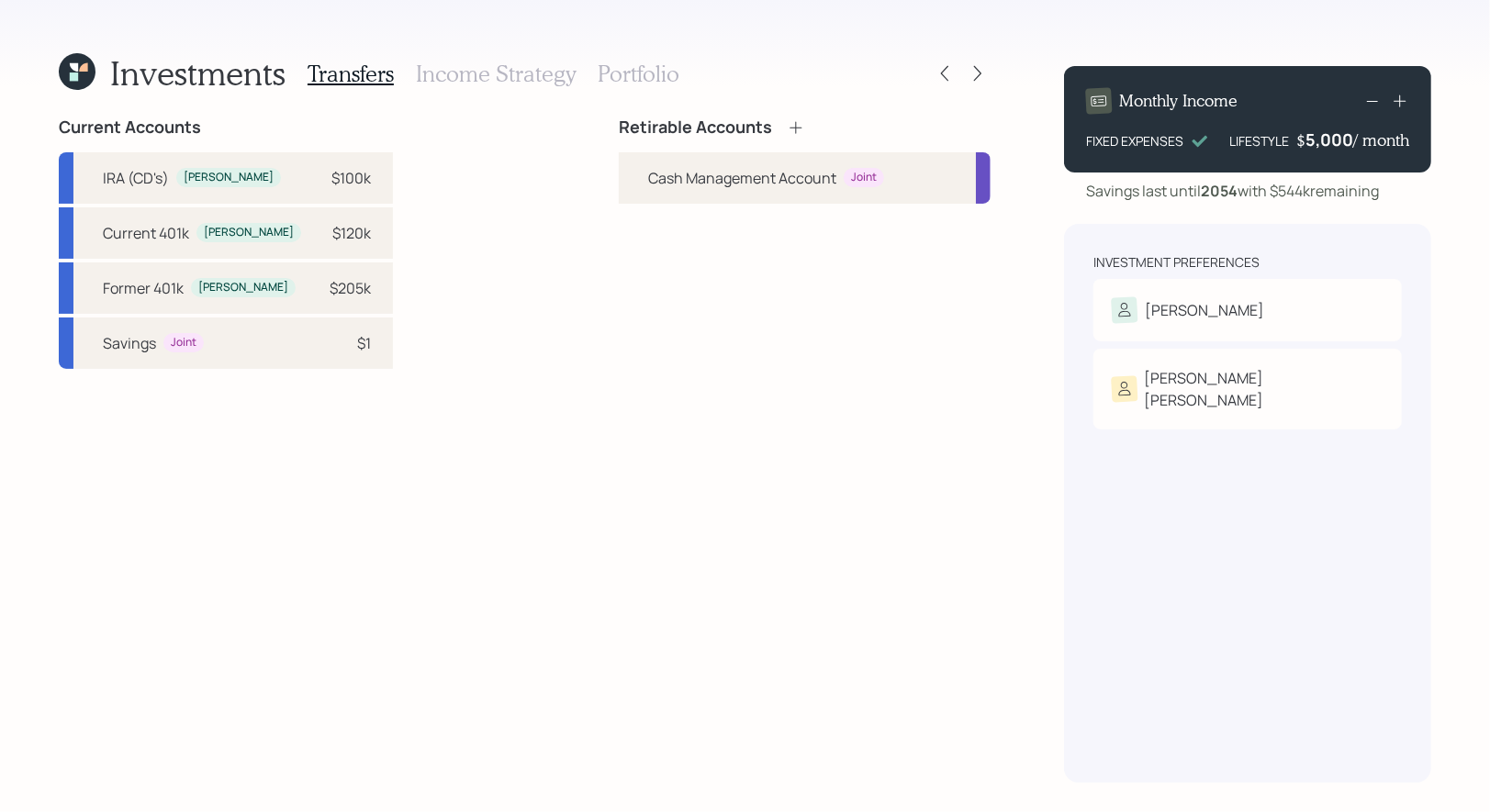
click at [796, 126] on icon at bounding box center [795, 127] width 12 height 12
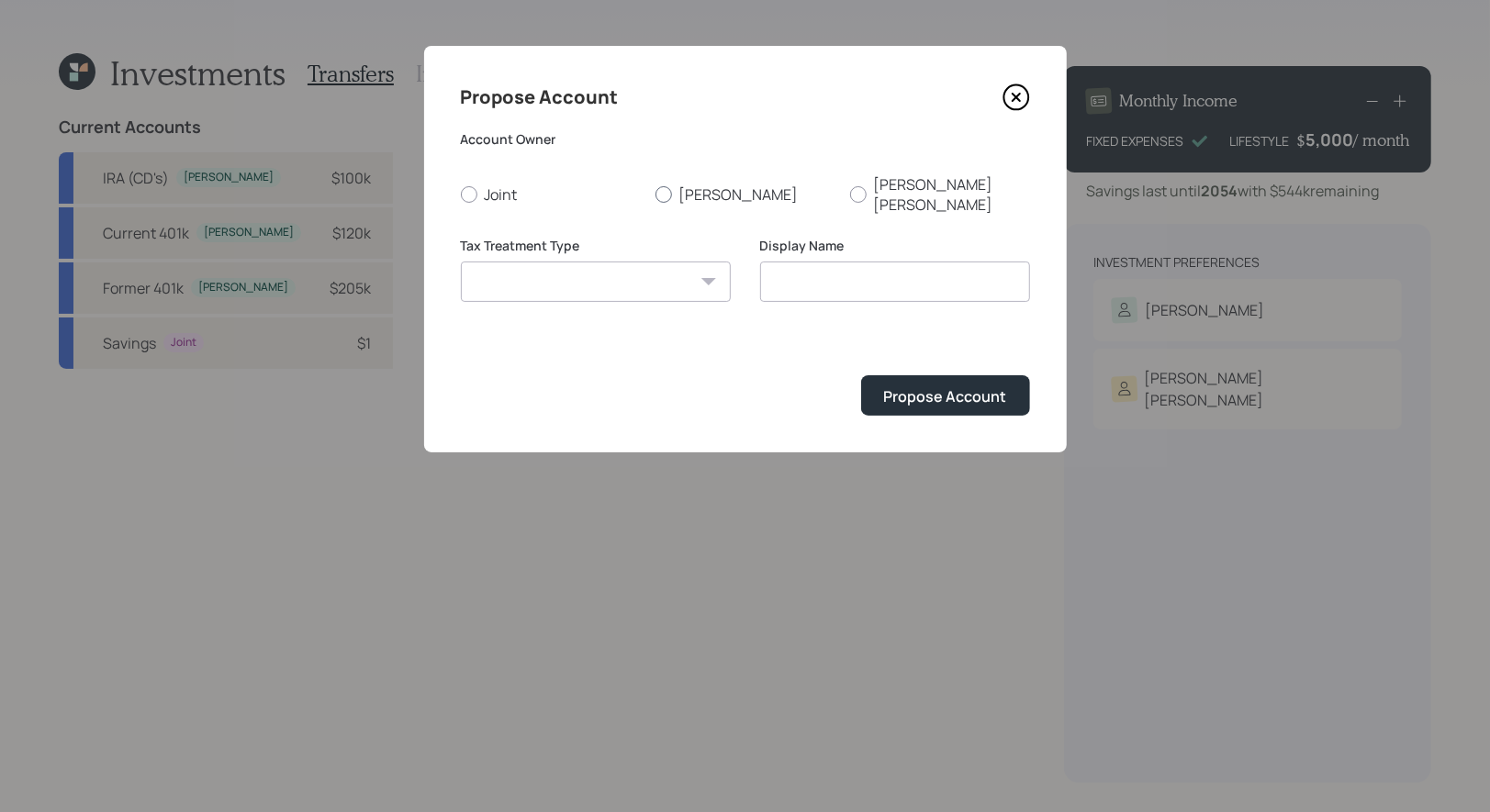
click at [665, 187] on div at bounding box center [664, 195] width 17 height 17
click at [656, 194] on input "[PERSON_NAME]" at bounding box center [655, 194] width 1 height 1
radio input "true"
click at [635, 261] on select "Roth Taxable Traditional" at bounding box center [596, 282] width 270 height 41
select select "traditional"
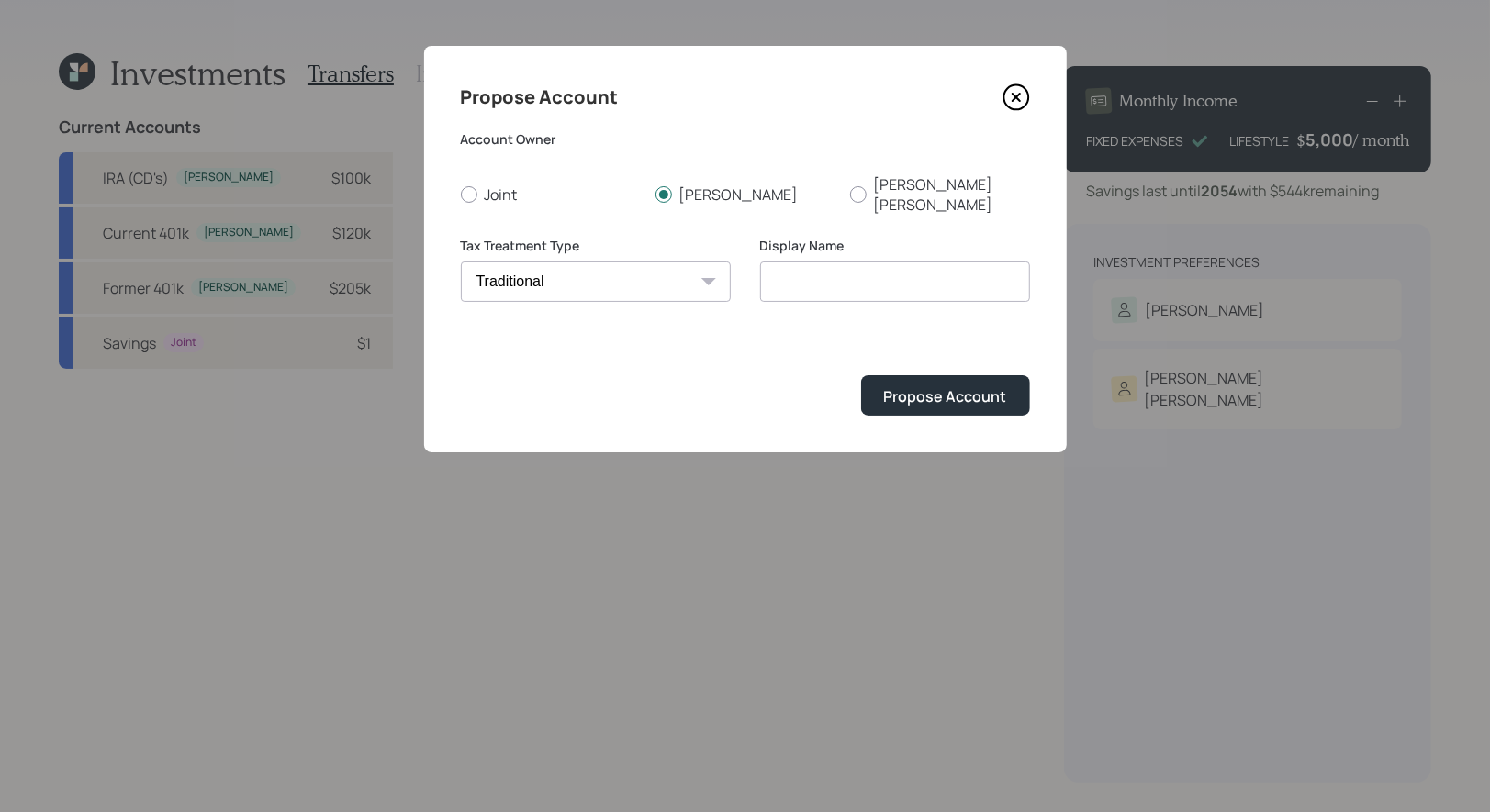
click at [461, 261] on select "Roth Taxable Traditional" at bounding box center [596, 282] width 270 height 41
click at [872, 265] on input "Traditional" at bounding box center [895, 282] width 270 height 41
drag, startPoint x: 842, startPoint y: 266, endPoint x: 758, endPoint y: 266, distance: 84.0
click at [758, 266] on div "Tax Treatment Type Roth Taxable Traditional Display Name Traditional IRA" at bounding box center [745, 280] width 569 height 88
type input "Rollover IRA"
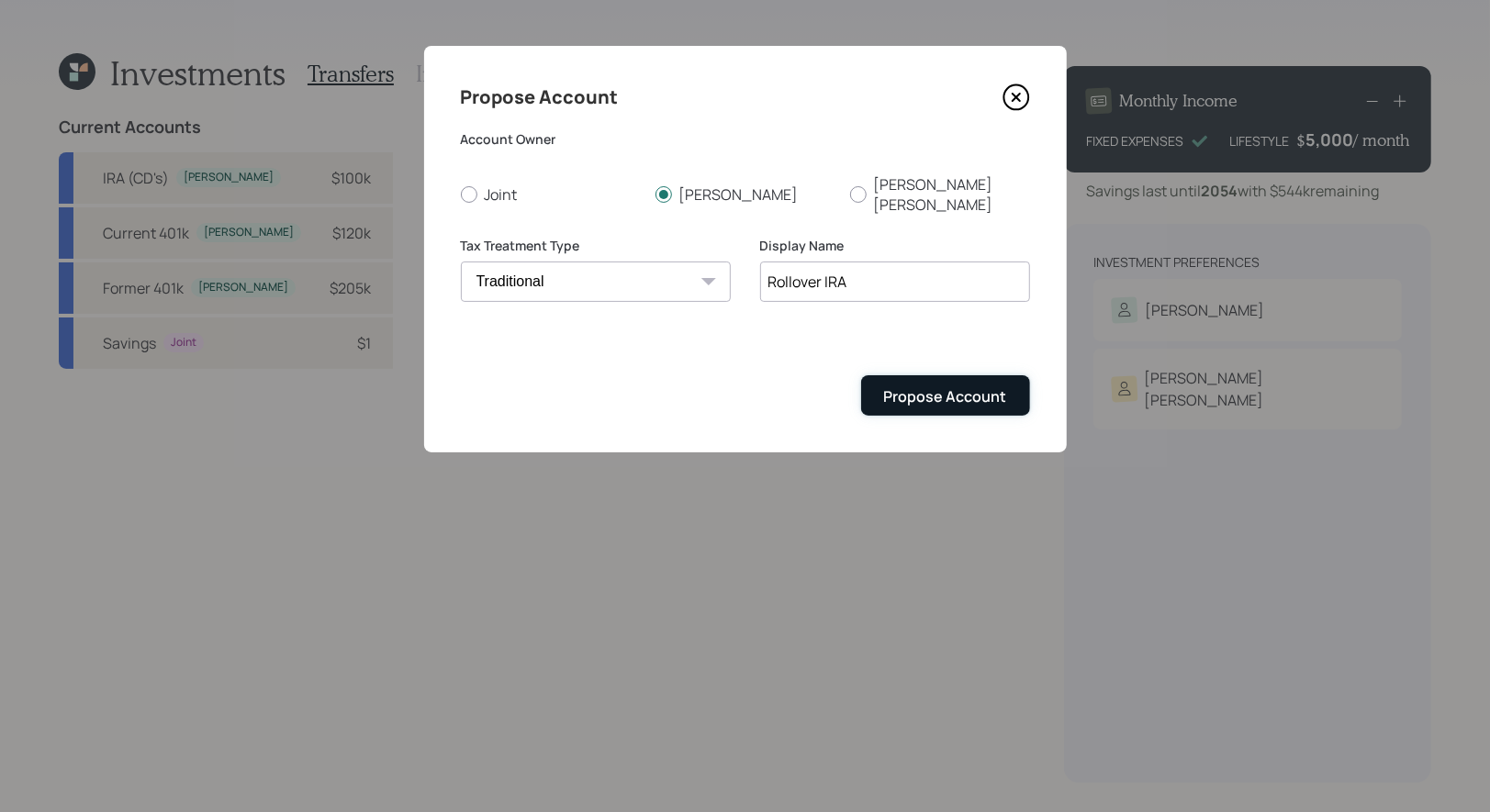
click at [916, 386] on div "Propose Account" at bounding box center [945, 396] width 123 height 20
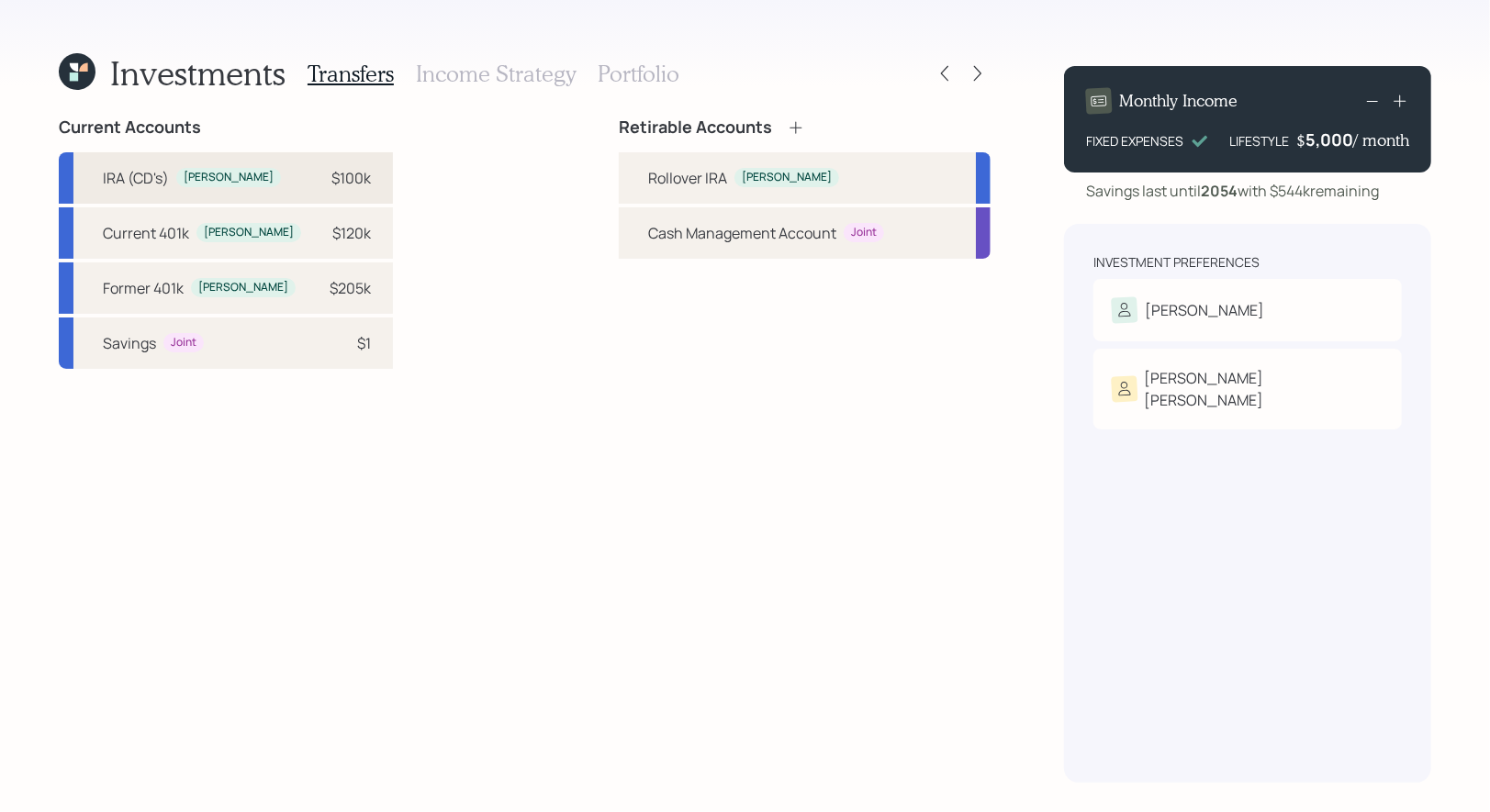
click at [332, 177] on div "$100k" at bounding box center [351, 178] width 40 height 22
click at [703, 185] on div "Rollover IRA" at bounding box center [687, 178] width 79 height 22
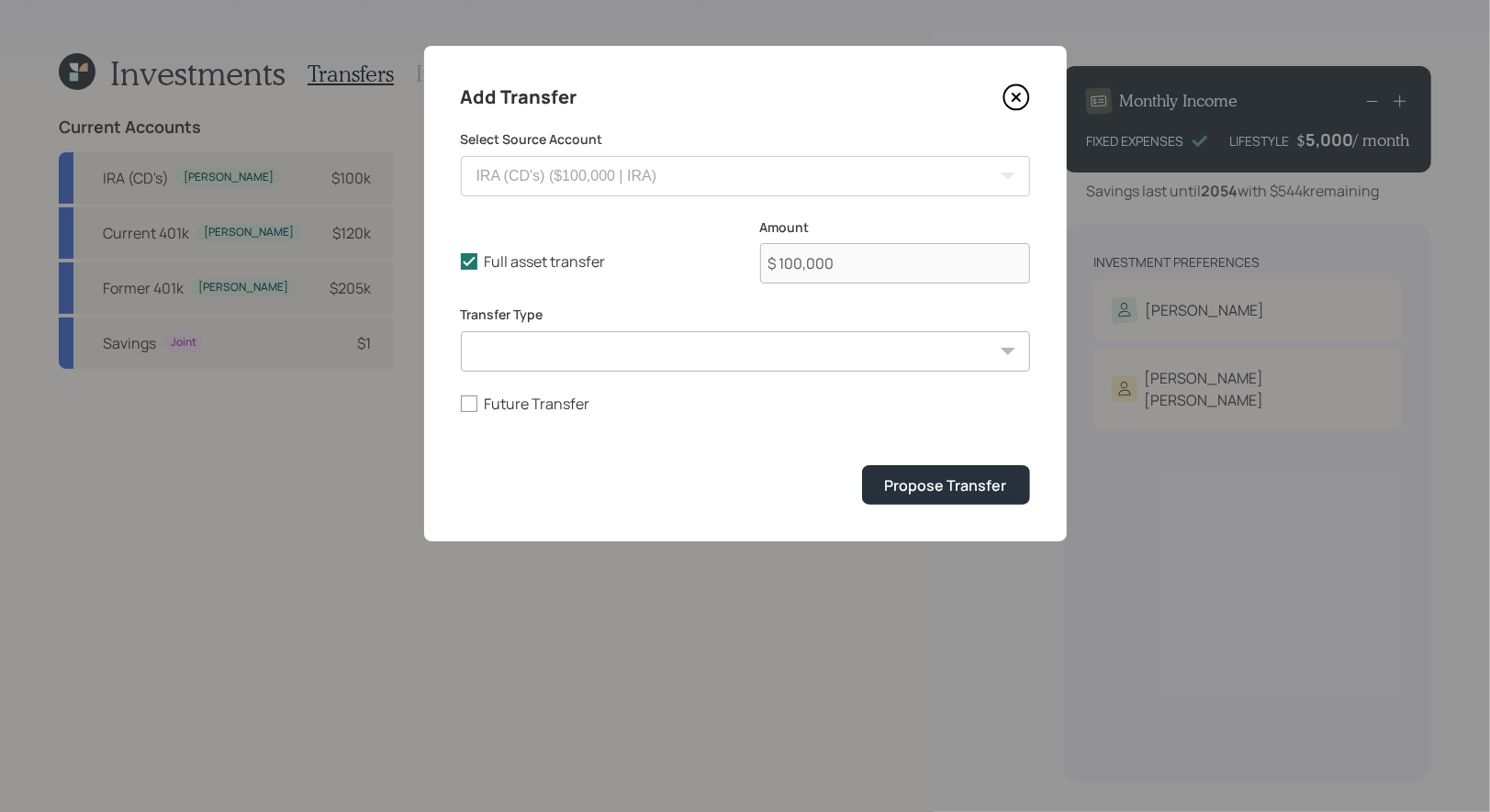
click at [589, 364] on select "ACAT Transfer Non ACAT Transfer Capitalize Rollover Rollover Deposit" at bounding box center [745, 352] width 569 height 41
select select "acat_transfer"
click at [461, 332] on select "ACAT Transfer Non ACAT Transfer Capitalize Rollover Rollover Deposit" at bounding box center [745, 352] width 569 height 41
click at [919, 485] on div "Propose Transfer" at bounding box center [946, 486] width 122 height 20
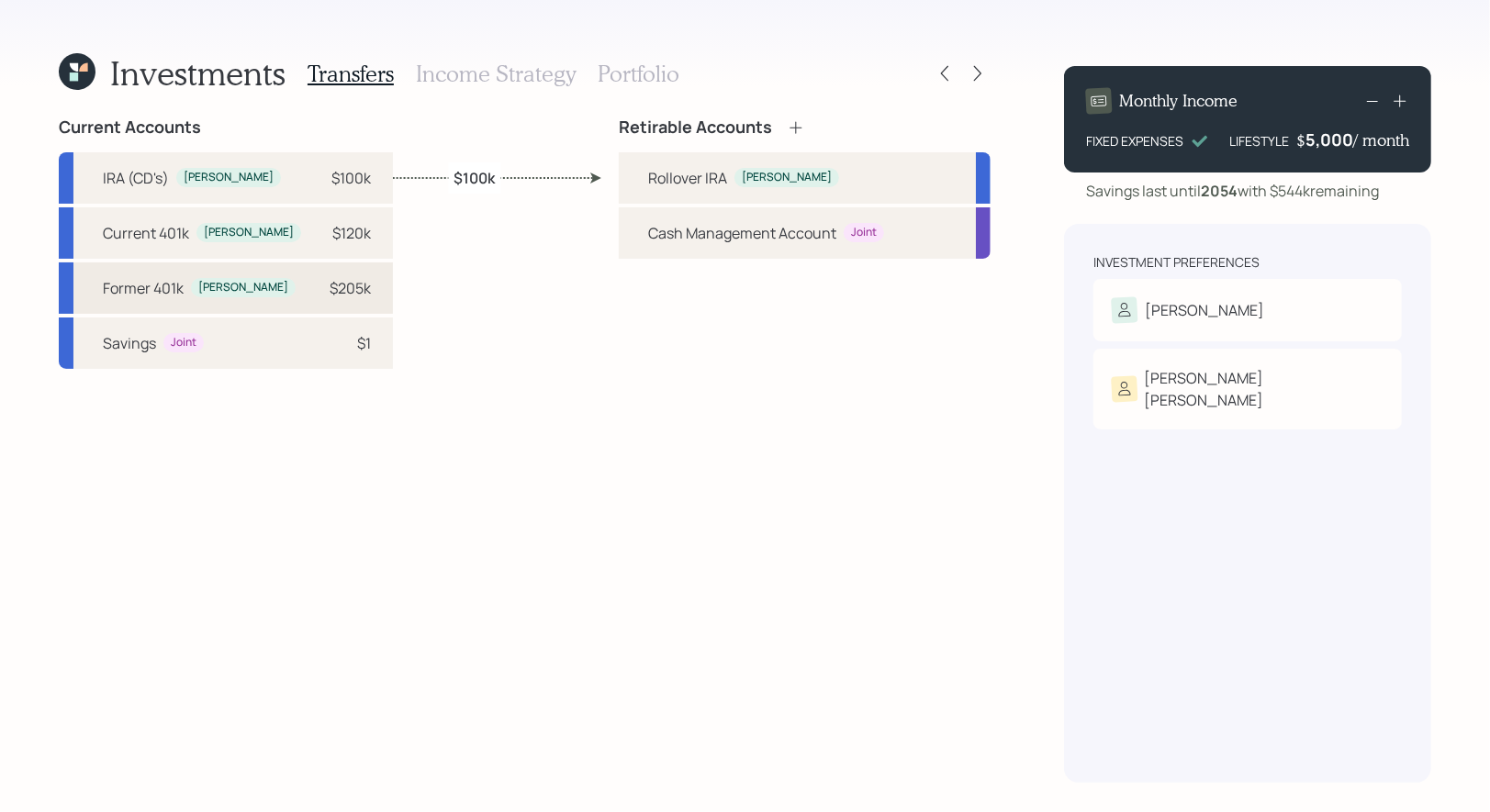
click at [330, 284] on div "$205k" at bounding box center [350, 288] width 42 height 22
click at [664, 179] on div "Rollover IRA" at bounding box center [687, 178] width 79 height 22
select select "6f509633-54ab-4e6d-a4e7-29e1c5ab0e45"
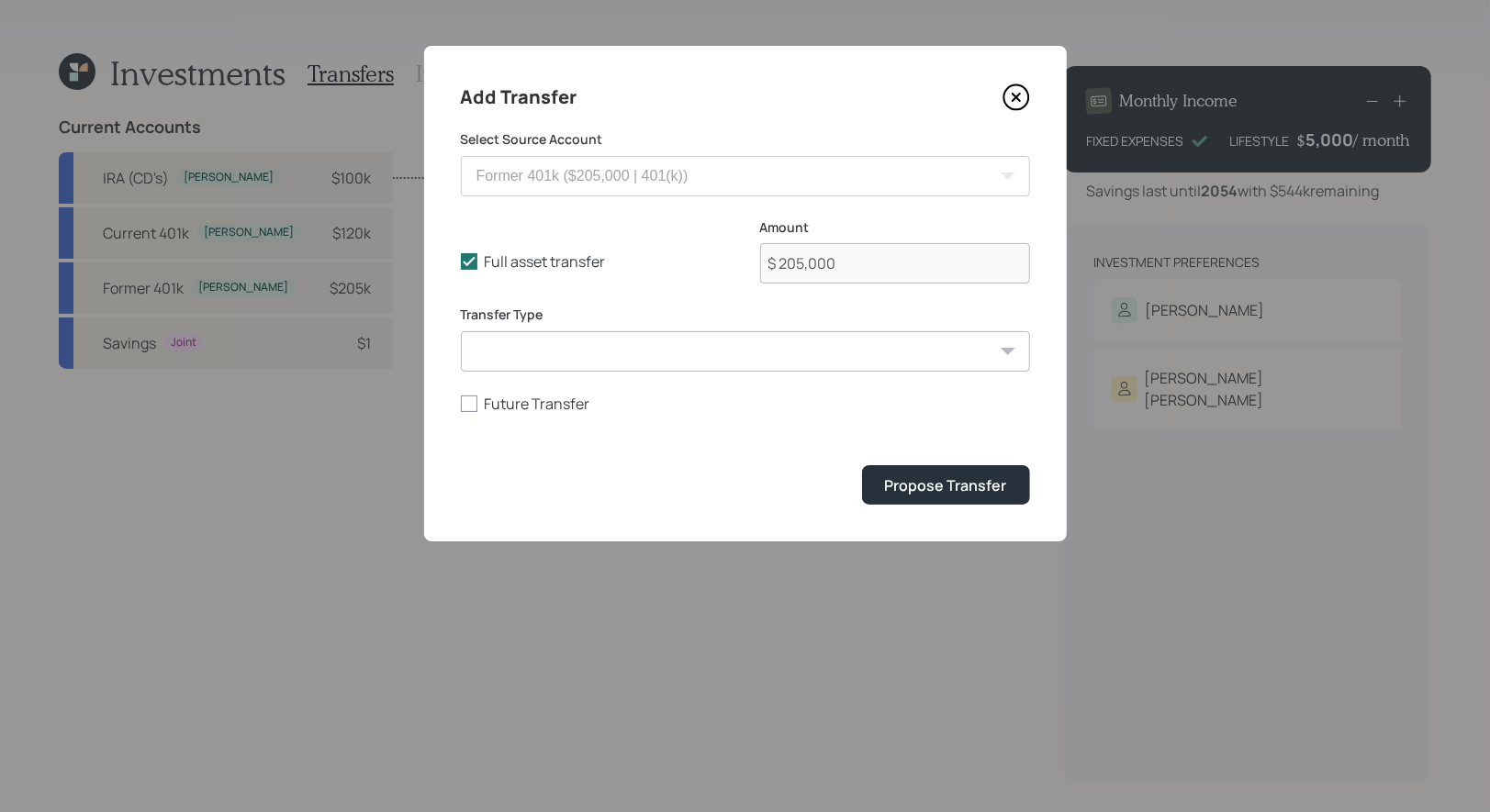
click at [641, 346] on select "ACAT Transfer Non ACAT Transfer Capitalize Rollover Rollover Deposit" at bounding box center [745, 352] width 569 height 41
select select "rollover"
click at [461, 332] on select "ACAT Transfer Non ACAT Transfer Capitalize Rollover Rollover Deposit" at bounding box center [745, 352] width 569 height 41
click at [931, 489] on div "Propose Transfer" at bounding box center [946, 486] width 122 height 20
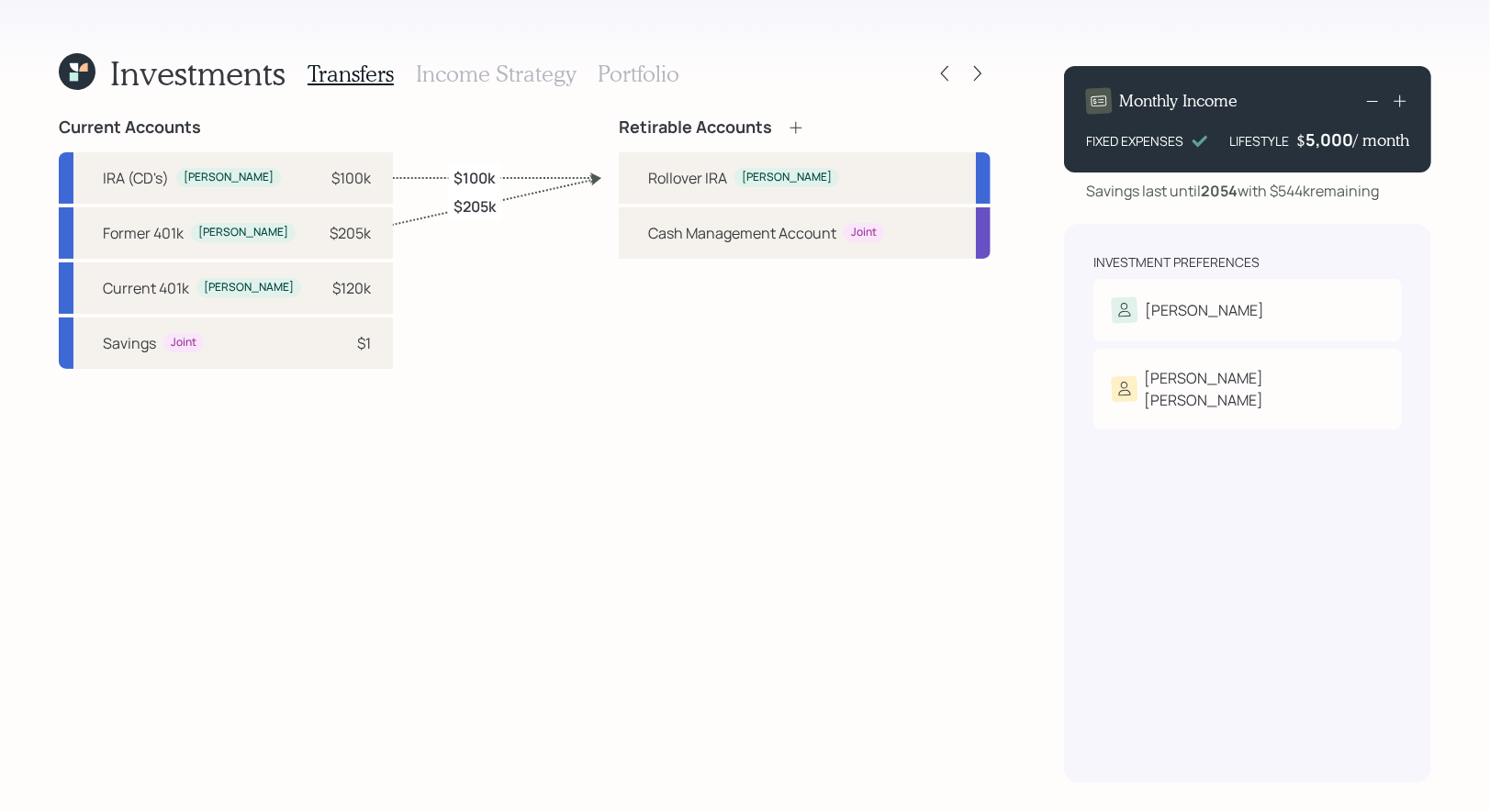
click at [452, 75] on h3 "Income Strategy" at bounding box center [495, 74] width 160 height 27
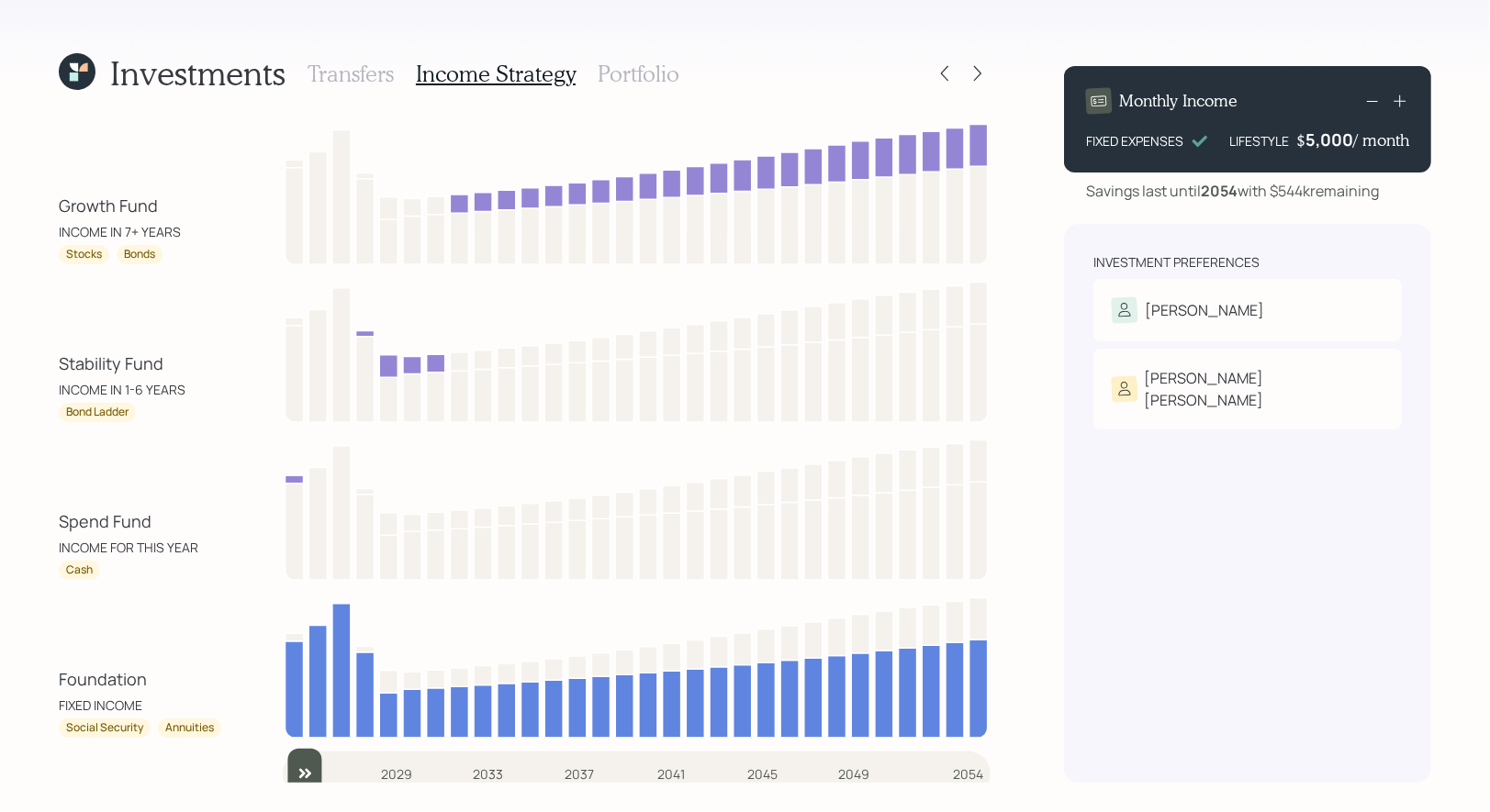
click at [624, 72] on h3 "Portfolio" at bounding box center [638, 74] width 81 height 27
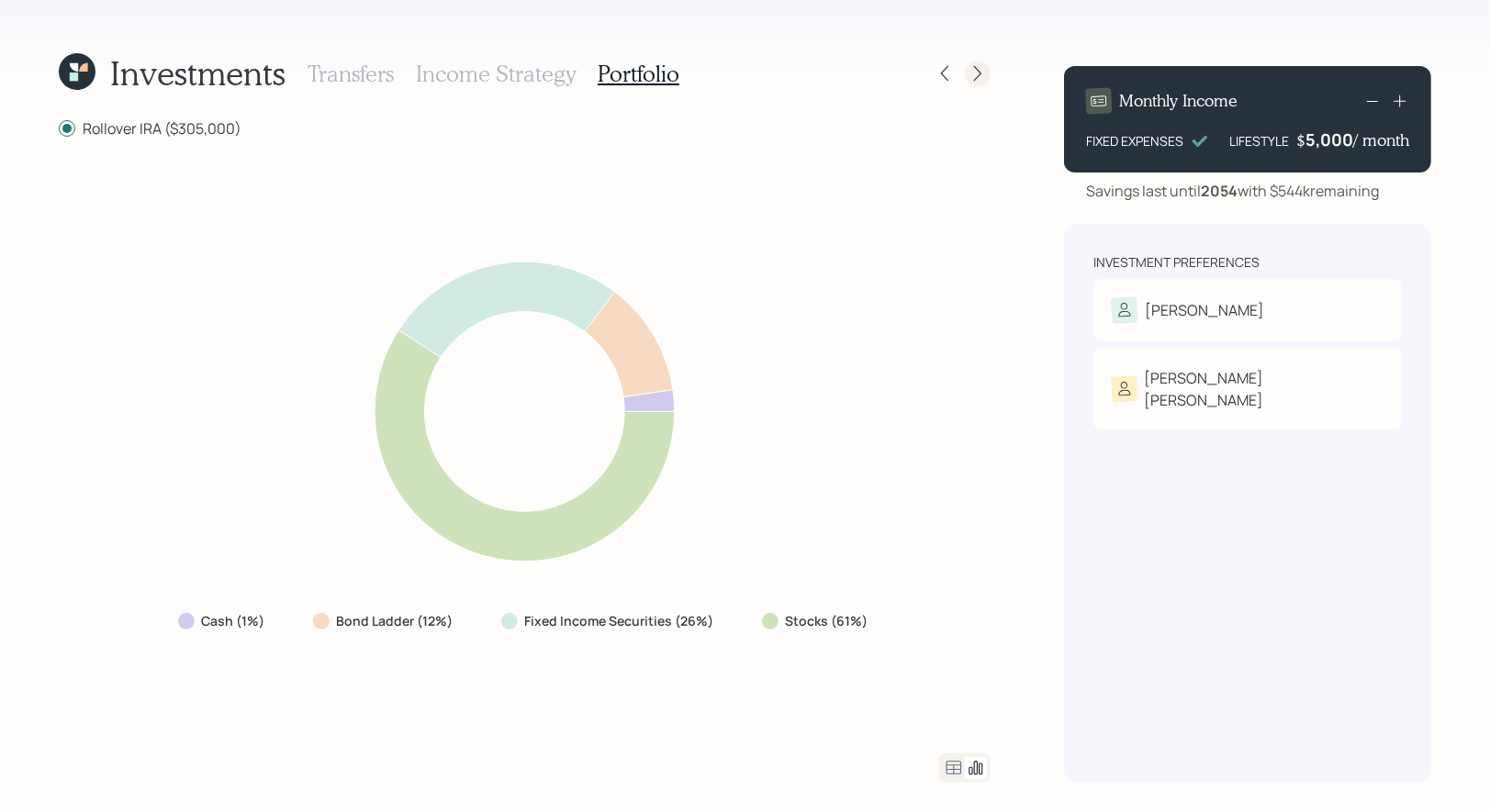
click at [973, 72] on icon at bounding box center [977, 74] width 18 height 18
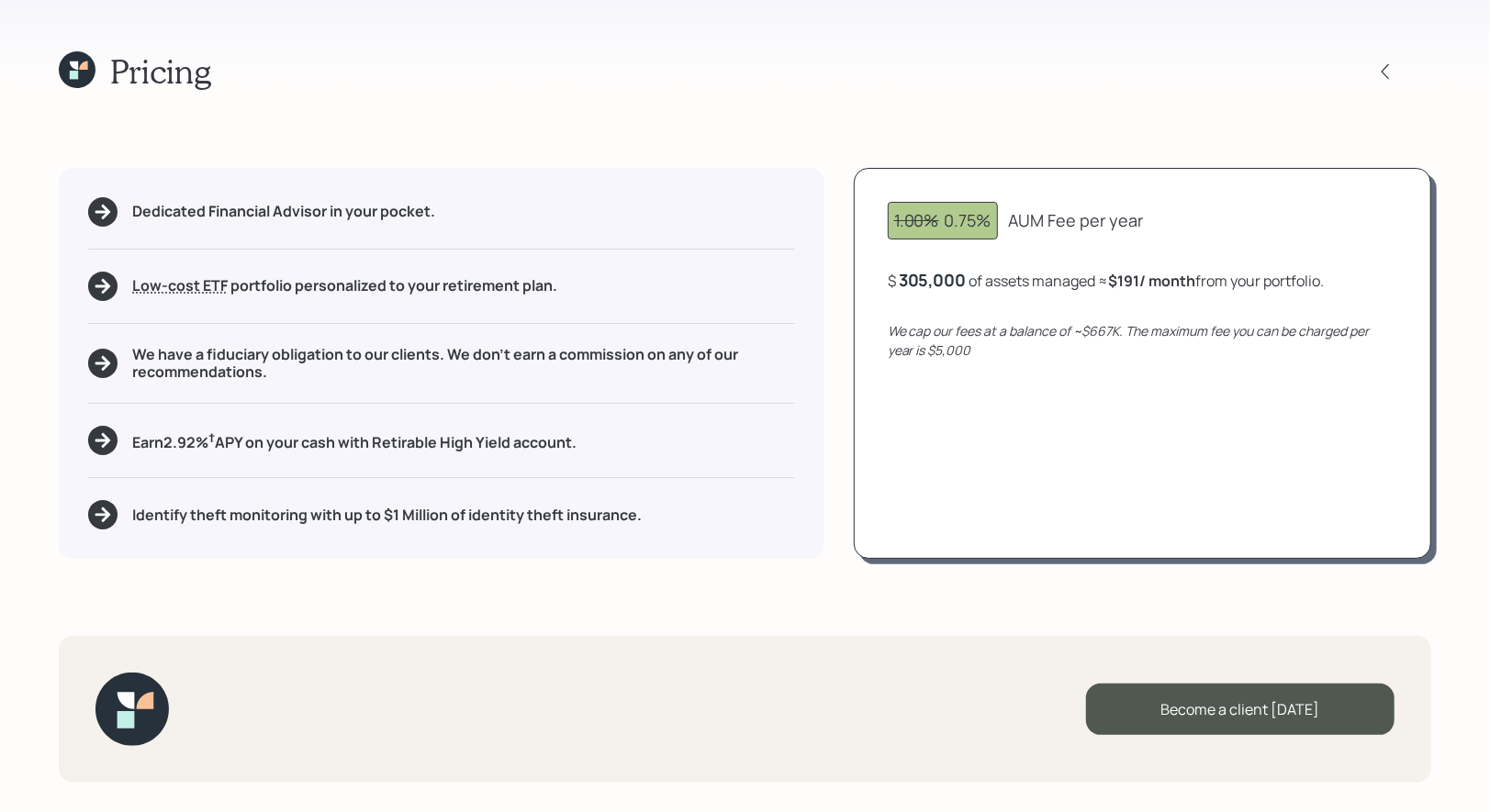
click at [80, 68] on icon at bounding box center [82, 66] width 8 height 8
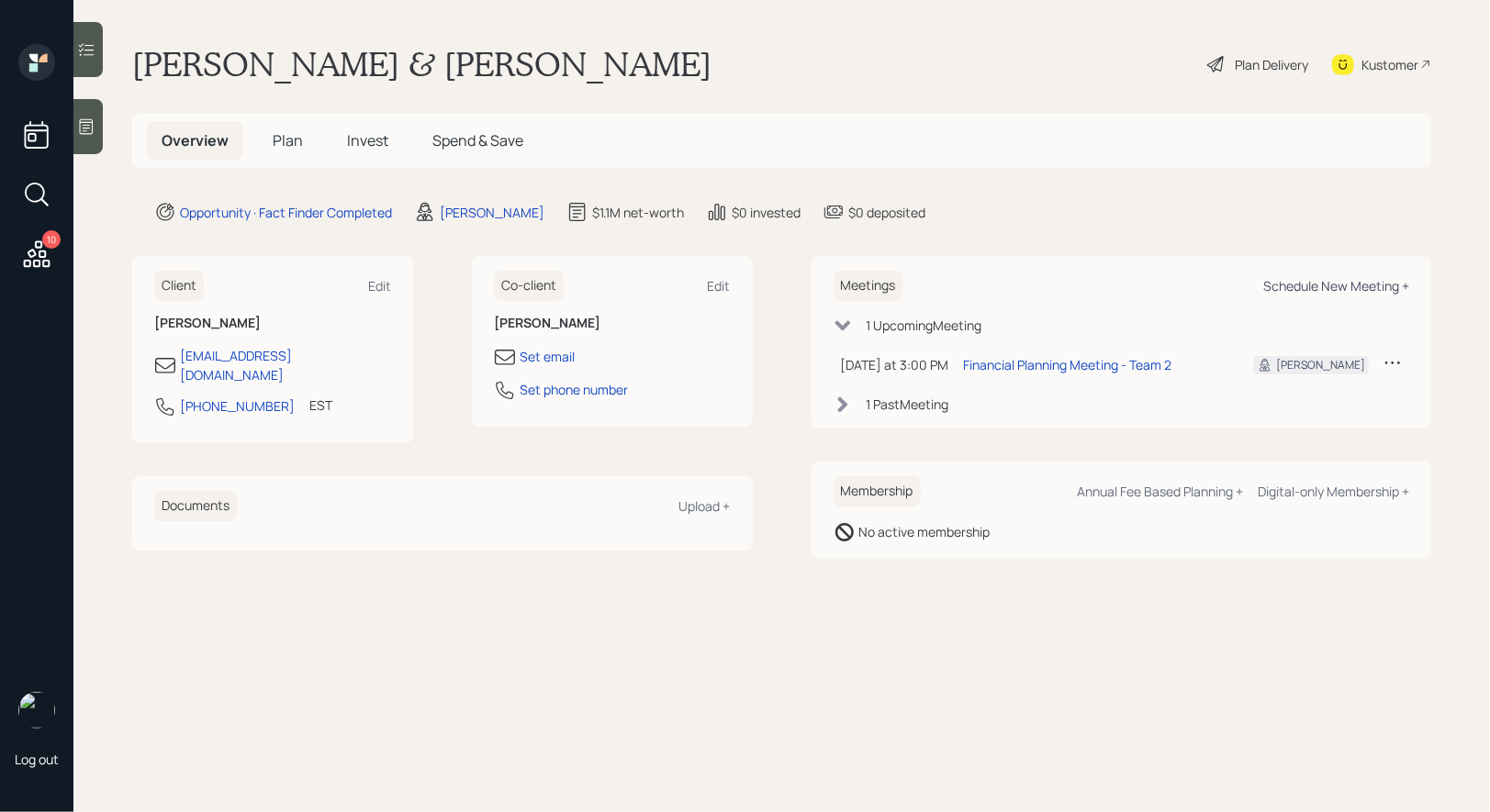
click at [1391, 284] on div "Schedule New Meeting +" at bounding box center [1336, 285] width 146 height 18
select select "8b79112e-3cfb-44f9-89e7-15267fe946c1"
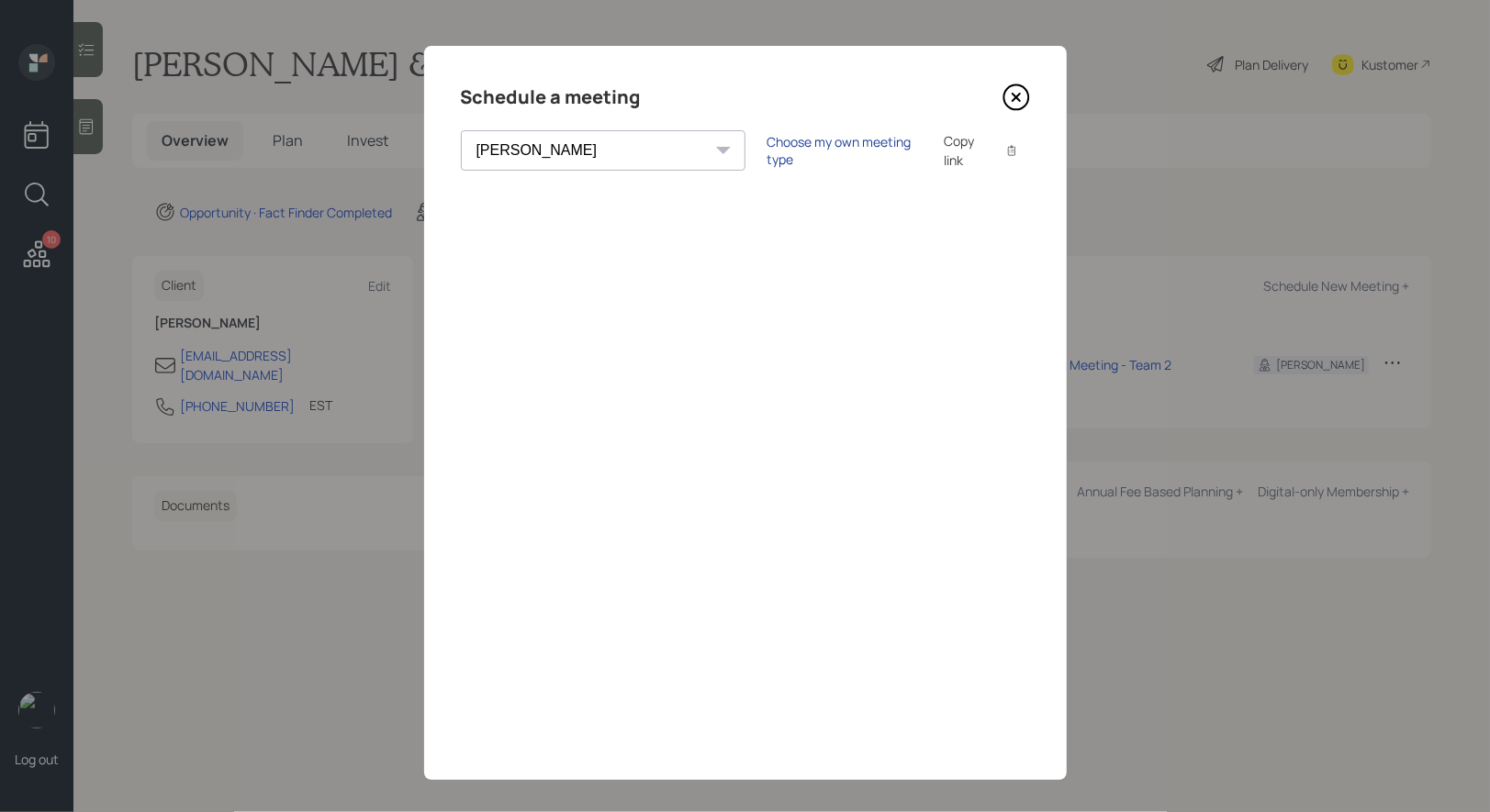
click at [768, 146] on div "Choose my own meeting type" at bounding box center [844, 151] width 154 height 35
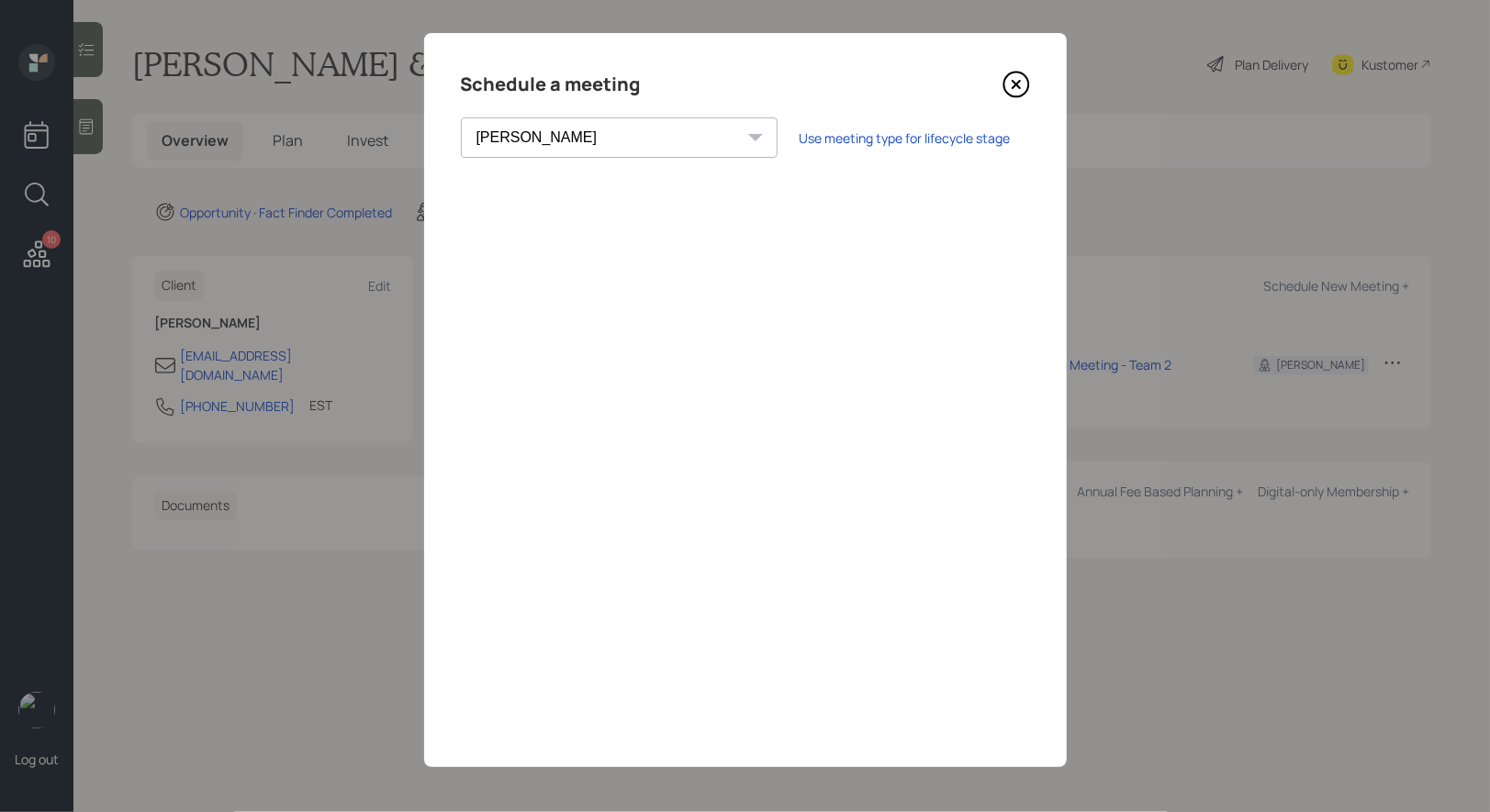
click at [1012, 80] on icon at bounding box center [1015, 84] width 7 height 7
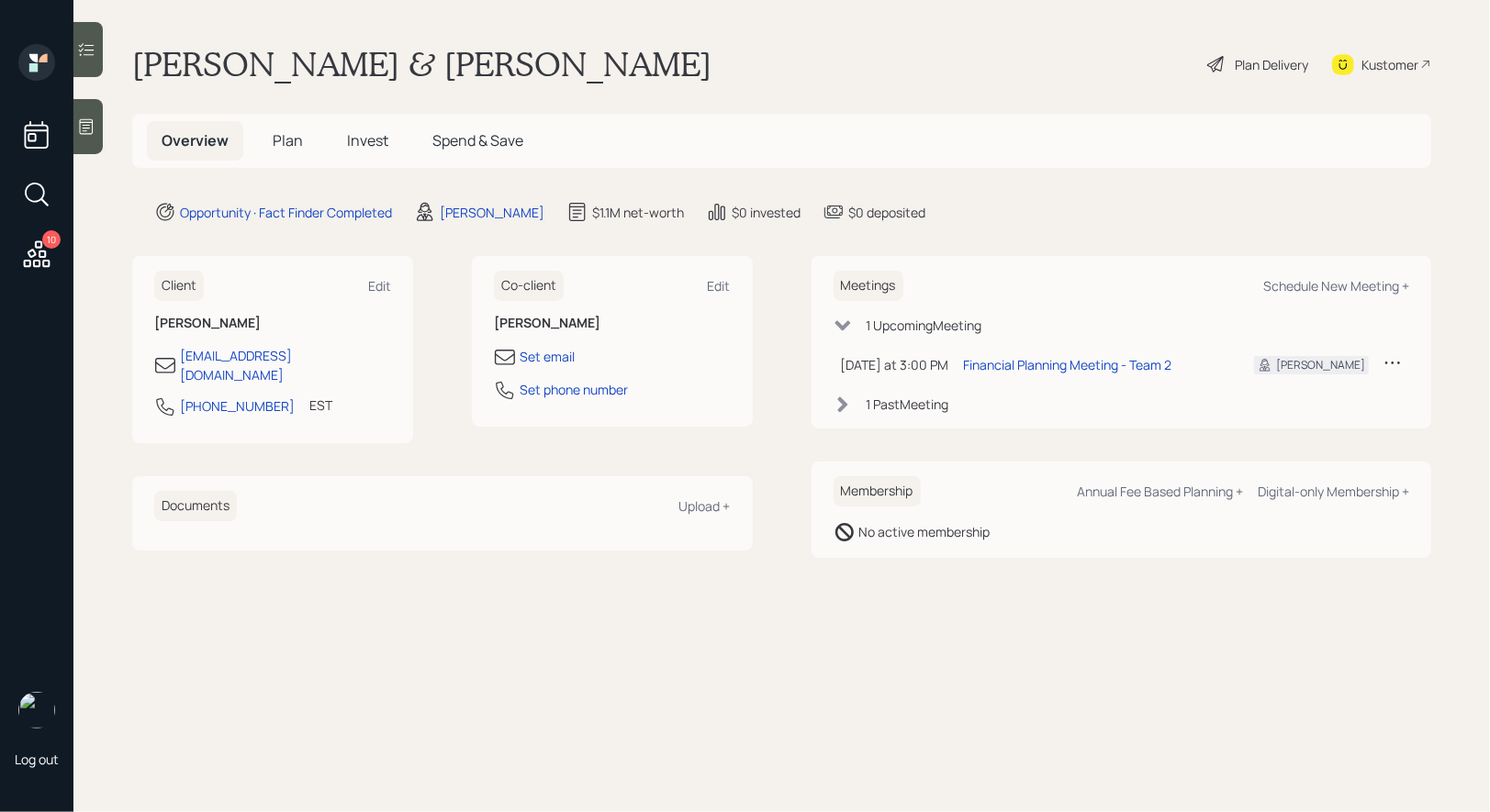
click at [1236, 66] on div "Plan Delivery" at bounding box center [1272, 65] width 74 height 19
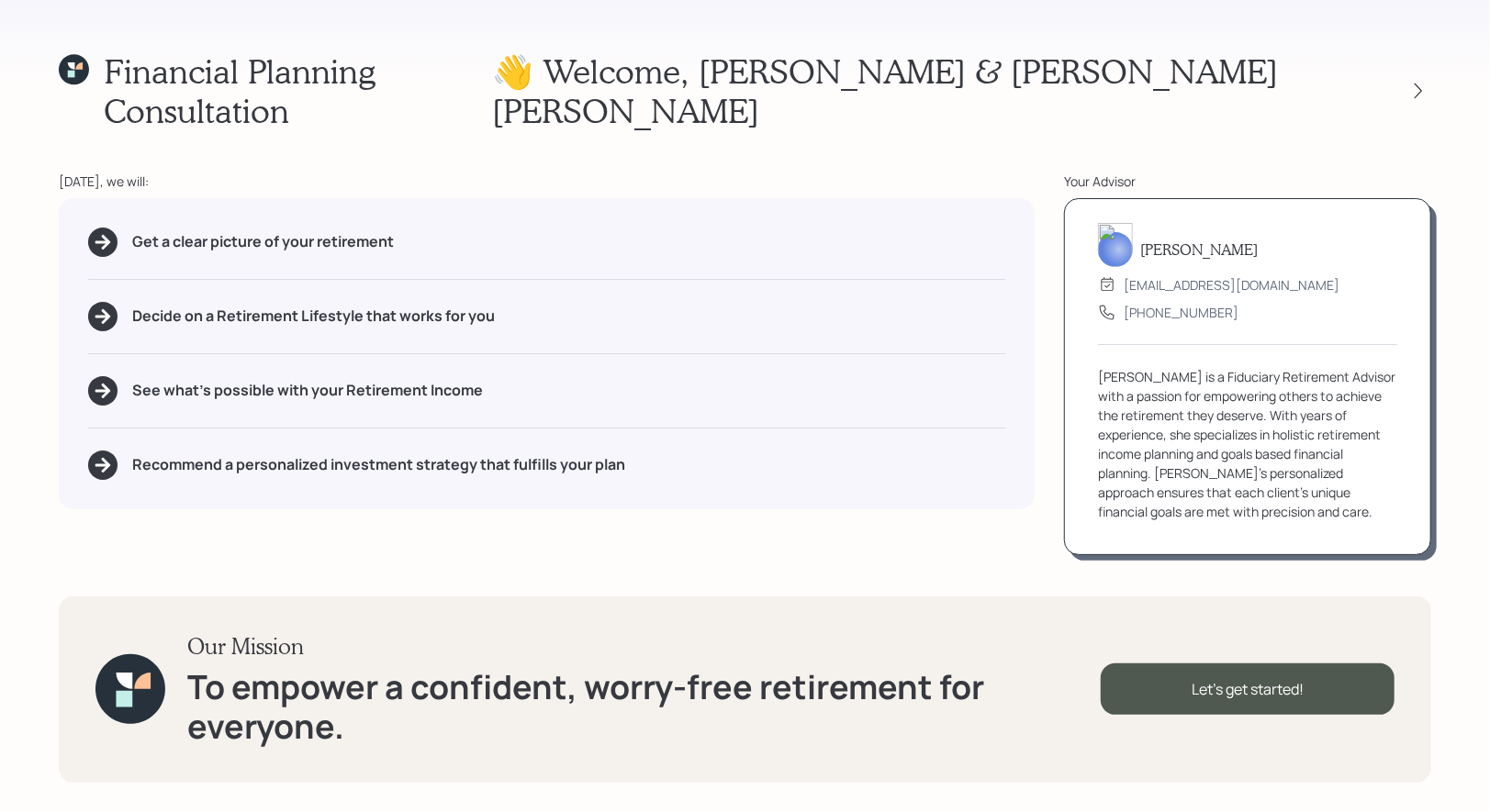
click at [1419, 57] on div "👋 Welcome , Gerard & Joan Marie" at bounding box center [962, 91] width 939 height 79
click at [1421, 81] on icon at bounding box center [1418, 91] width 18 height 18
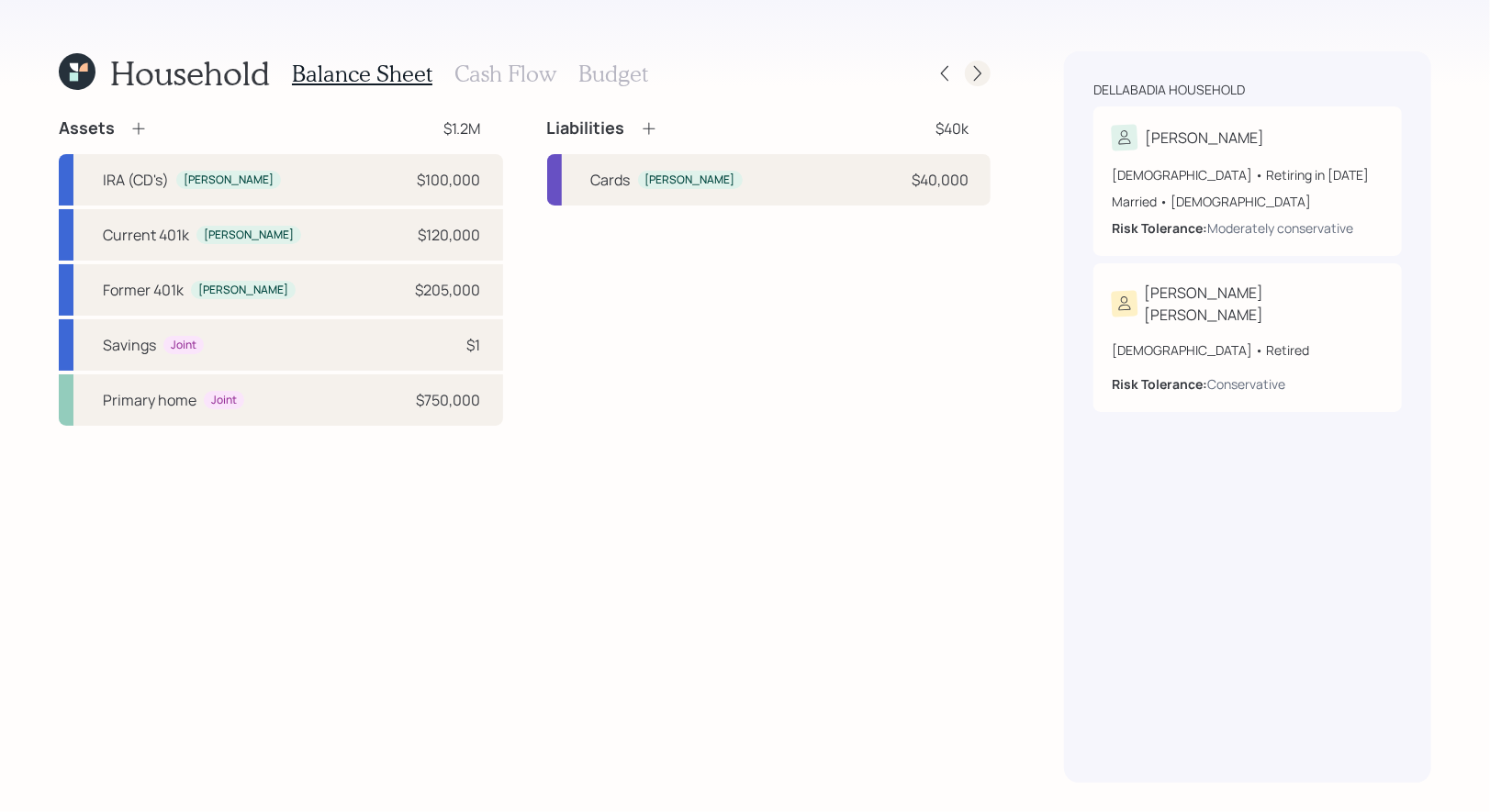
click at [965, 69] on div at bounding box center [977, 74] width 26 height 26
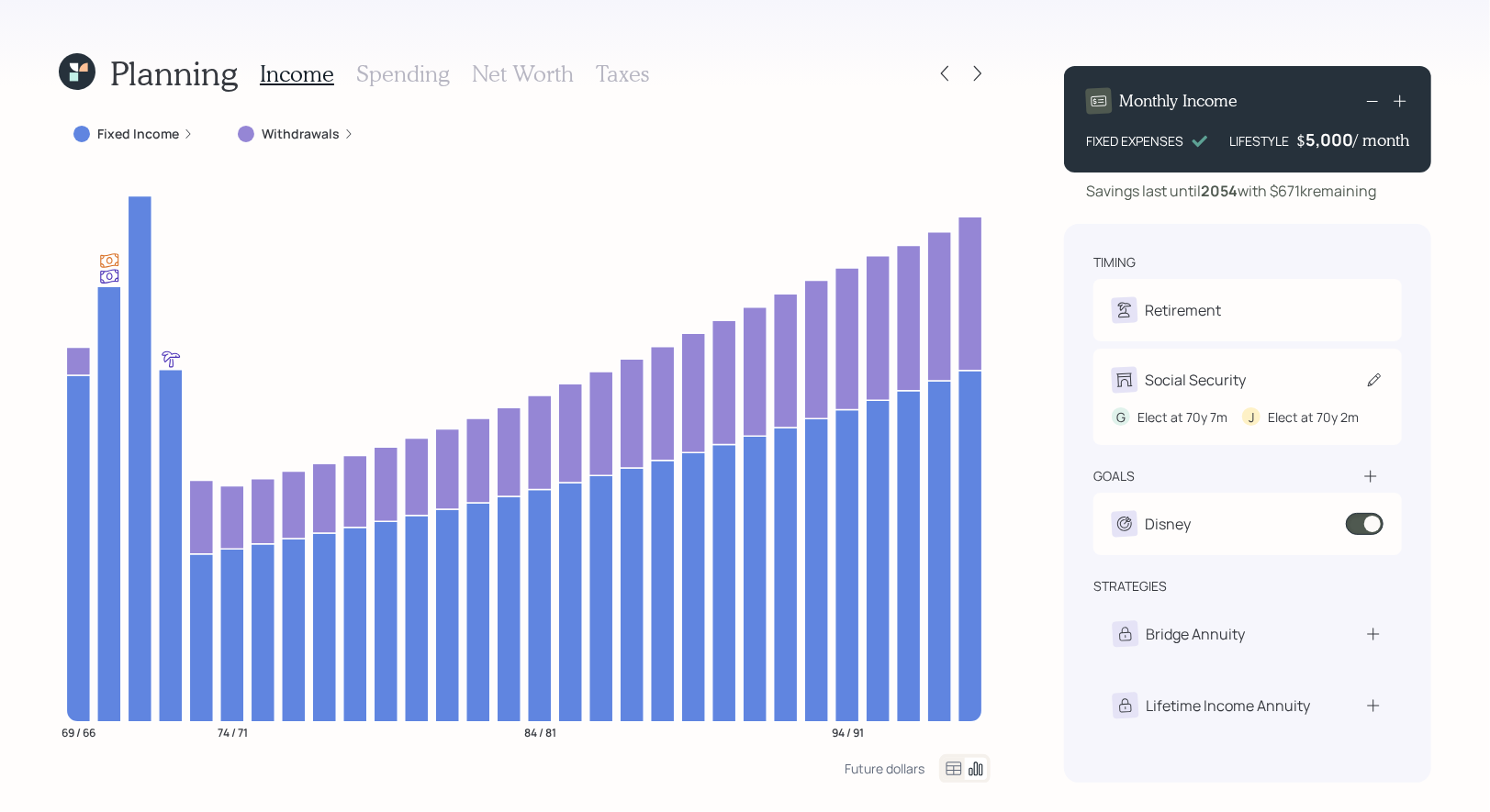
click at [1373, 378] on icon at bounding box center [1375, 380] width 18 height 18
select select "7"
select select "2"
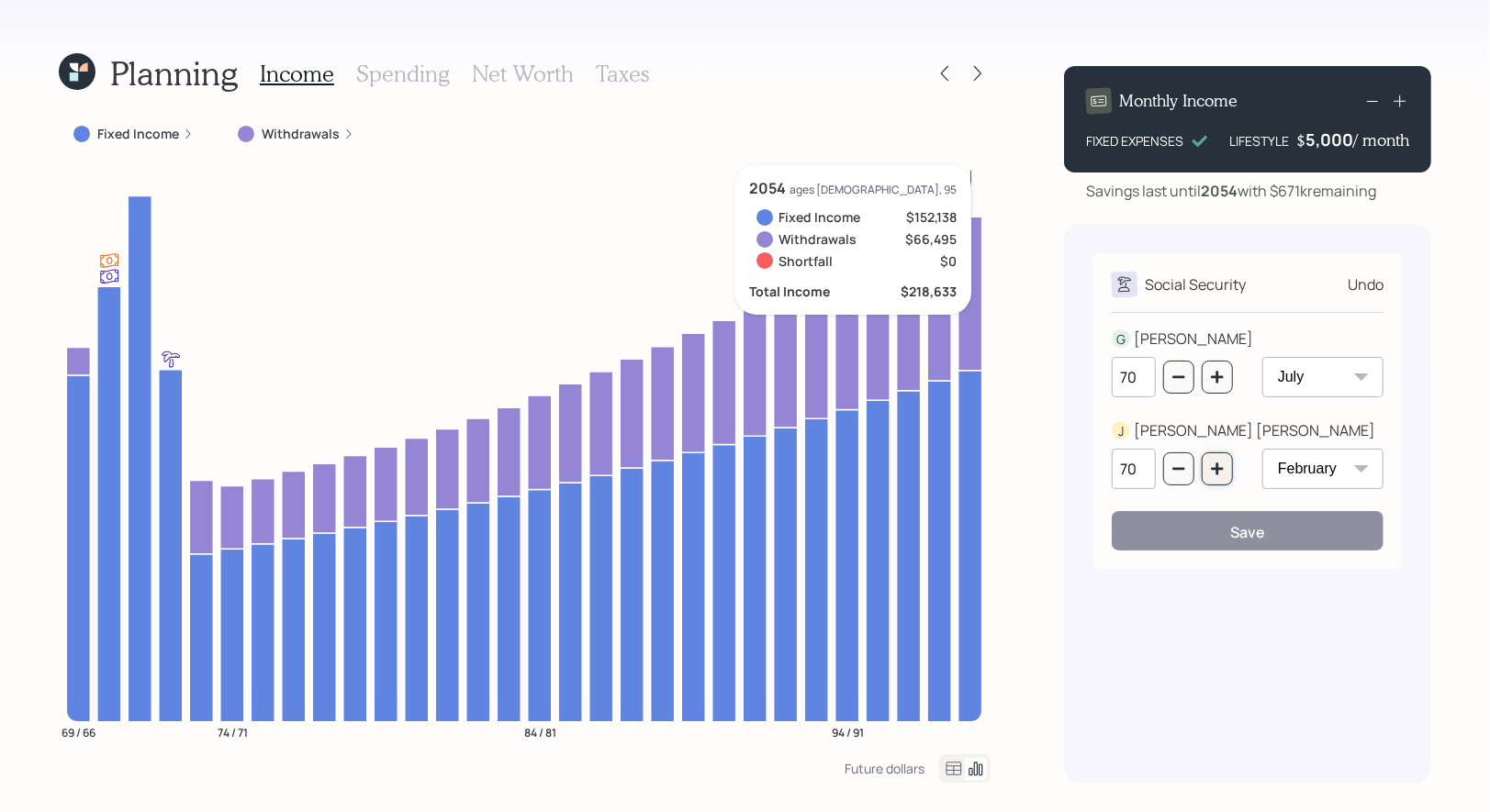
click at [1223, 475] on icon "button" at bounding box center [1217, 469] width 15 height 15
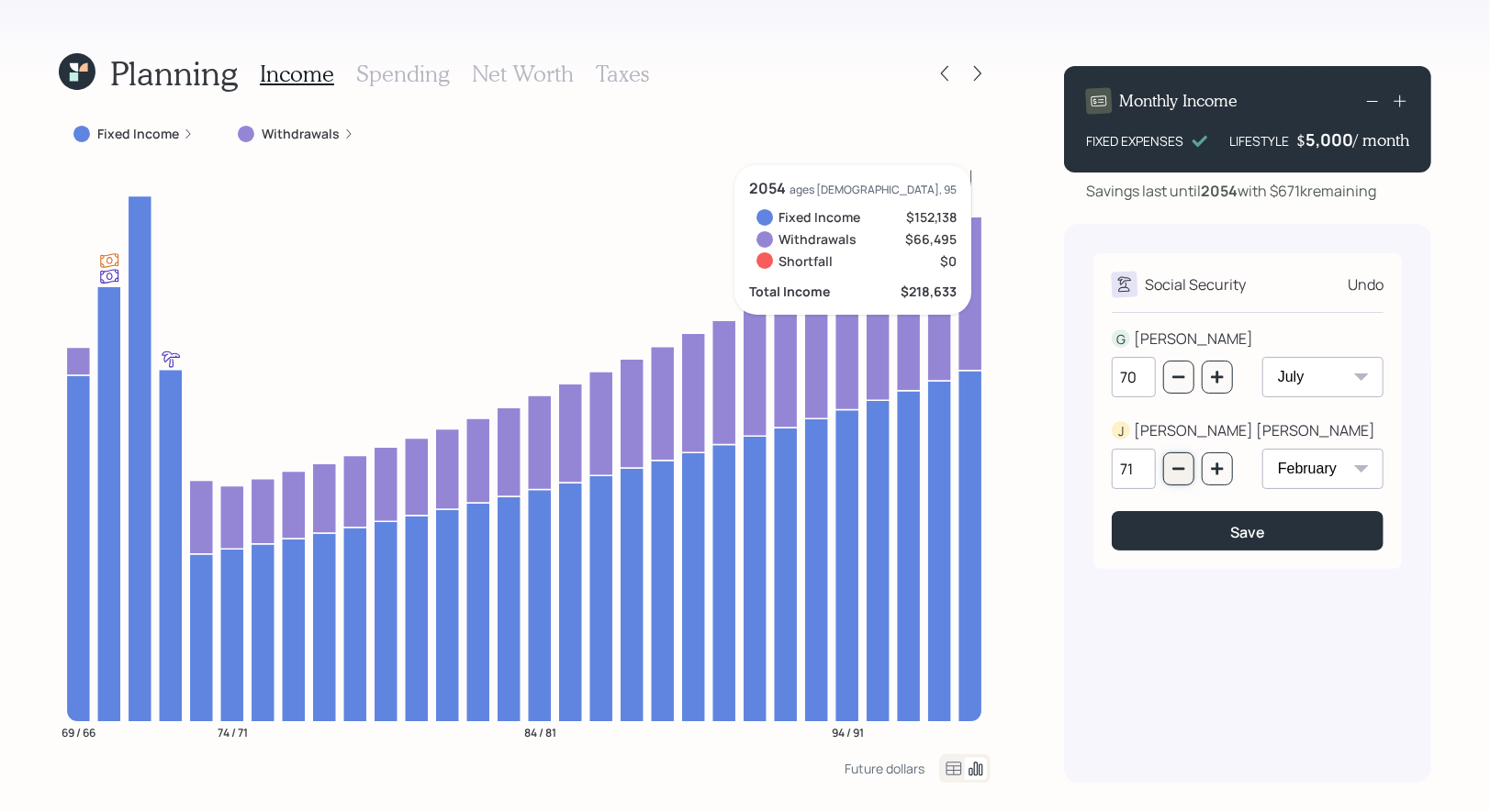
click at [1185, 474] on icon "button" at bounding box center [1179, 469] width 15 height 15
type input "70"
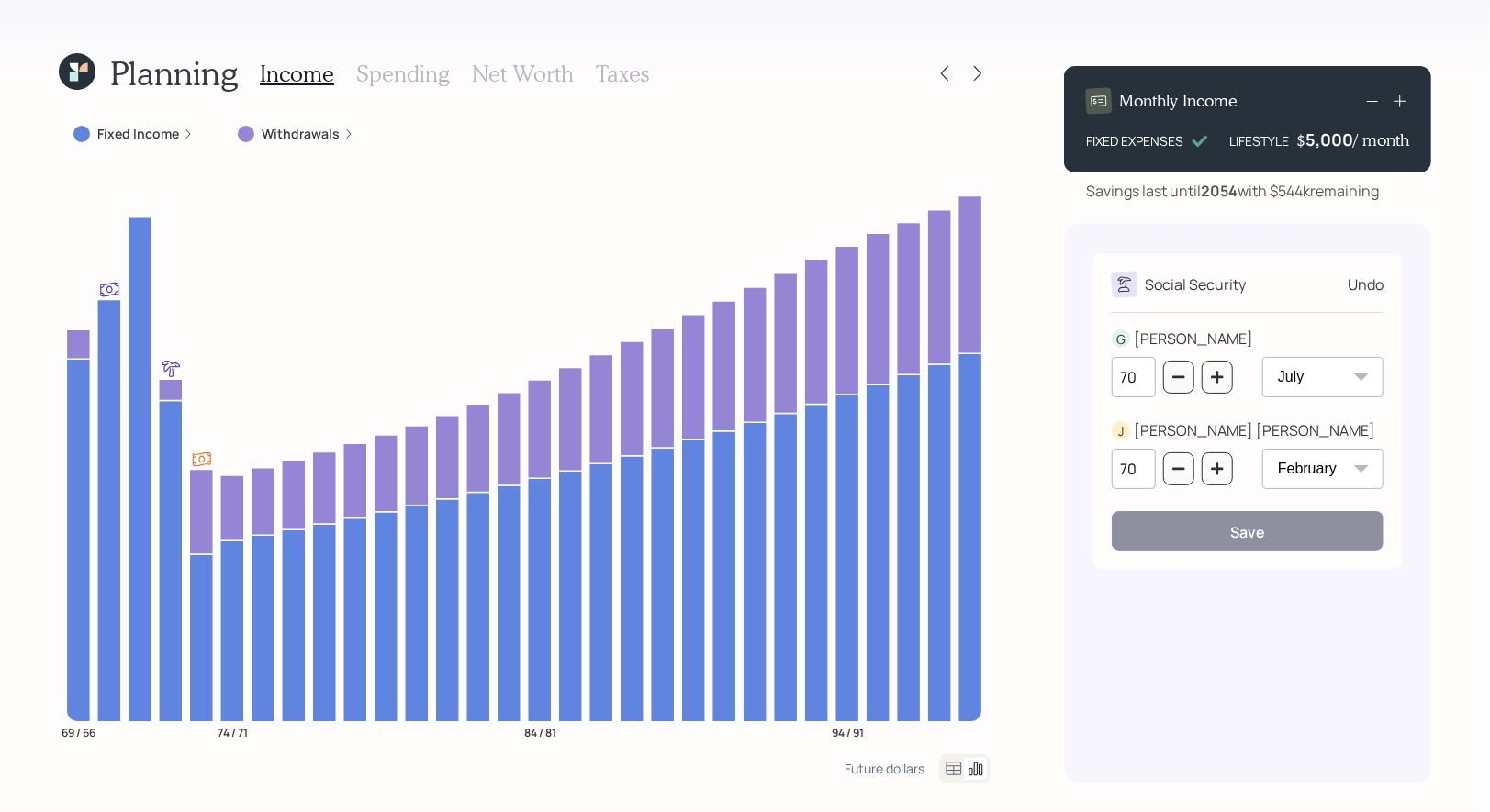
click at [137, 135] on label "Fixed Income" at bounding box center [138, 134] width 81 height 18
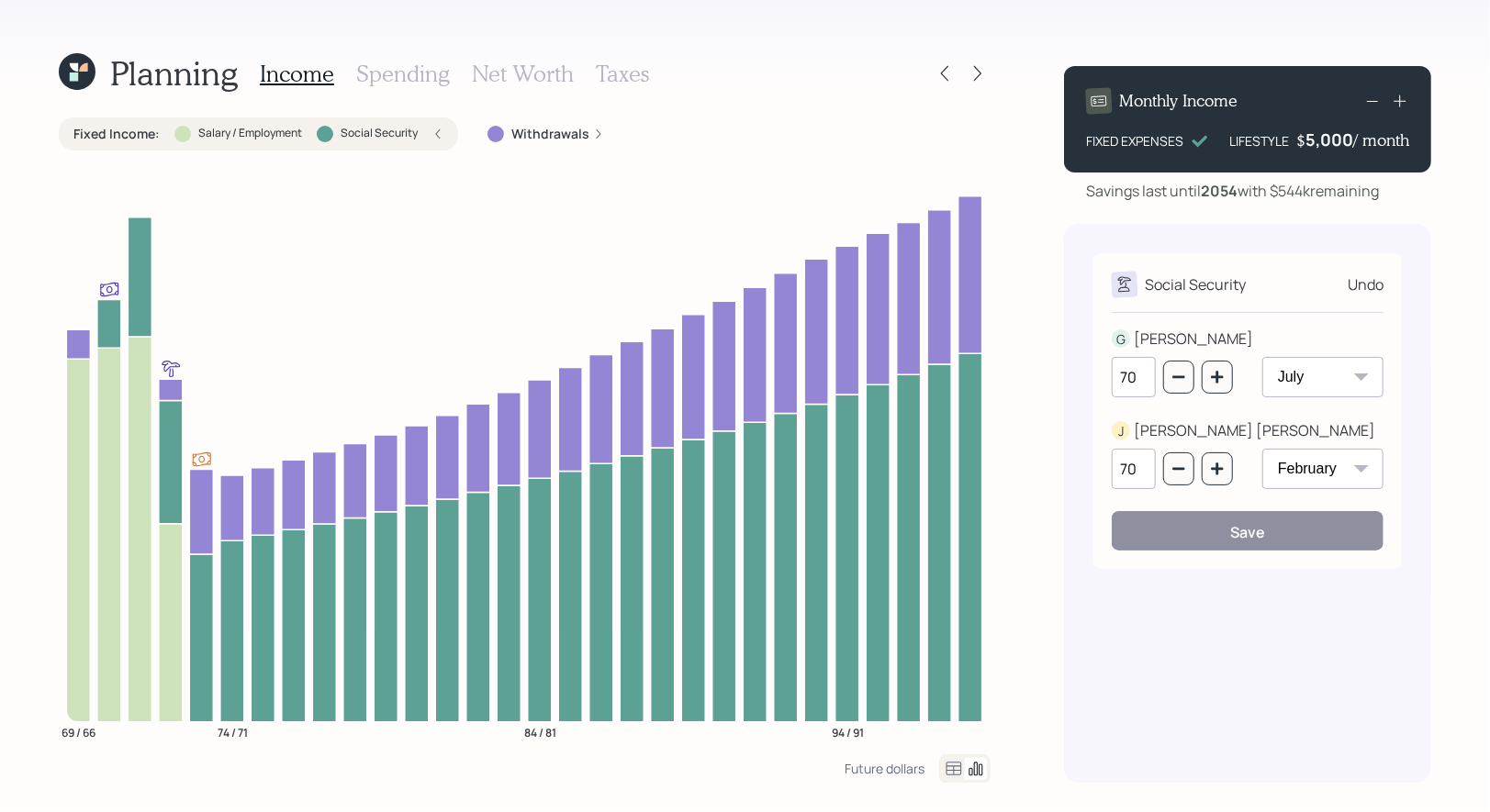
click at [72, 75] on icon at bounding box center [71, 74] width 12 height 12
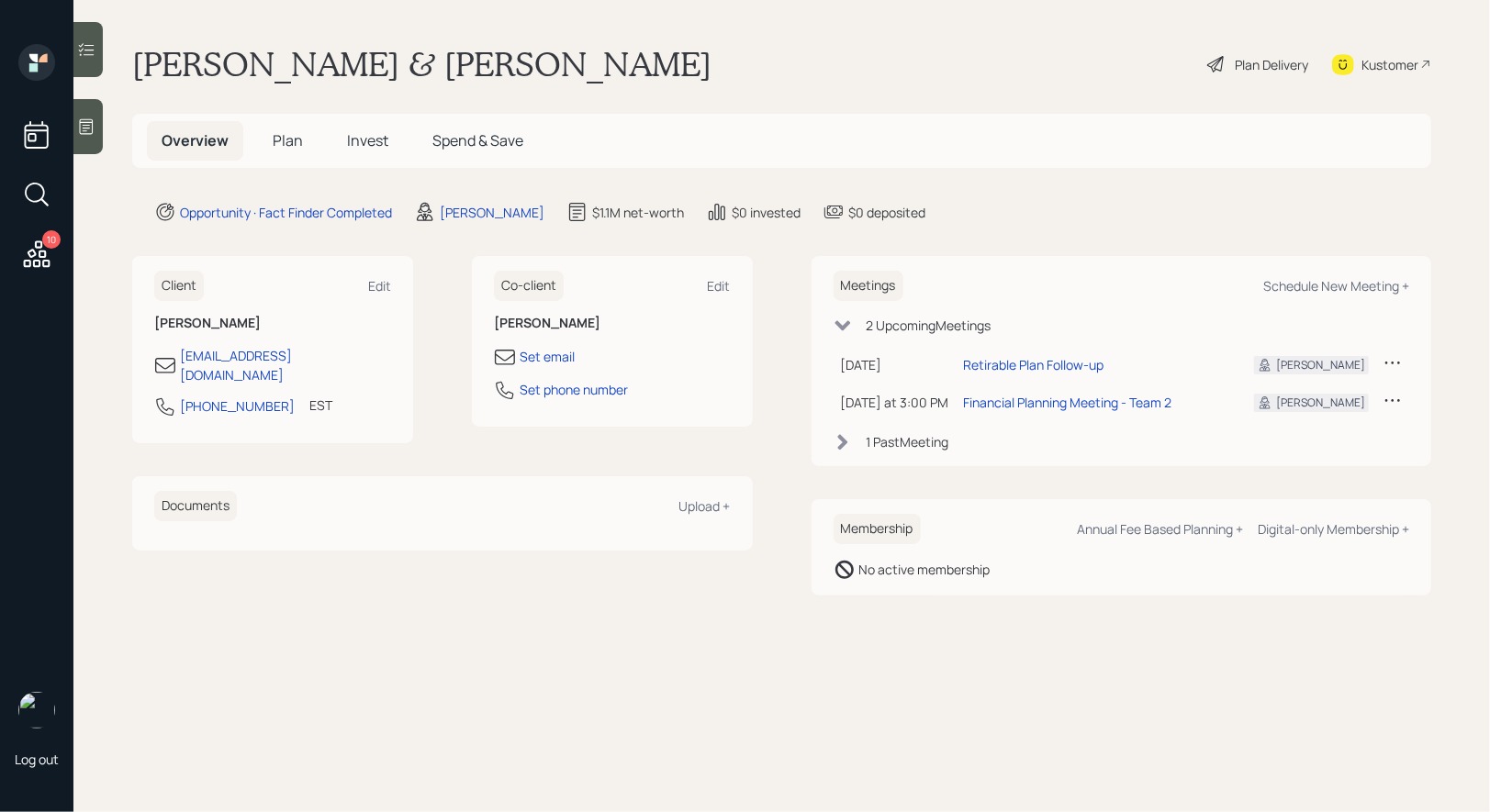
click at [286, 137] on span "Plan" at bounding box center [287, 140] width 30 height 20
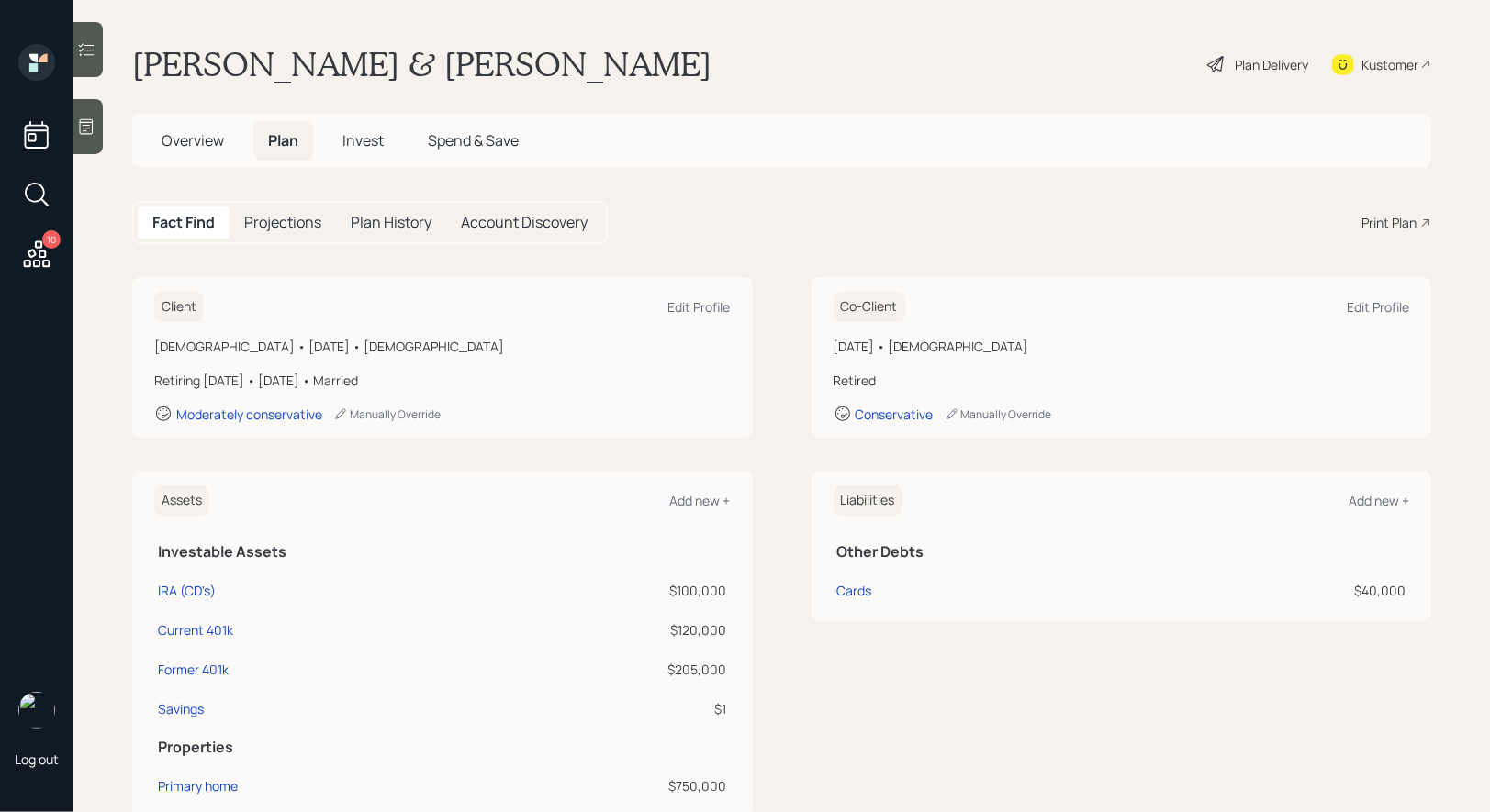
click at [1397, 218] on div "Print Plan" at bounding box center [1389, 223] width 55 height 19
click at [192, 144] on span "Overview" at bounding box center [193, 140] width 63 height 20
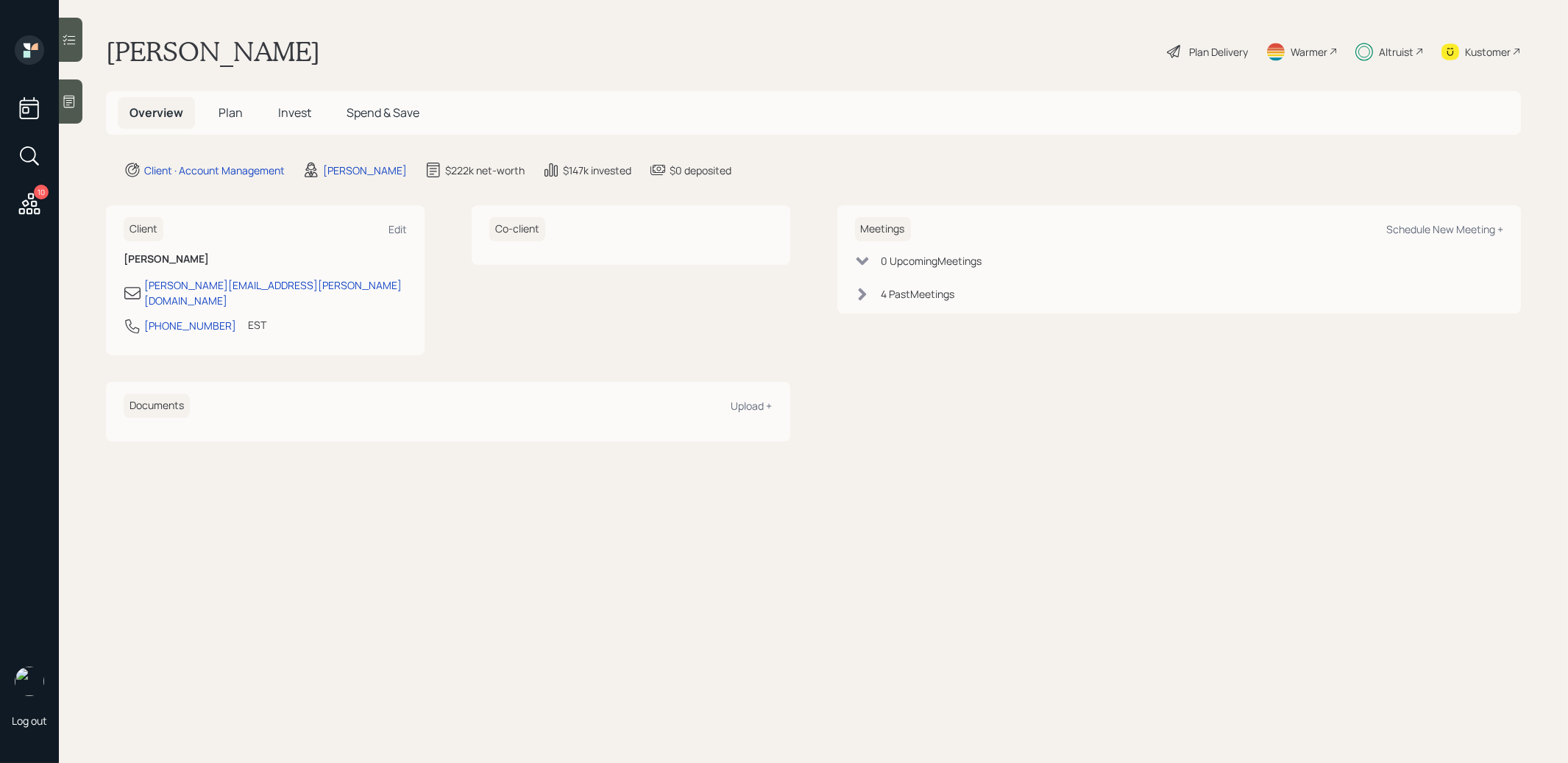
click at [221, 112] on span "Plan" at bounding box center [230, 112] width 24 height 16
